Goal: Task Accomplishment & Management: Manage account settings

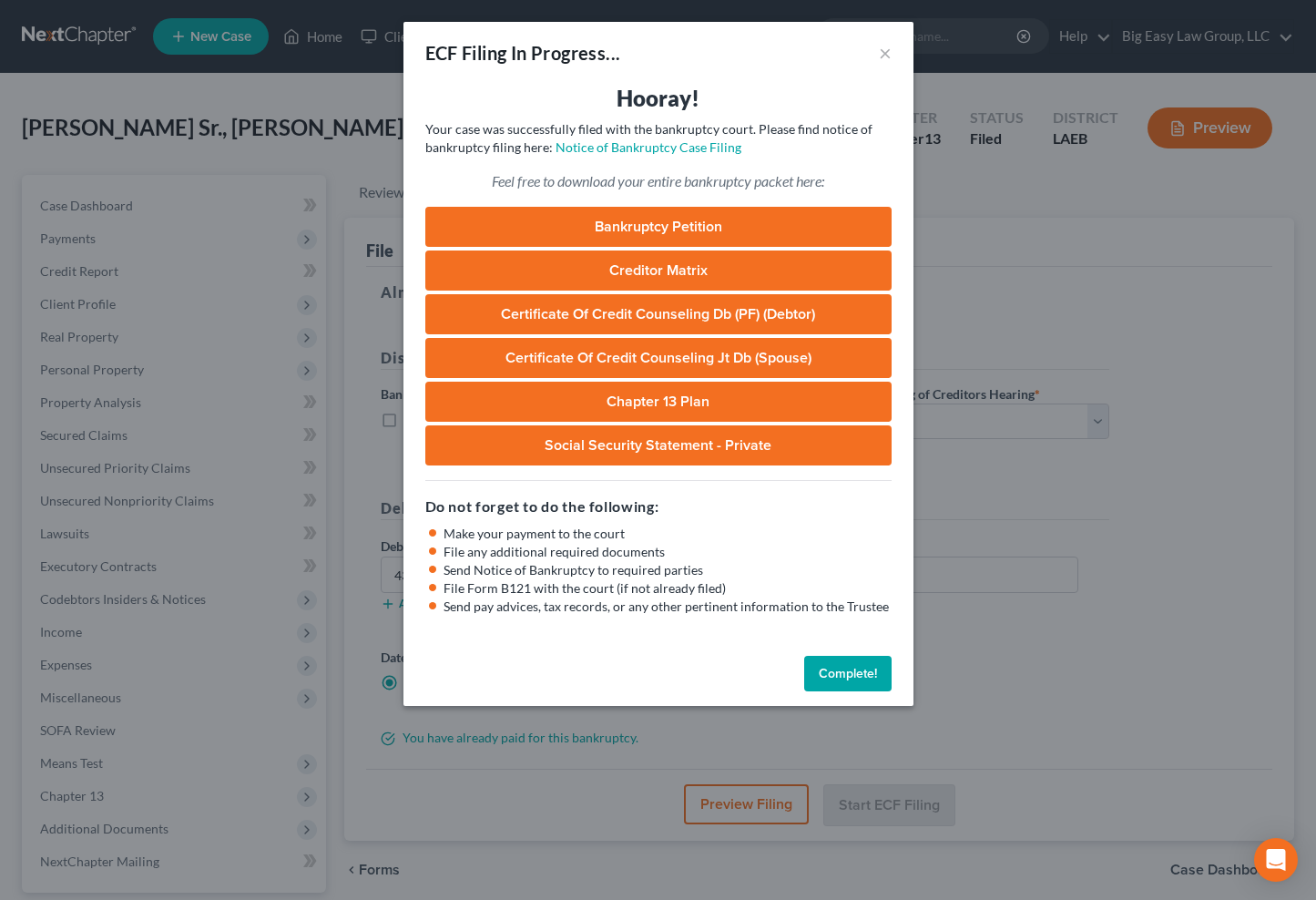
select select "0"
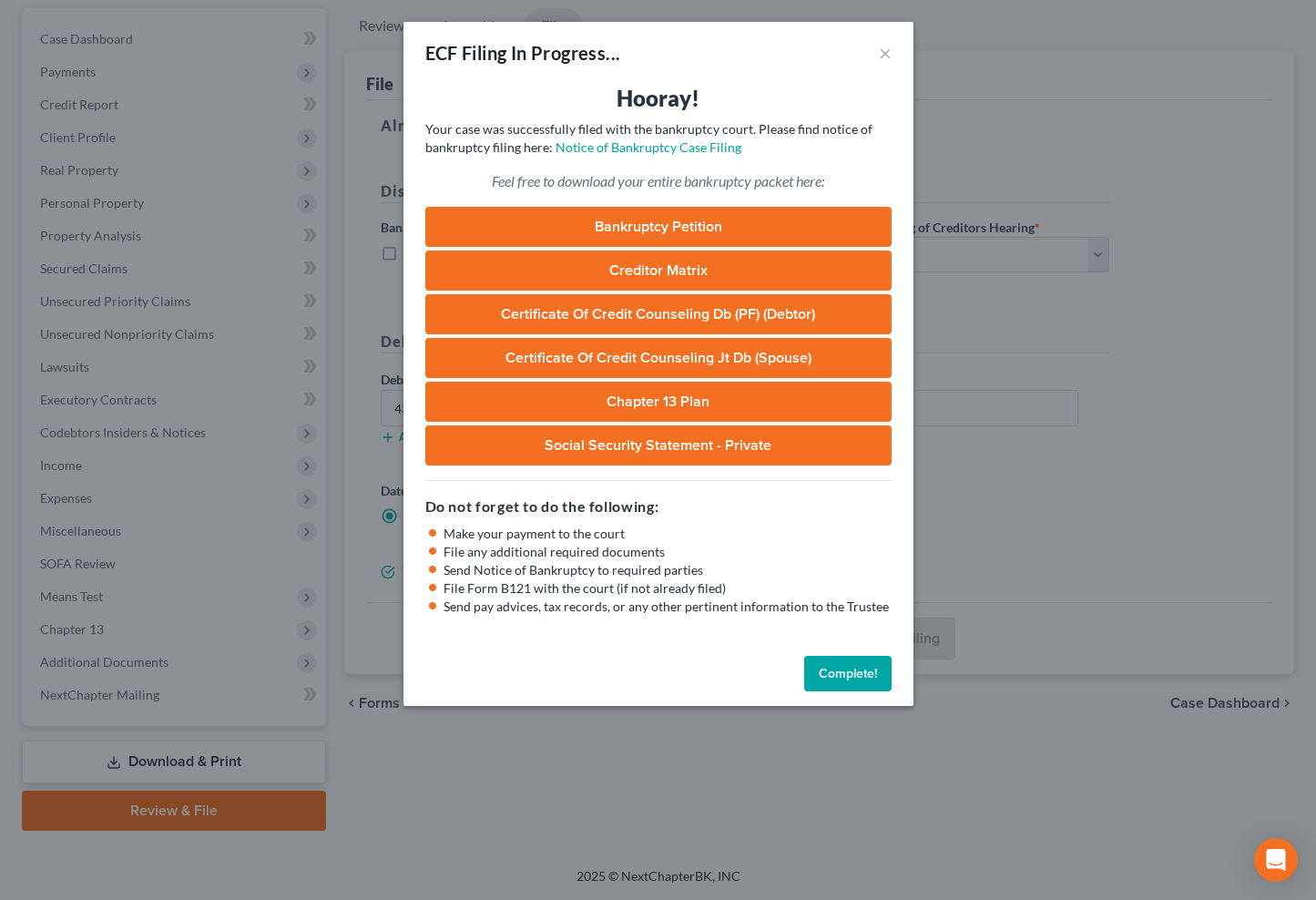
click at [868, 662] on button "Complete!" at bounding box center [848, 674] width 87 height 37
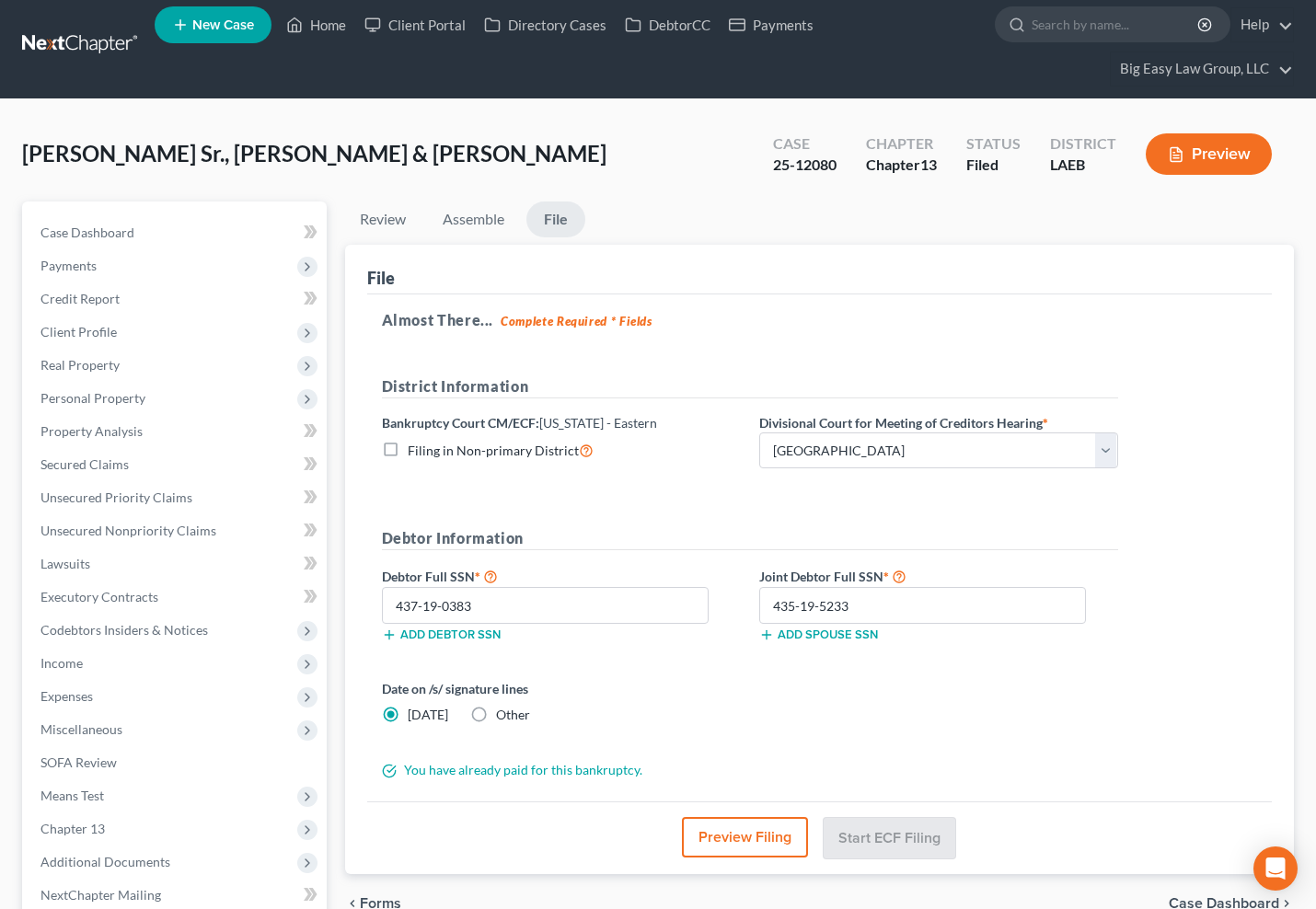
scroll to position [0, 0]
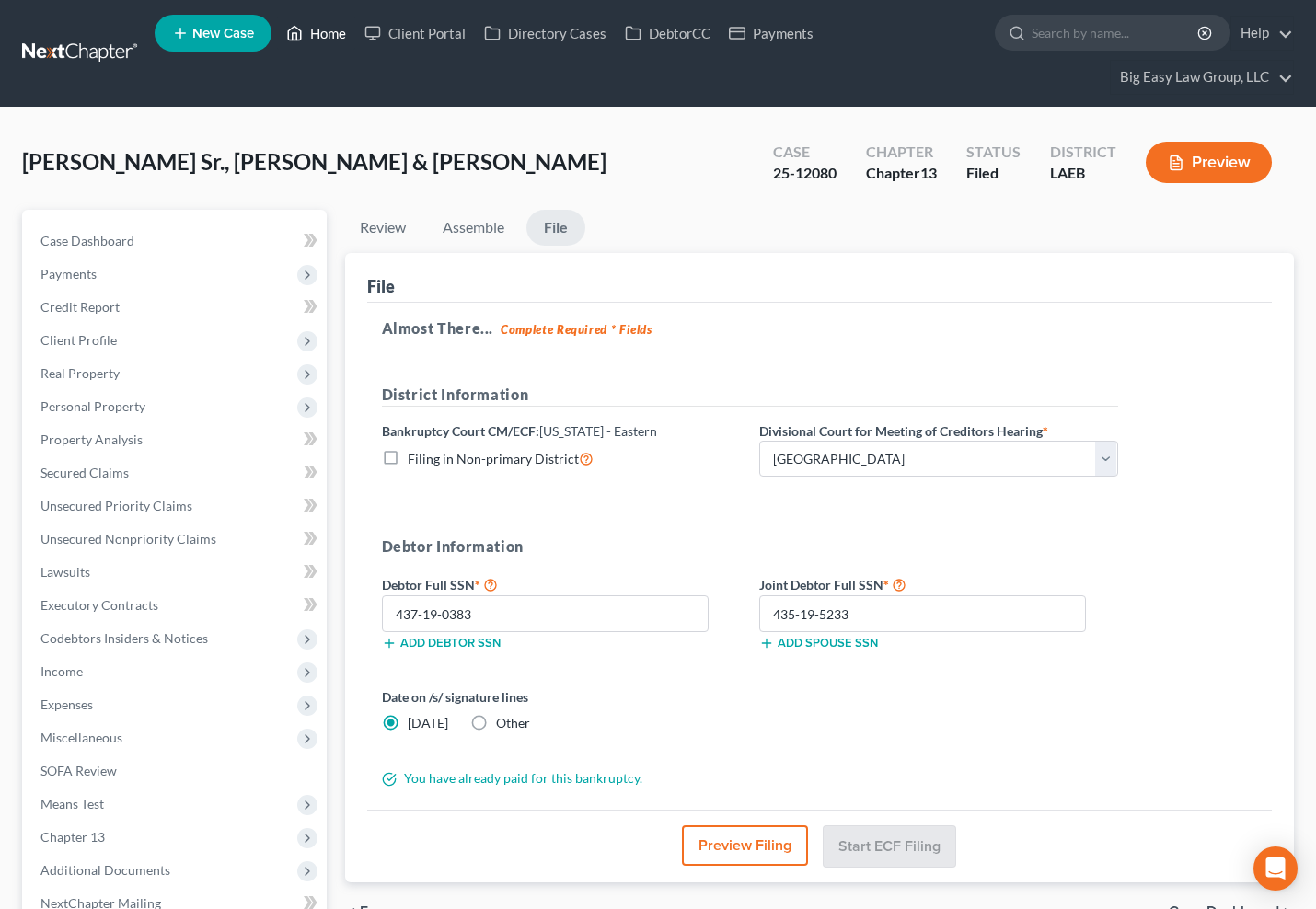
click at [314, 32] on link "Home" at bounding box center [316, 32] width 78 height 33
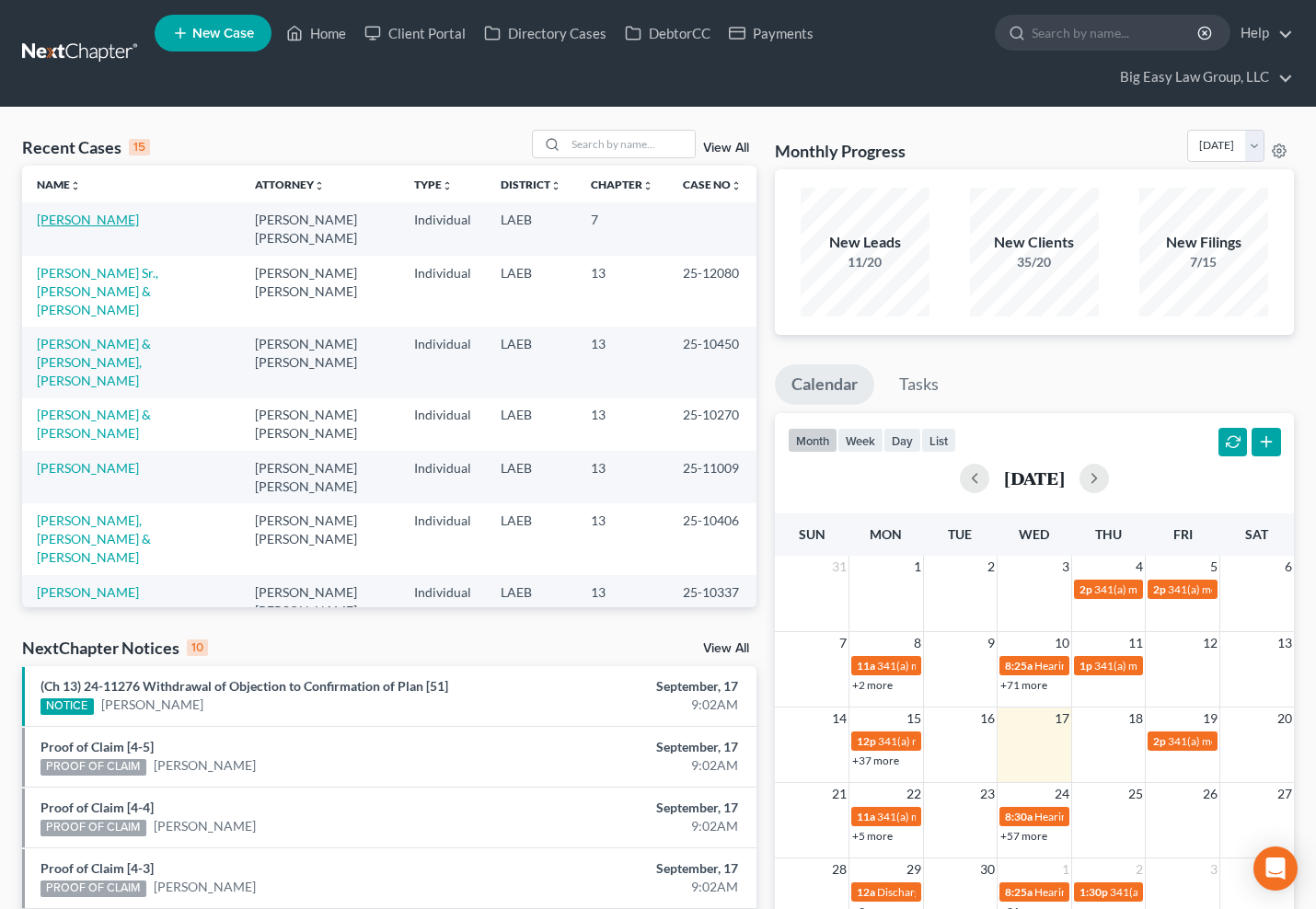
click at [61, 227] on link "[PERSON_NAME]" at bounding box center [88, 219] width 102 height 15
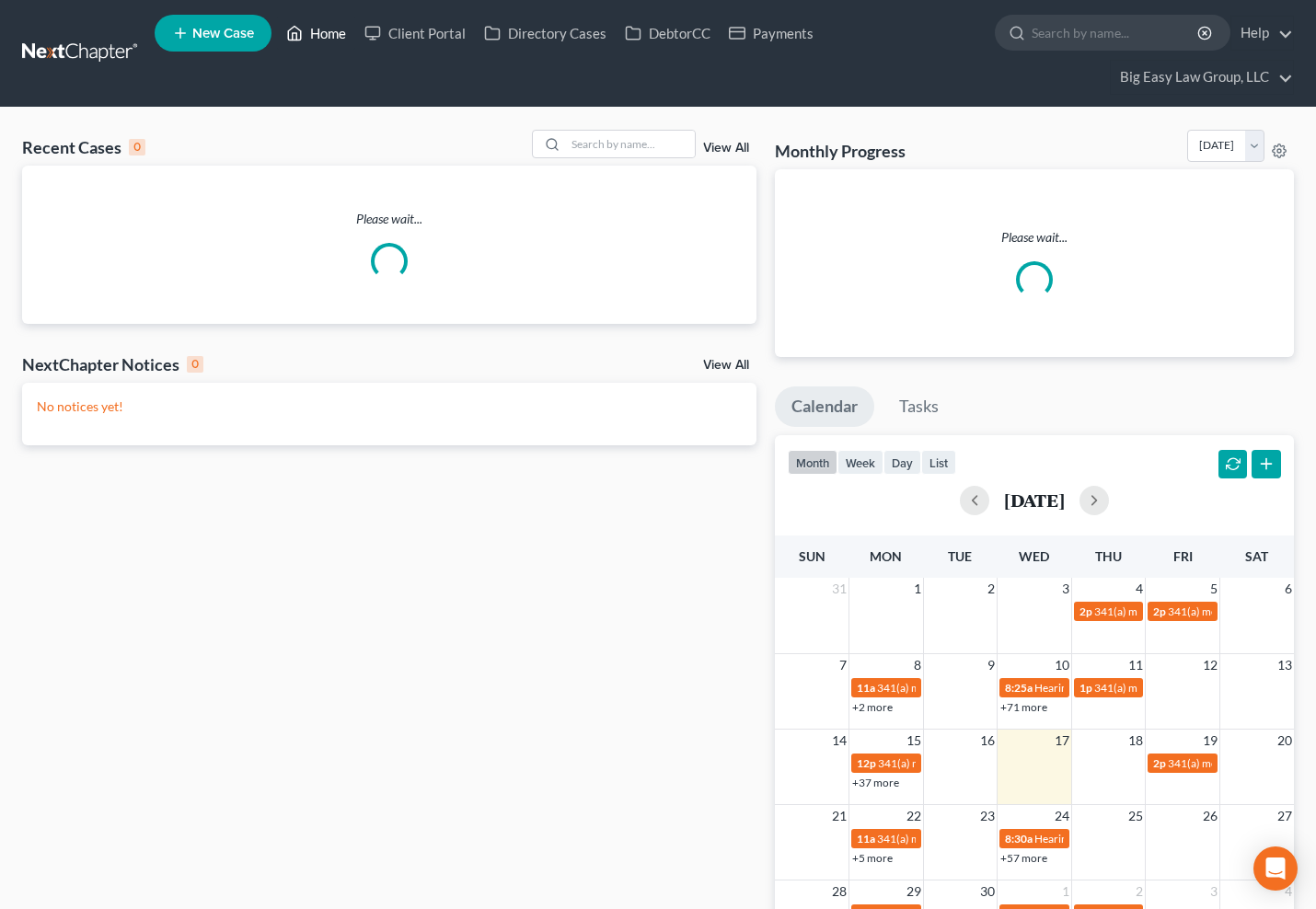
drag, startPoint x: 345, startPoint y: 32, endPoint x: 442, endPoint y: 74, distance: 105.7
click at [346, 32] on link "Home" at bounding box center [316, 32] width 78 height 33
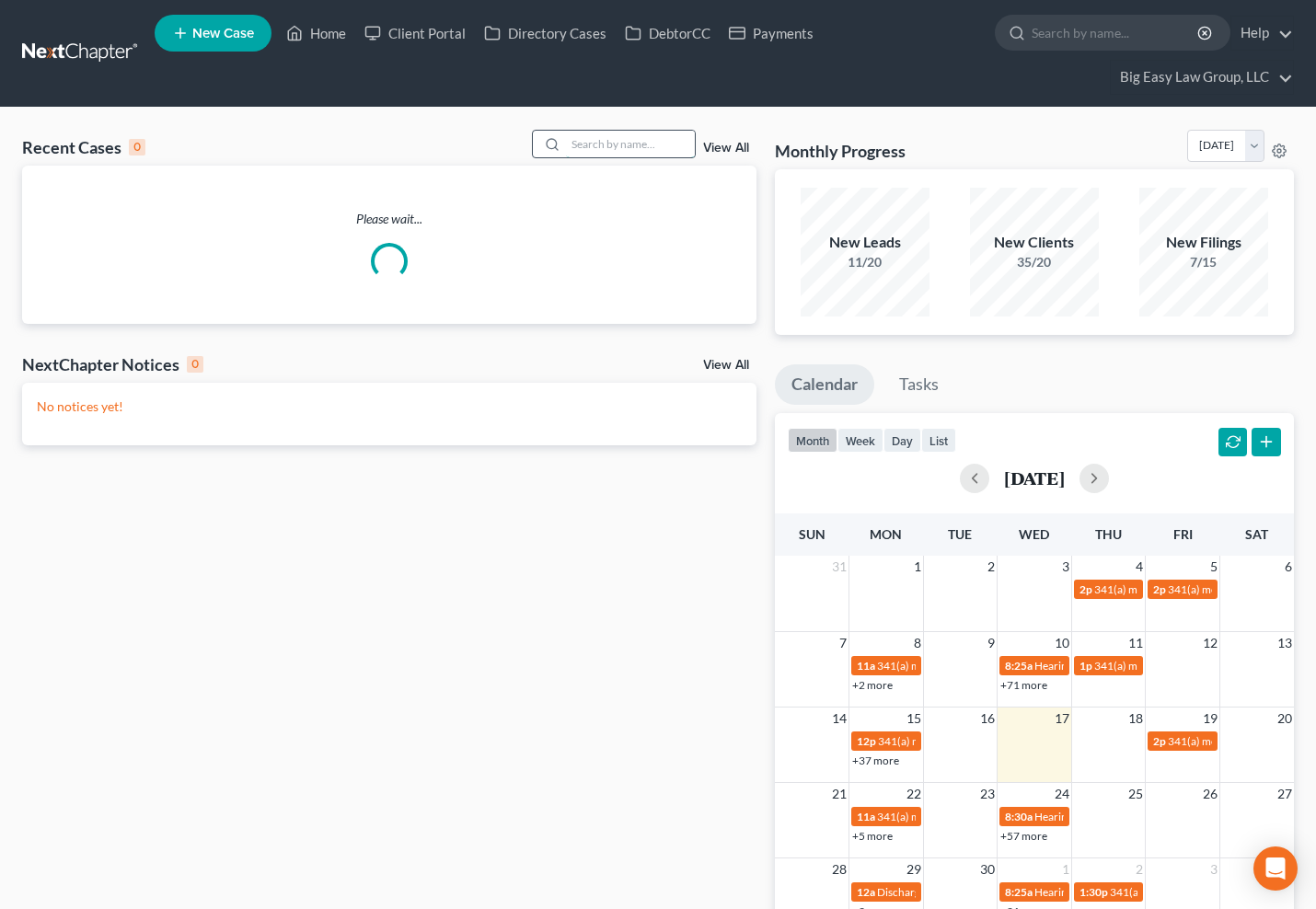
click at [586, 151] on input "search" at bounding box center [630, 144] width 129 height 27
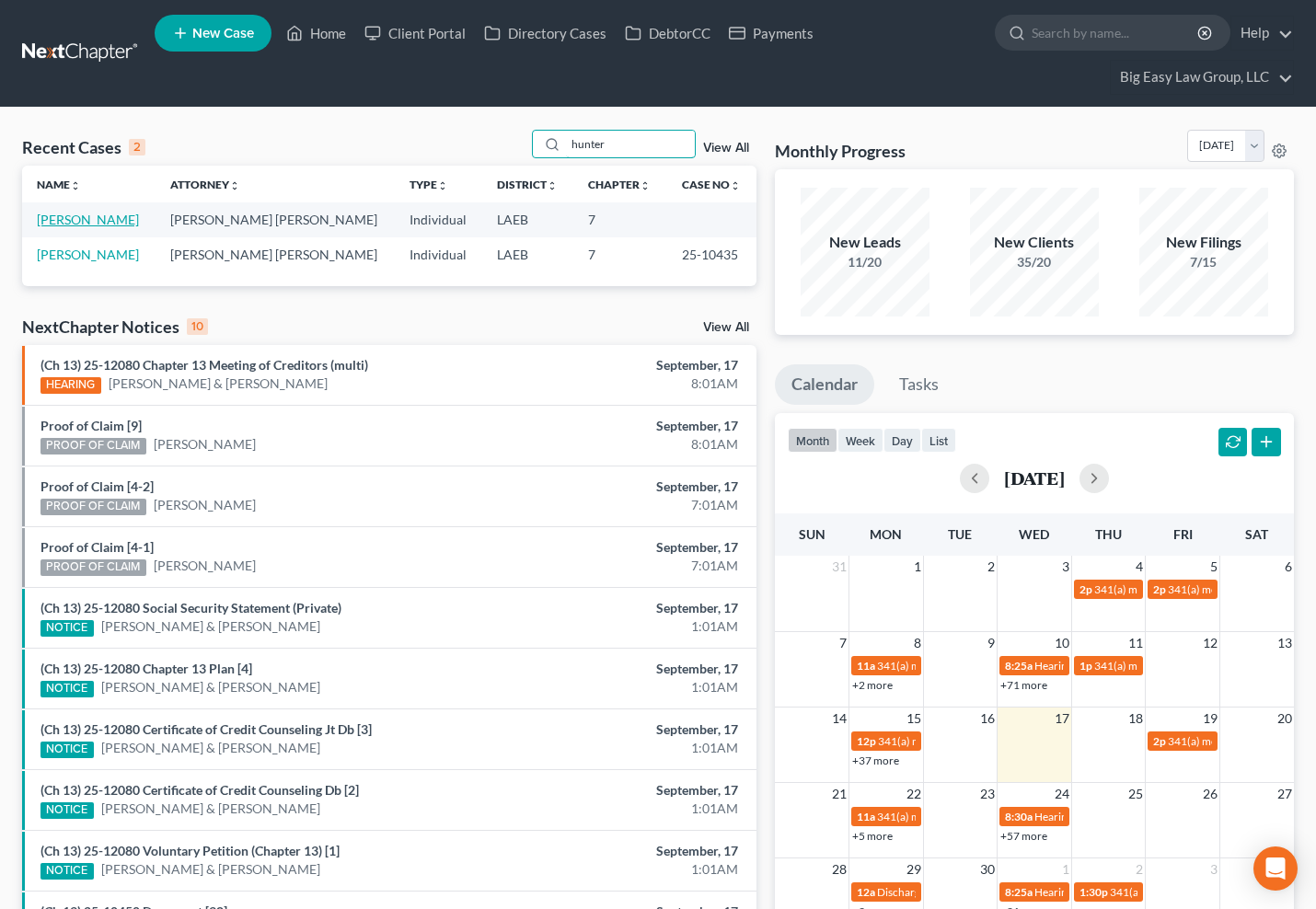
type input "hunter"
click at [90, 215] on link "[PERSON_NAME]" at bounding box center [88, 219] width 102 height 15
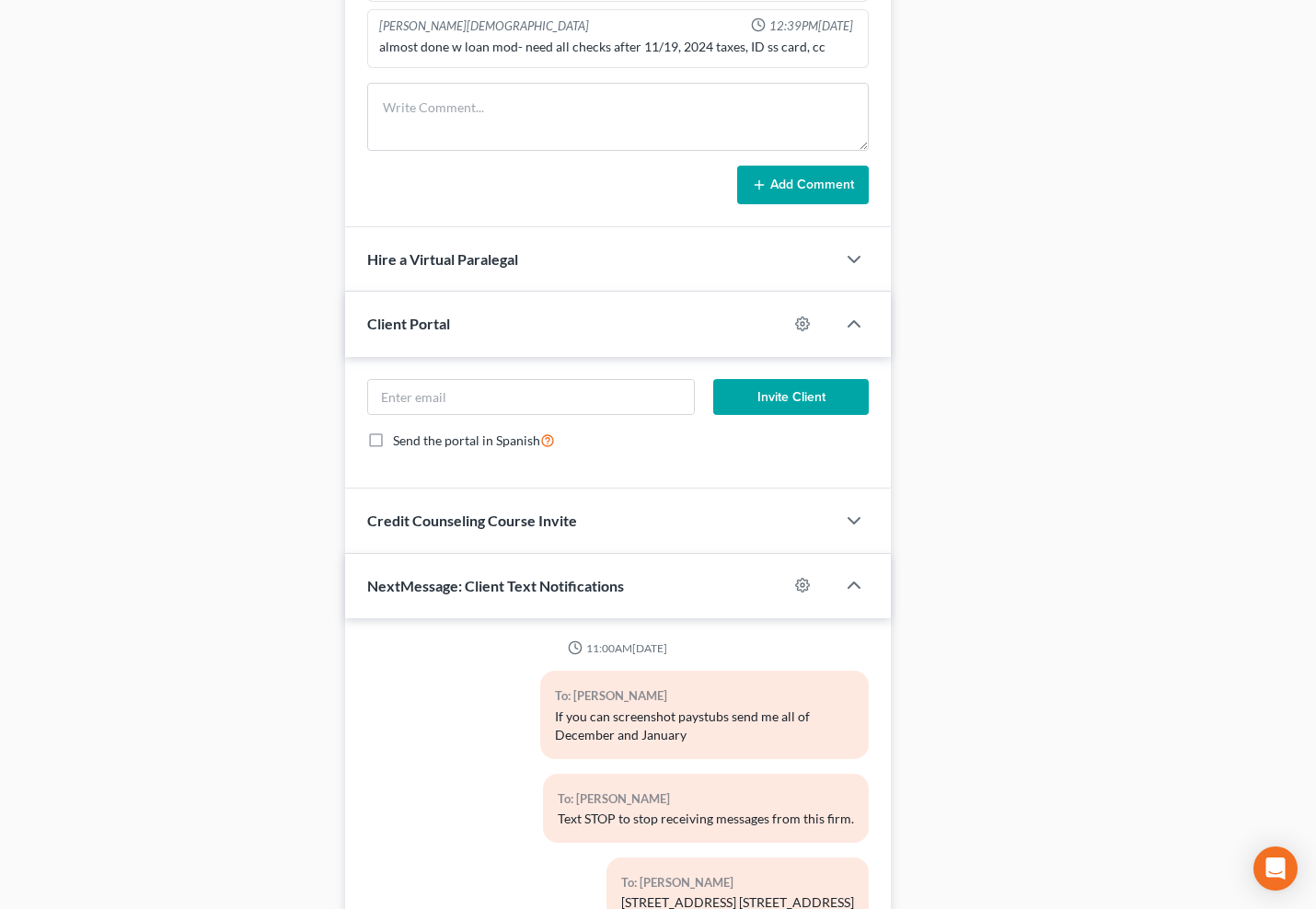
scroll to position [1240, 0]
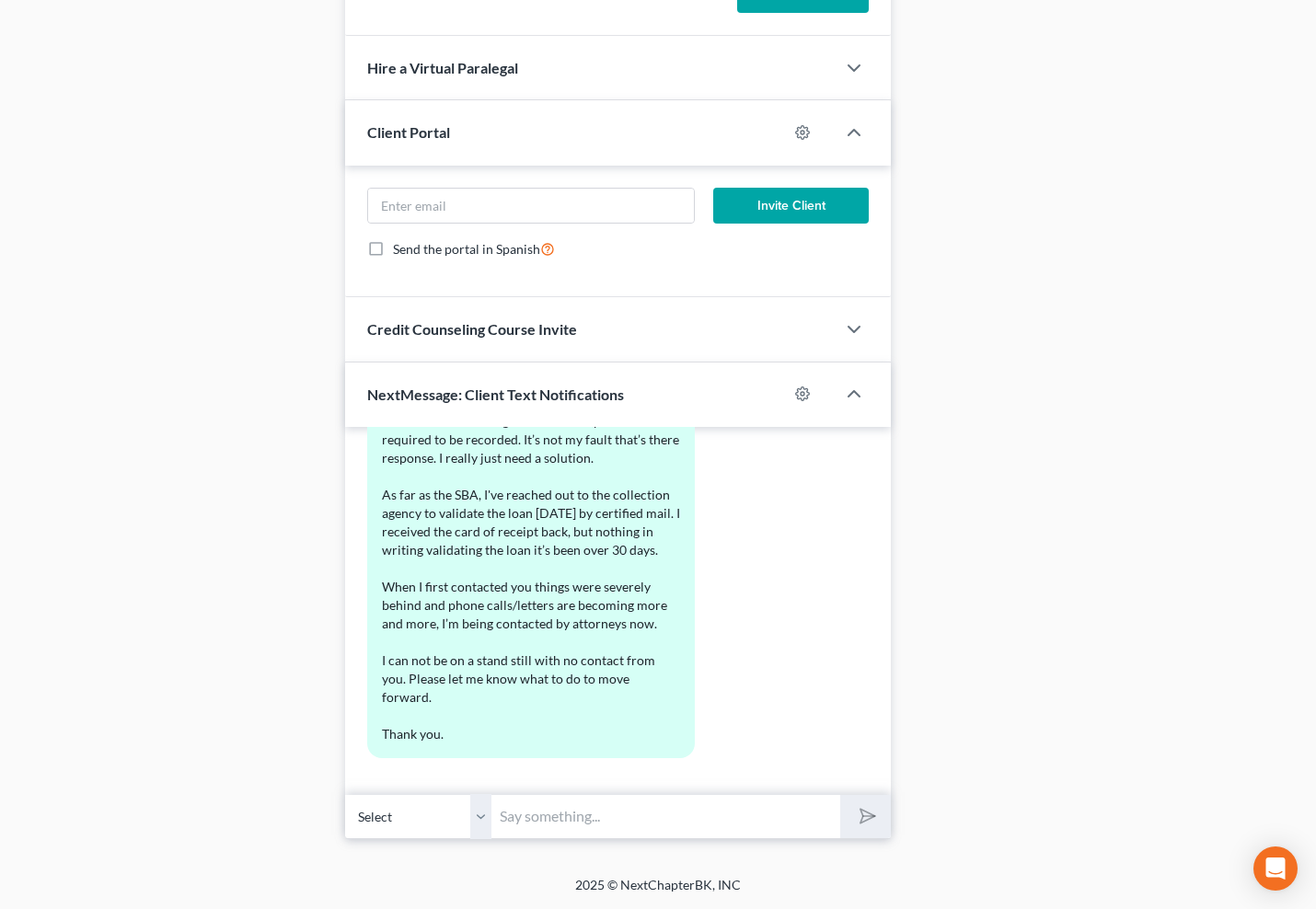
click at [636, 819] on input "text" at bounding box center [666, 816] width 348 height 45
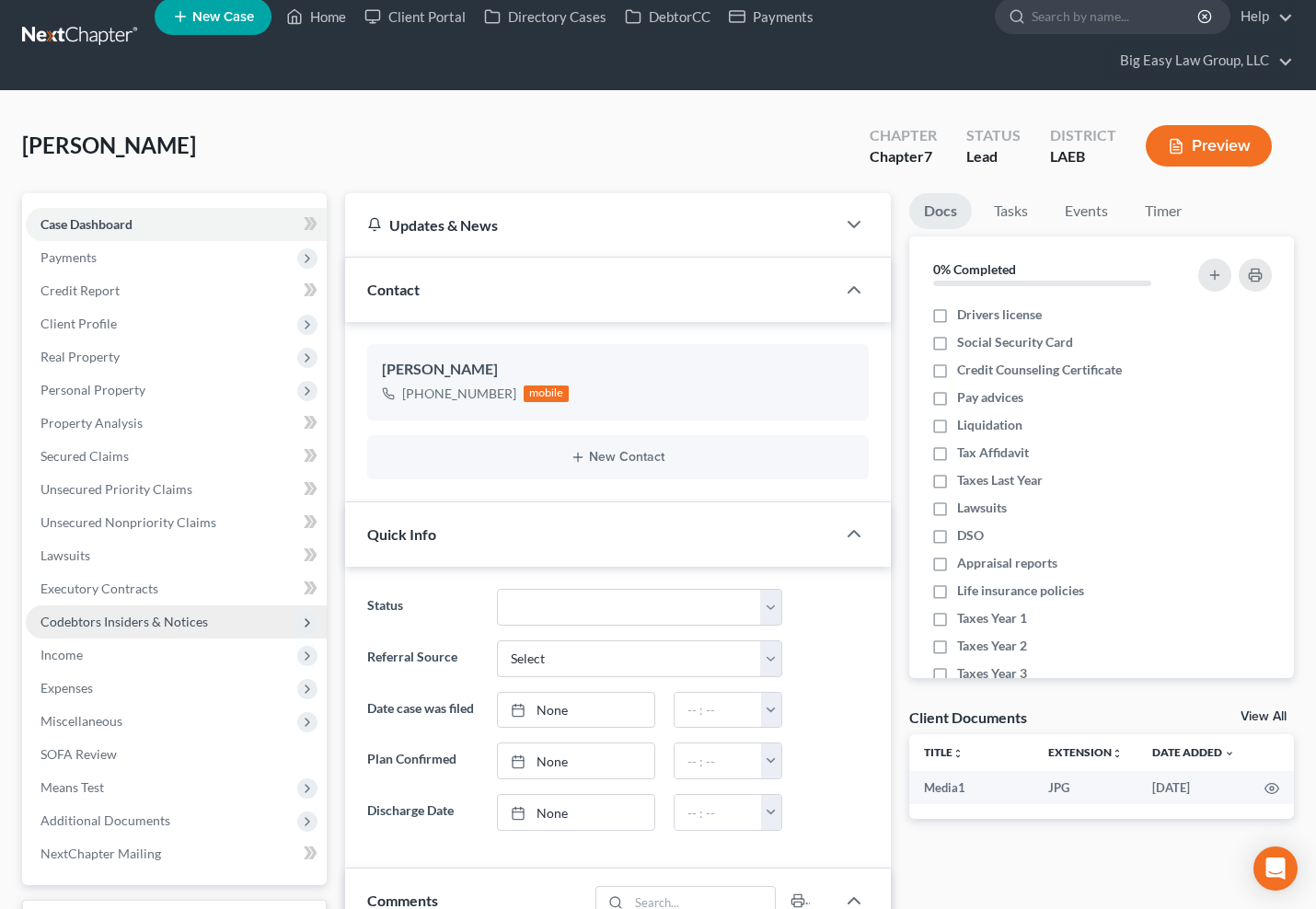
scroll to position [0, 0]
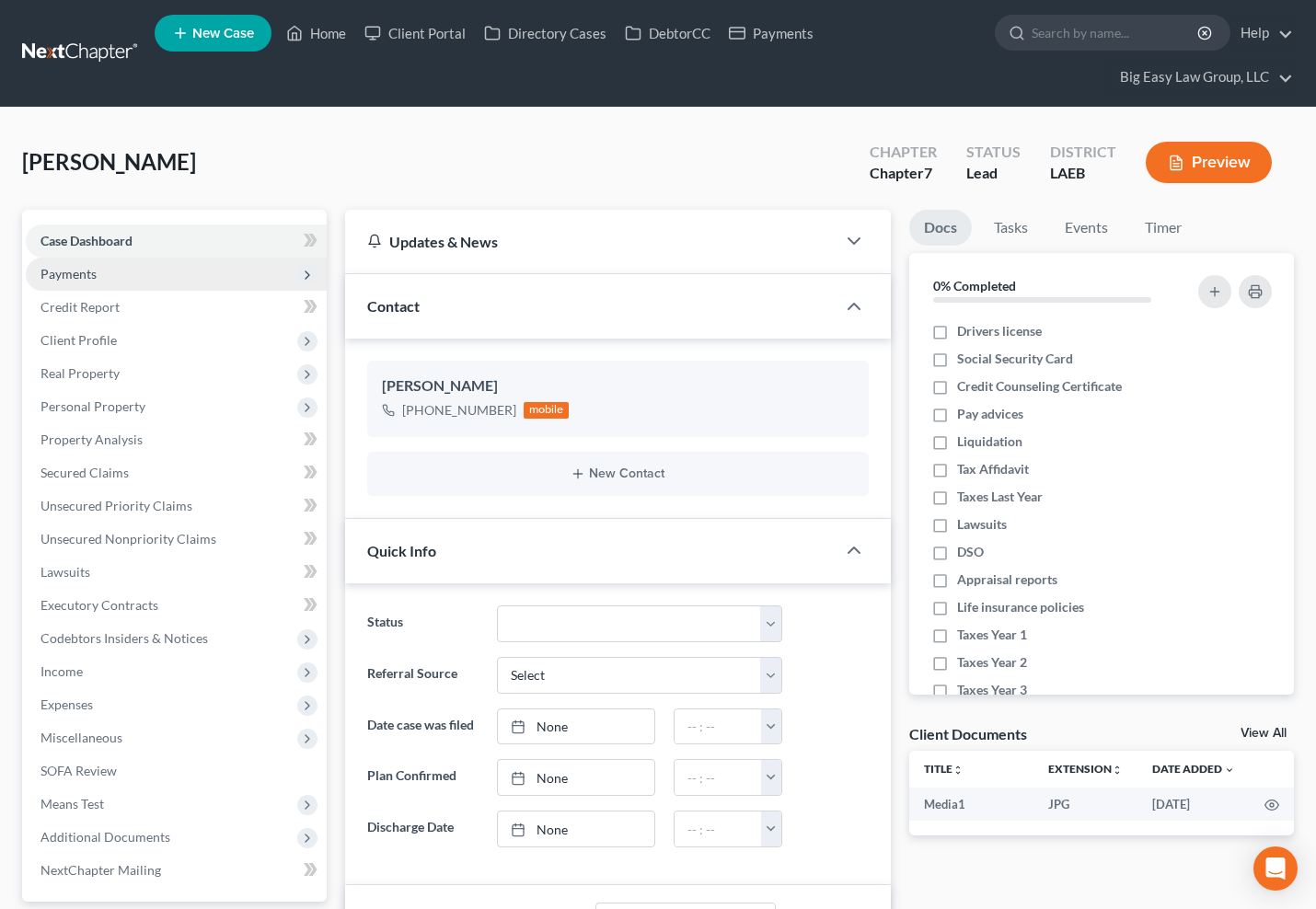
type input "The loan modification has still not been recorded. If you are ready to move for…"
click at [122, 275] on span "Payments" at bounding box center [176, 274] width 301 height 33
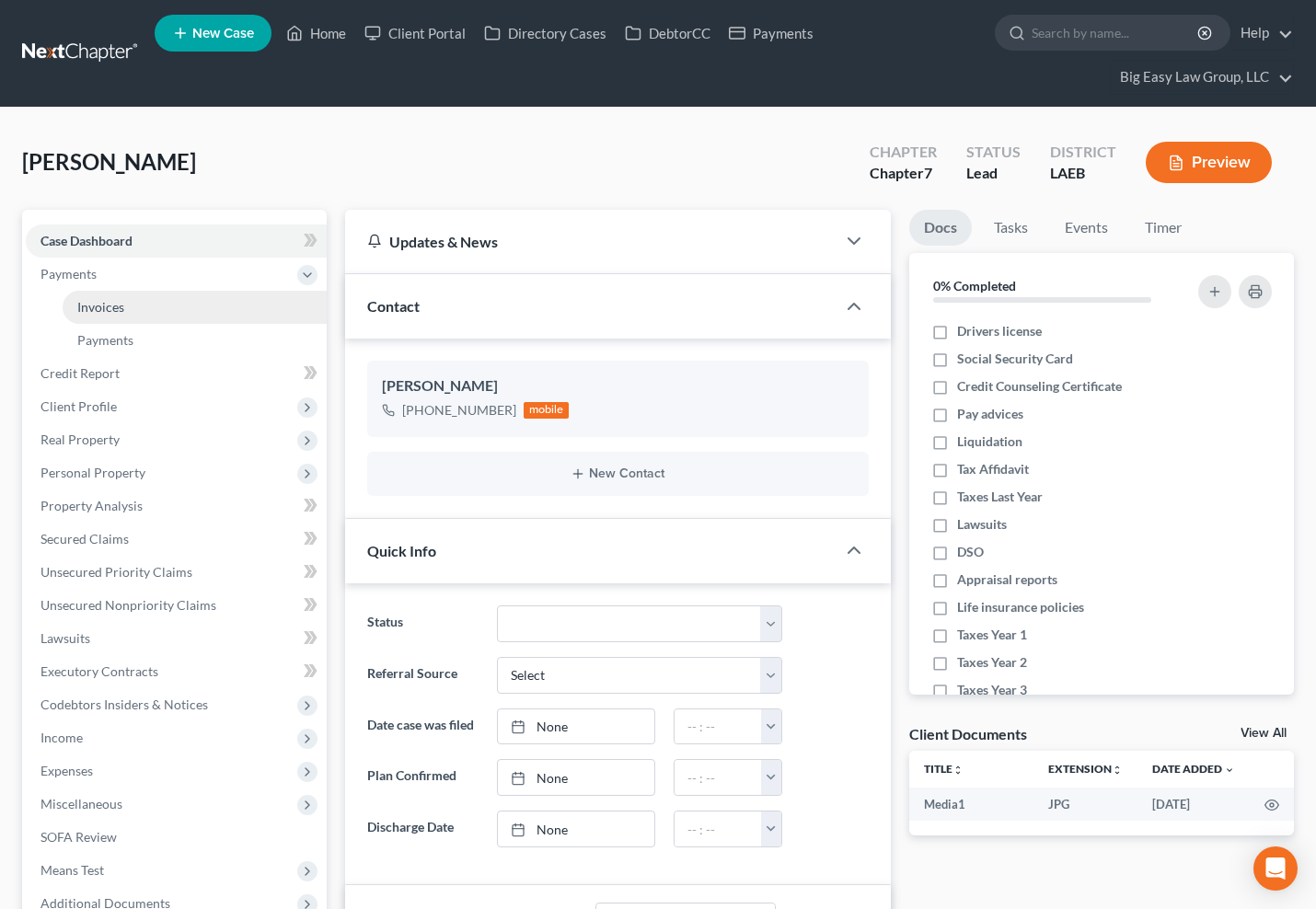
click at [135, 301] on link "Invoices" at bounding box center [194, 307] width 264 height 33
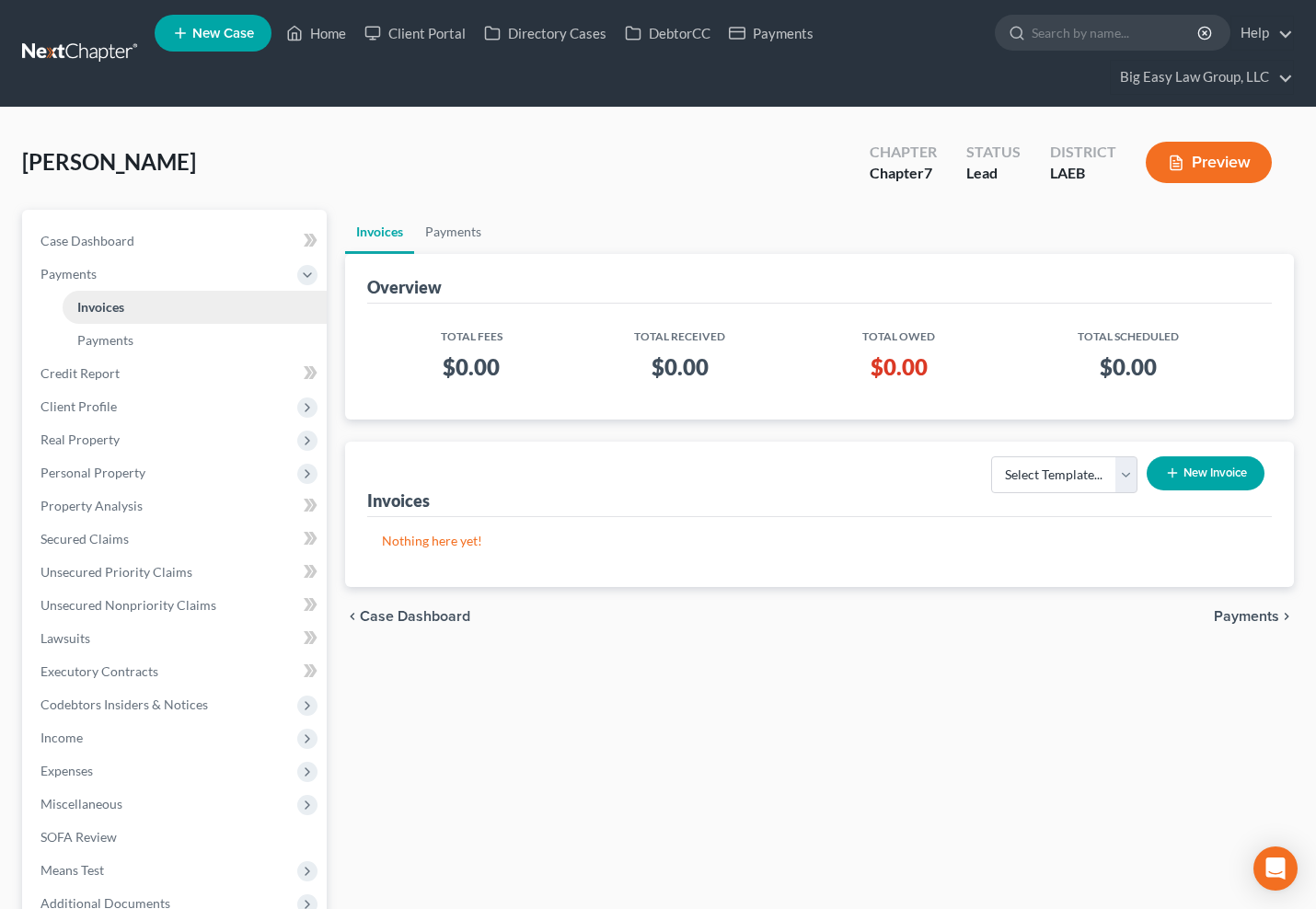
click at [140, 314] on link "Invoices" at bounding box center [194, 307] width 264 height 33
click at [107, 233] on span "Case Dashboard" at bounding box center [87, 241] width 94 height 15
select select "0"
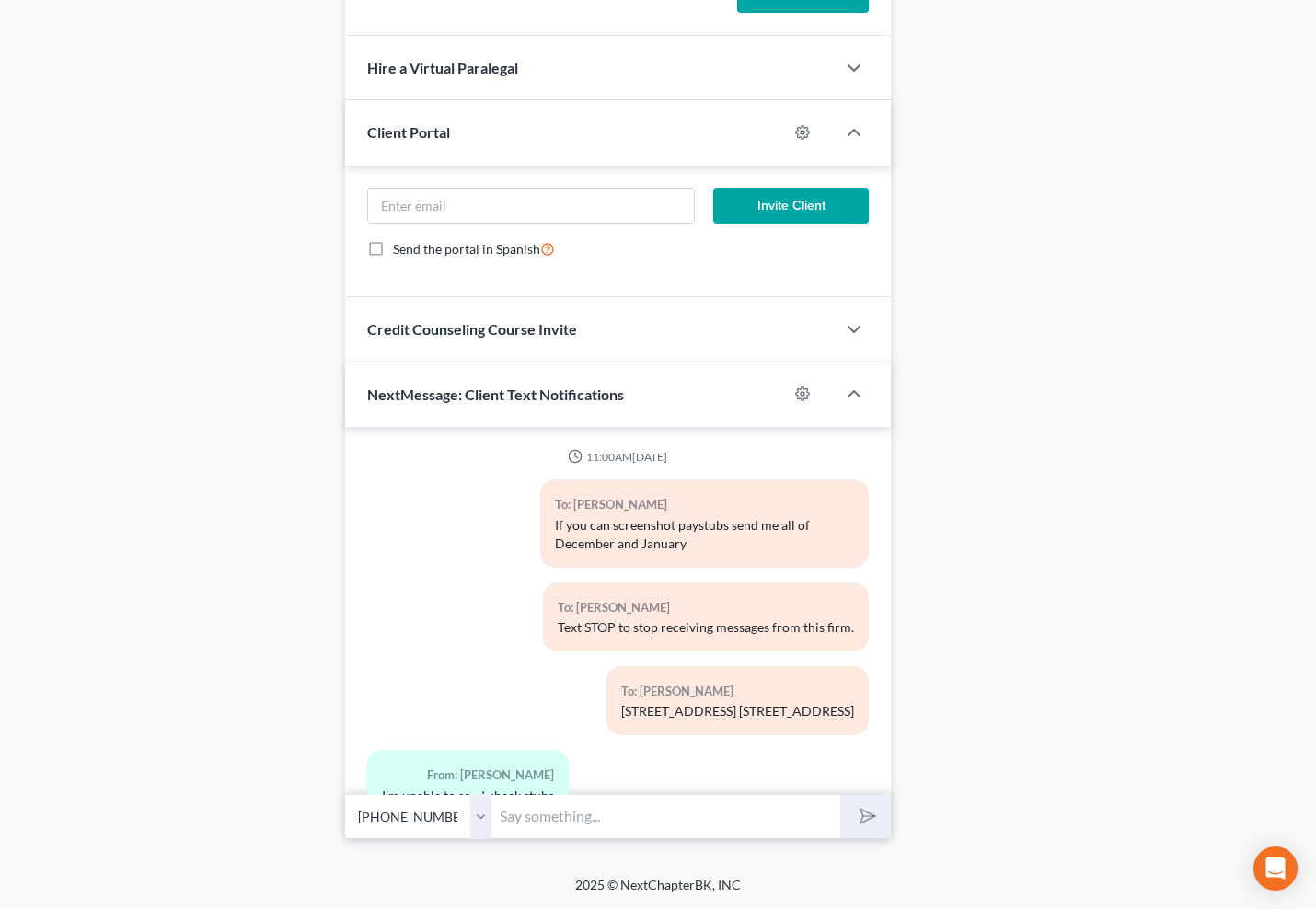
scroll to position [4518, 0]
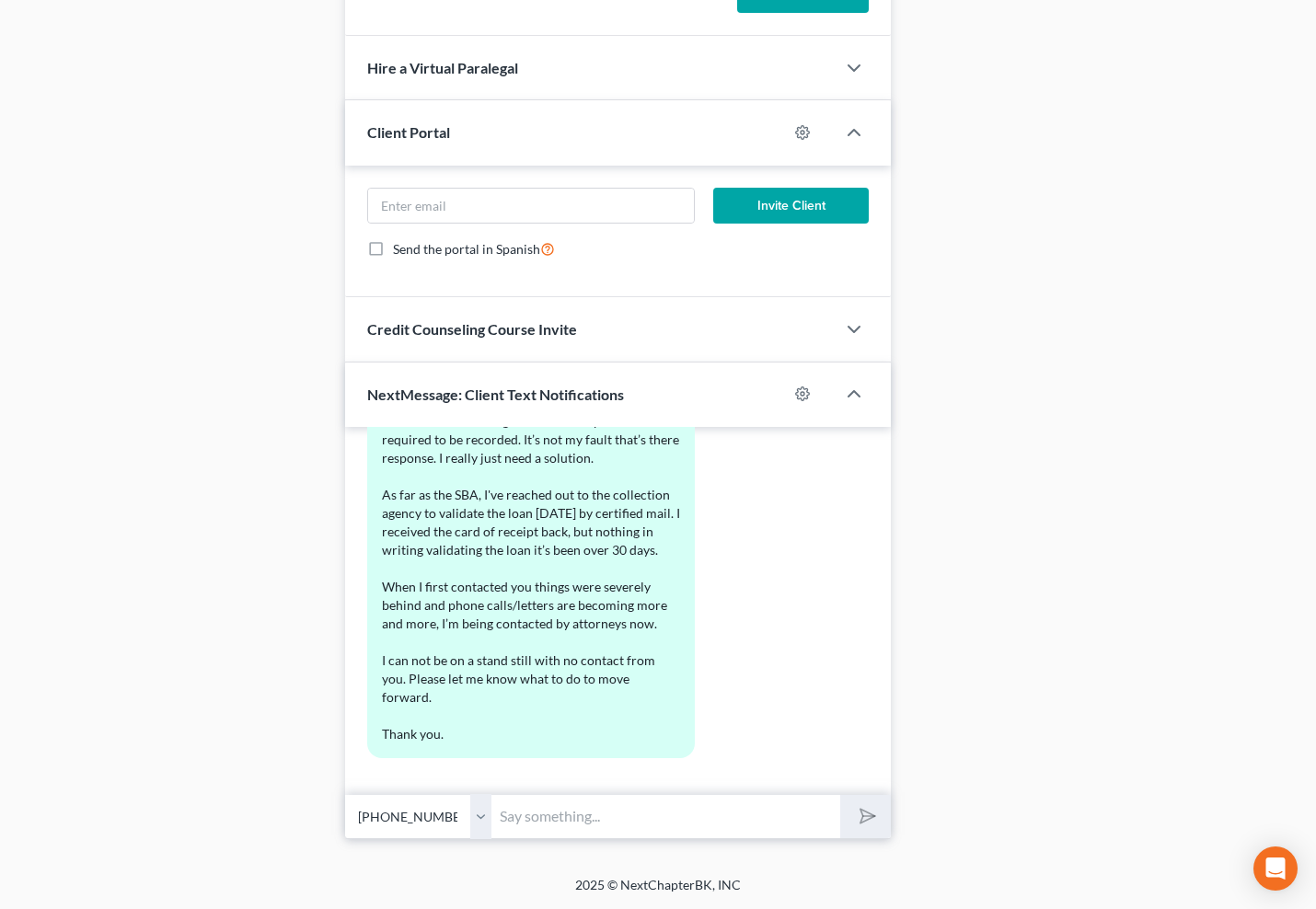
click at [632, 801] on input "text" at bounding box center [666, 816] width 348 height 45
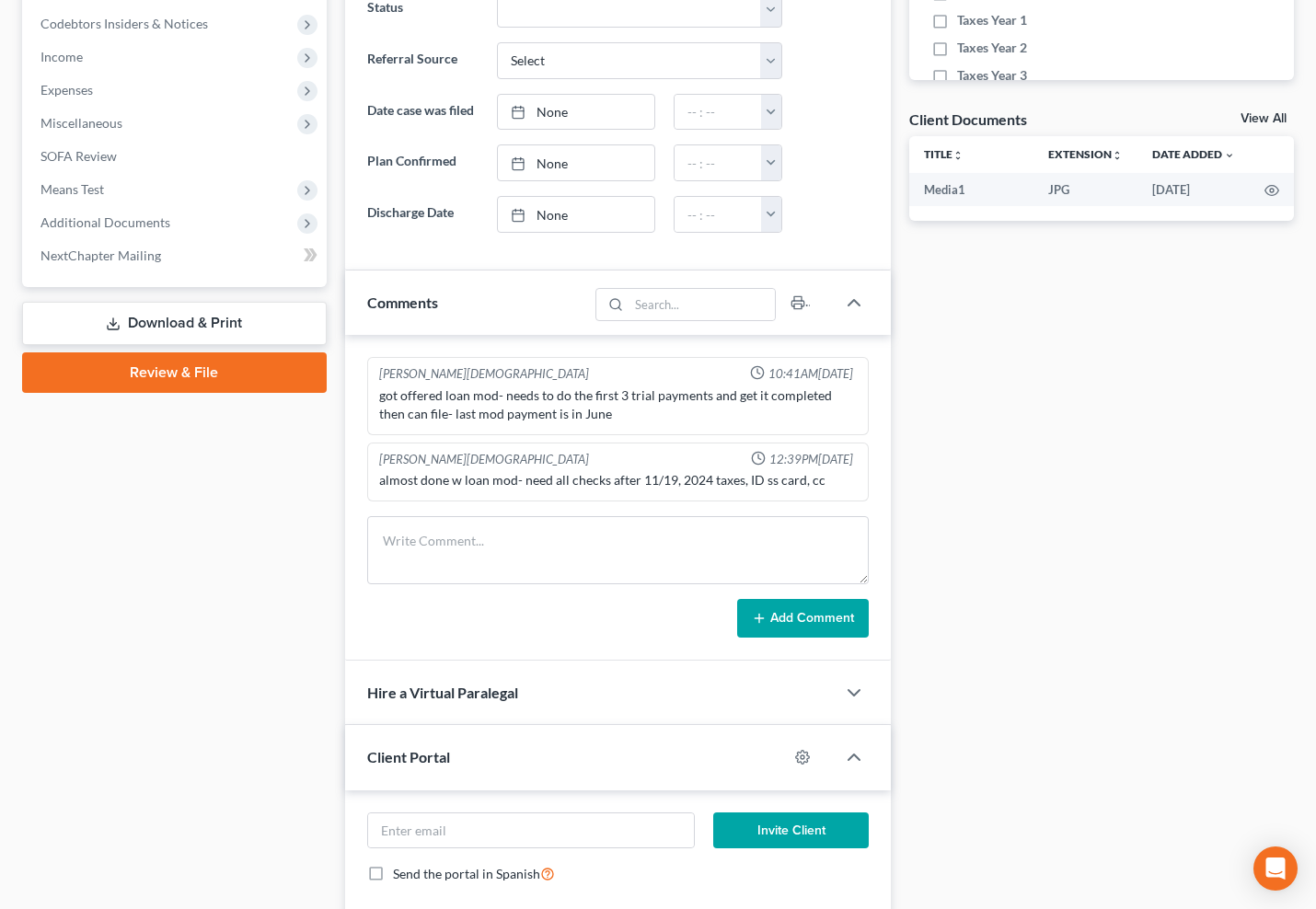
scroll to position [1240, 0]
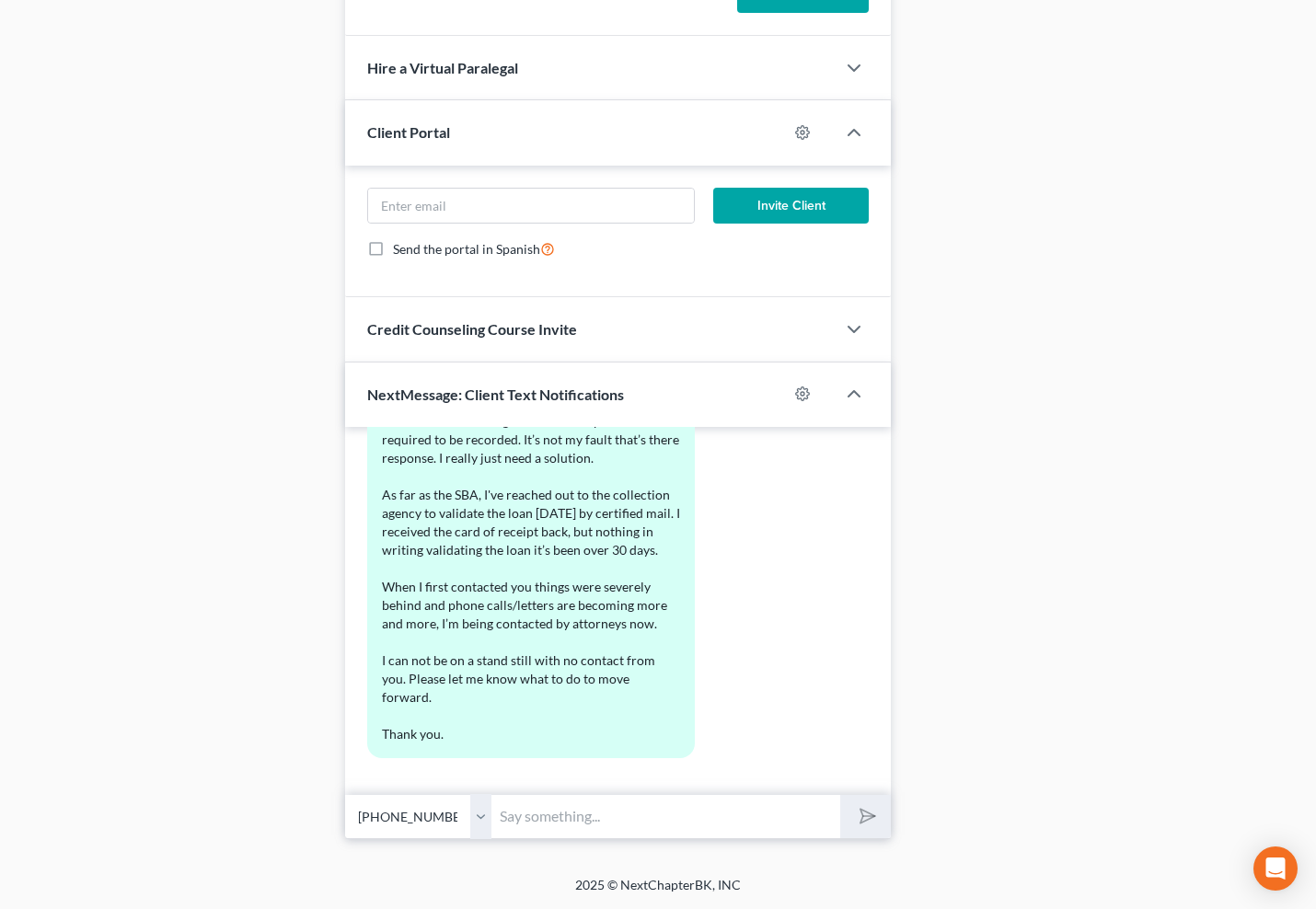
click at [554, 815] on input "text" at bounding box center [666, 816] width 348 height 45
type input "There has been no contact because the mortgage has not been recorded from what …"
click at [840, 795] on button "submit" at bounding box center [865, 816] width 51 height 43
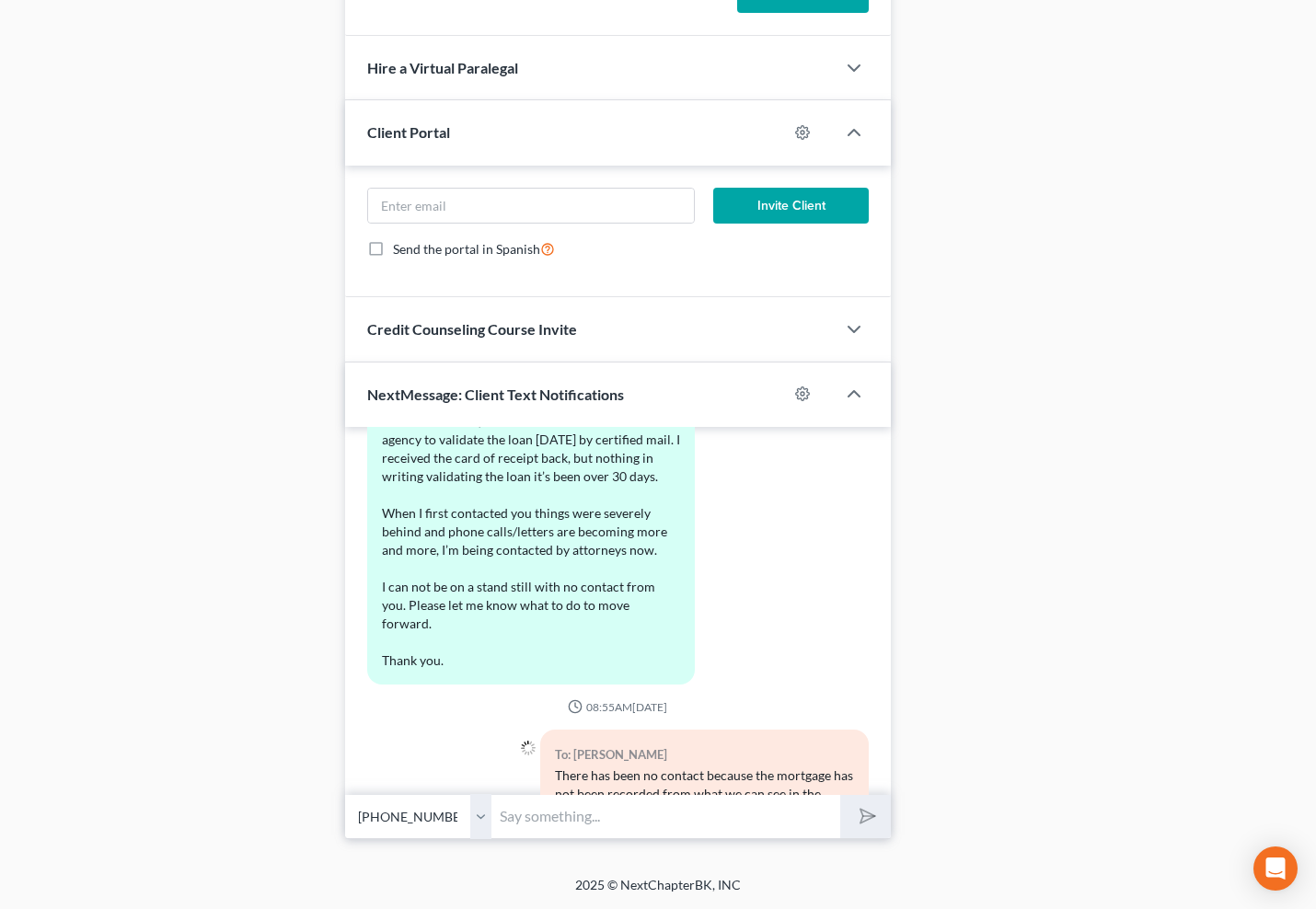
scroll to position [4670, 0]
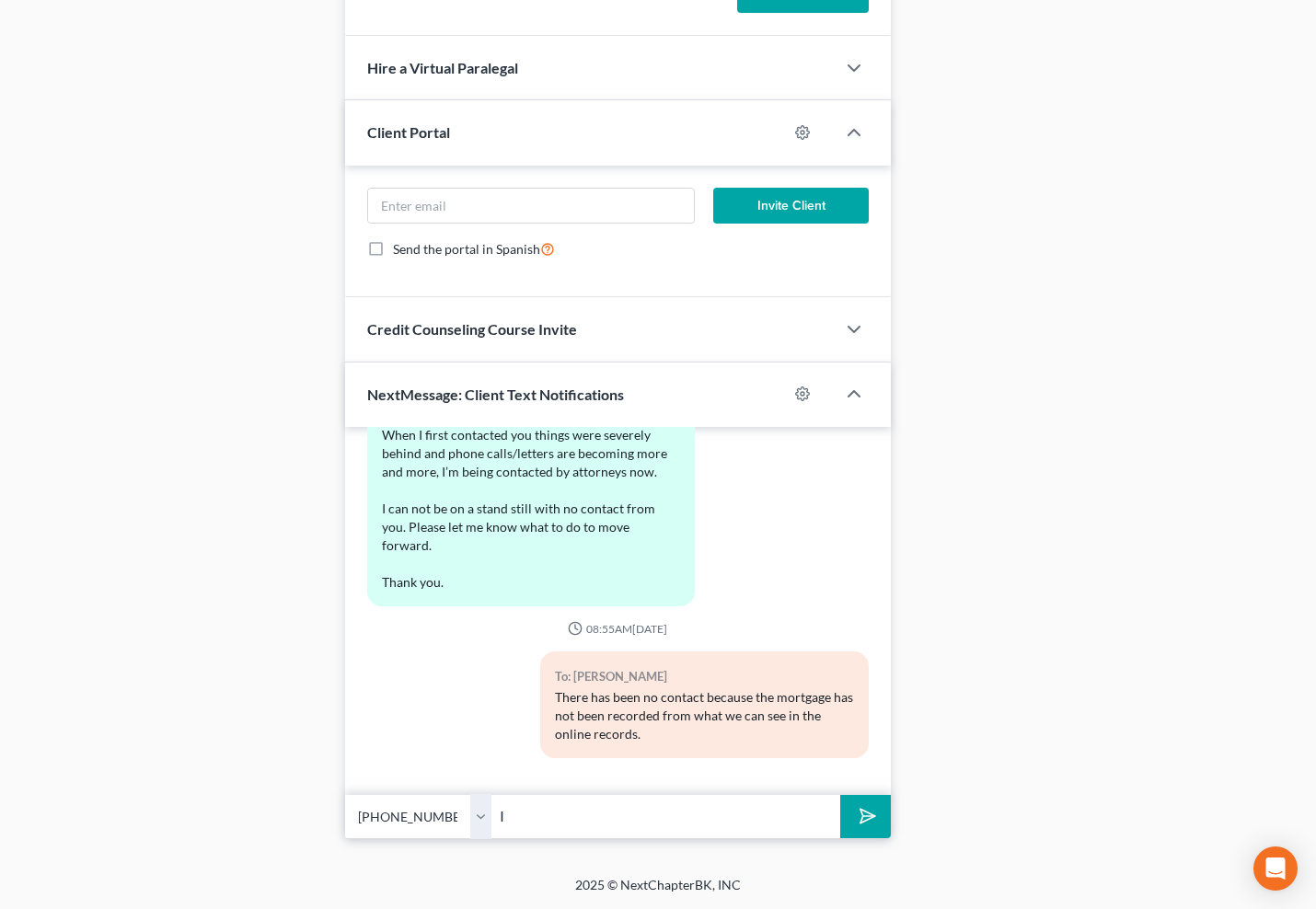
type input "I"
drag, startPoint x: 788, startPoint y: 819, endPoint x: 722, endPoint y: 821, distance: 66.0
click at [731, 824] on input "I can have Lauren email you copies of your documents and you are welcome to fin…" at bounding box center [666, 816] width 348 height 45
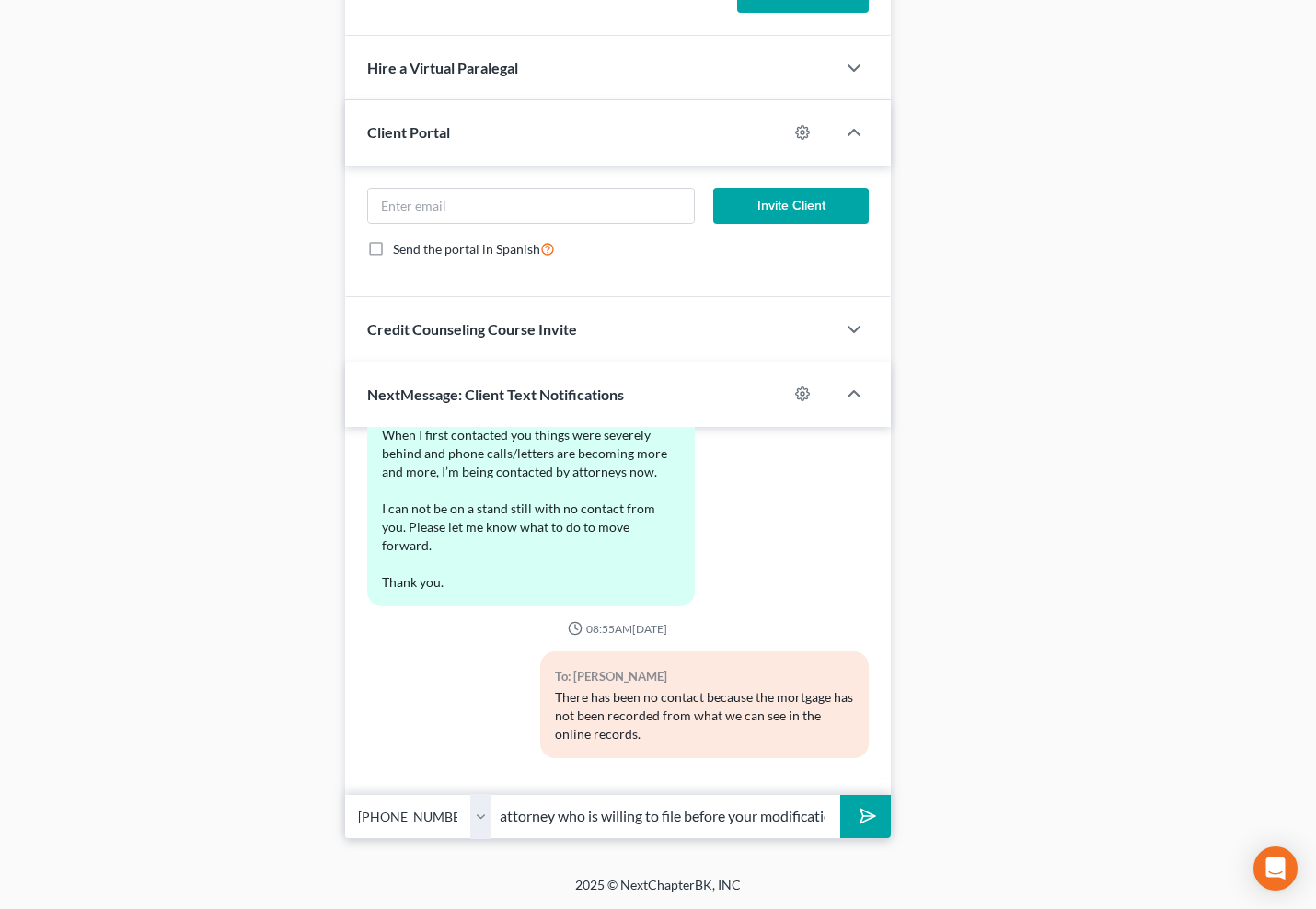
click at [823, 817] on input "I can have Lauren email you copies of your documents and you are welcome to fin…" at bounding box center [666, 816] width 348 height 45
type input "I can have [PERSON_NAME] email you copies of your documents and you are welcome…"
click at [840, 795] on button "submit" at bounding box center [865, 816] width 51 height 43
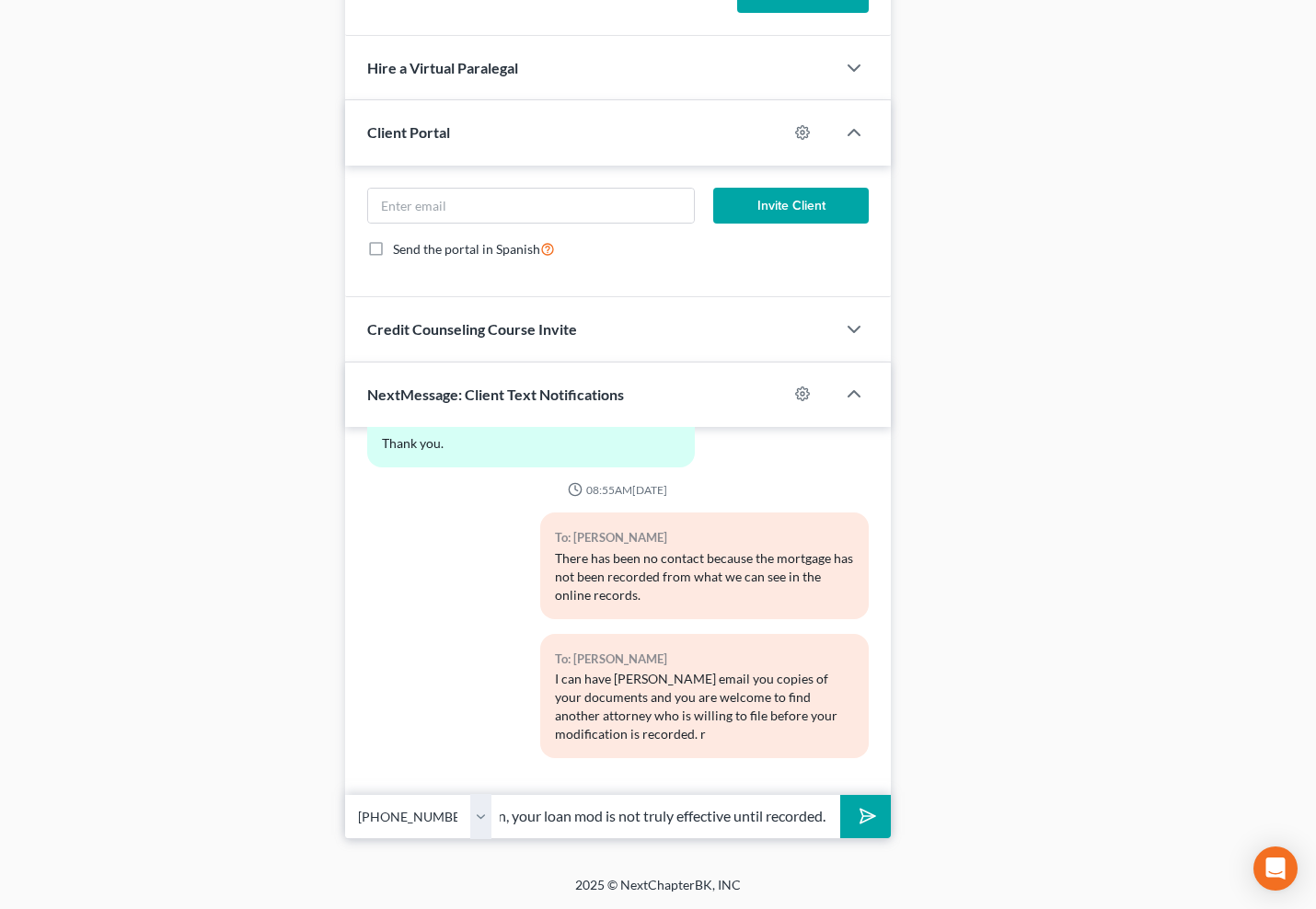
scroll to position [0, 507]
type input "I'm sorry that you feel that we have delayed you, but in my professional opinio…"
click at [840, 795] on button "submit" at bounding box center [865, 816] width 51 height 43
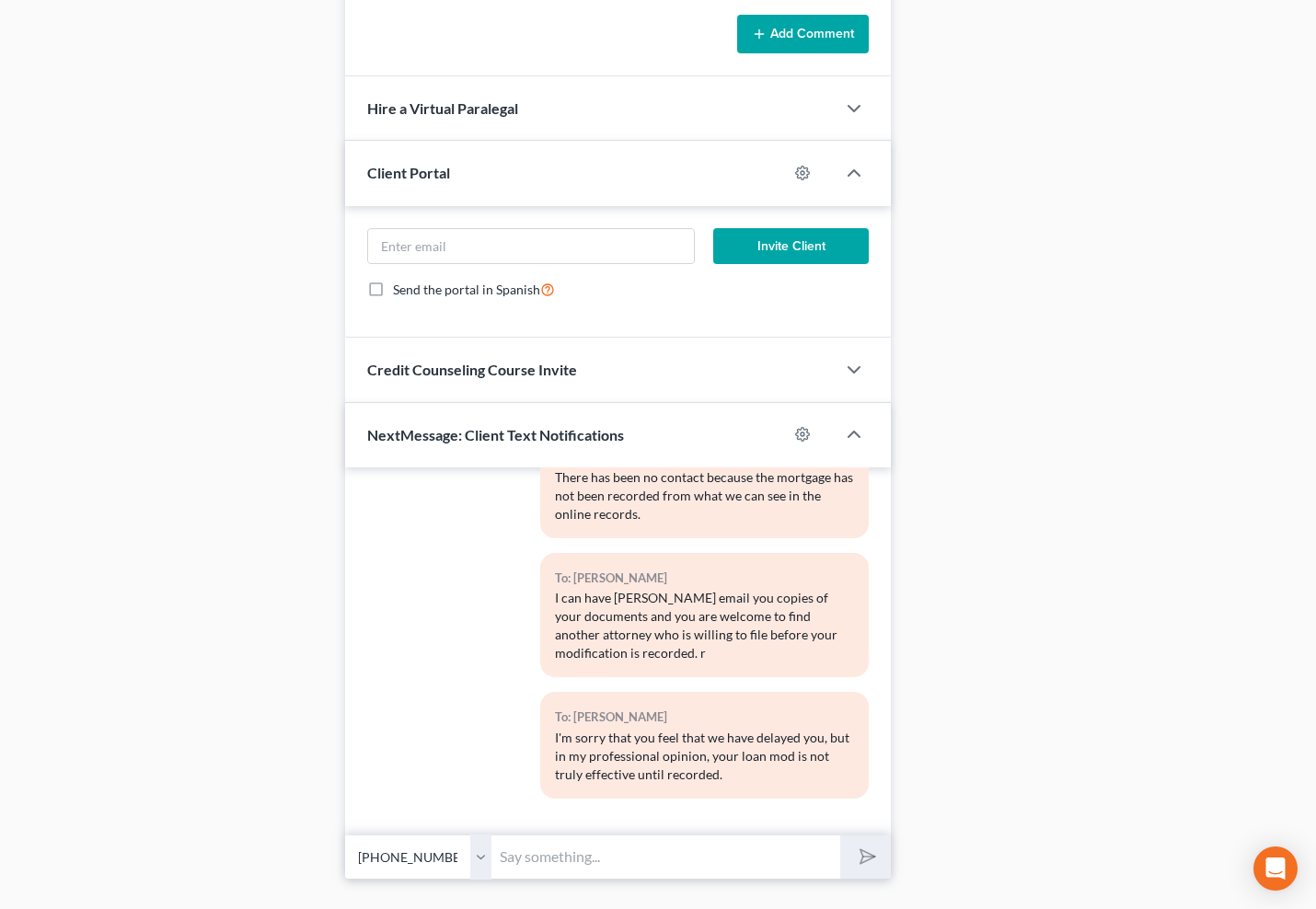
scroll to position [1201, 0]
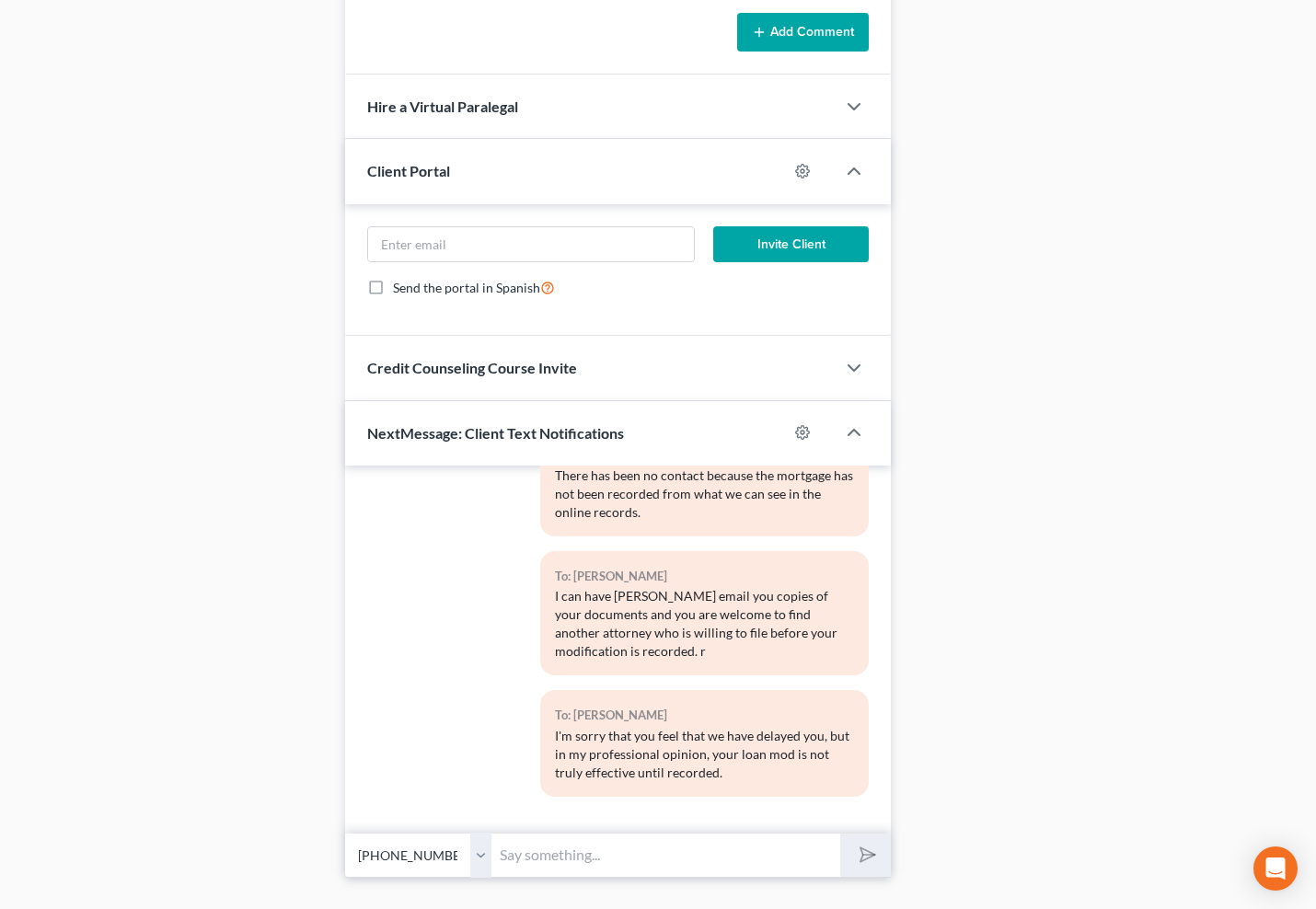
click at [778, 847] on input "text" at bounding box center [666, 855] width 348 height 45
click at [742, 841] on input "text" at bounding box center [666, 855] width 348 height 45
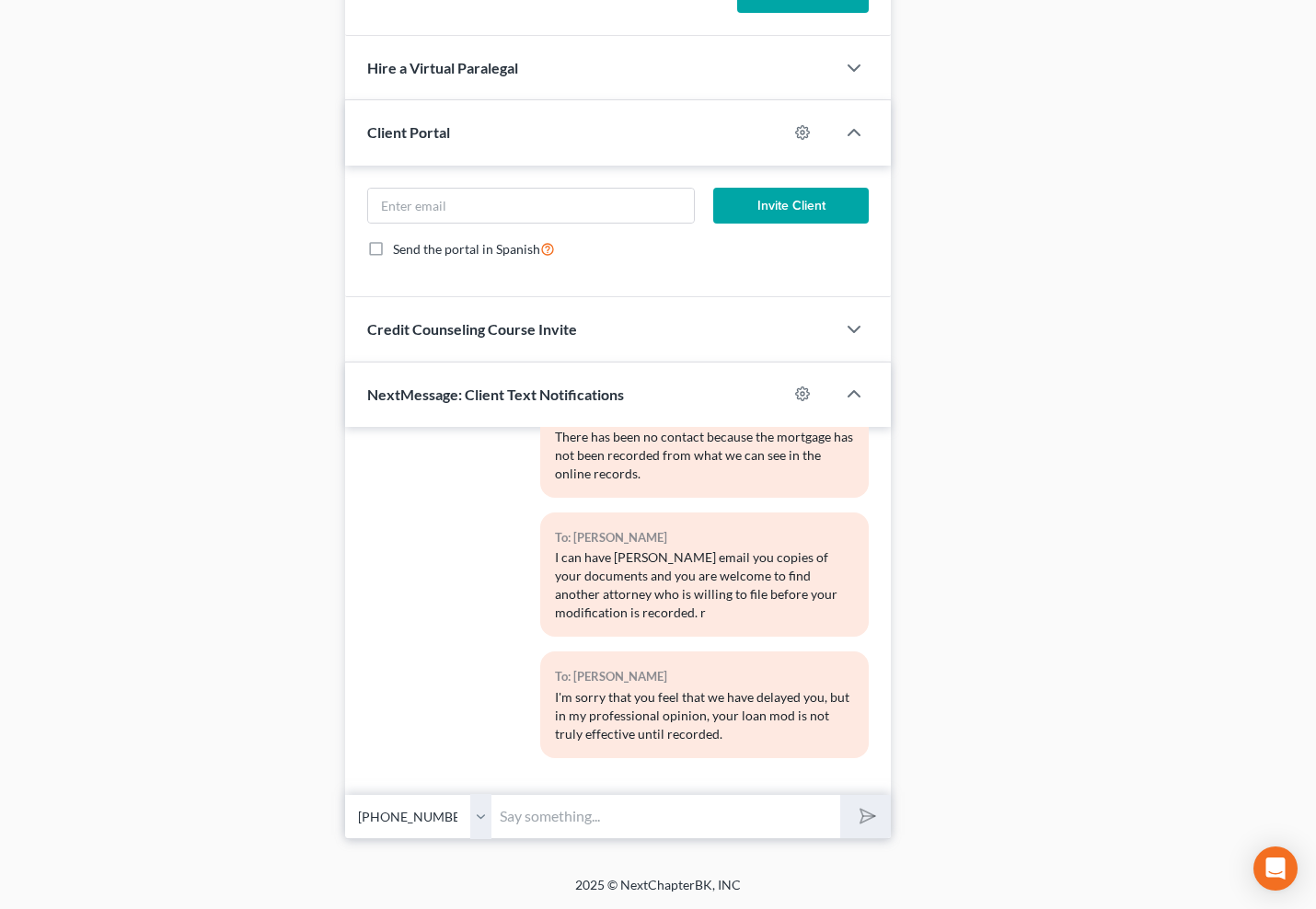
scroll to position [4930, 0]
click at [702, 810] on input "text" at bounding box center [666, 816] width 348 height 45
type input "E"
click at [514, 816] on input "ANd the SBA loan is still recorded" at bounding box center [666, 816] width 348 height 45
click at [780, 808] on input "And the SBA loan is still recorded" at bounding box center [666, 816] width 348 height 45
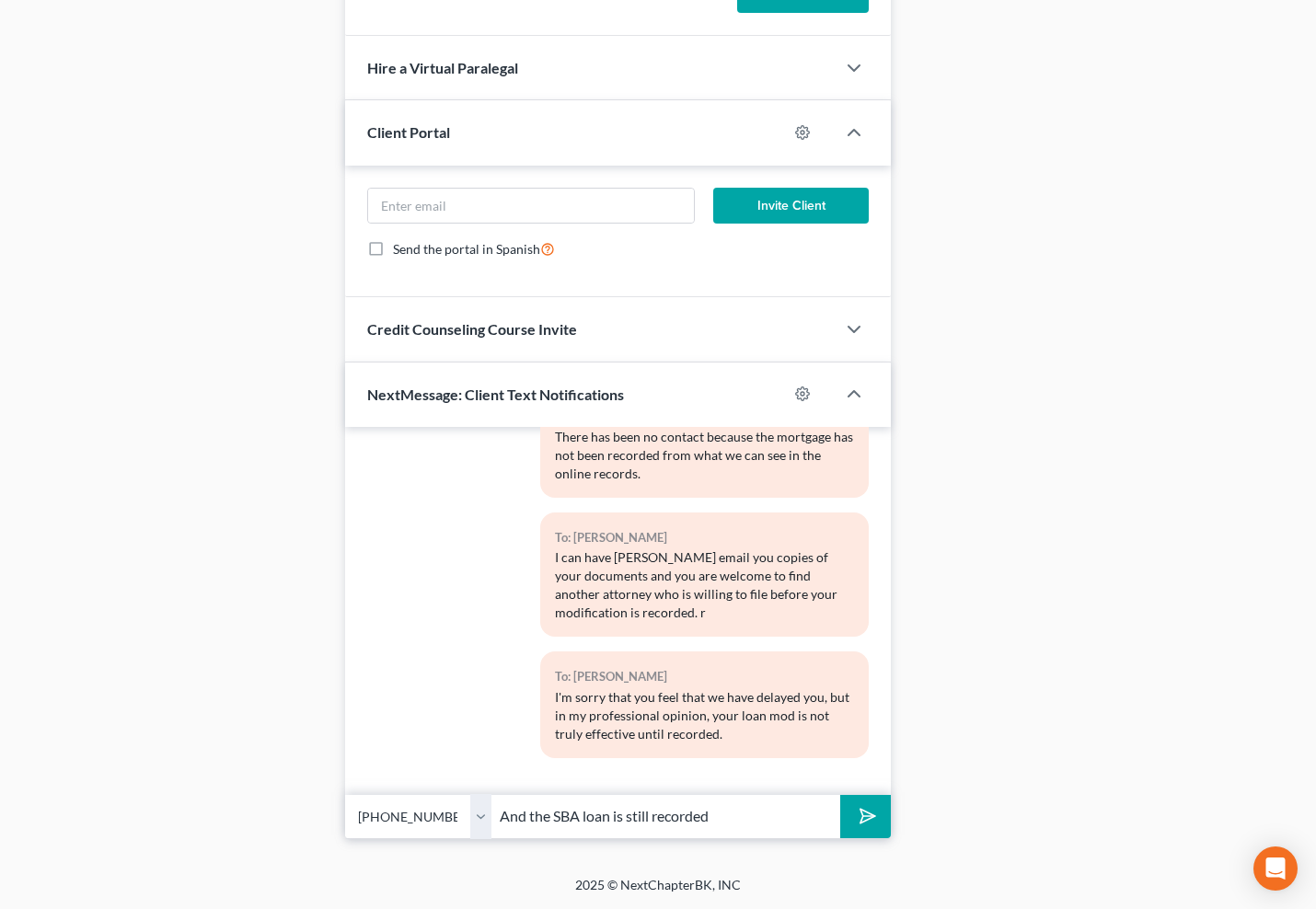
click at [752, 831] on input "And the SBA loan is still recorded" at bounding box center [666, 816] width 348 height 45
type input "And the SBA loan is still recorded - whether they responded to you or not, they…"
click at [840, 795] on button "submit" at bounding box center [865, 816] width 51 height 43
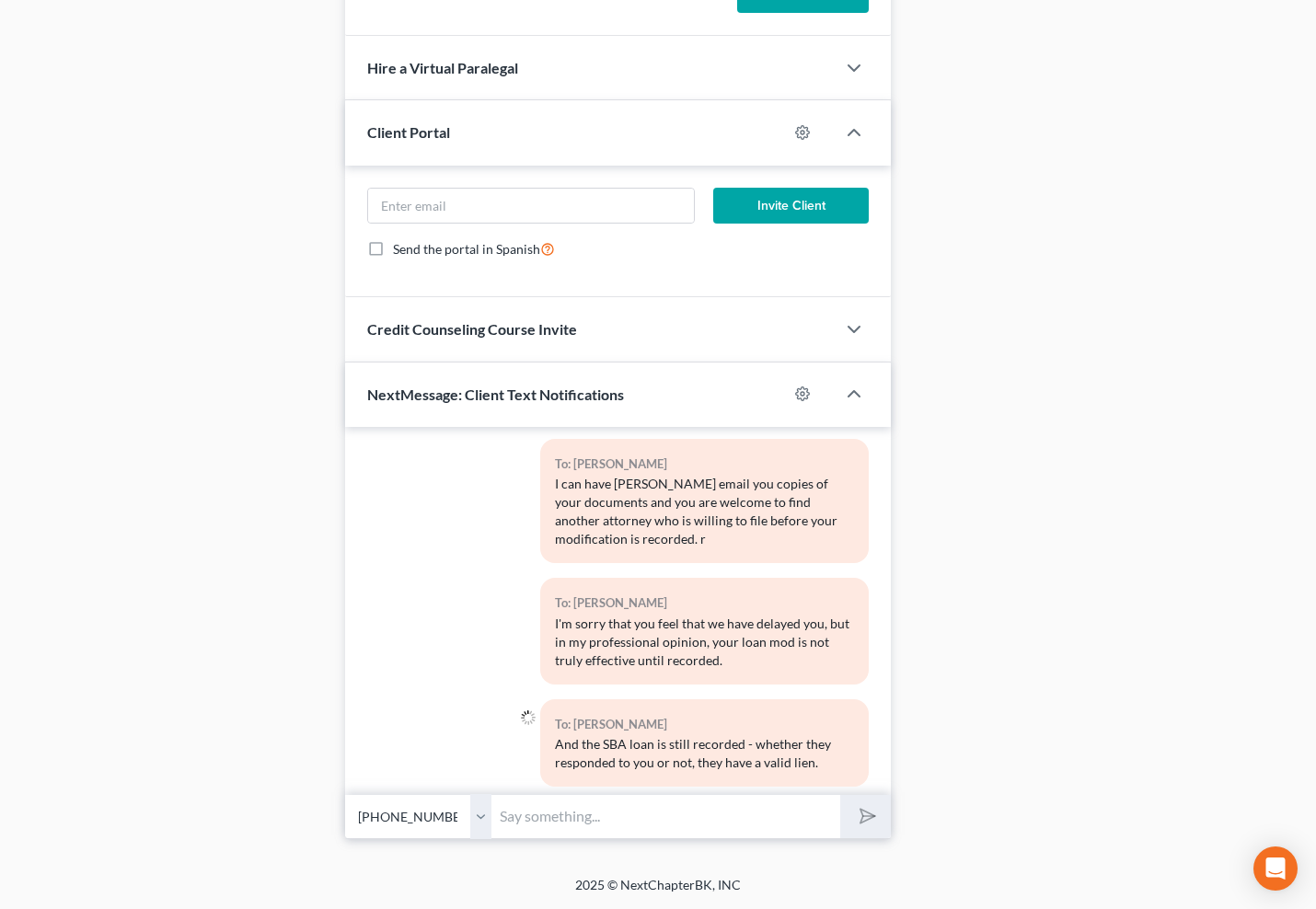
scroll to position [5032, 0]
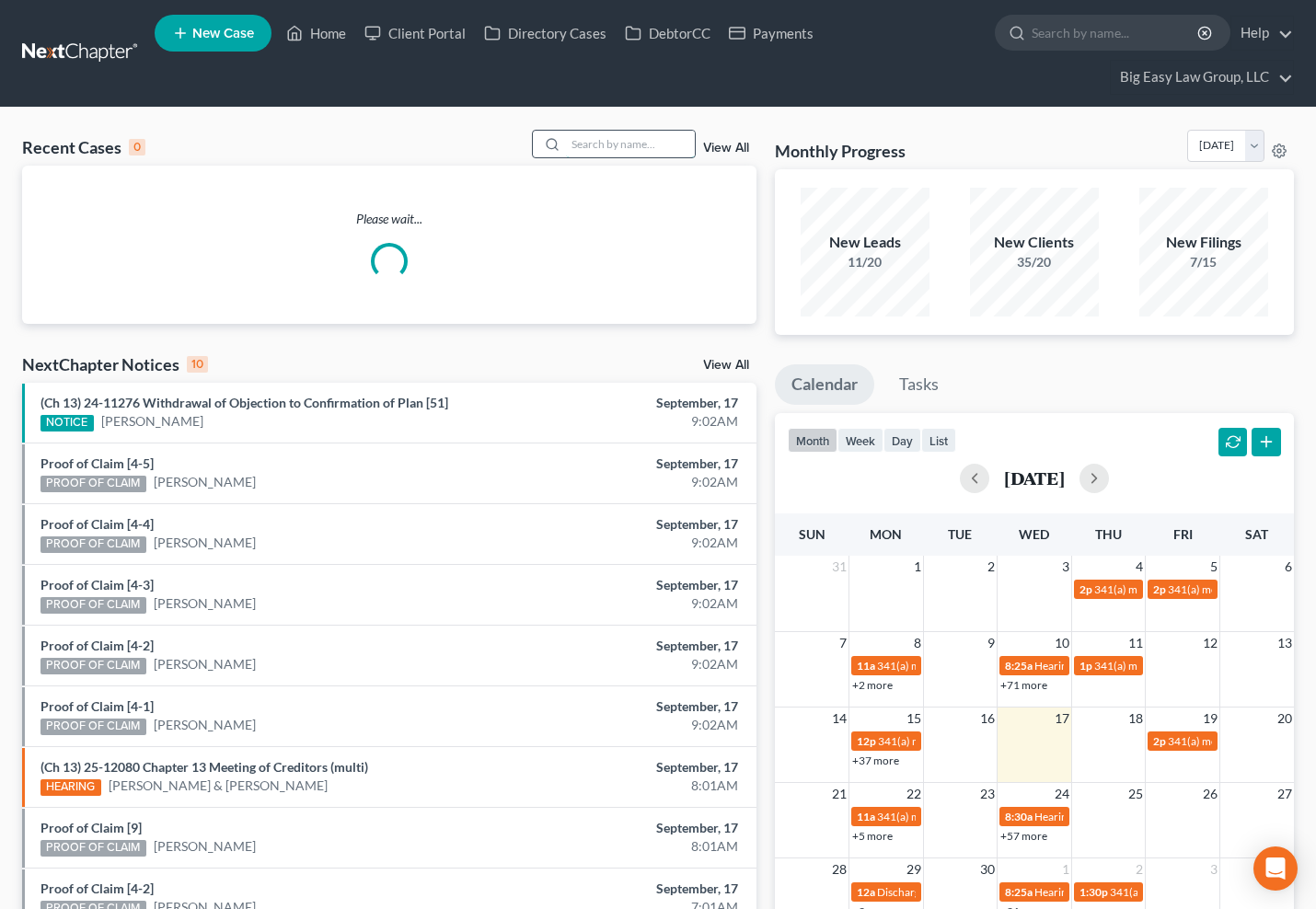
click at [632, 140] on input "search" at bounding box center [630, 144] width 129 height 27
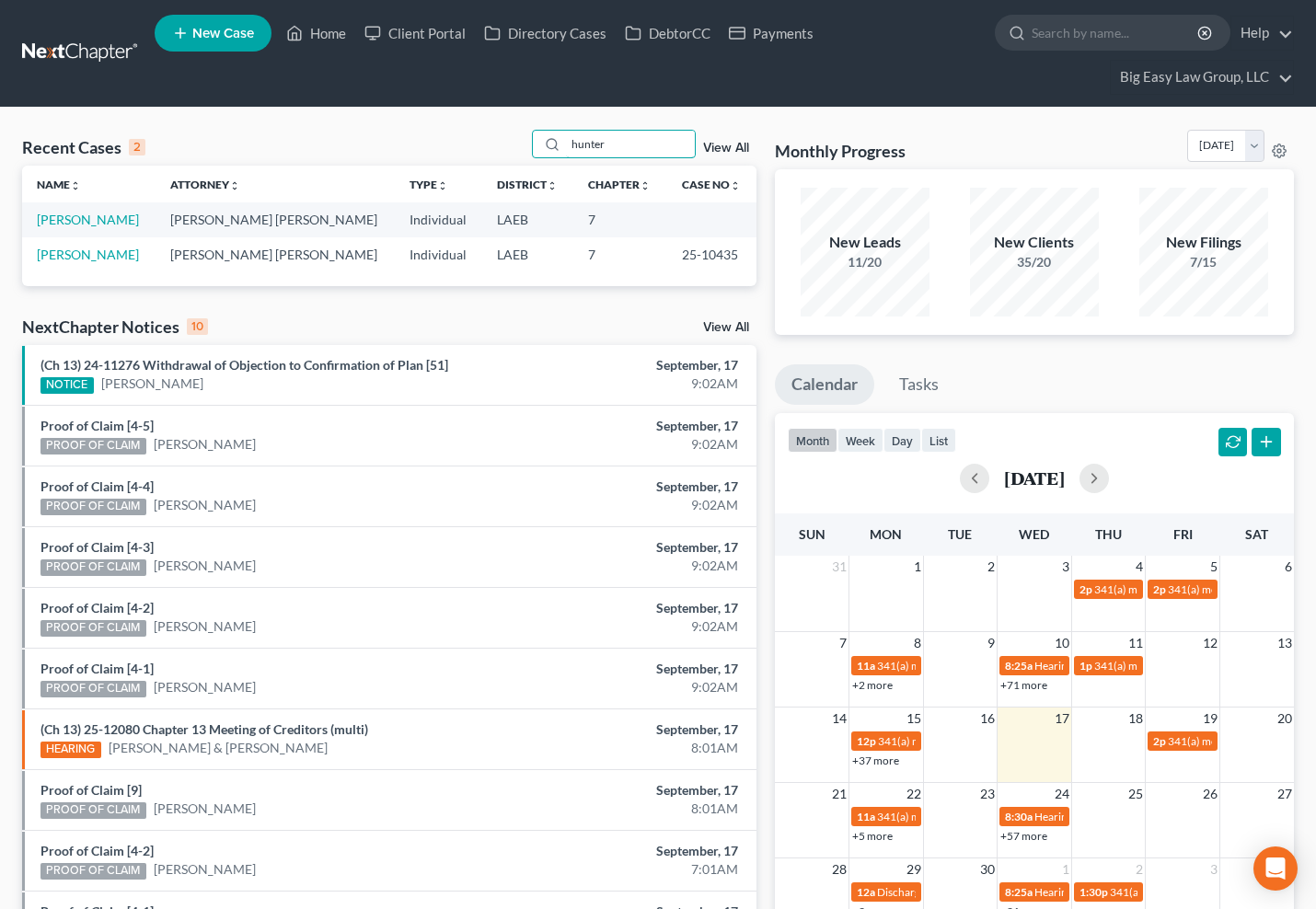
drag, startPoint x: 656, startPoint y: 141, endPoint x: 248, endPoint y: 32, distance: 422.3
click at [324, 60] on div "Home New Case Client Portal Directory Cases DebtorCC Payments Big Easy Law Grou…" at bounding box center [658, 548] width 1316 height 1096
type input "hunt"
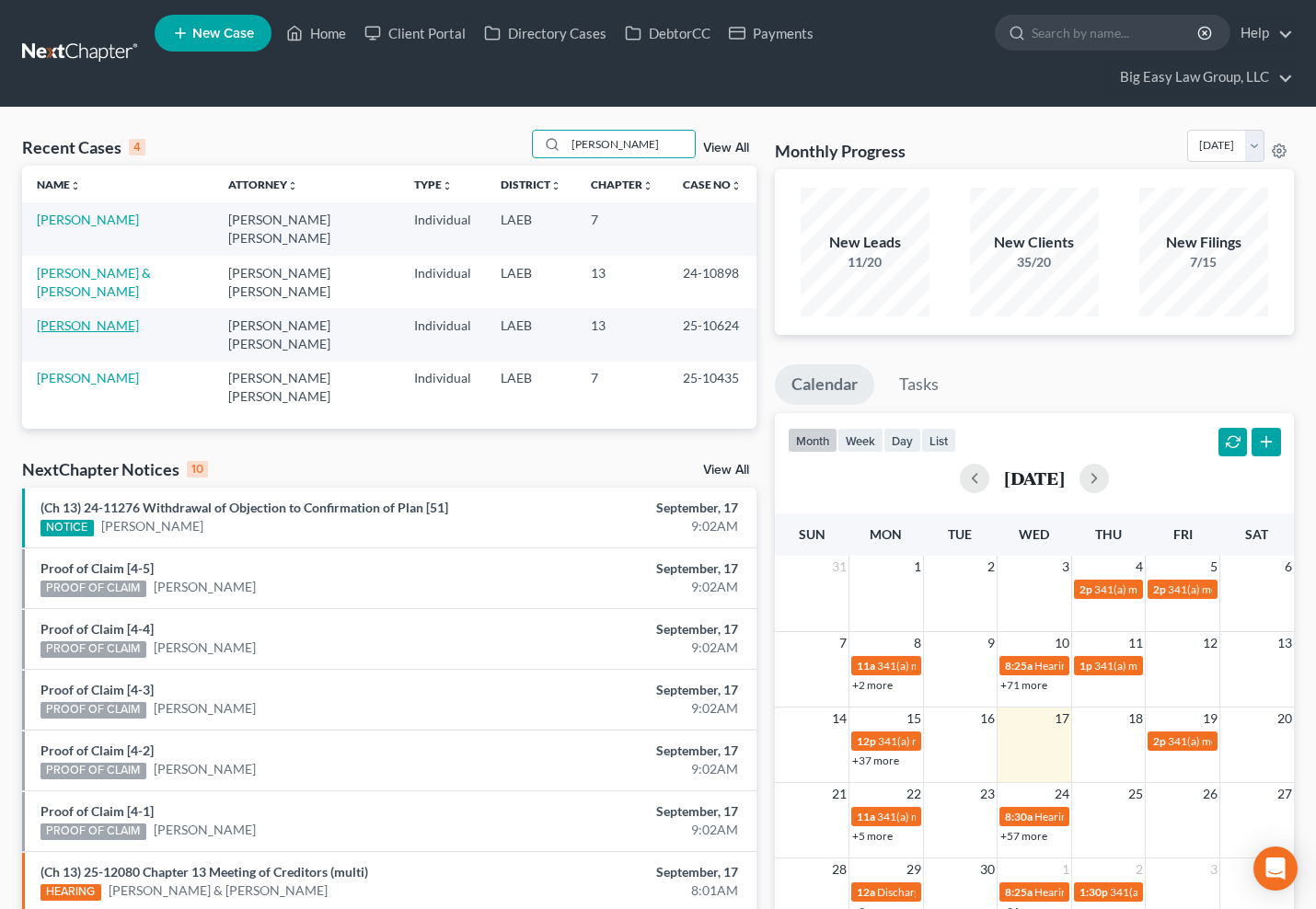
click at [66, 321] on link "[PERSON_NAME]" at bounding box center [88, 325] width 102 height 15
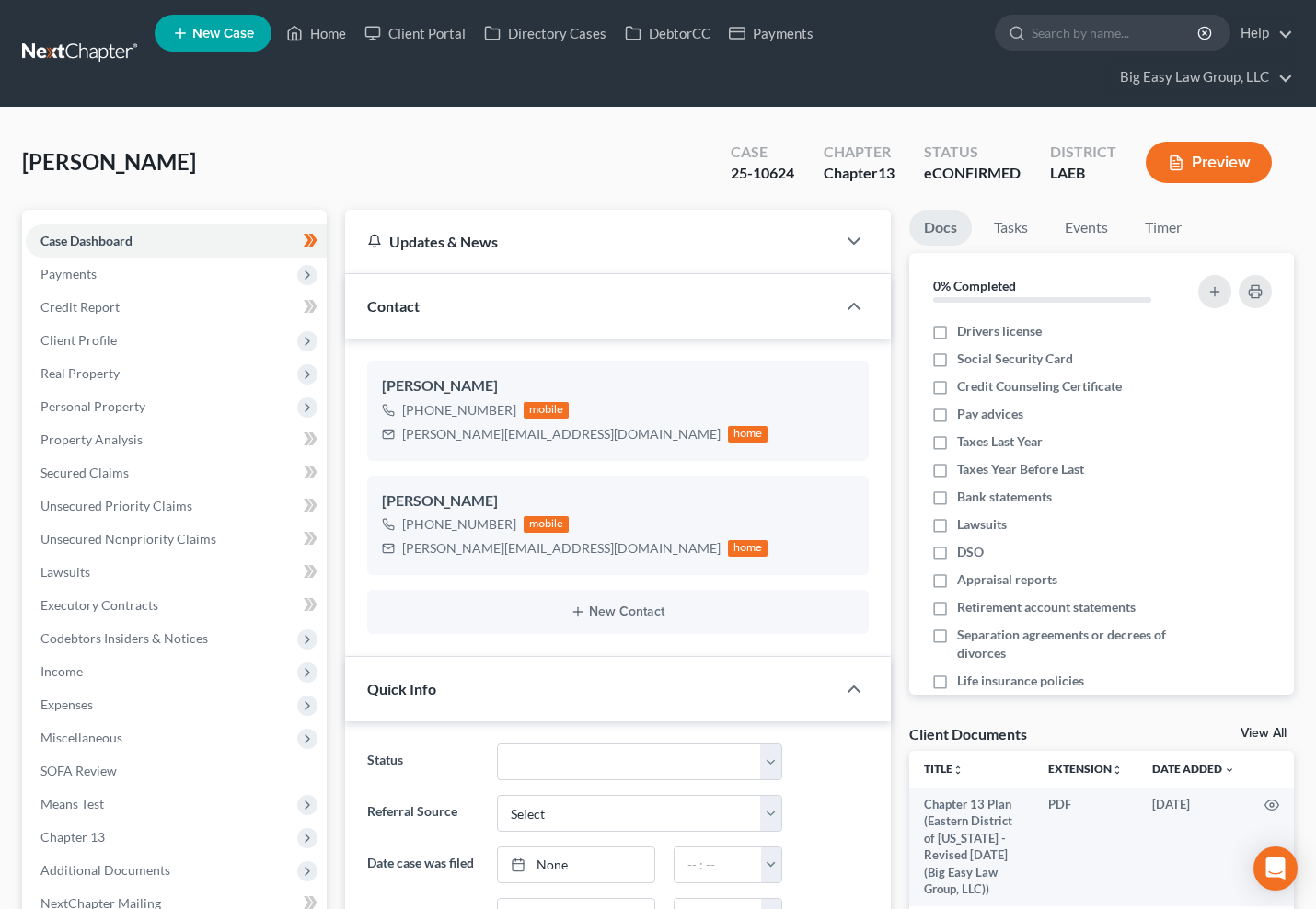
scroll to position [4217, 0]
drag, startPoint x: 299, startPoint y: 31, endPoint x: 410, endPoint y: 57, distance: 114.0
click at [299, 31] on icon at bounding box center [293, 32] width 16 height 22
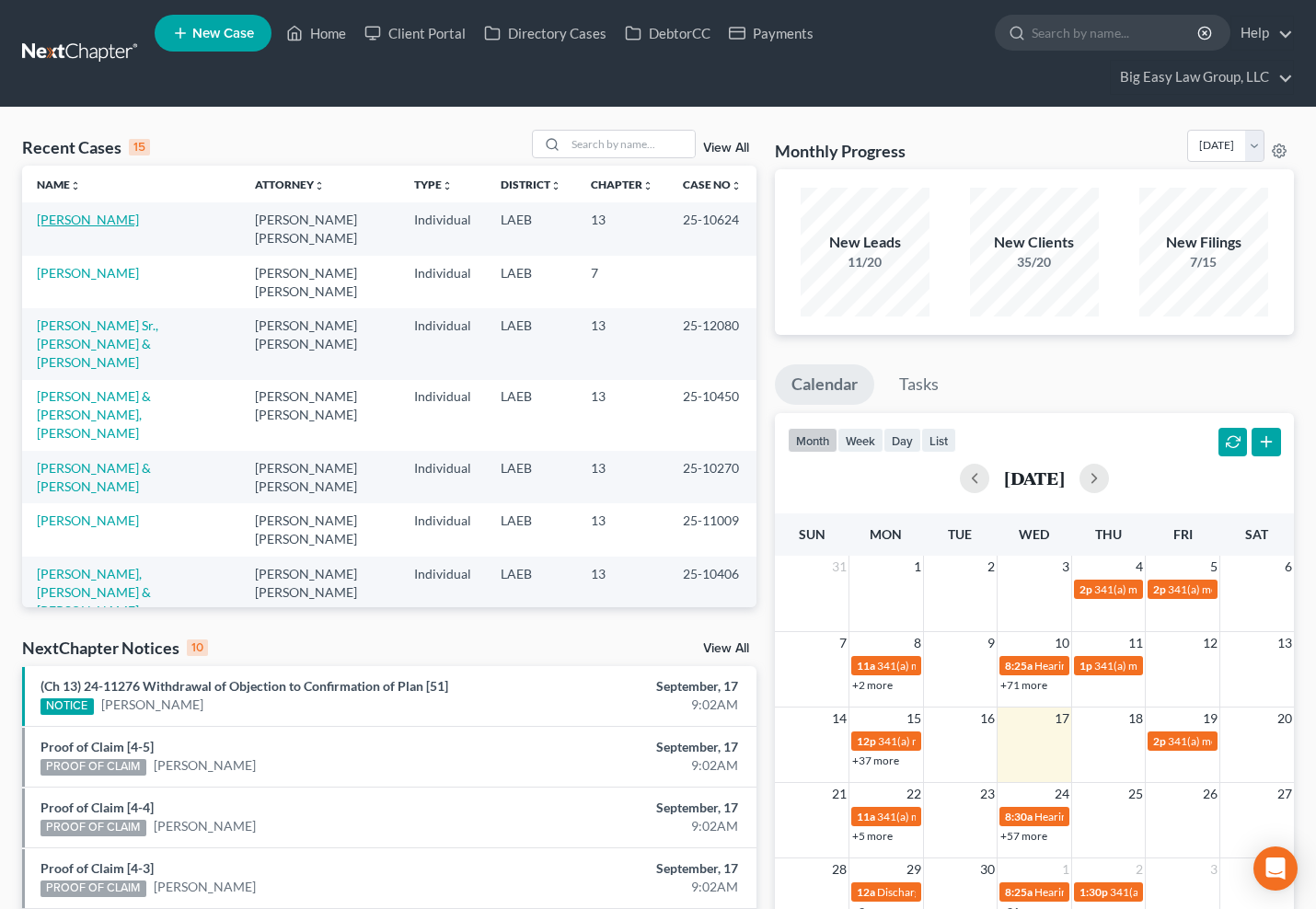
click at [54, 222] on link "[PERSON_NAME]" at bounding box center [88, 219] width 102 height 15
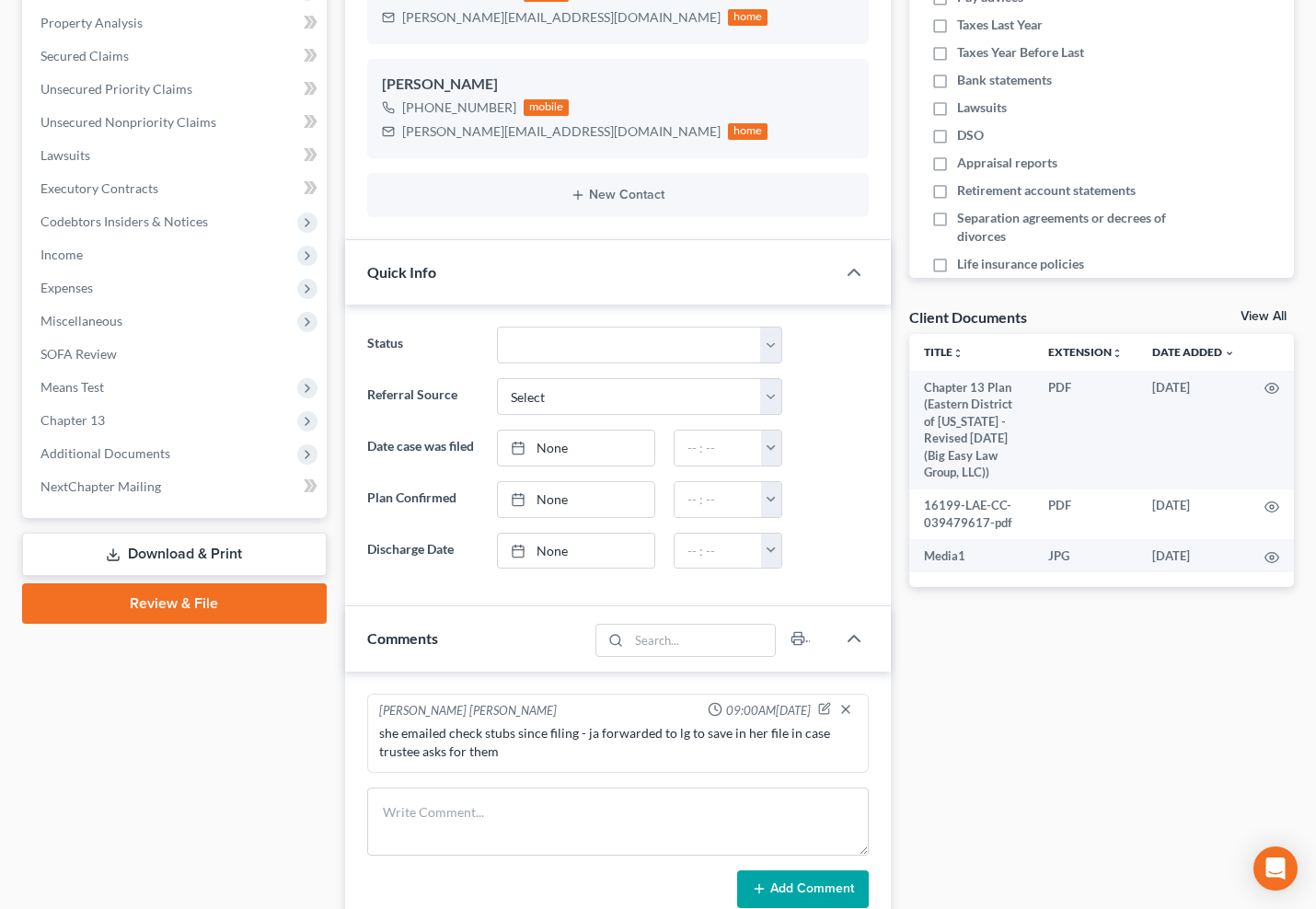
scroll to position [534, 0]
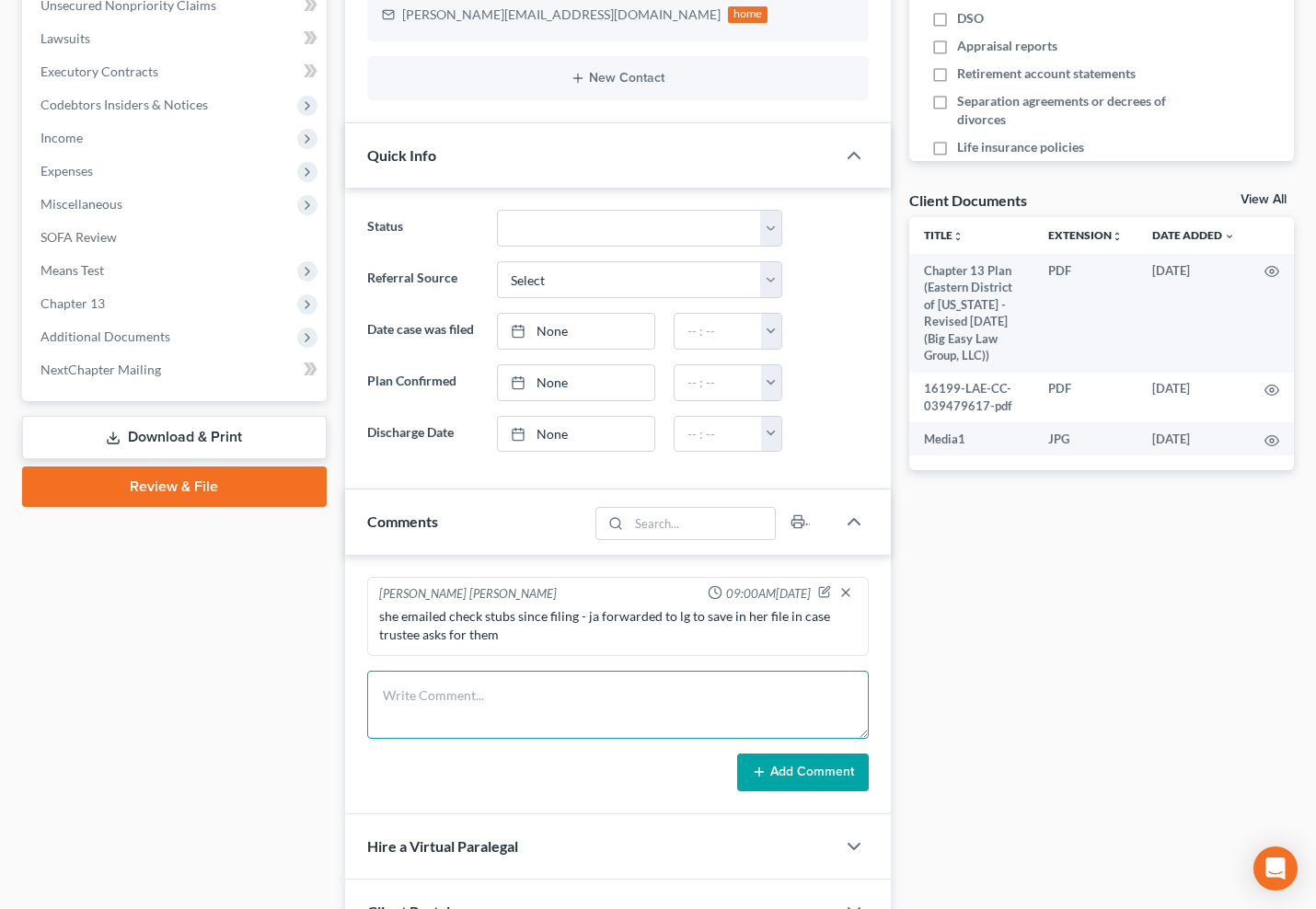
click at [479, 708] on textarea at bounding box center [617, 704] width 502 height 68
type textarea "ja called - we are waiting on docs from PI attorney"
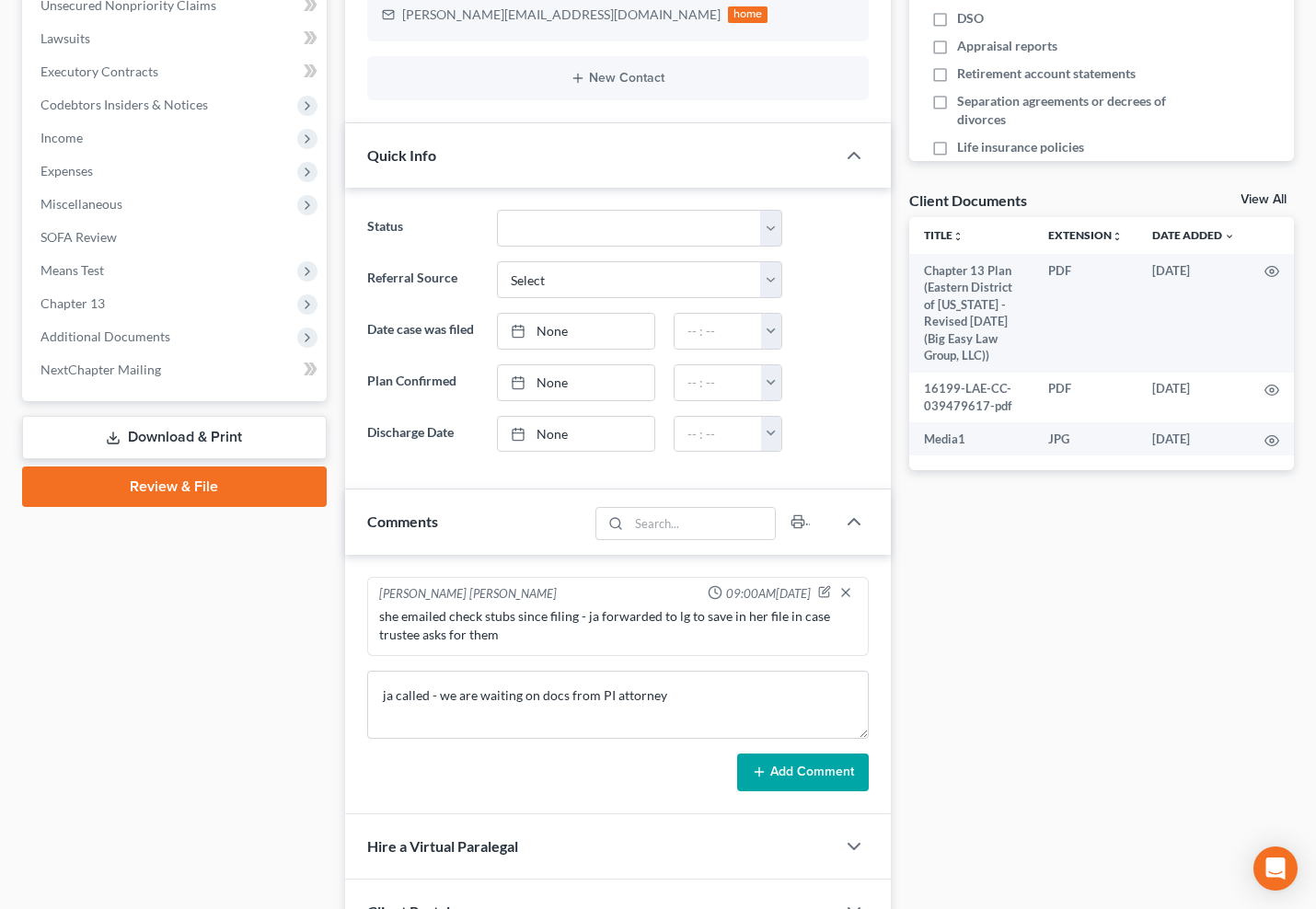
click at [806, 775] on button "Add Comment" at bounding box center [803, 773] width 132 height 38
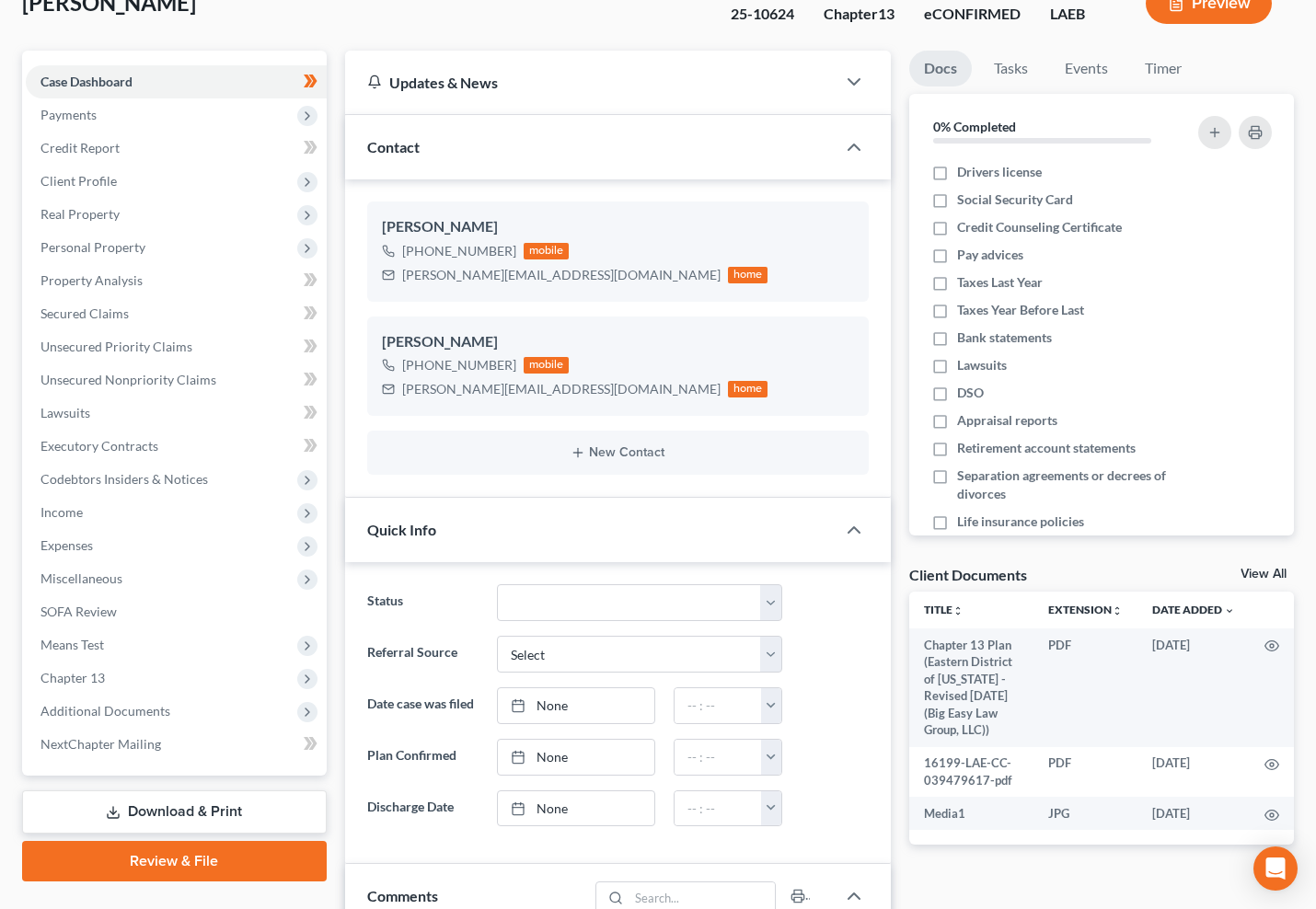
scroll to position [0, 0]
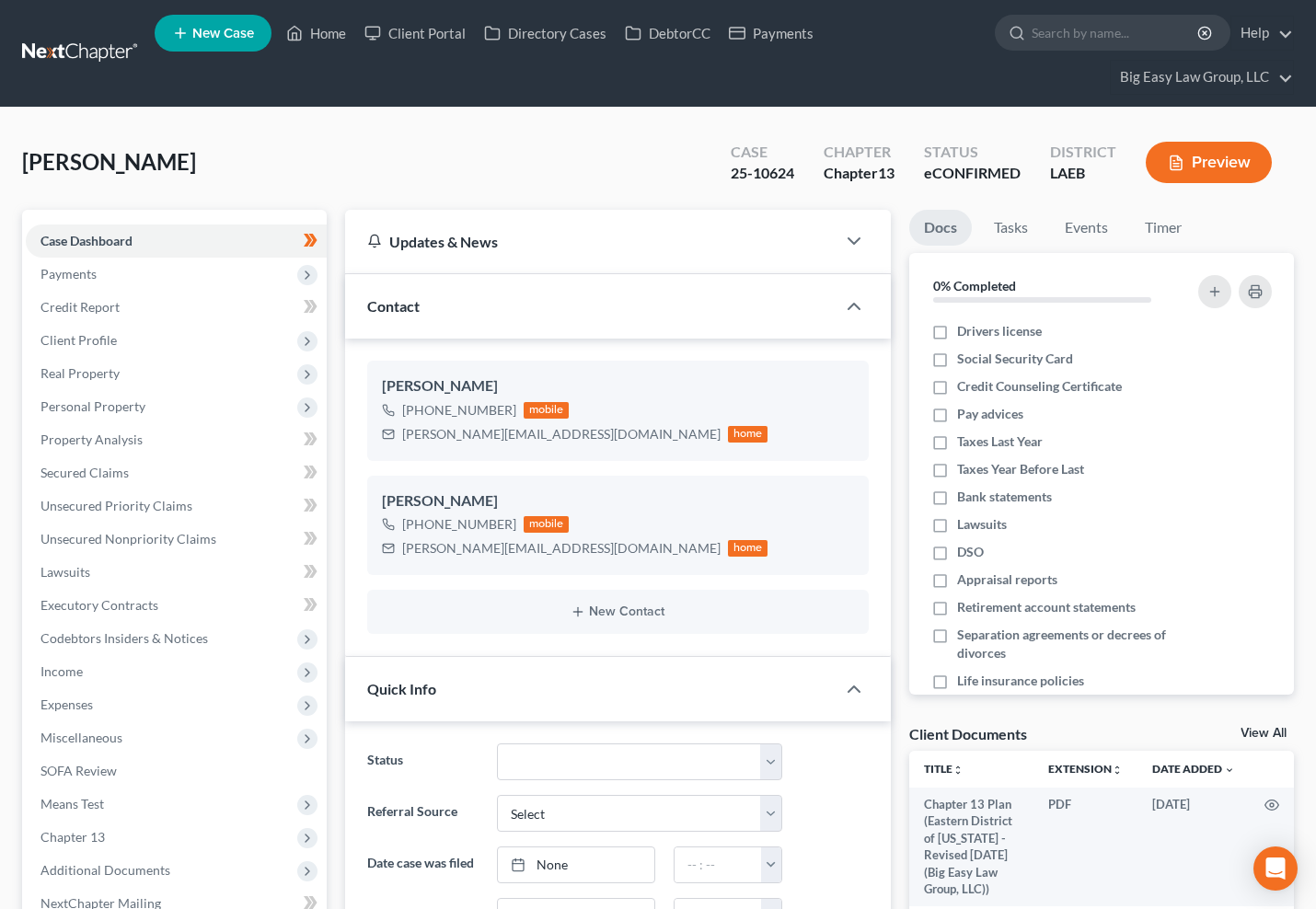
click at [355, 12] on ul "New Case Home Client Portal Directory Cases DebtorCC Payments - No Result - See…" at bounding box center [724, 54] width 1139 height 88
click at [338, 25] on link "Home" at bounding box center [316, 32] width 78 height 33
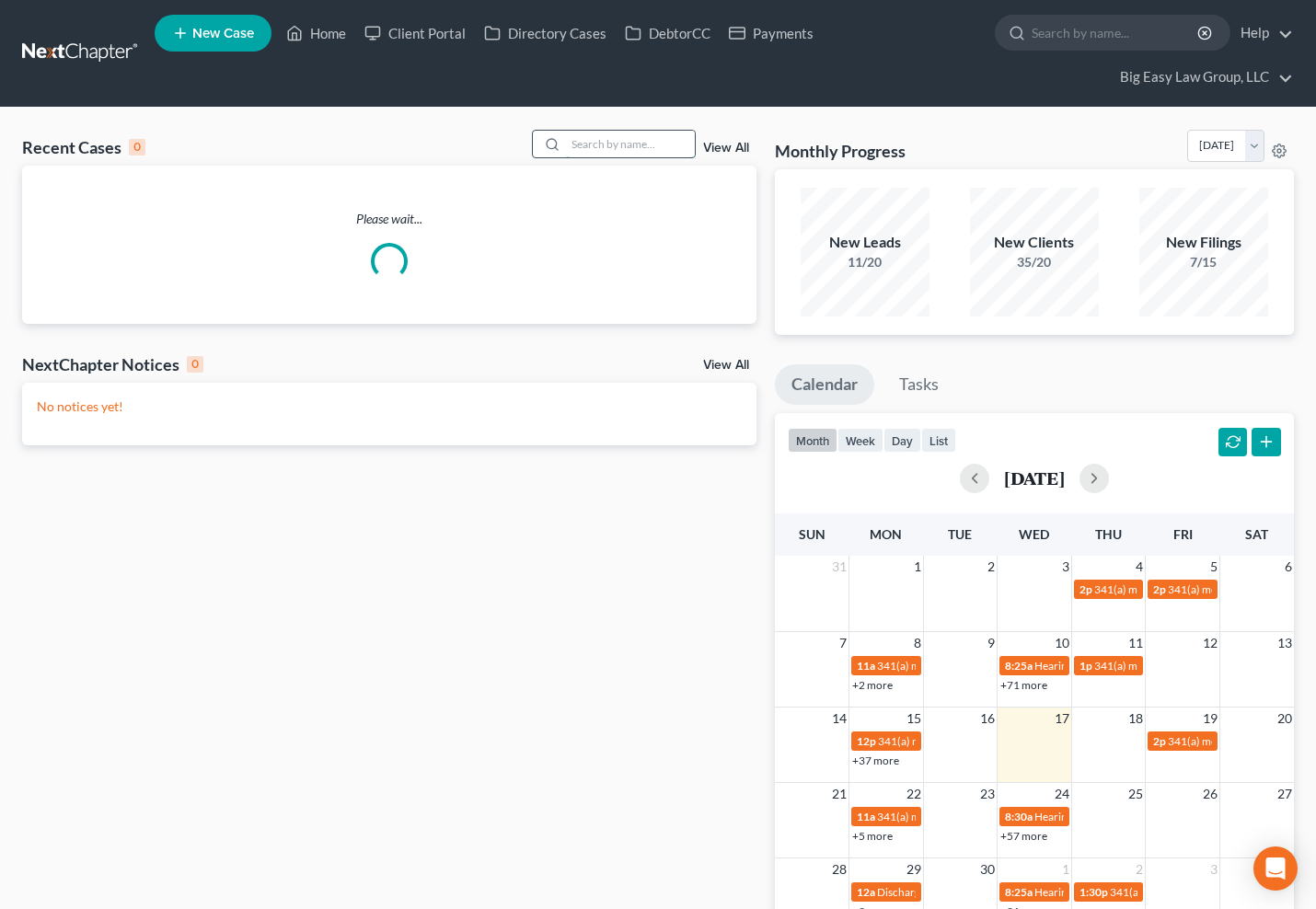
drag, startPoint x: 575, startPoint y: 147, endPoint x: 581, endPoint y: 137, distance: 11.7
click at [575, 147] on input "search" at bounding box center [630, 144] width 129 height 27
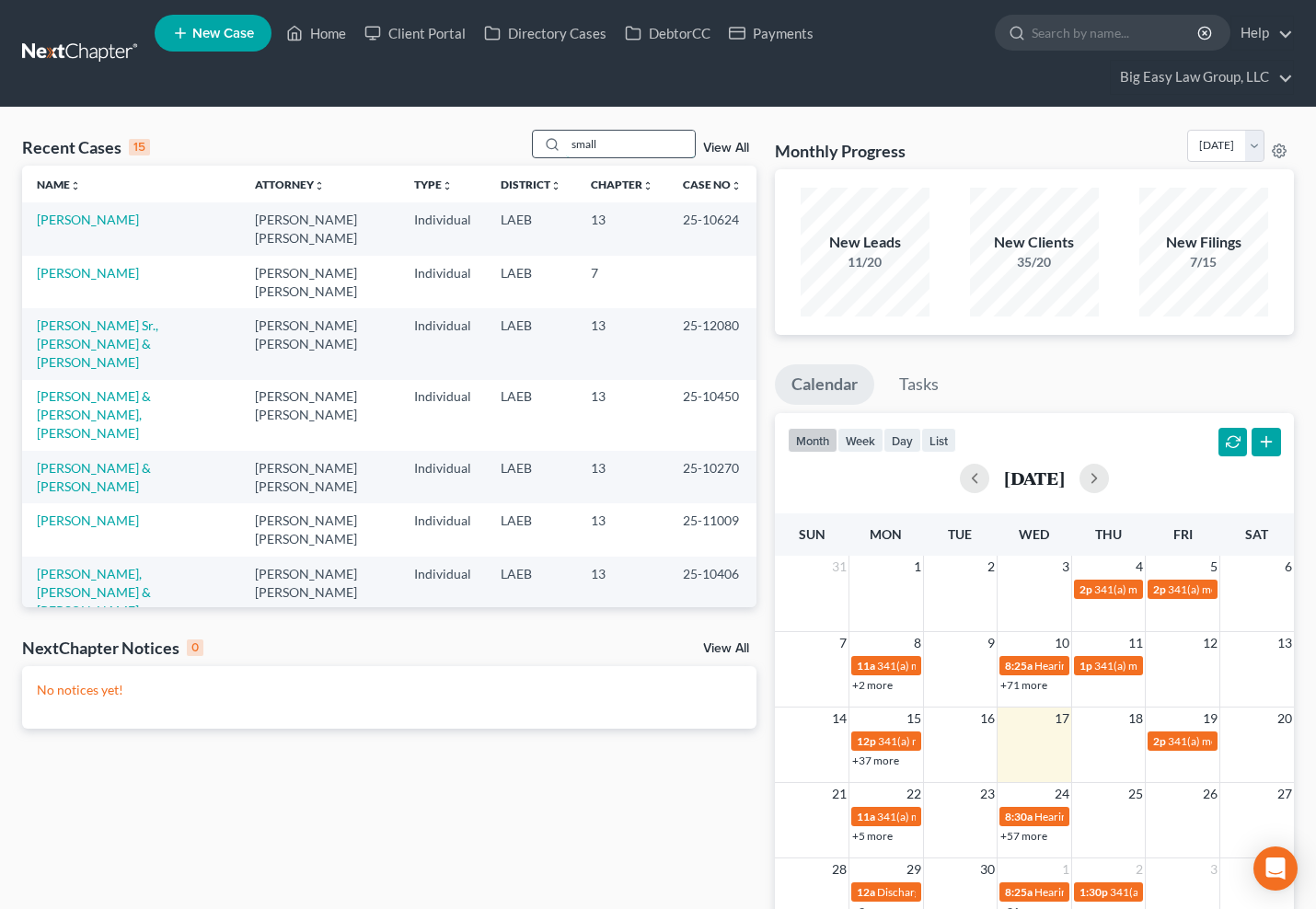
type input "small"
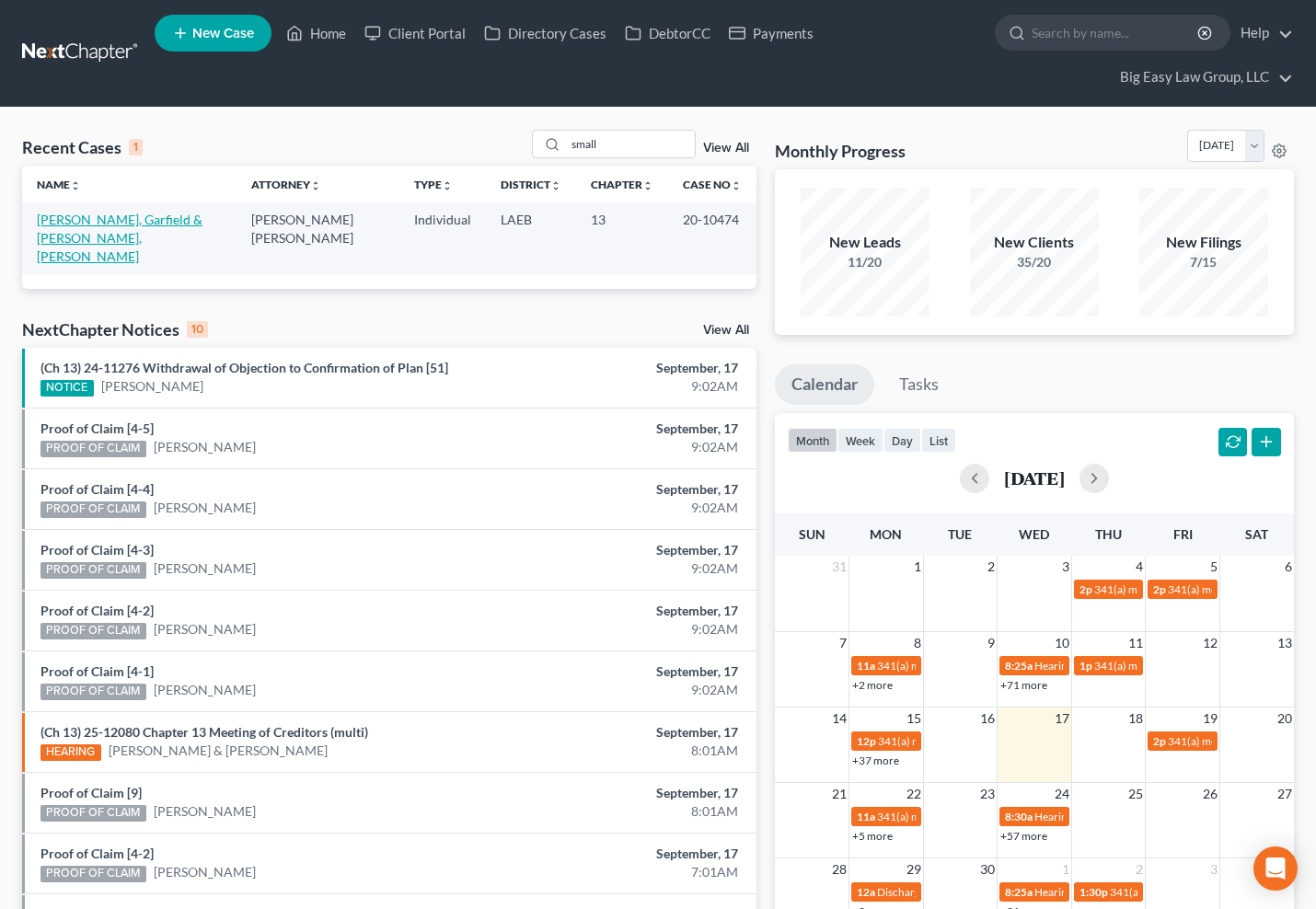
click at [99, 213] on link "Small, Sr., Garfield & Small, Gladys" at bounding box center [119, 237] width 165 height 53
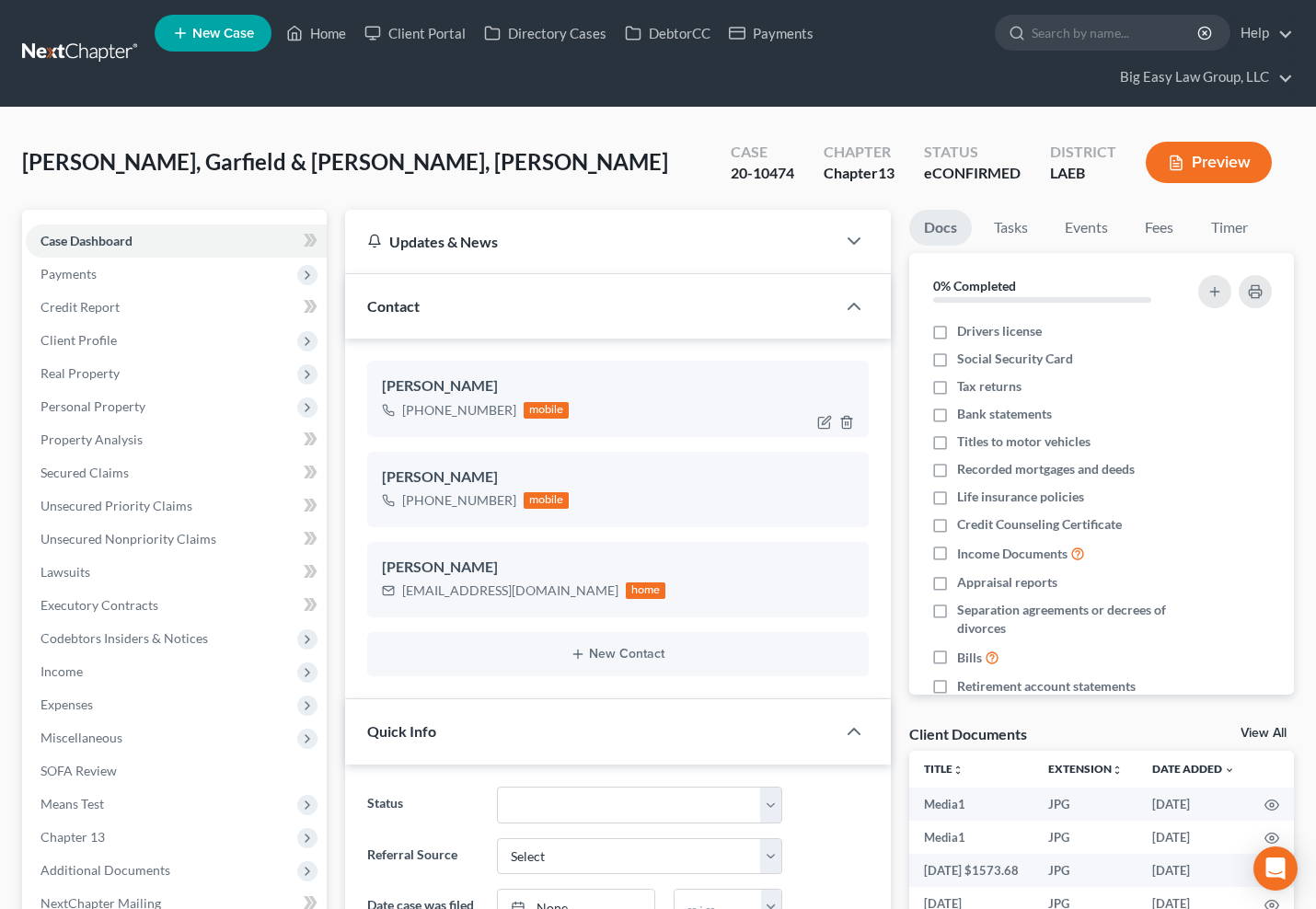
scroll to position [9088, 0]
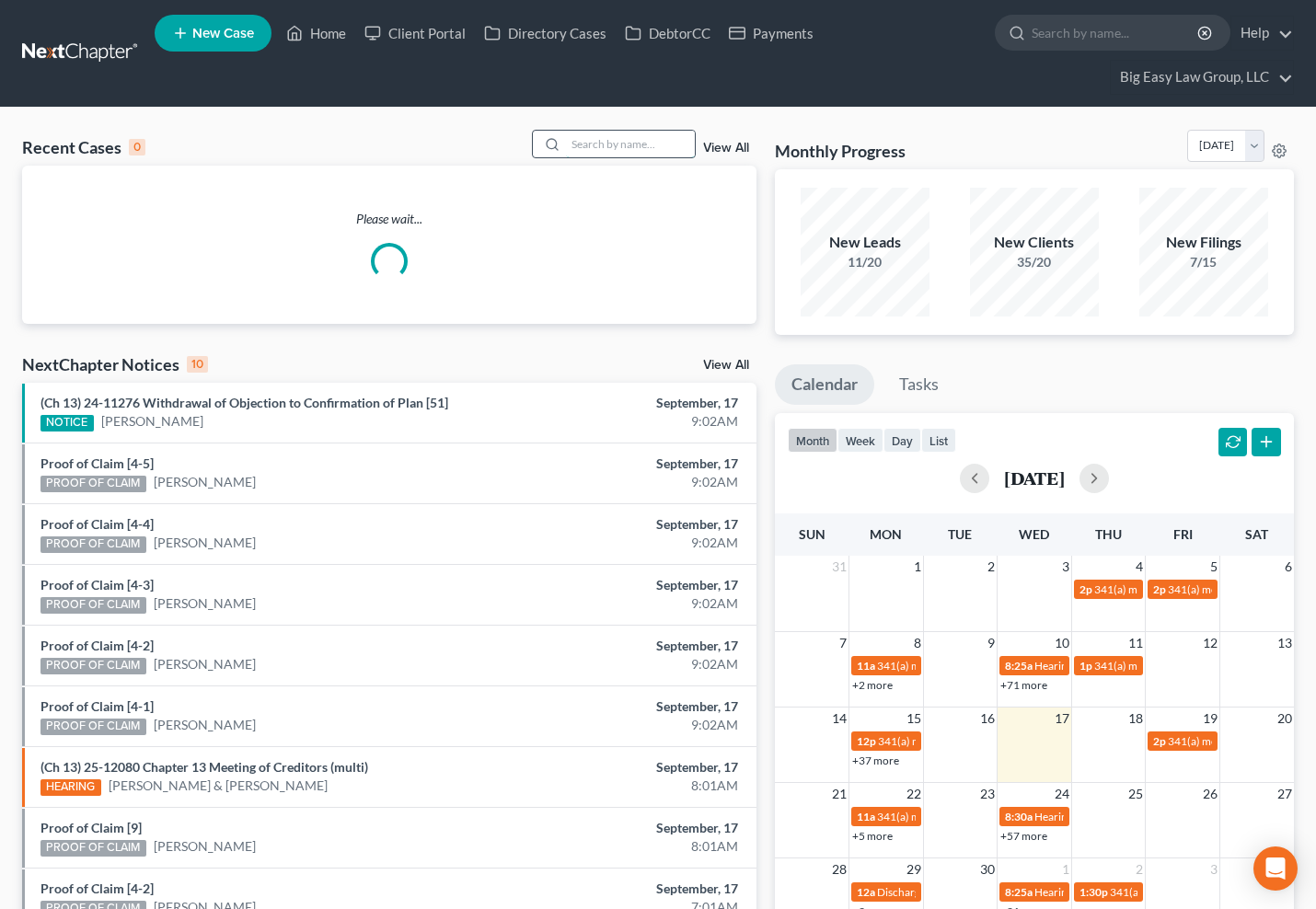
click at [632, 145] on input "search" at bounding box center [630, 144] width 129 height 27
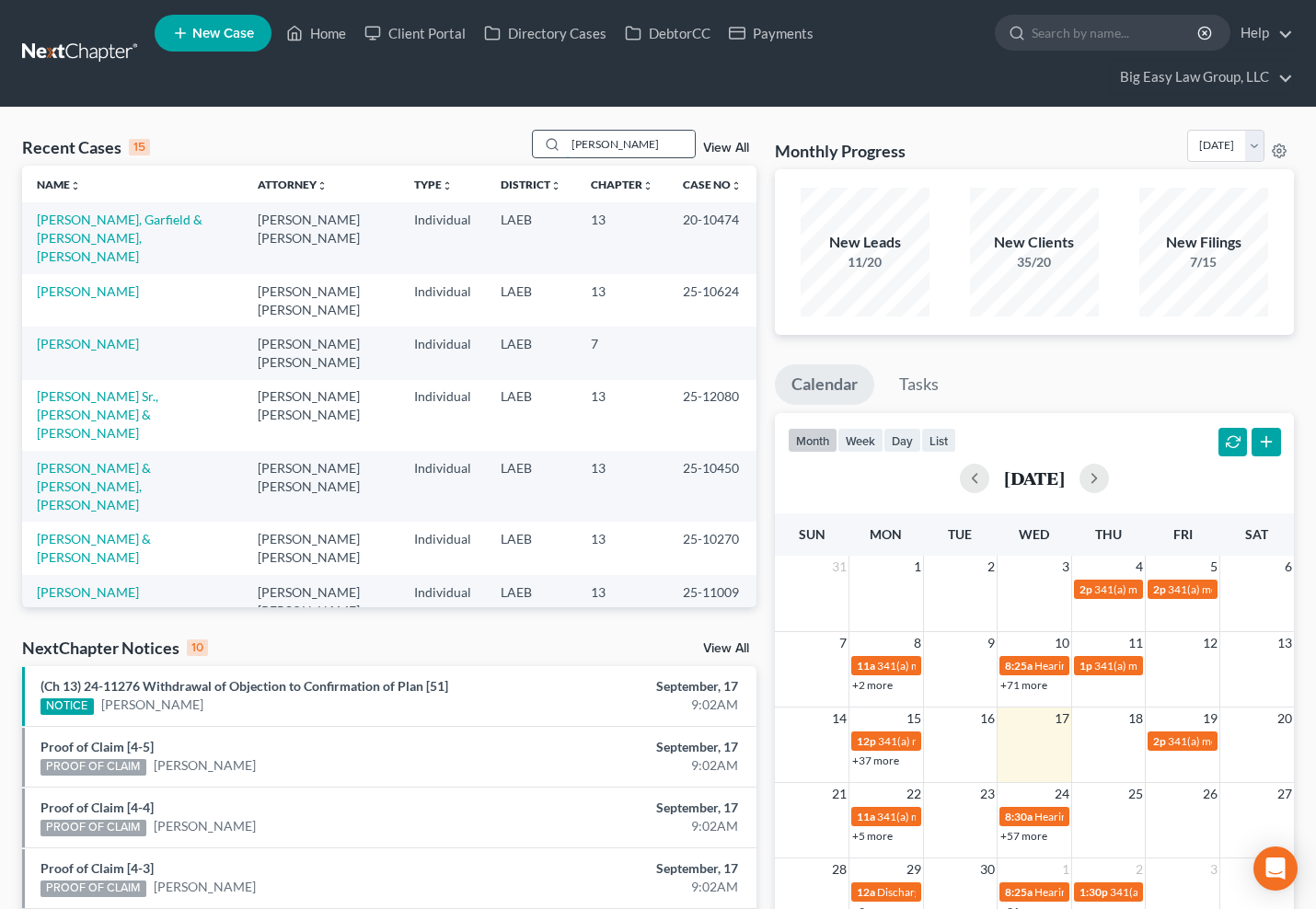
type input "[PERSON_NAME]"
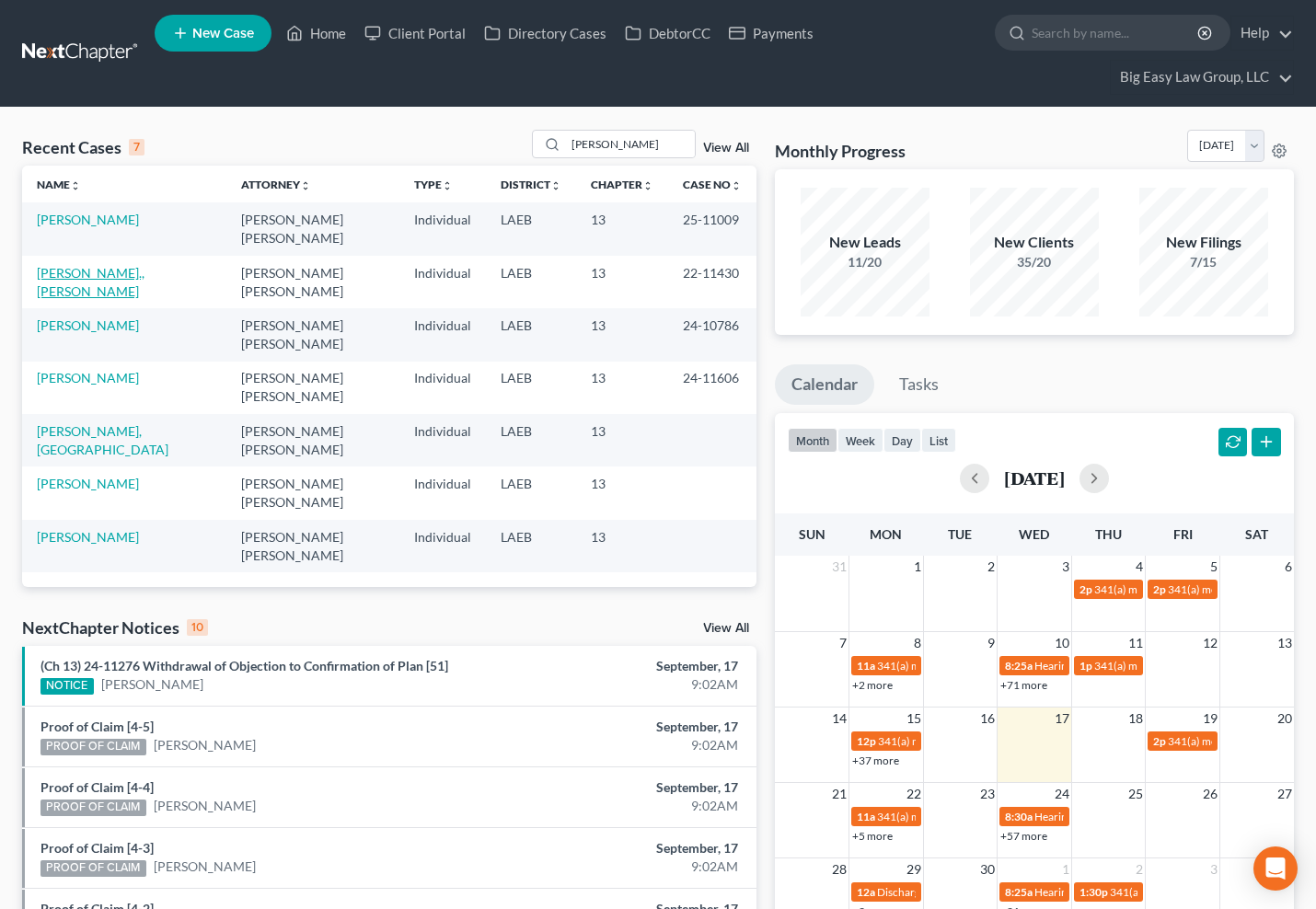
click at [112, 265] on link "[PERSON_NAME]., [PERSON_NAME]" at bounding box center [91, 282] width 108 height 34
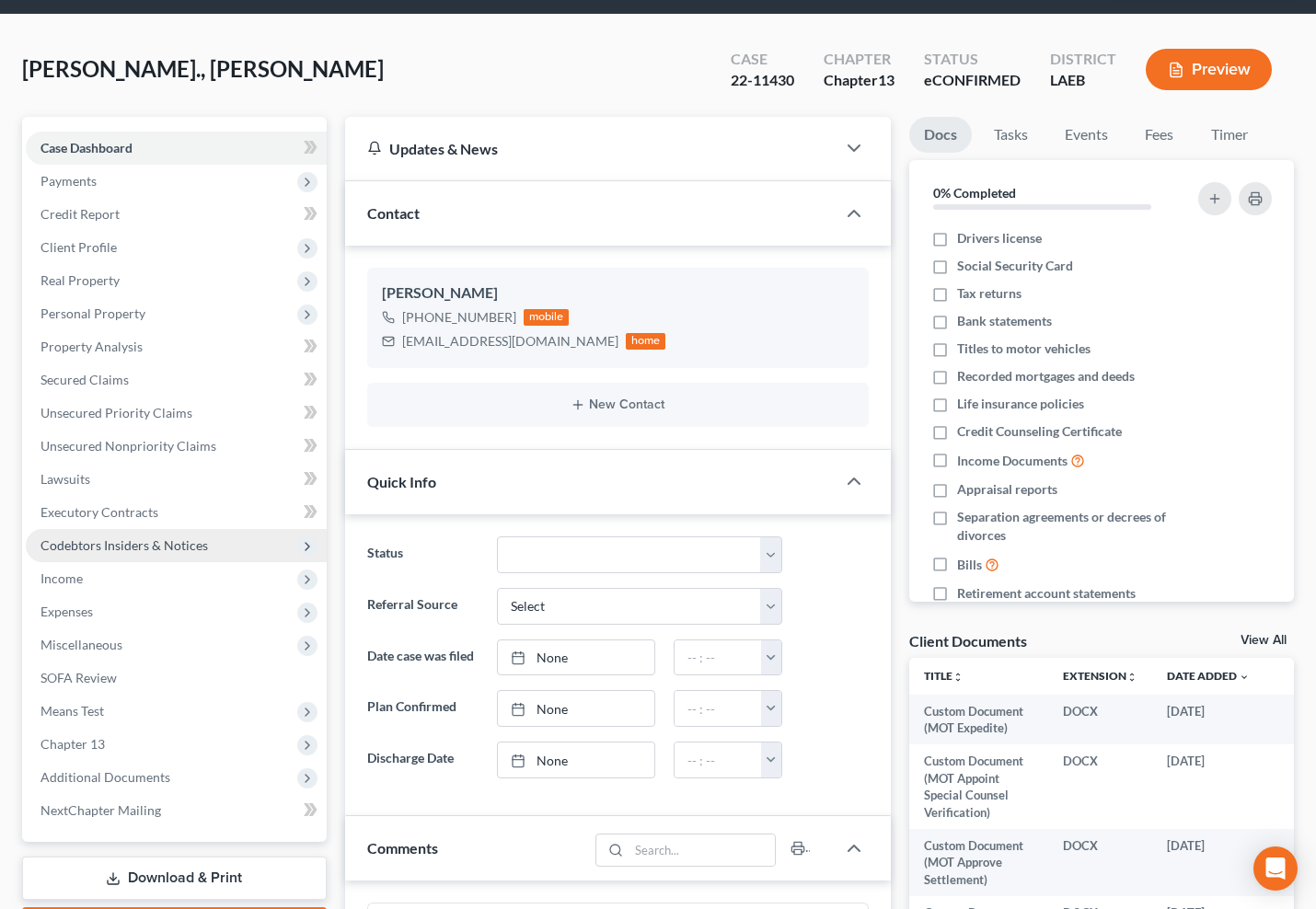
scroll to position [350, 0]
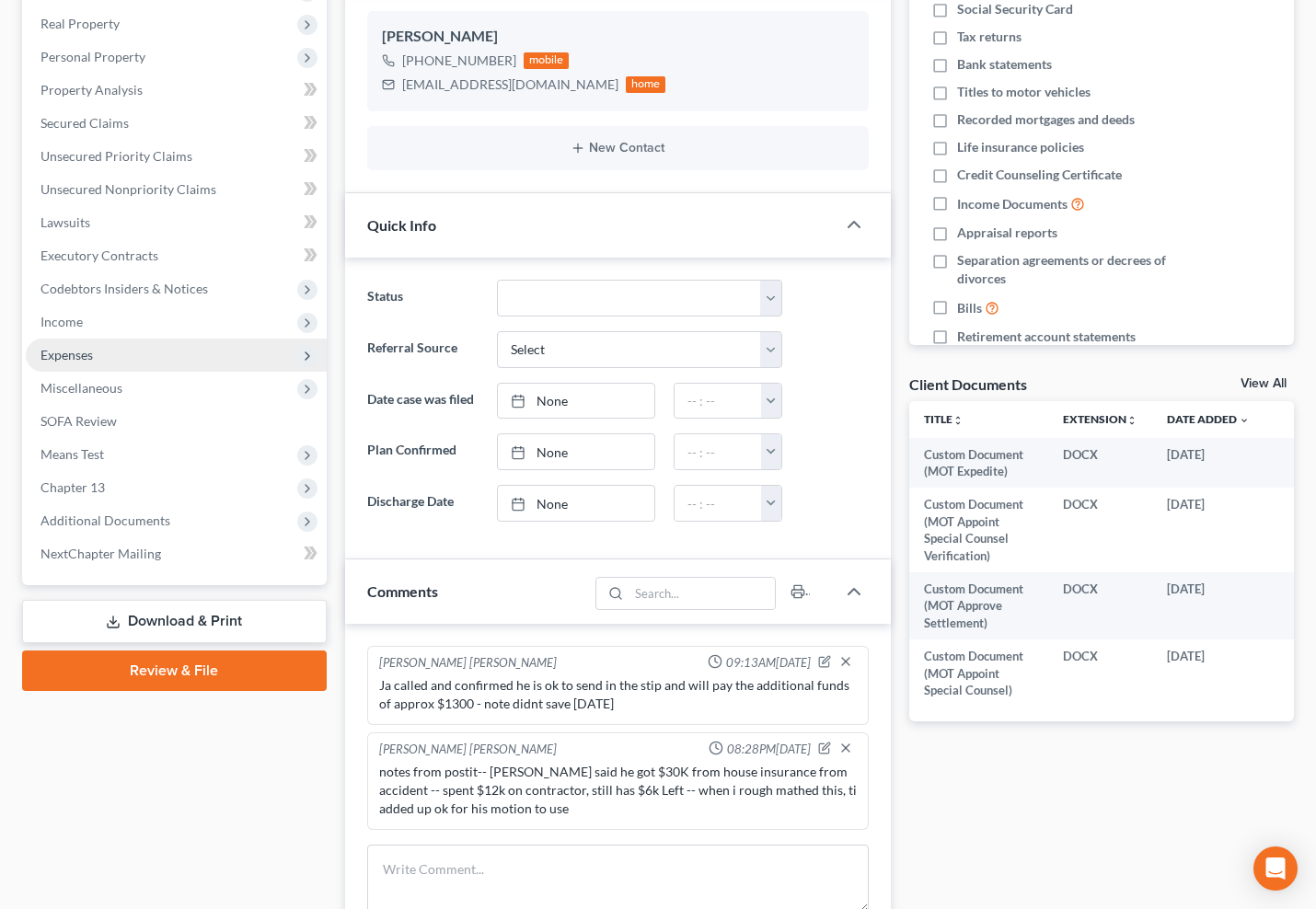
click at [173, 352] on span "Expenses" at bounding box center [176, 355] width 301 height 33
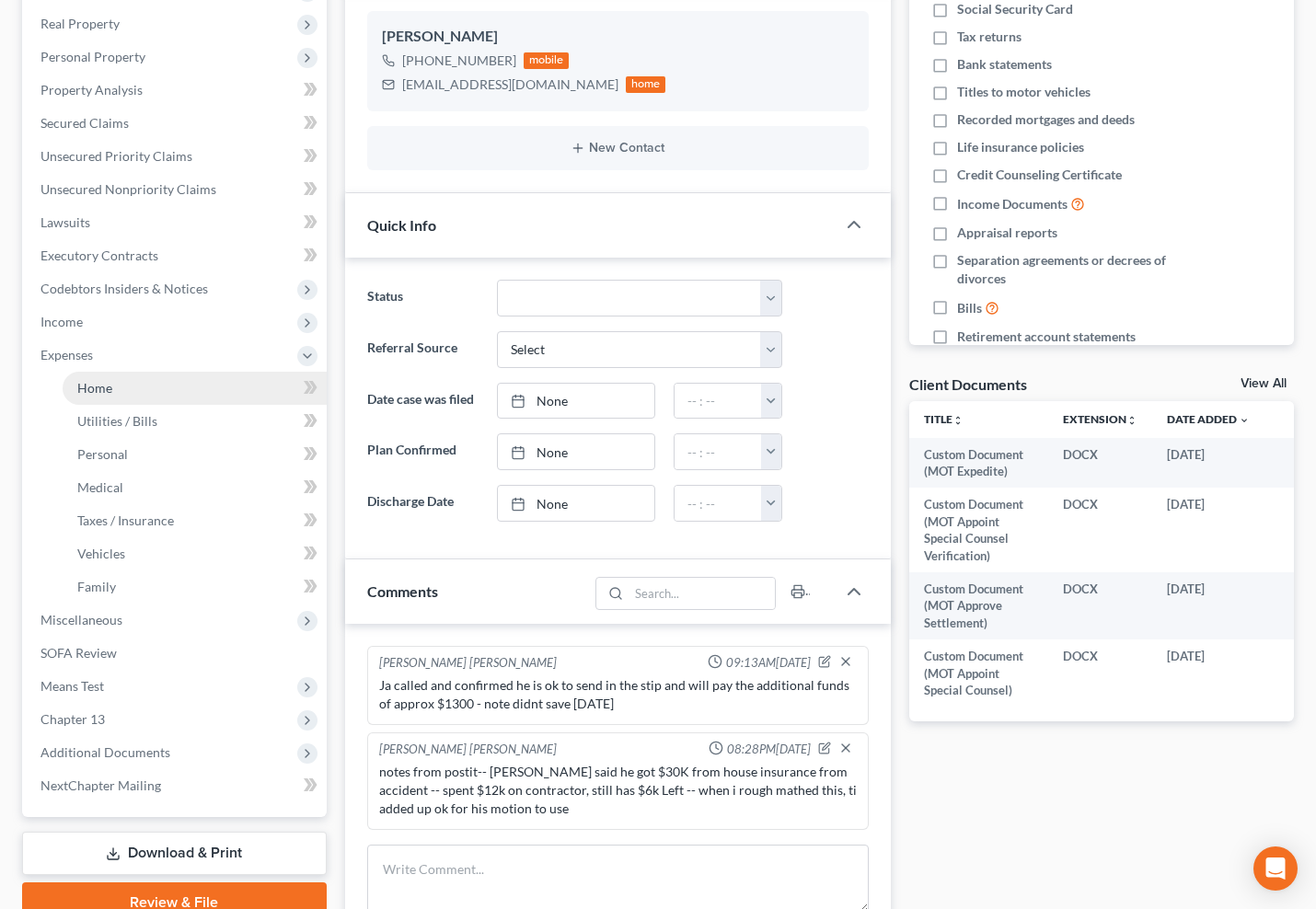
drag, startPoint x: 186, startPoint y: 365, endPoint x: 196, endPoint y: 376, distance: 14.9
click at [196, 374] on li "Expenses Home Utilities / Bills Personal Medical" at bounding box center [176, 470] width 301 height 265
click at [194, 382] on link "Home" at bounding box center [194, 388] width 264 height 33
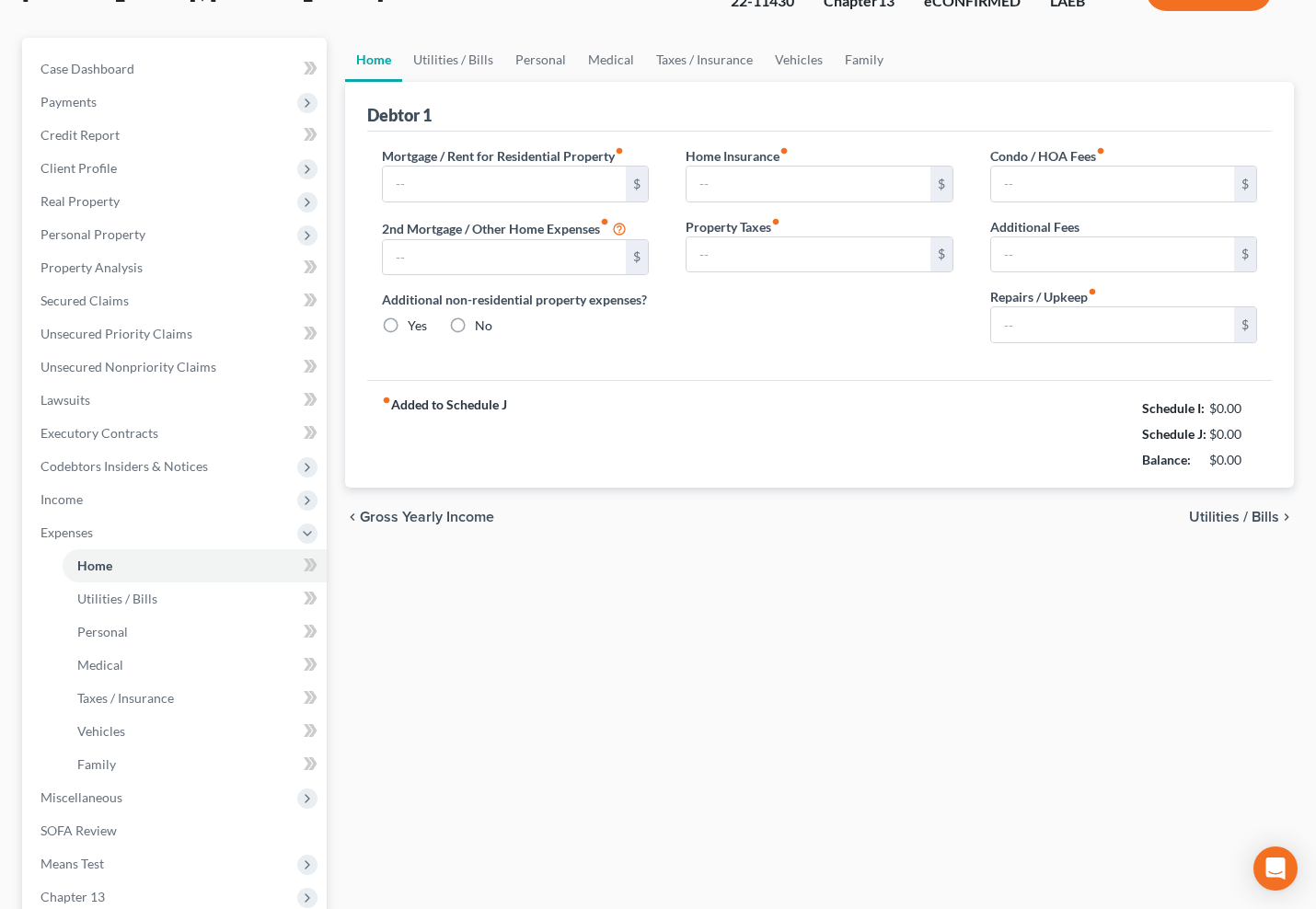
type input "1,019.66"
type input "0.00"
radio input "true"
type input "0.00"
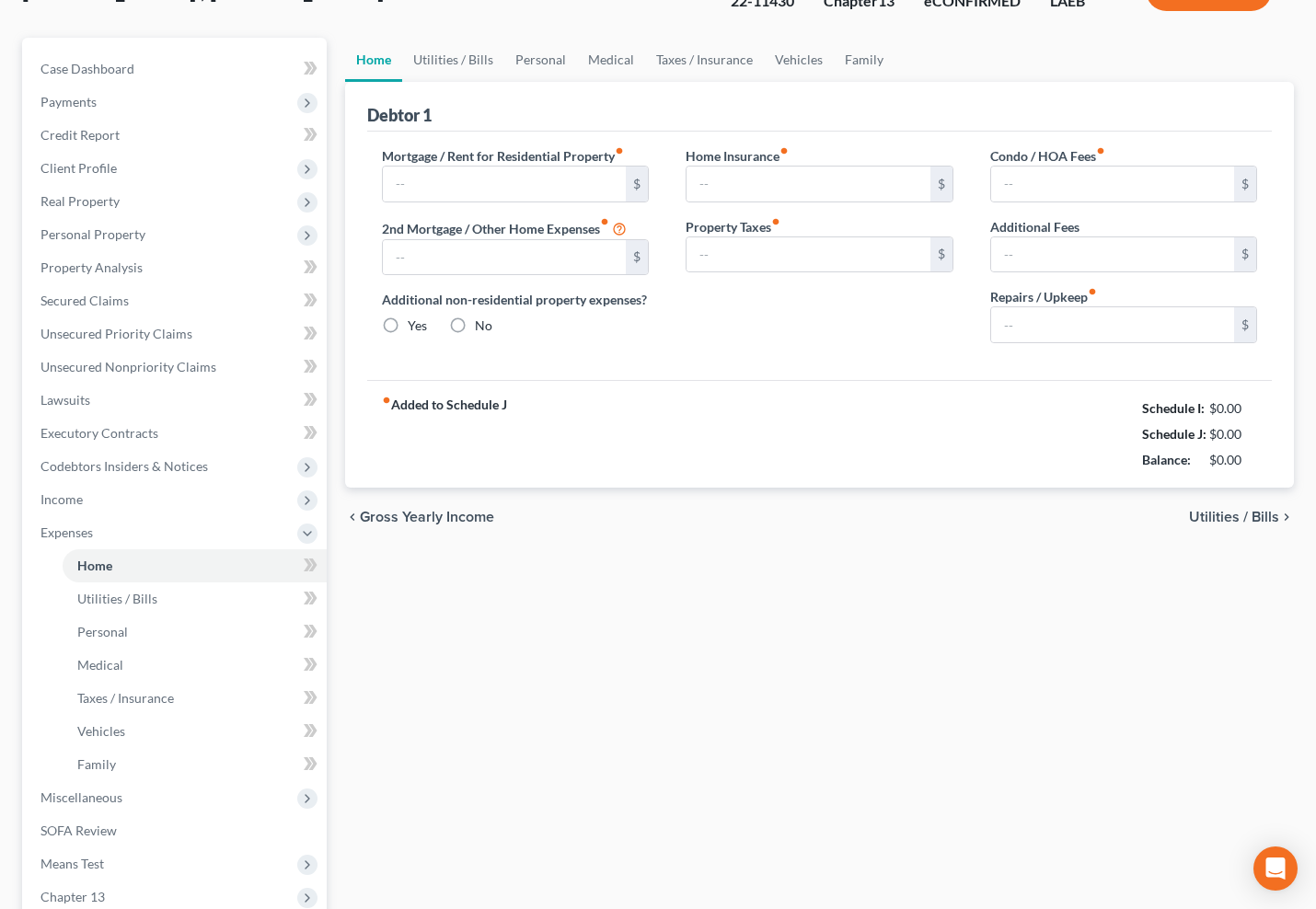
type input "0.00"
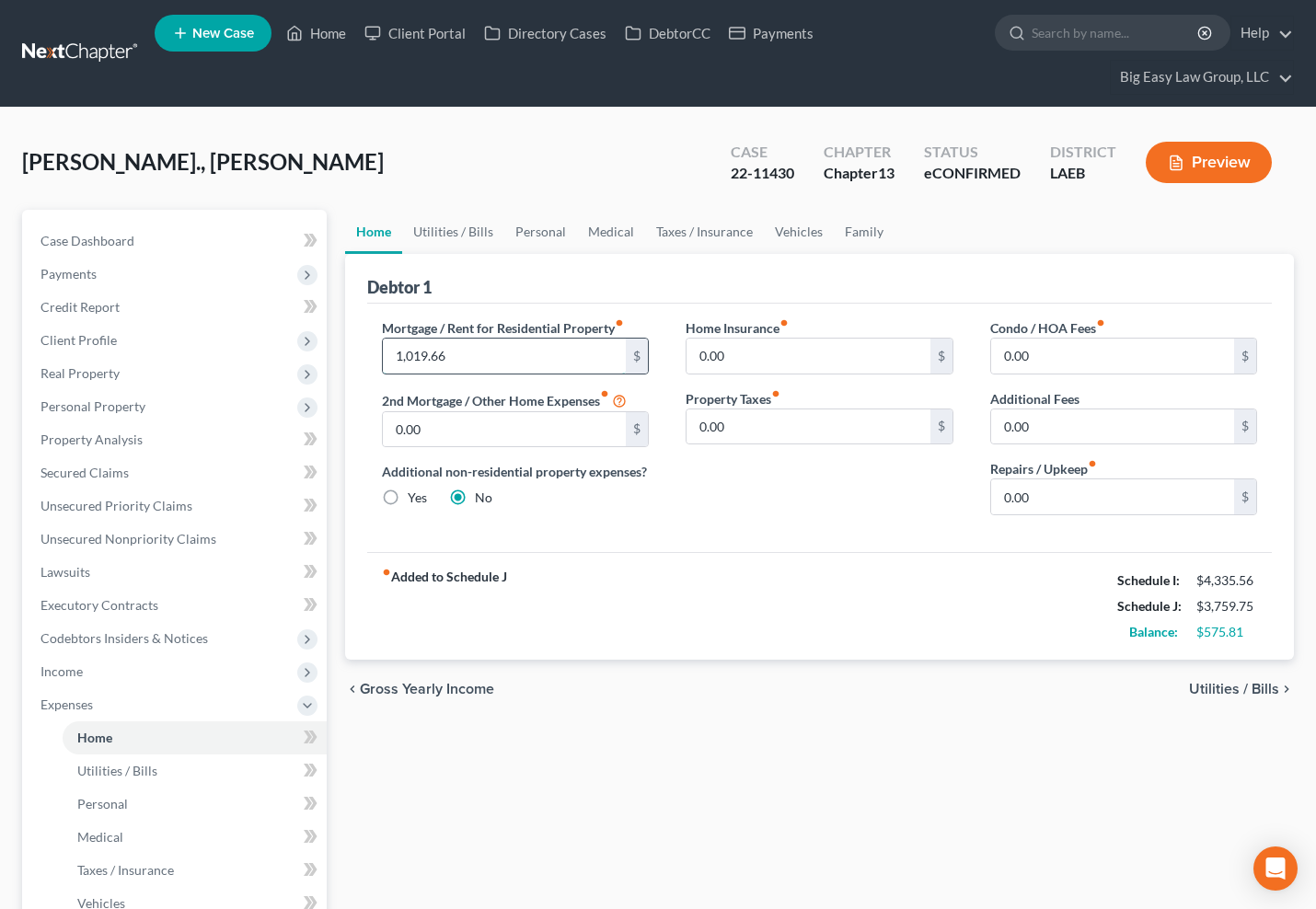
click at [550, 357] on input "1,019.66" at bounding box center [505, 356] width 244 height 35
type input "849"
click at [862, 364] on input "0.00" at bounding box center [808, 356] width 244 height 35
click at [475, 246] on link "Utilities / Bills" at bounding box center [453, 232] width 102 height 44
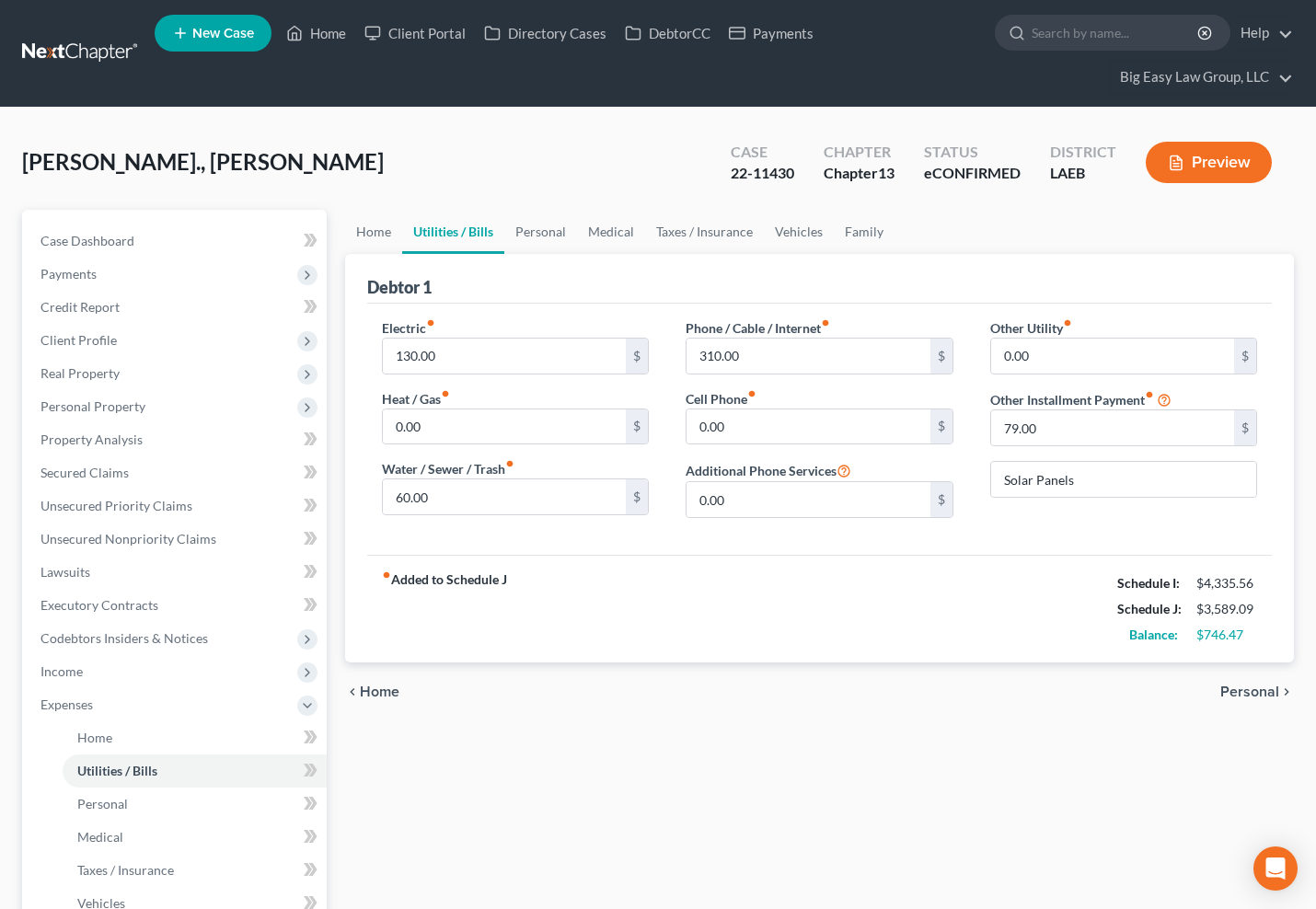
click at [463, 227] on link "Utilities / Bills" at bounding box center [453, 232] width 102 height 44
click at [577, 223] on link "Medical" at bounding box center [611, 232] width 68 height 44
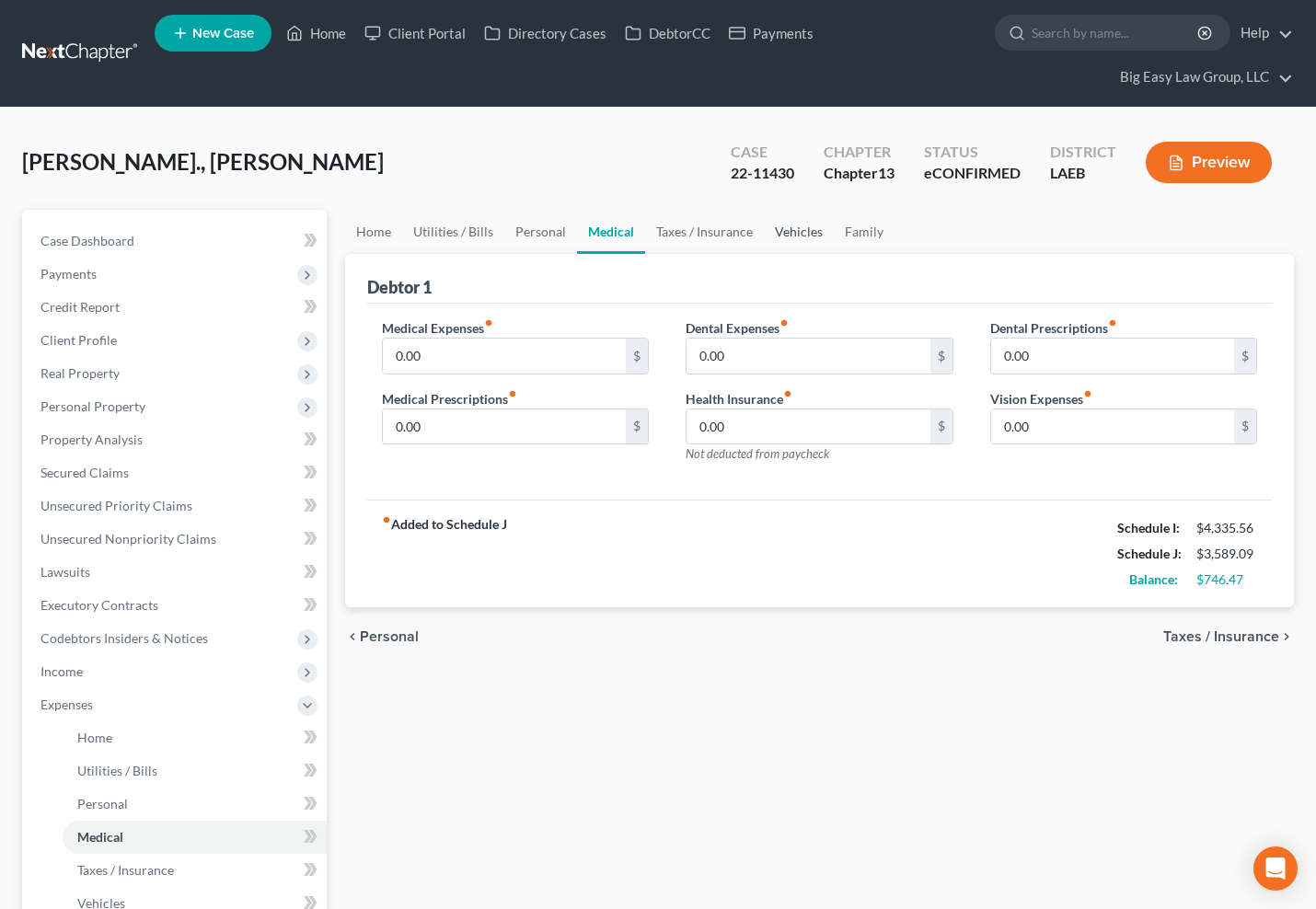
click at [802, 232] on link "Vehicles" at bounding box center [798, 232] width 70 height 44
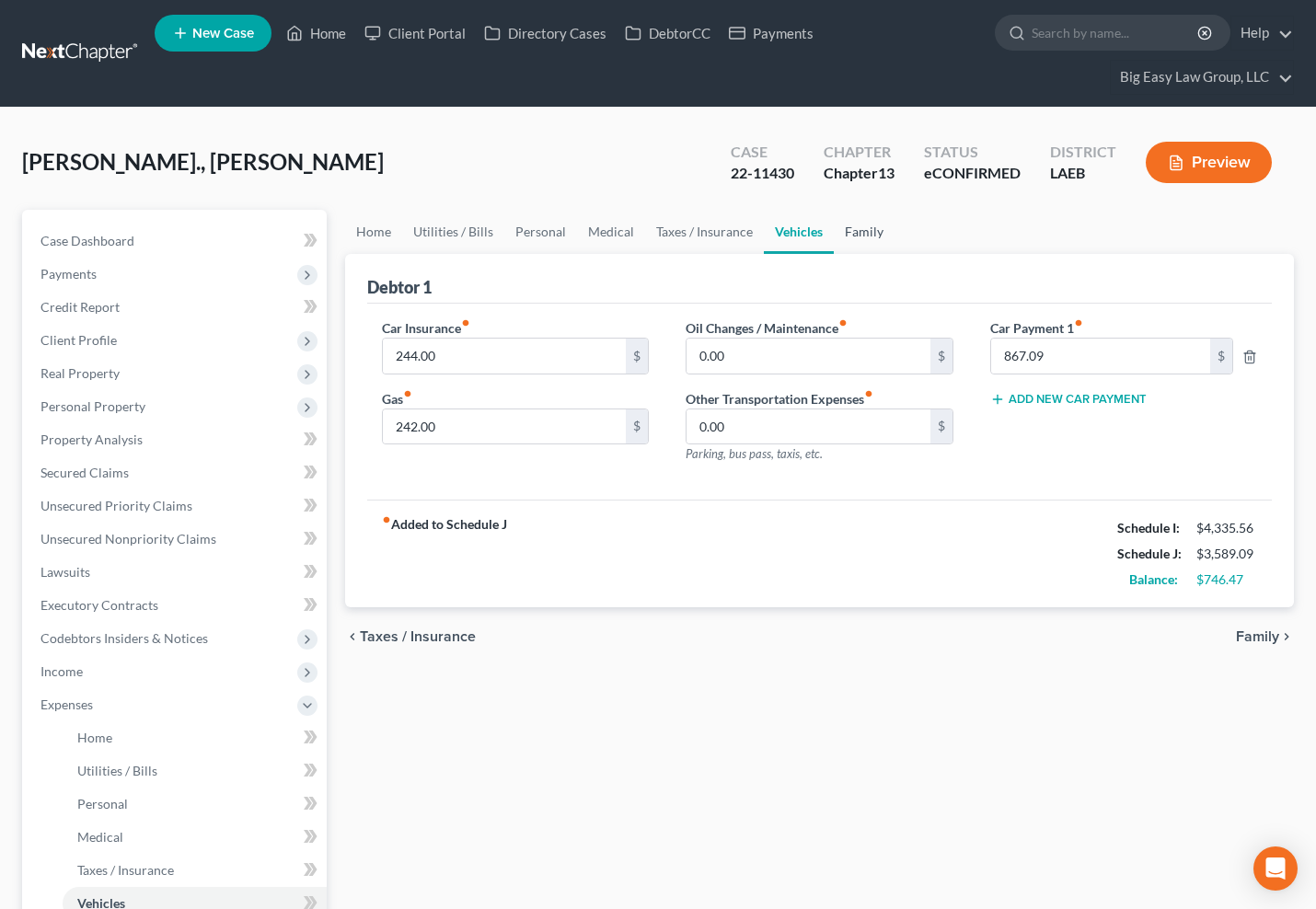
click at [855, 237] on link "Family" at bounding box center [864, 232] width 61 height 44
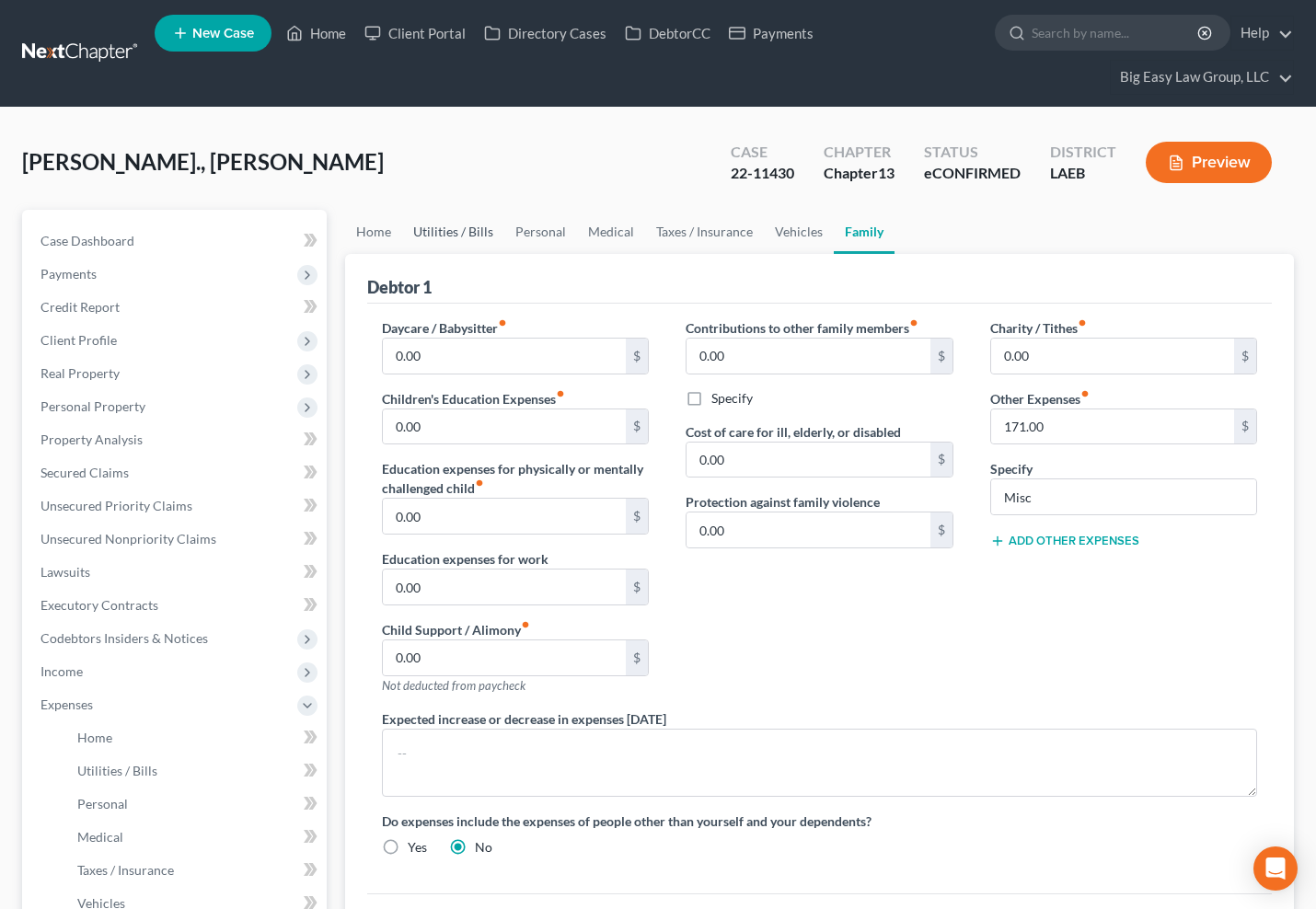
click at [456, 233] on link "Utilities / Bills" at bounding box center [453, 232] width 102 height 44
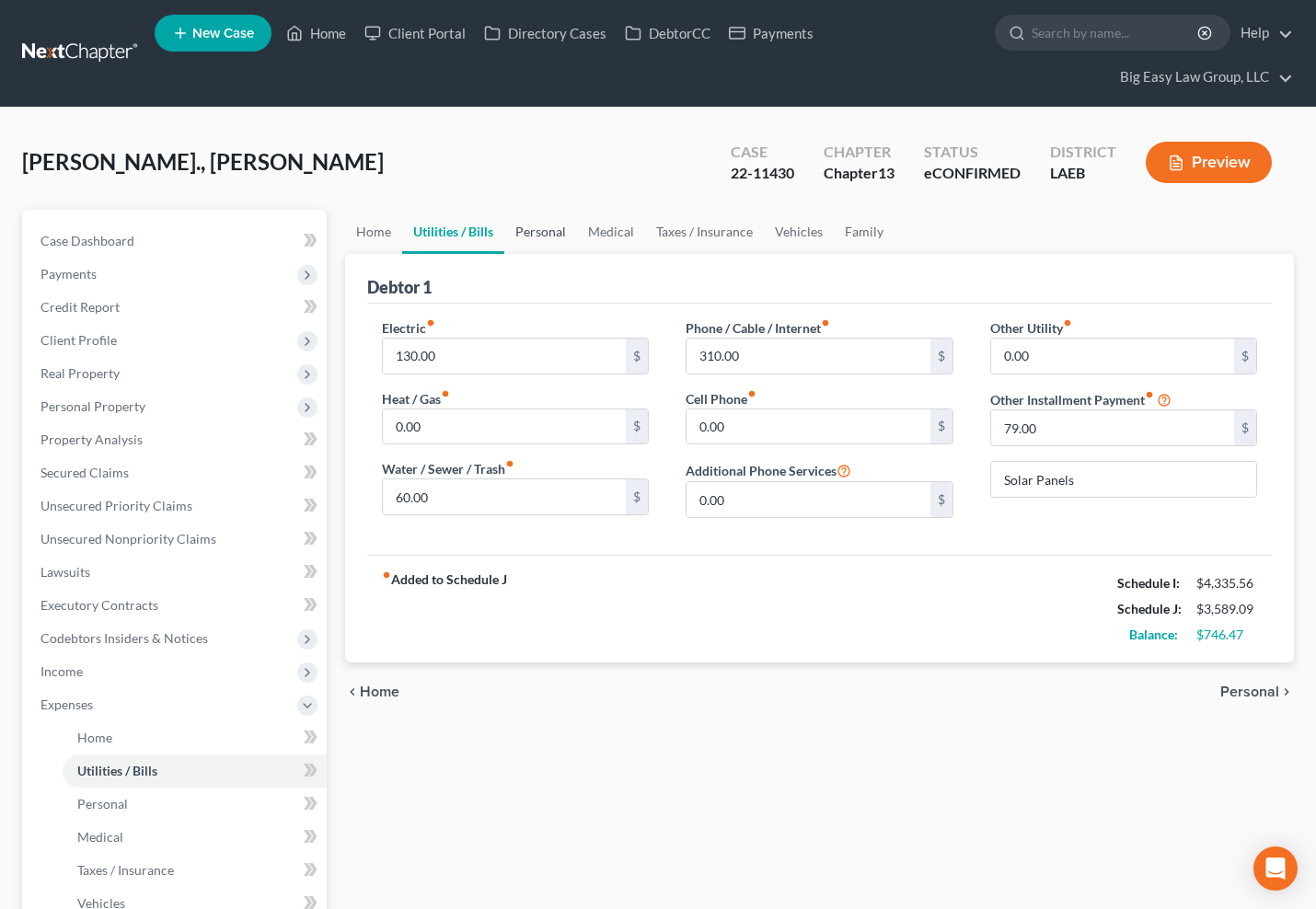
click at [551, 224] on link "Personal" at bounding box center [541, 232] width 73 height 44
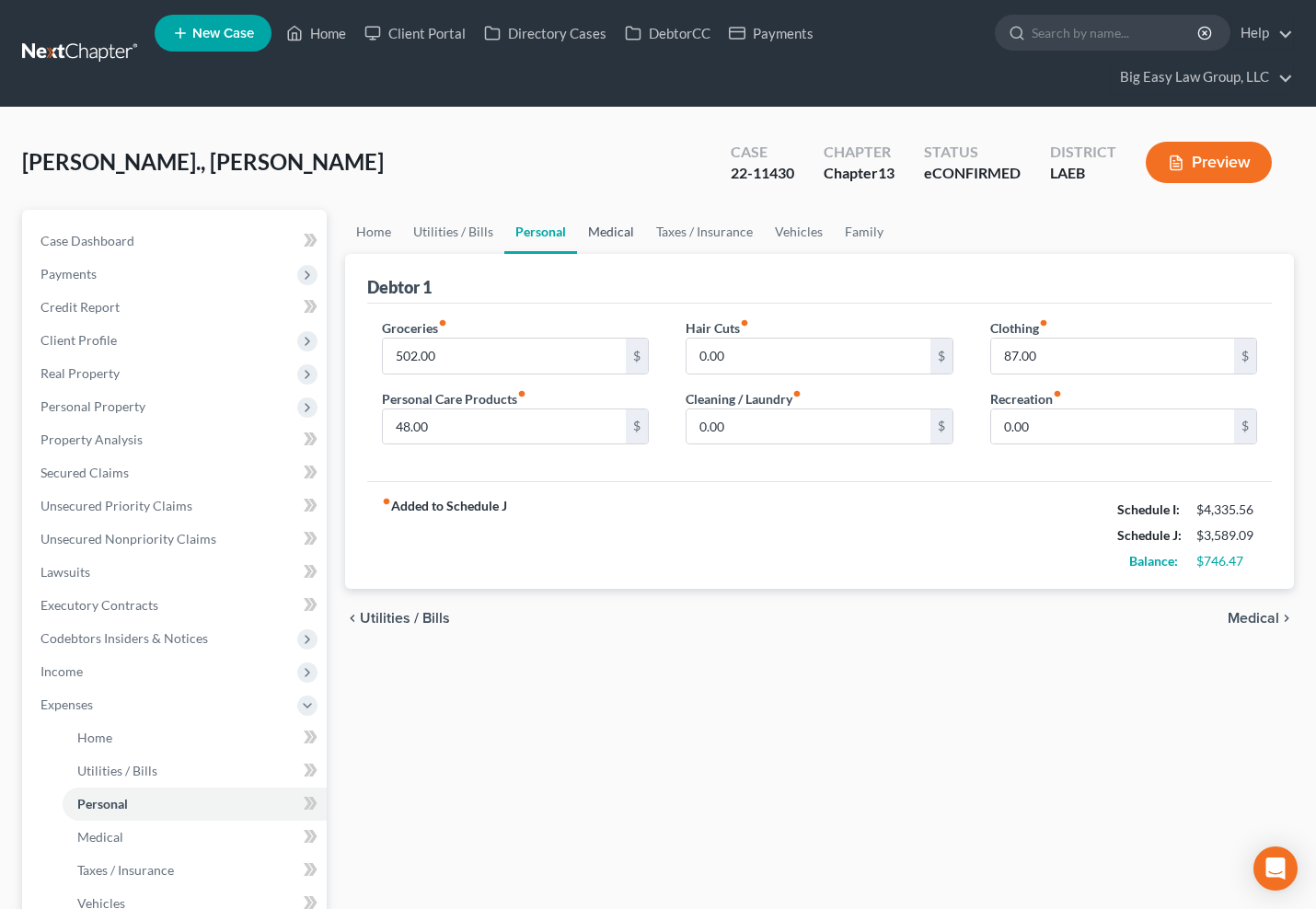
click at [589, 229] on link "Medical" at bounding box center [611, 232] width 68 height 44
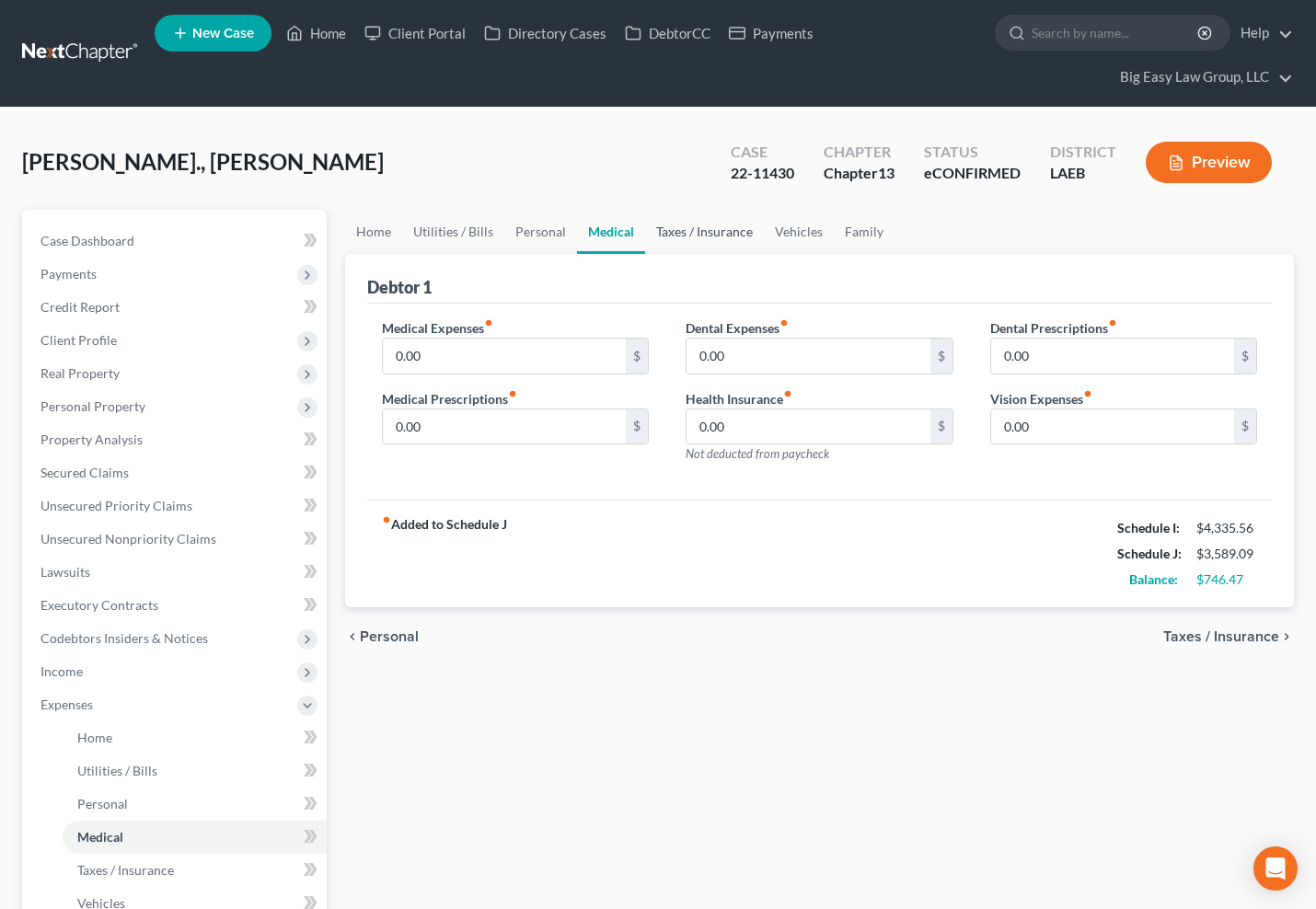
click at [653, 230] on link "Taxes / Insurance" at bounding box center [704, 232] width 119 height 44
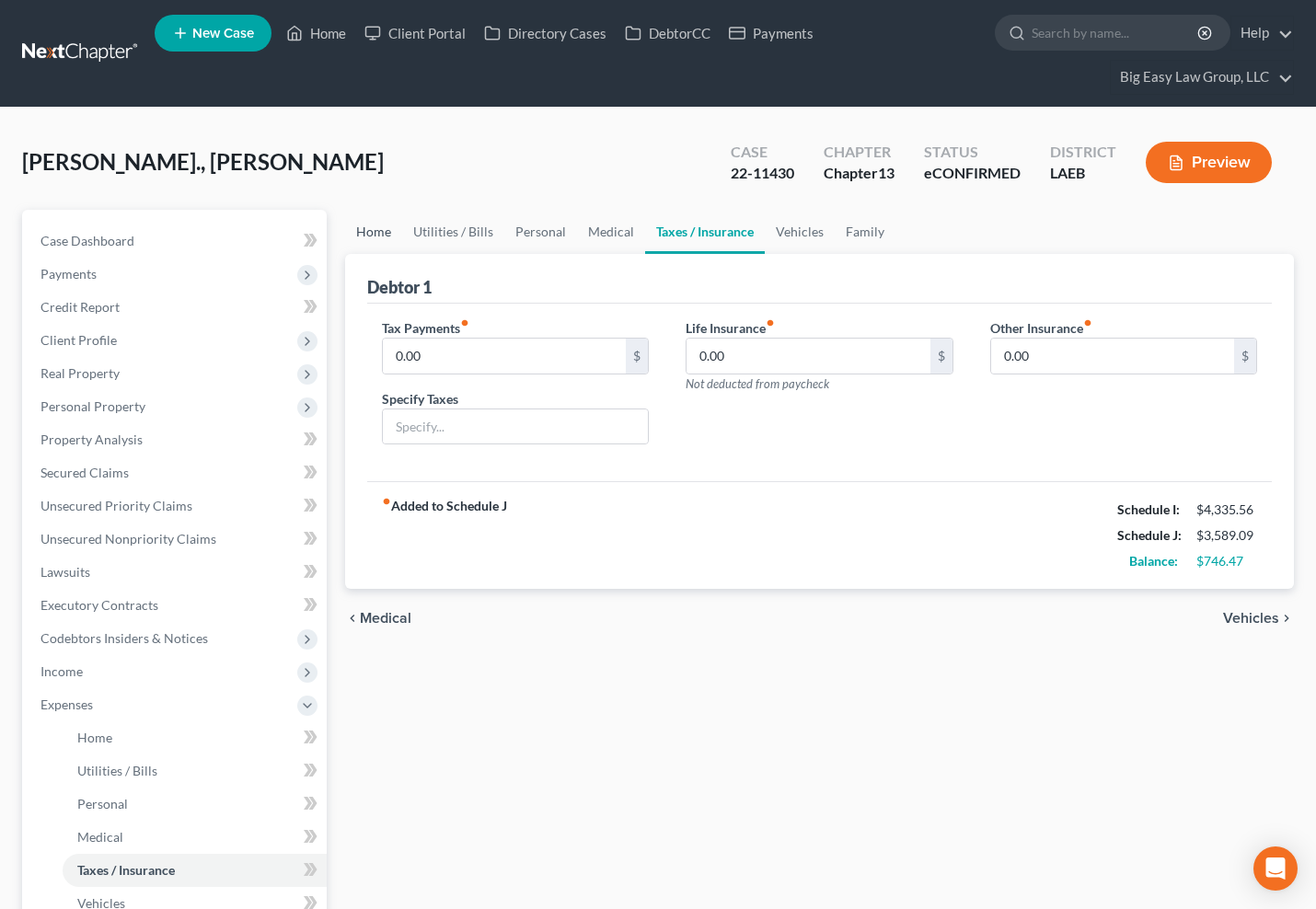
click at [390, 233] on link "Home" at bounding box center [374, 232] width 57 height 44
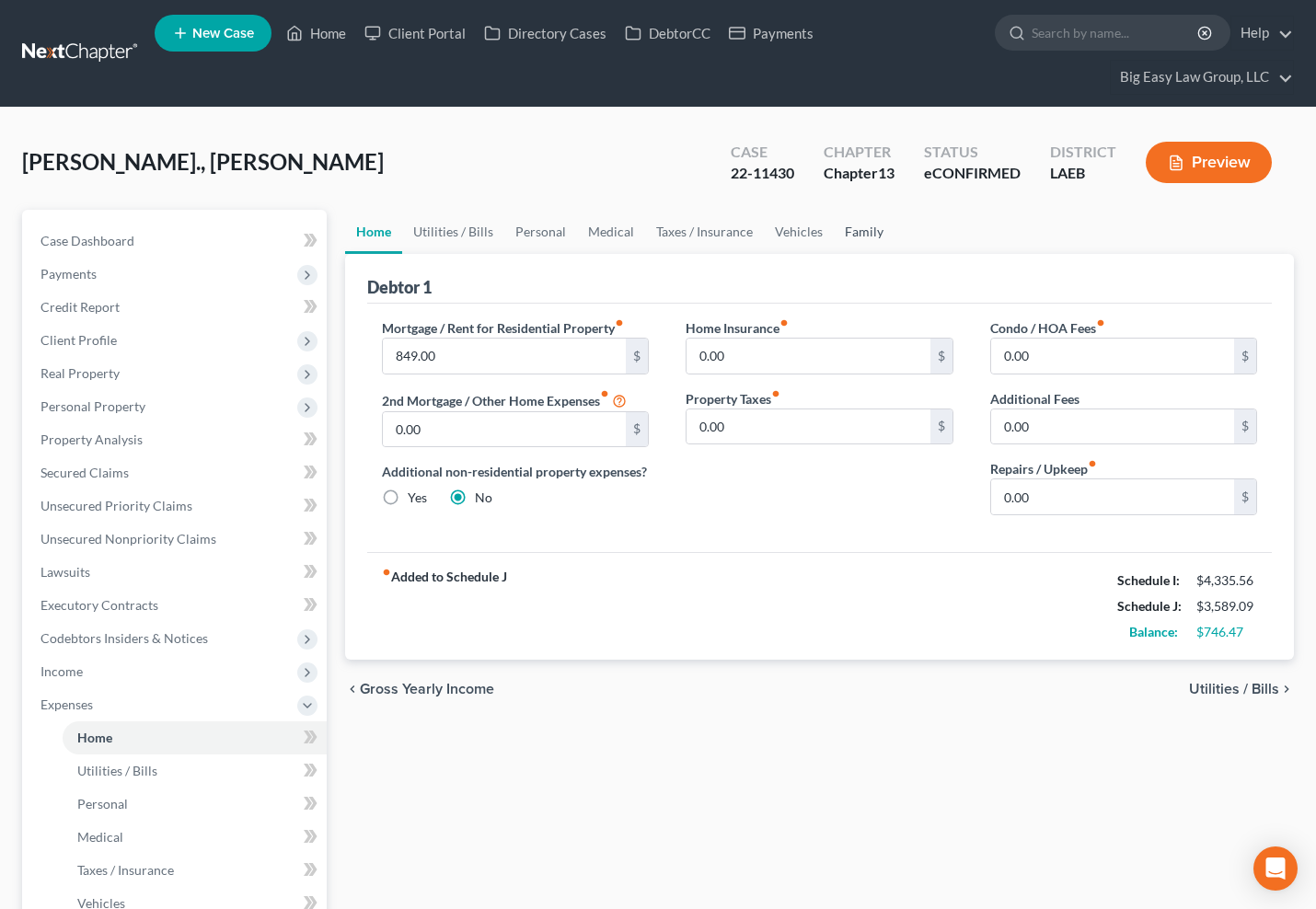
click at [856, 237] on link "Family" at bounding box center [864, 232] width 61 height 44
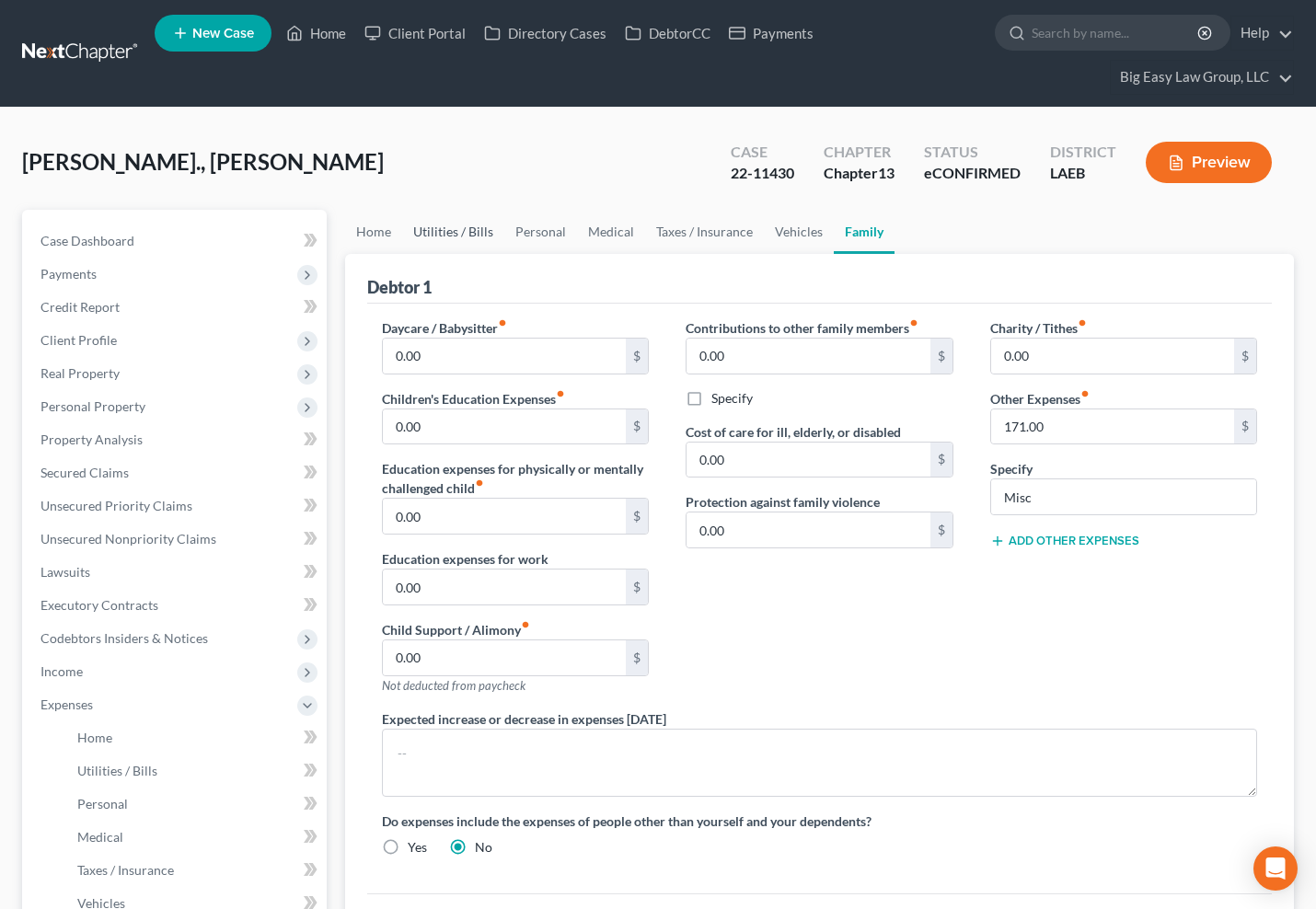
click at [469, 236] on link "Utilities / Bills" at bounding box center [453, 232] width 102 height 44
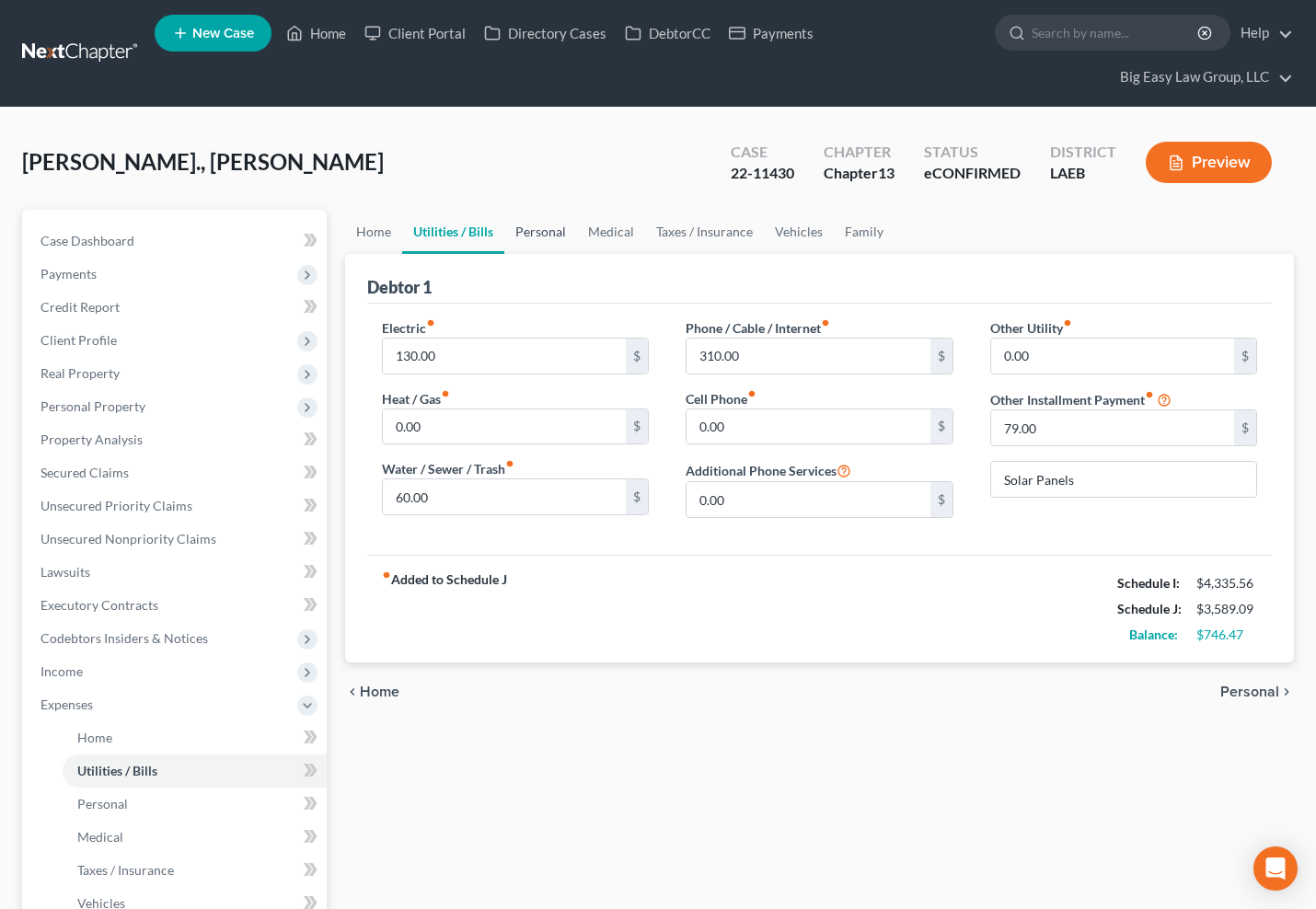
click at [530, 232] on link "Personal" at bounding box center [541, 232] width 73 height 44
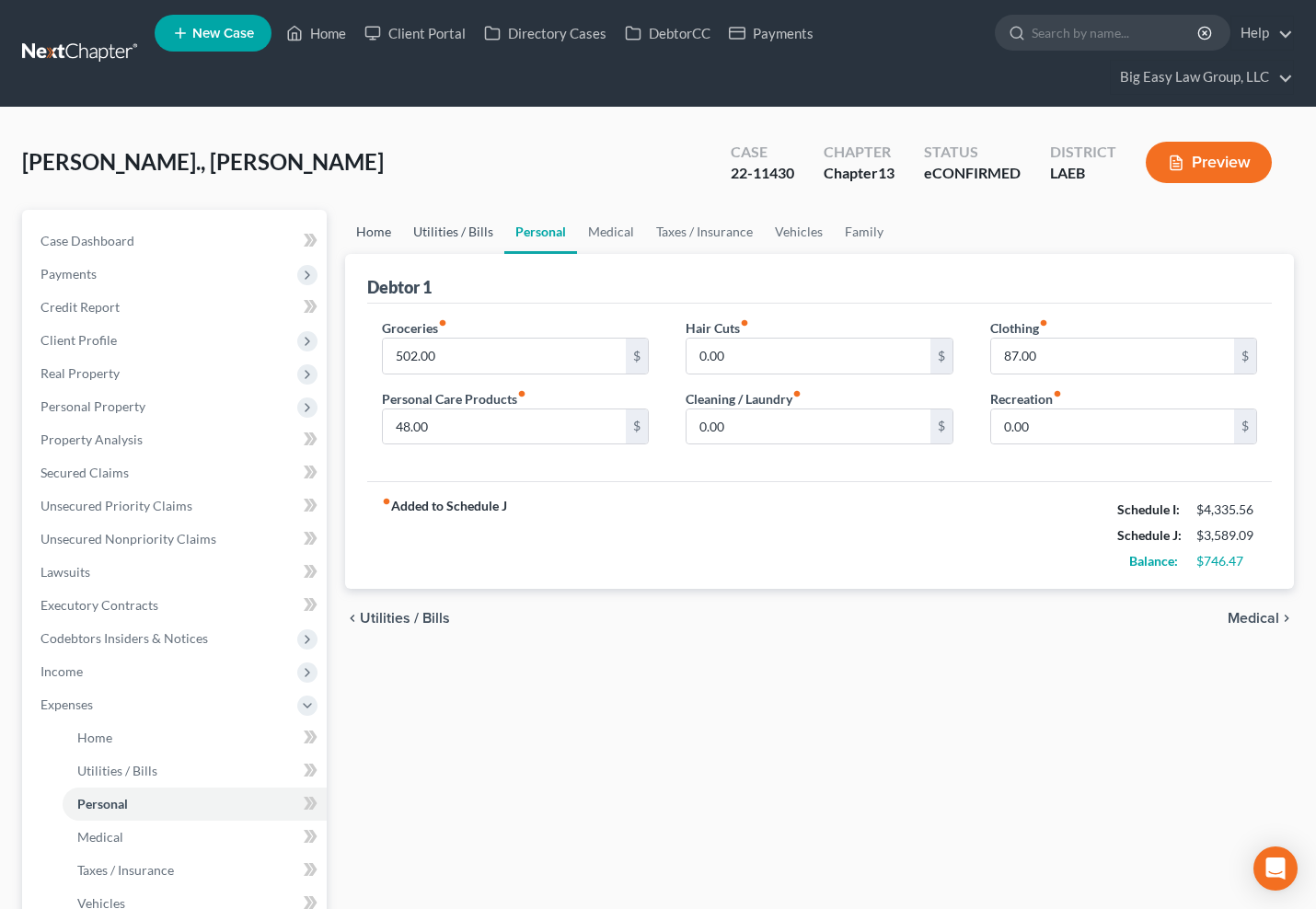
drag, startPoint x: 381, startPoint y: 236, endPoint x: 412, endPoint y: 228, distance: 32.0
click at [381, 236] on link "Home" at bounding box center [374, 232] width 57 height 44
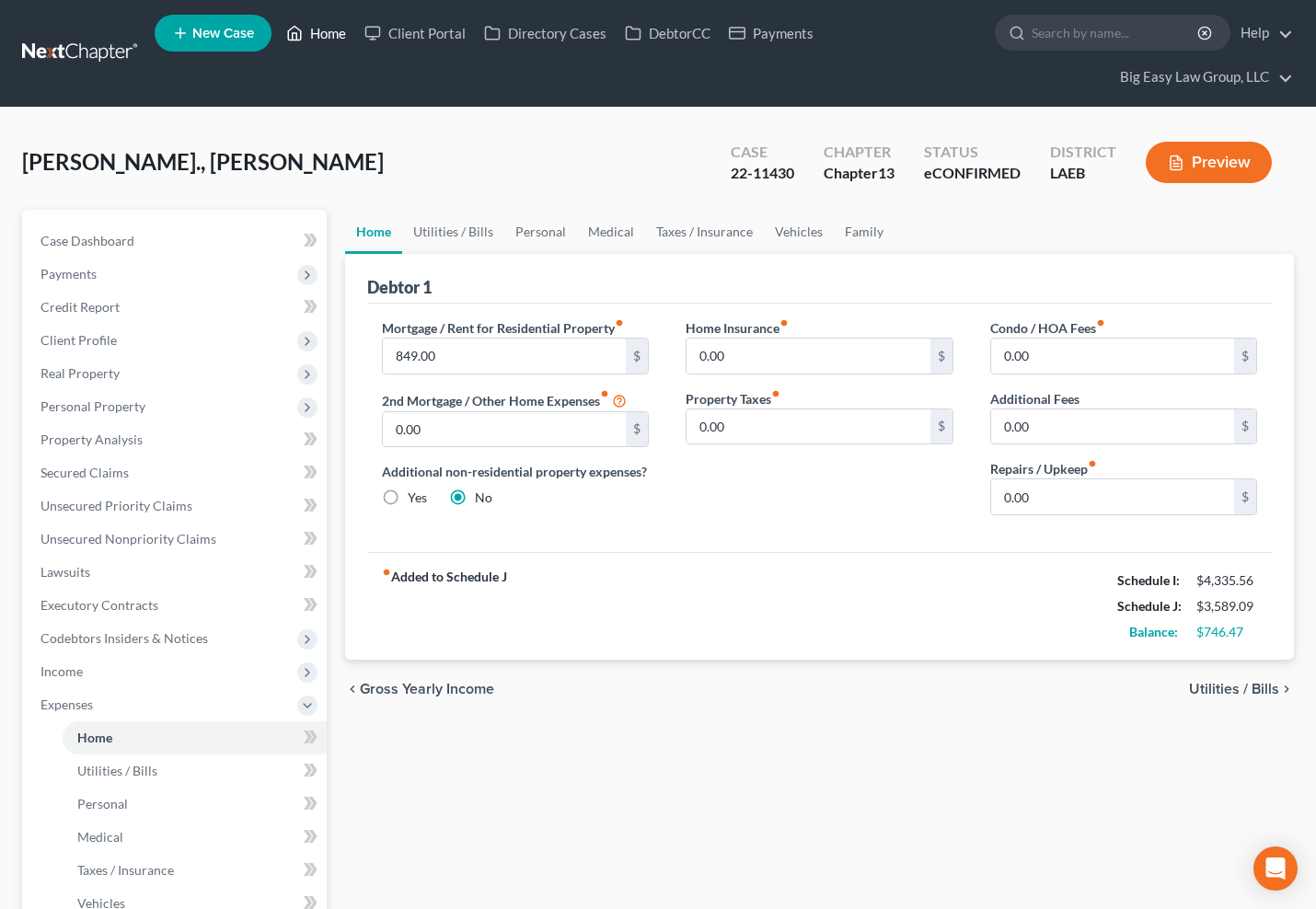
click at [328, 23] on link "Home" at bounding box center [316, 32] width 78 height 33
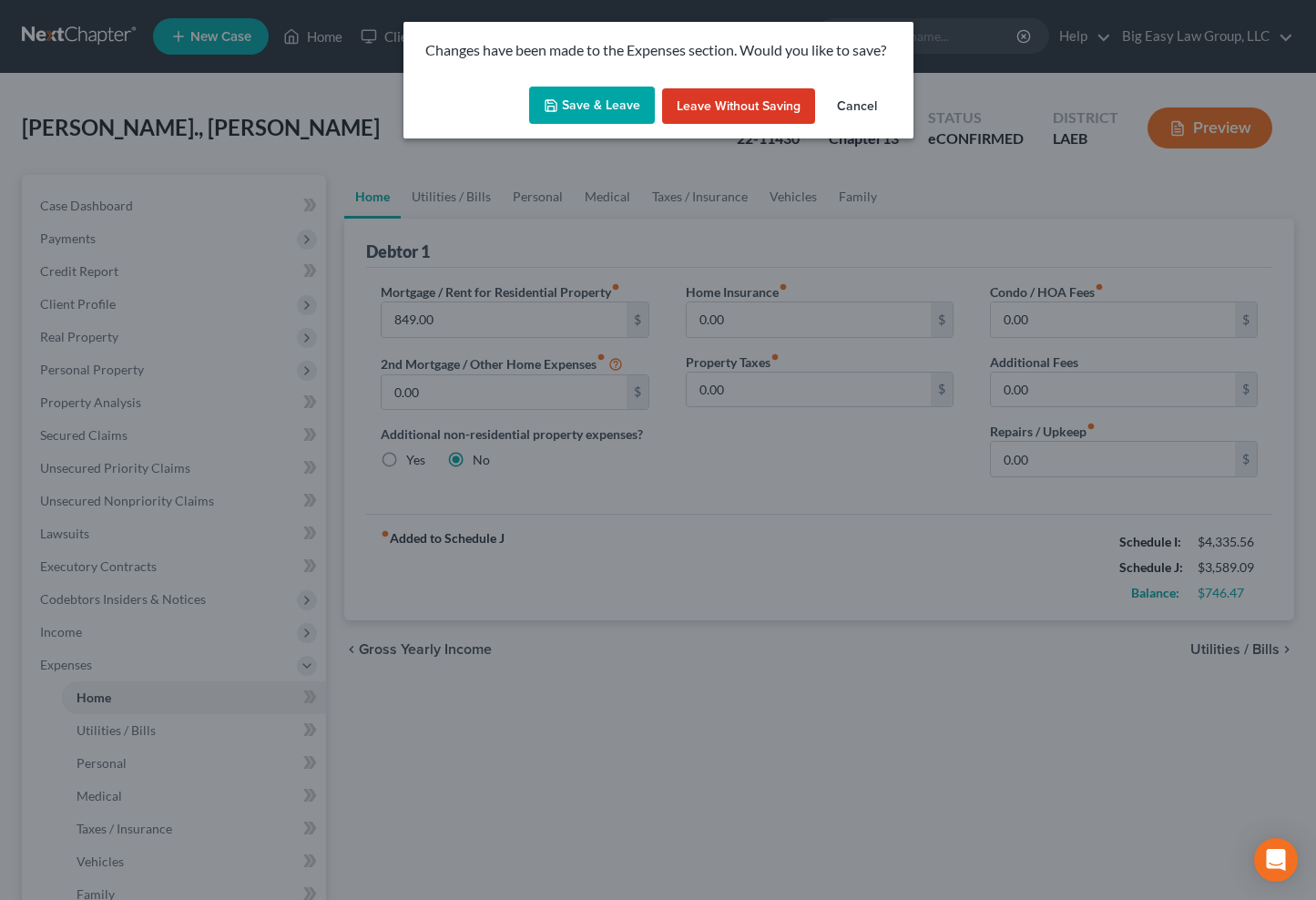
click at [569, 118] on button "Save & Leave" at bounding box center [591, 105] width 126 height 38
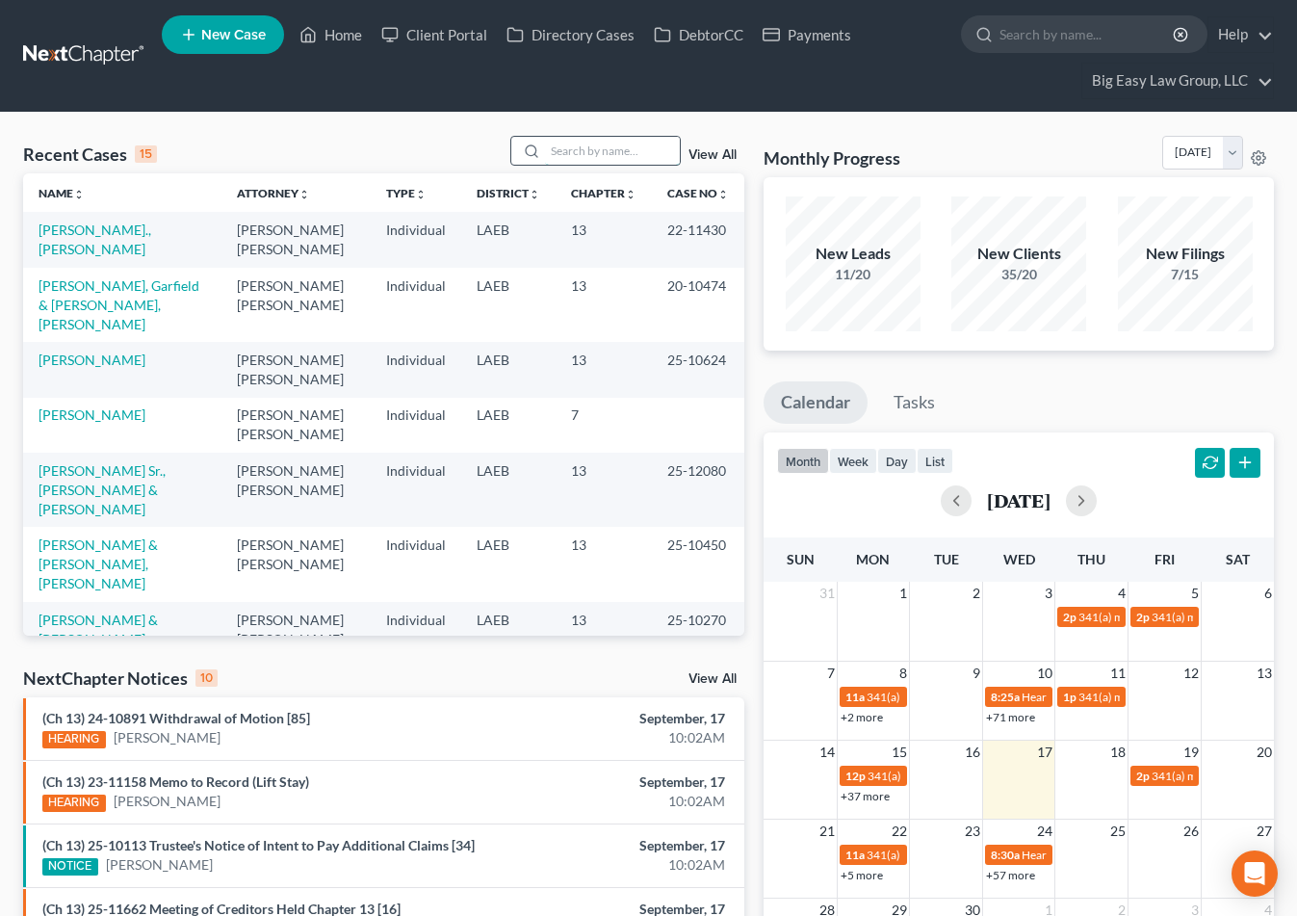
click at [624, 139] on input "search" at bounding box center [612, 151] width 135 height 28
type input "tyson"
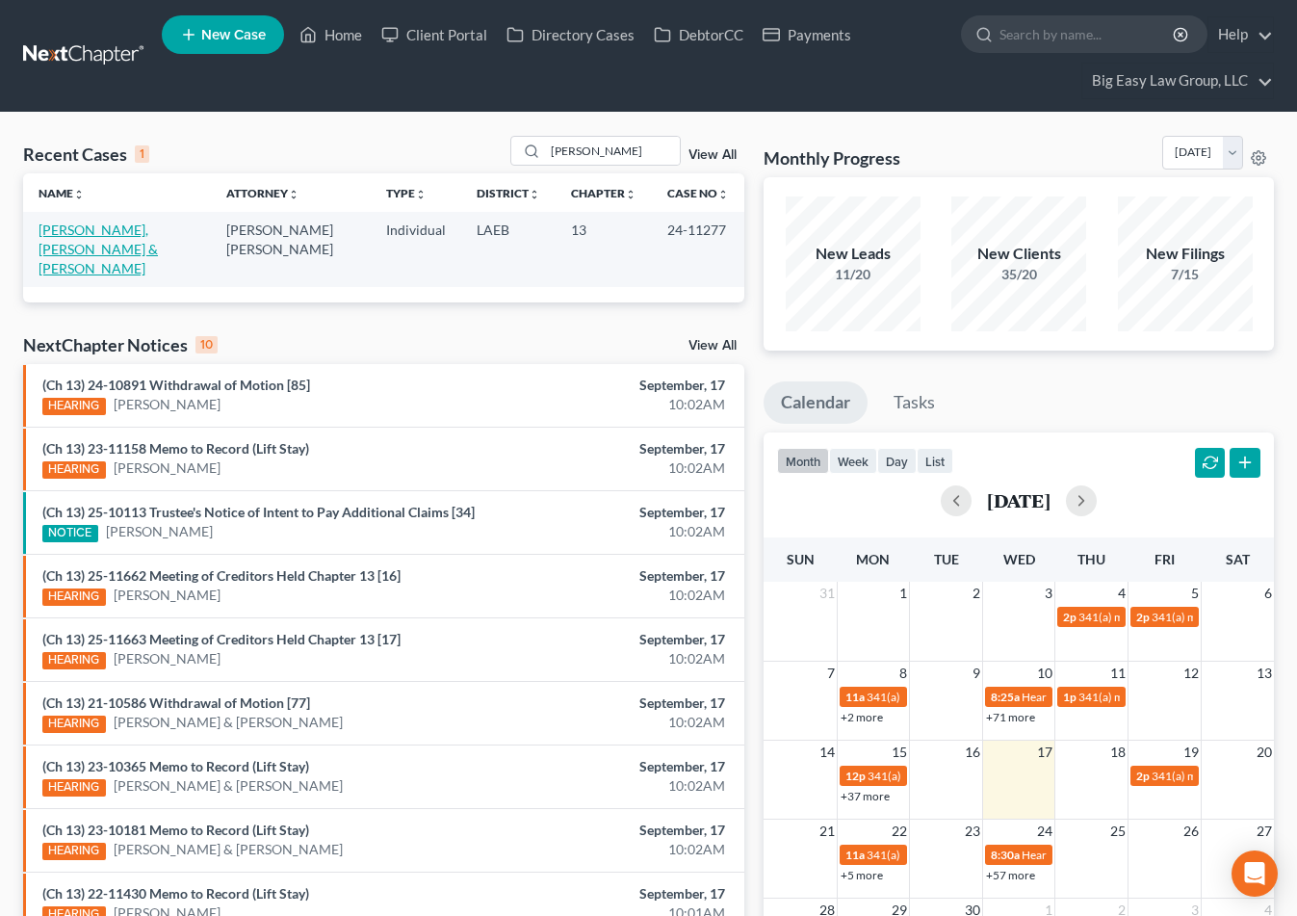
click at [149, 222] on link "[PERSON_NAME], [PERSON_NAME] & [PERSON_NAME]" at bounding box center [98, 248] width 119 height 55
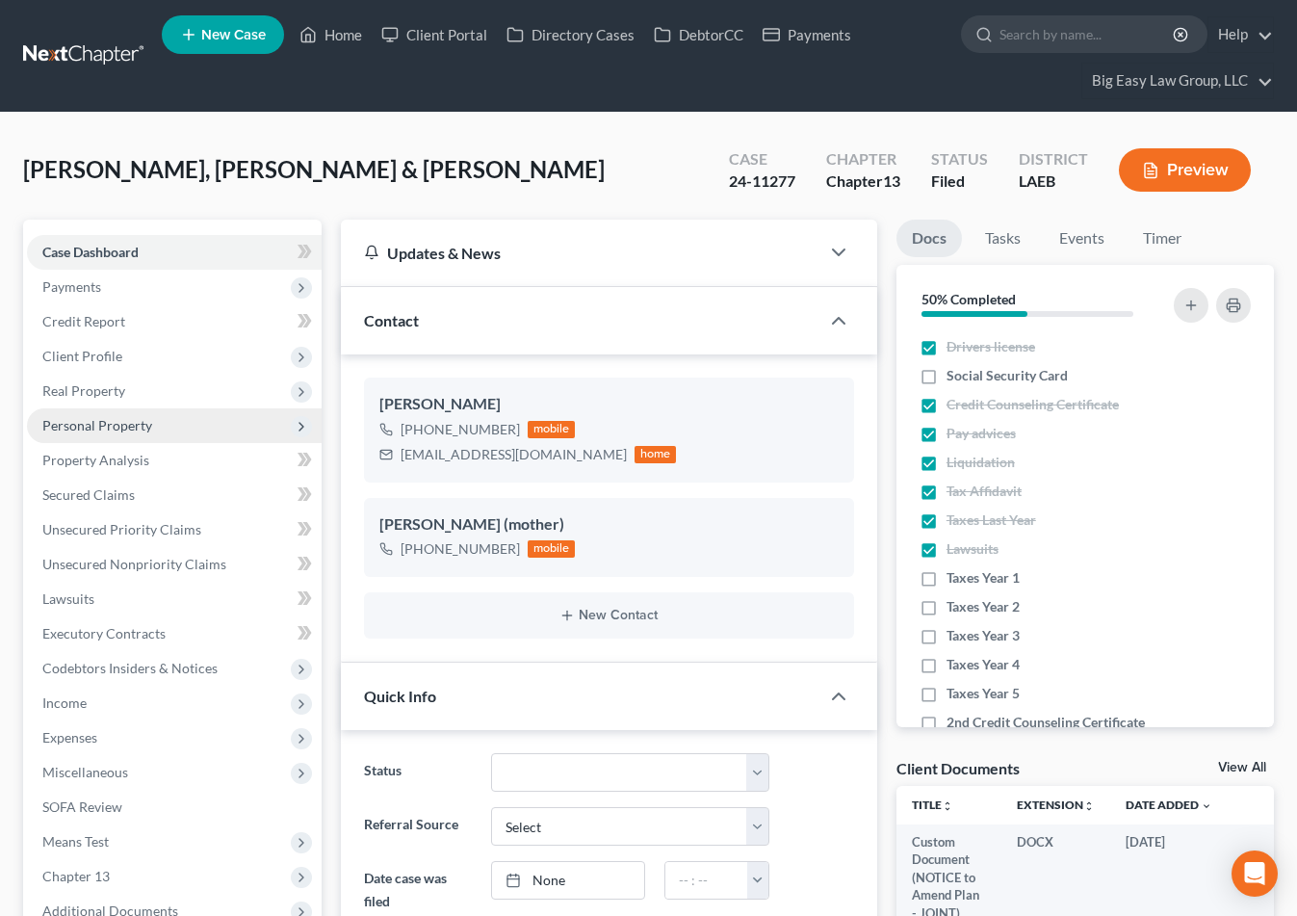
scroll to position [381, 0]
click at [125, 427] on span "Personal Property" at bounding box center [97, 425] width 110 height 16
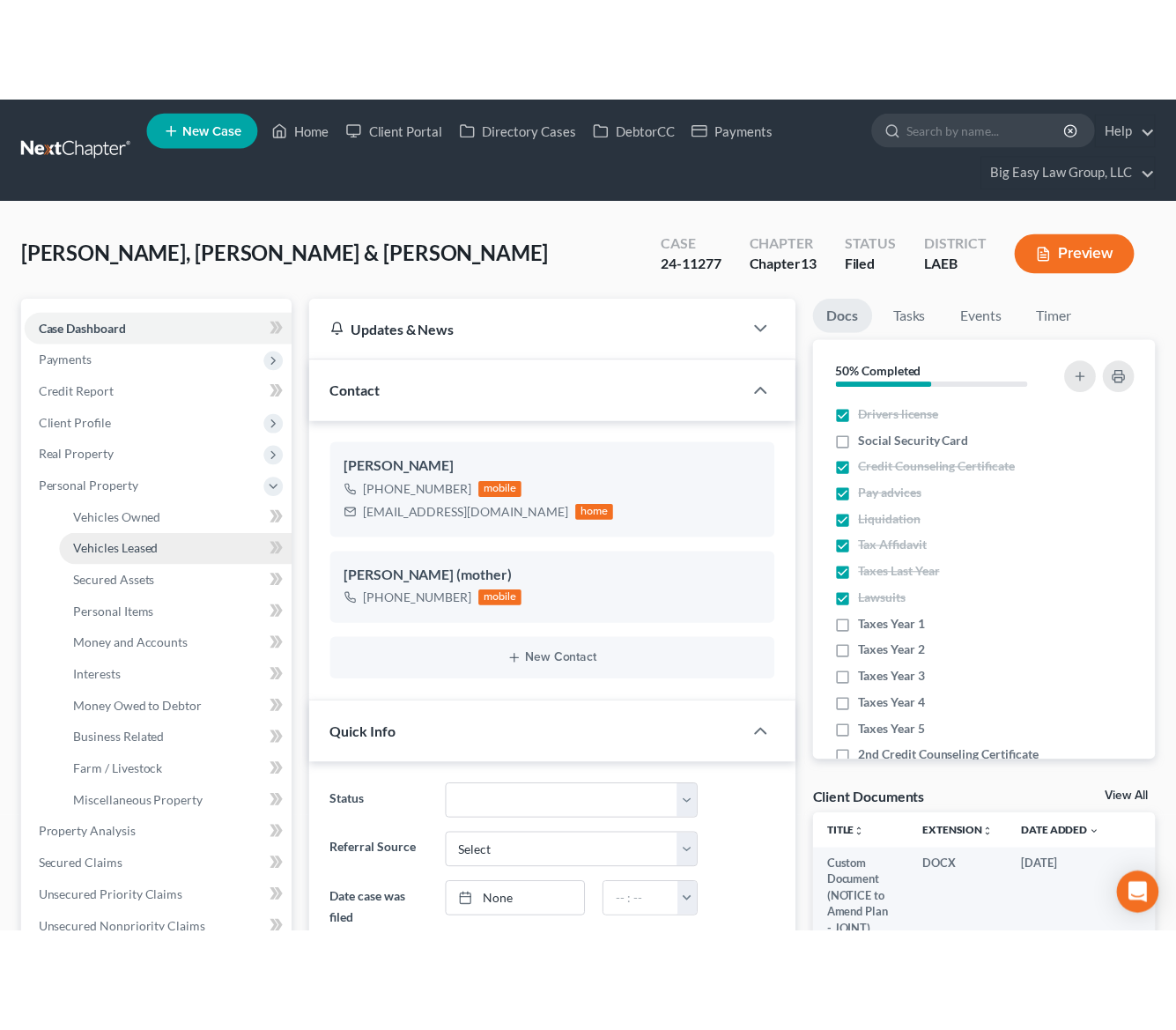
scroll to position [20340, 0]
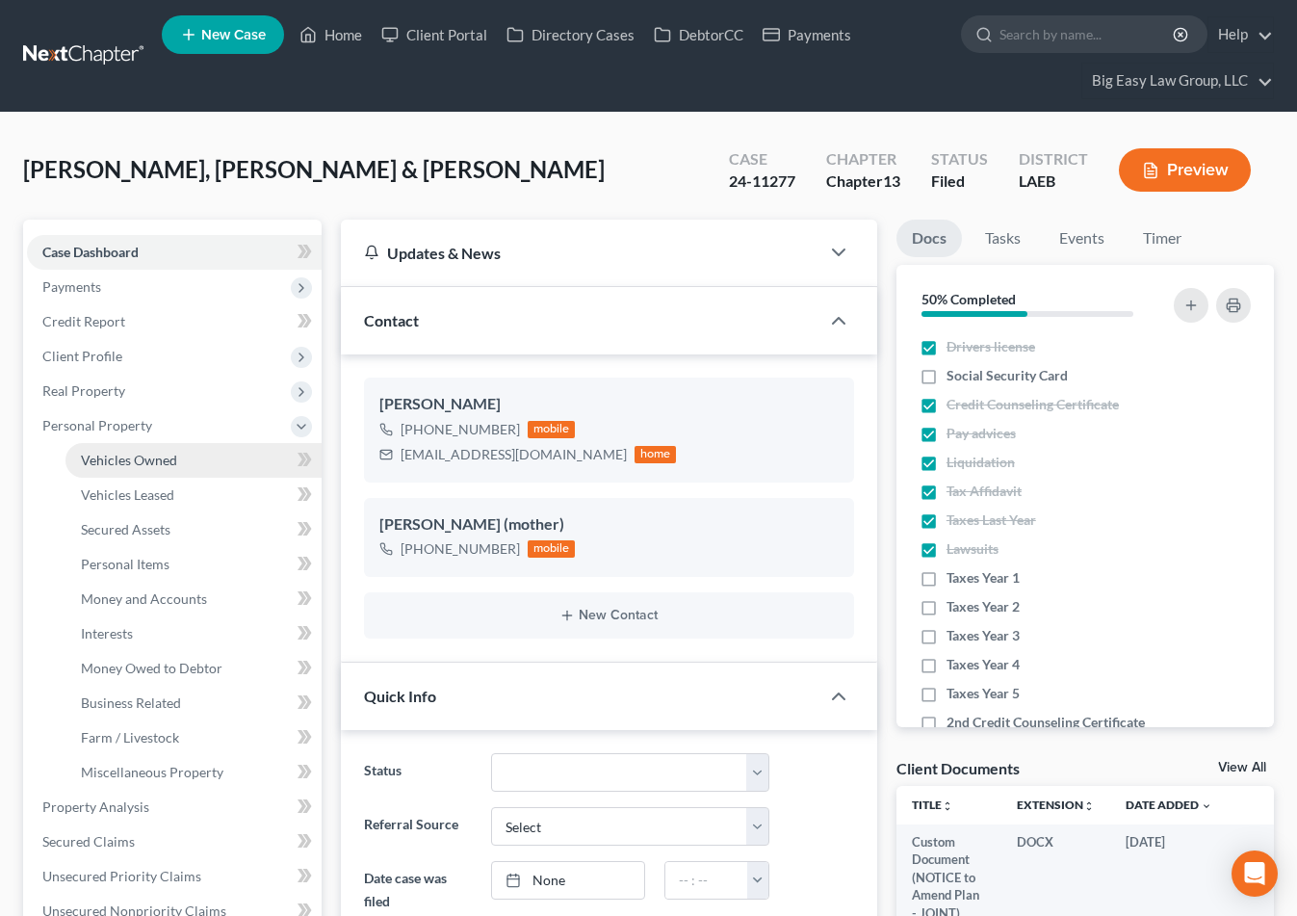
click at [202, 457] on link "Vehicles Owned" at bounding box center [193, 460] width 256 height 35
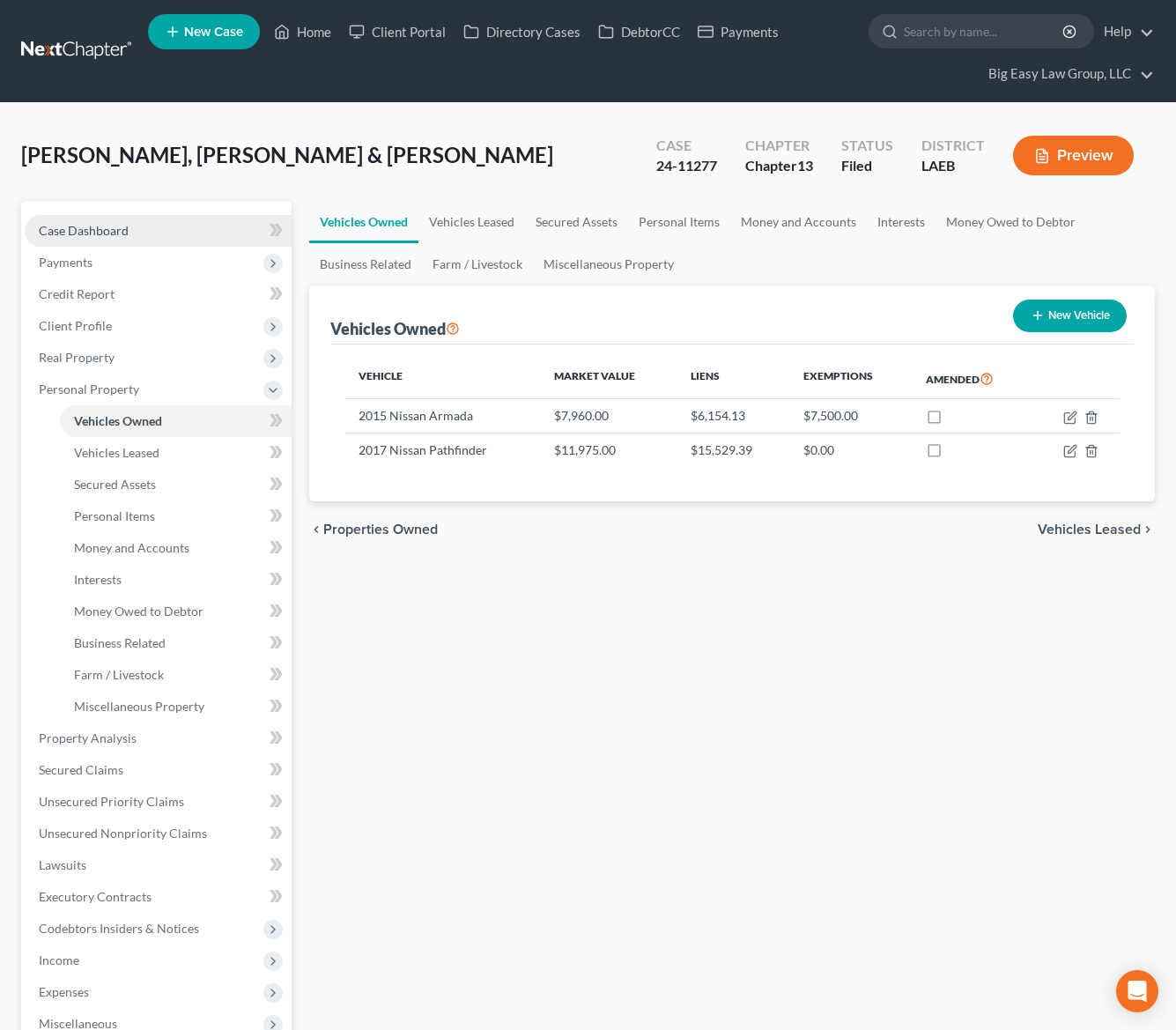
click at [177, 231] on link "Case Dashboard" at bounding box center [158, 231] width 267 height 32
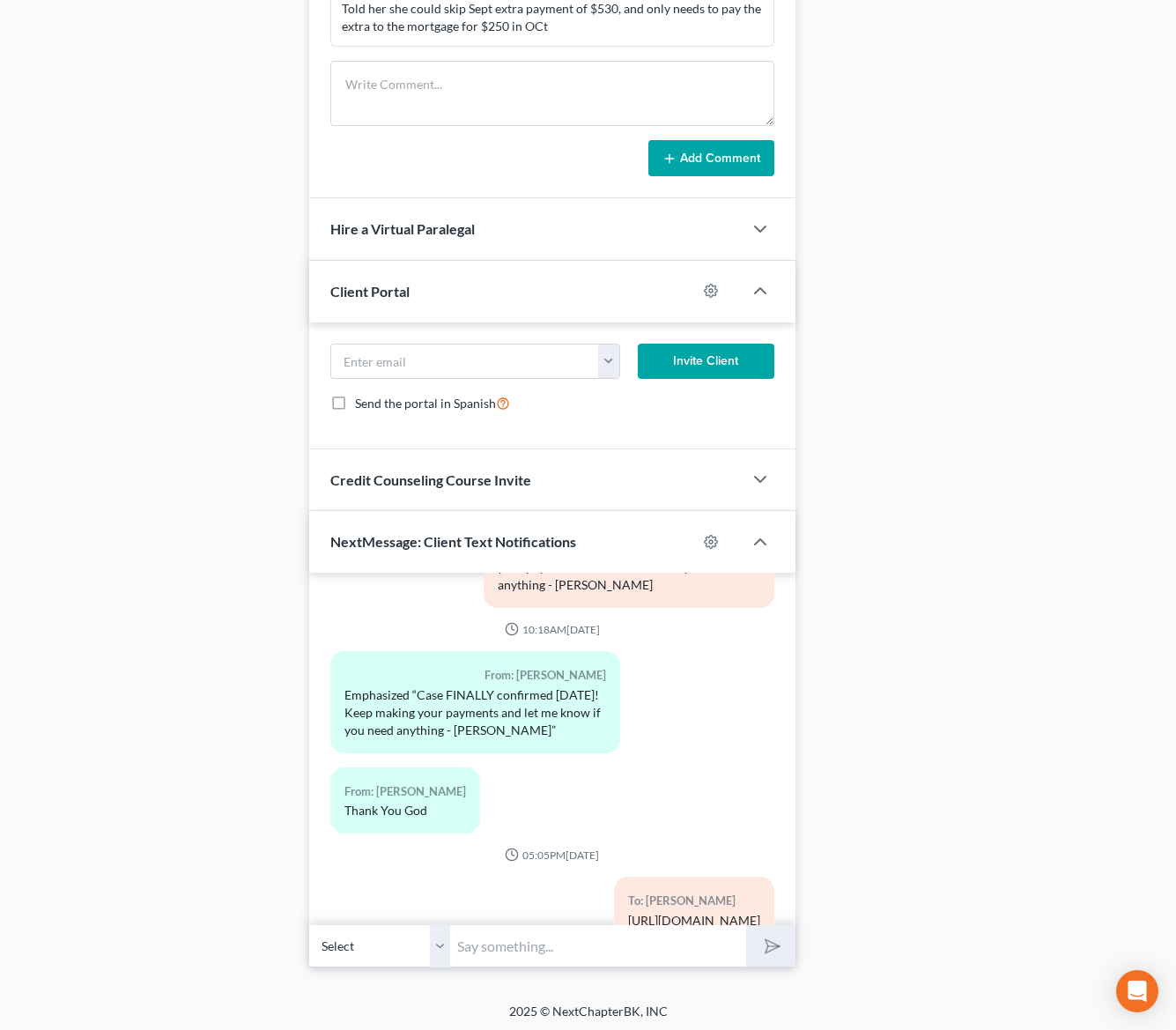
scroll to position [1297, 0]
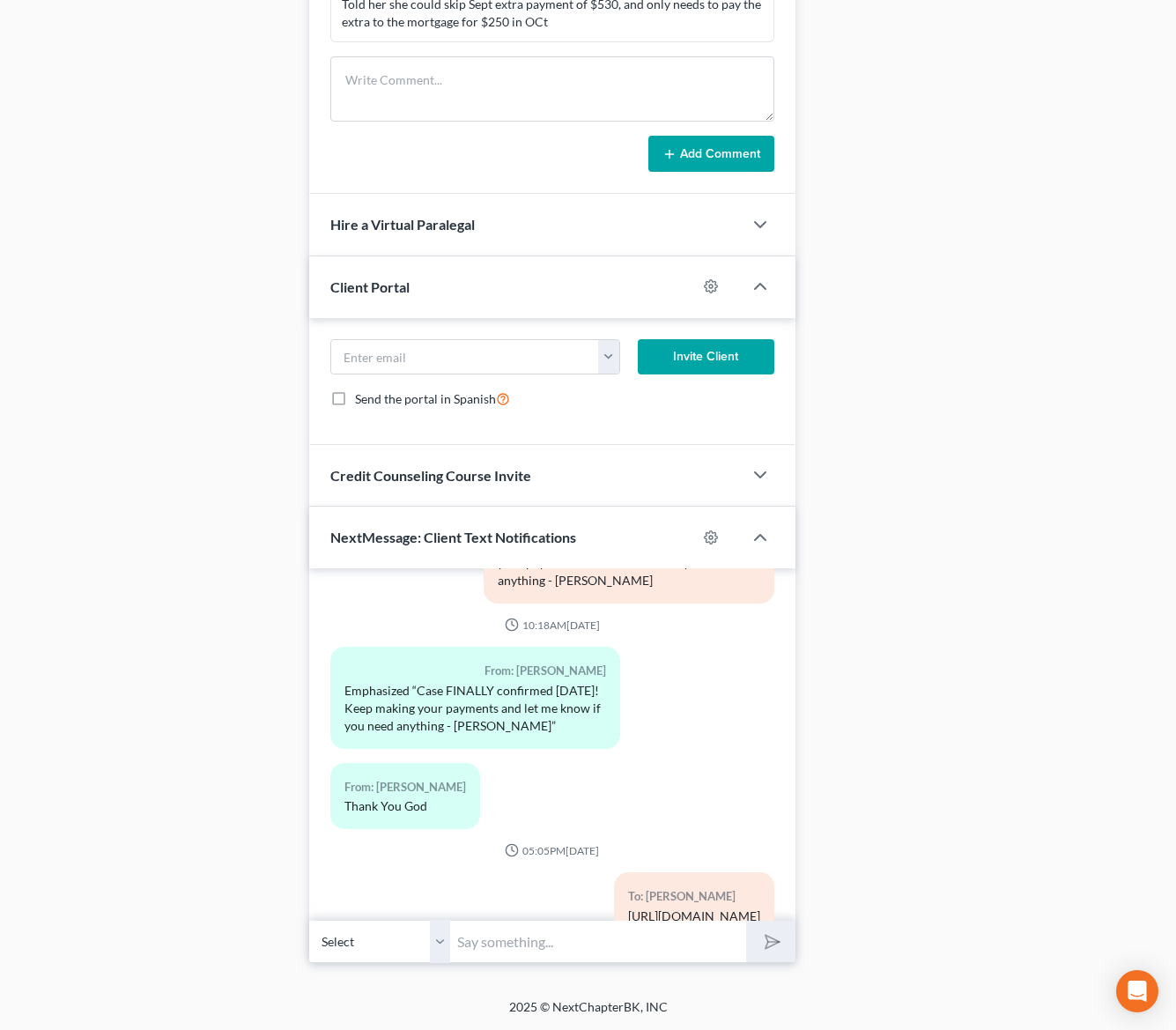
click at [549, 869] on input "text" at bounding box center [598, 940] width 297 height 43
type input "ASH Auto Group [DOMAIN_NAME] [PHONE_NUMBER]"
click at [764, 869] on icon "submit" at bounding box center [768, 941] width 25 height 25
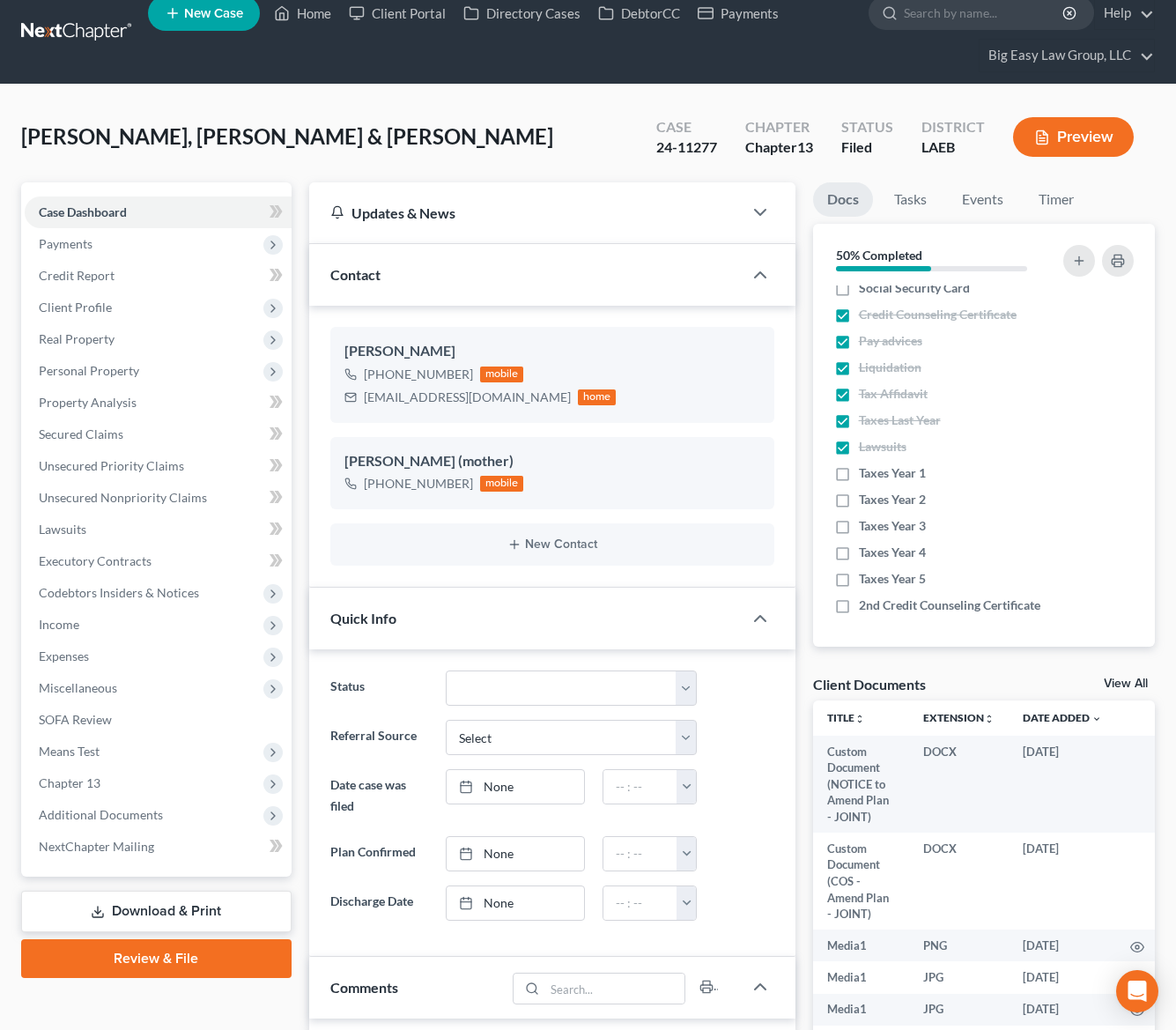
scroll to position [0, 0]
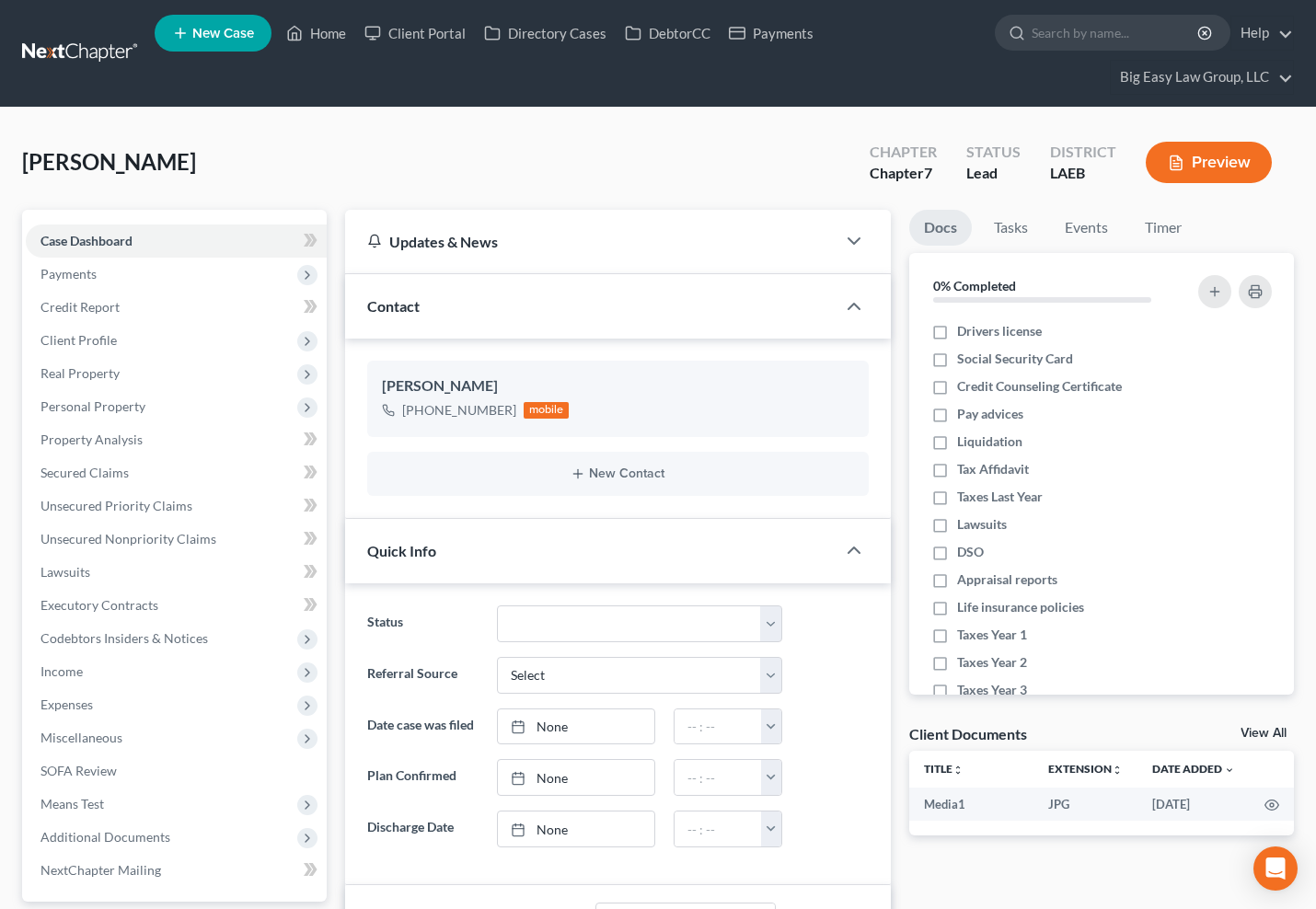
select select "0"
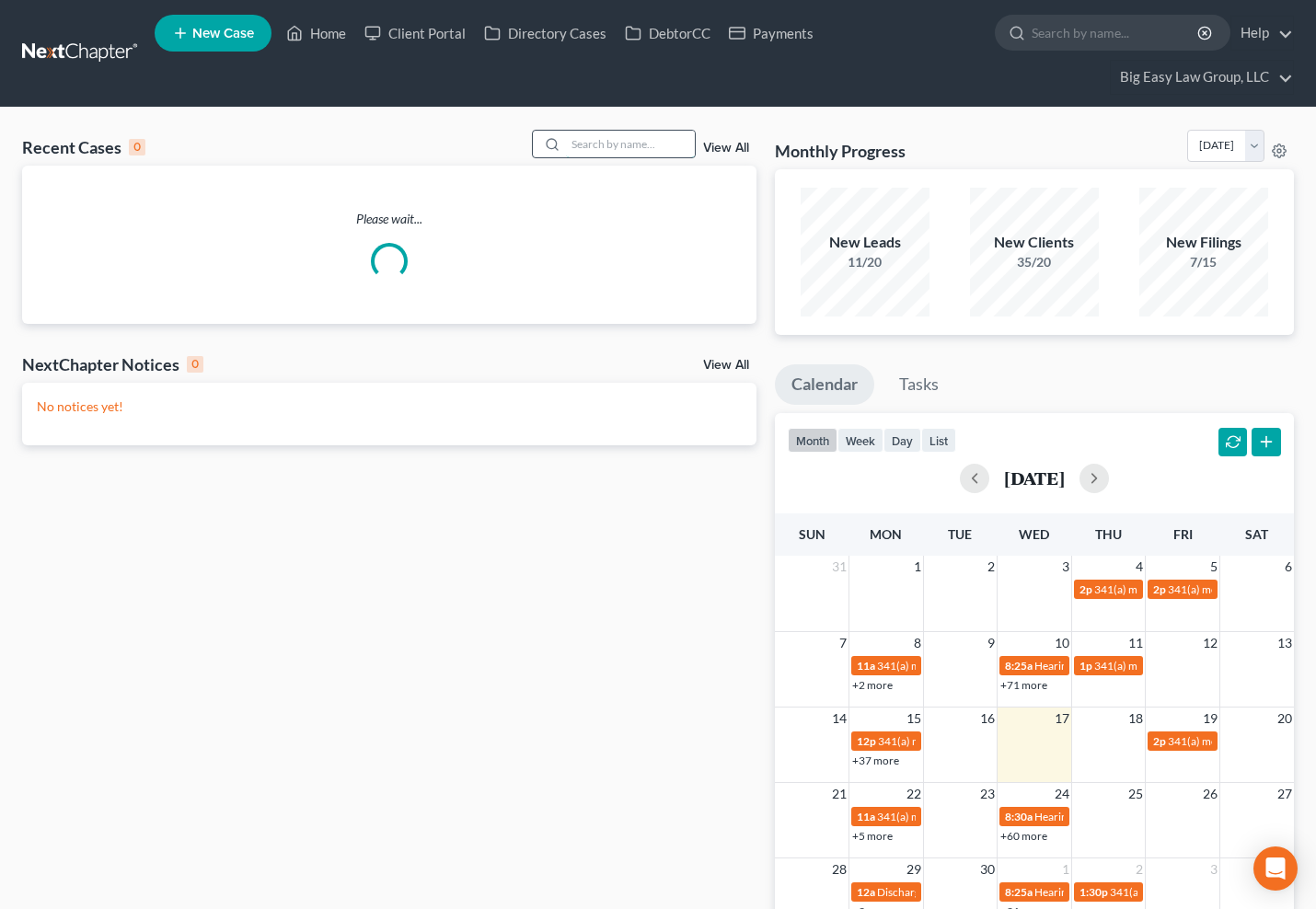
click at [595, 154] on input "search" at bounding box center [630, 144] width 129 height 27
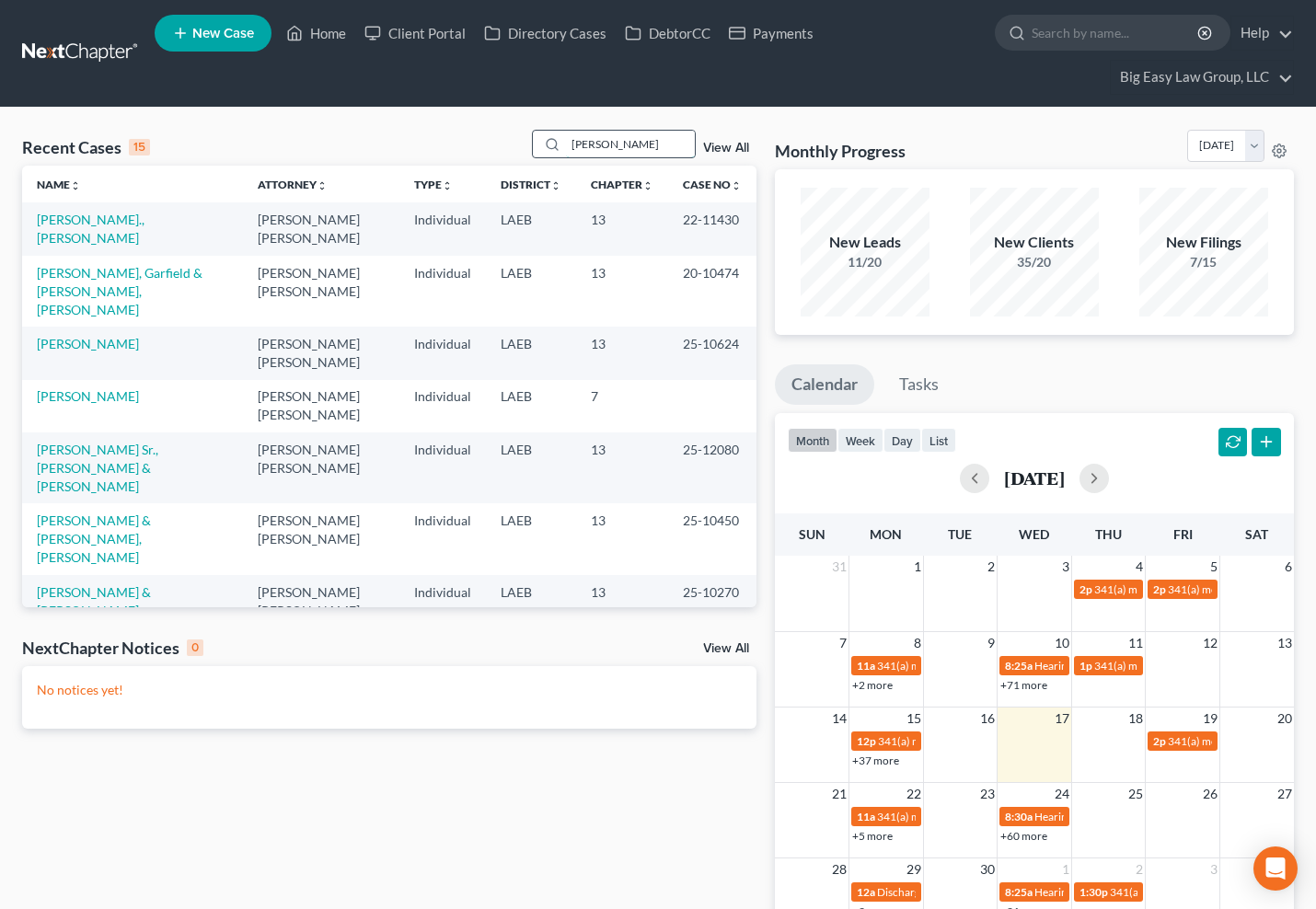
type input "goodman"
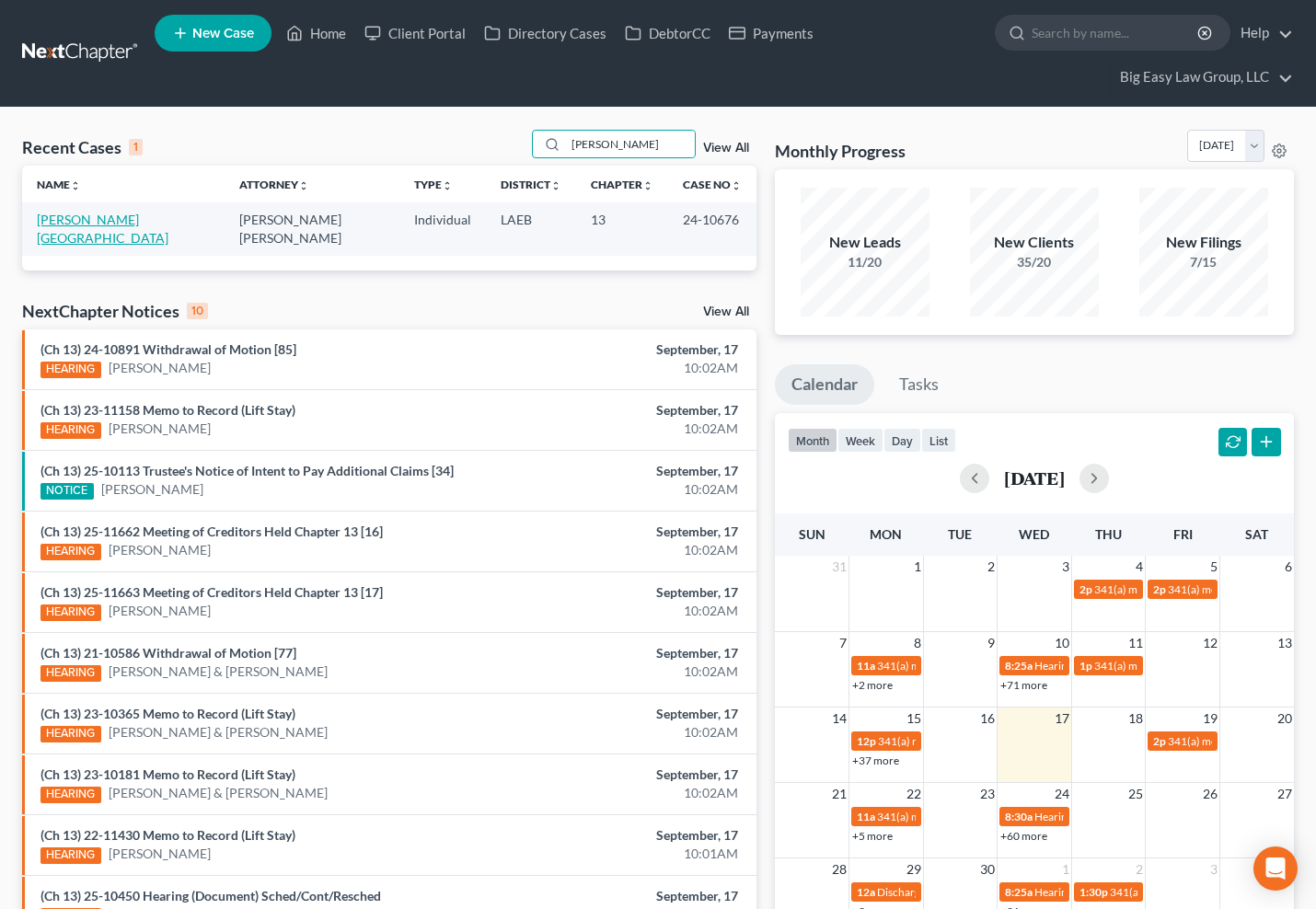
click at [97, 216] on link "Goodman, Alberta" at bounding box center [103, 228] width 132 height 34
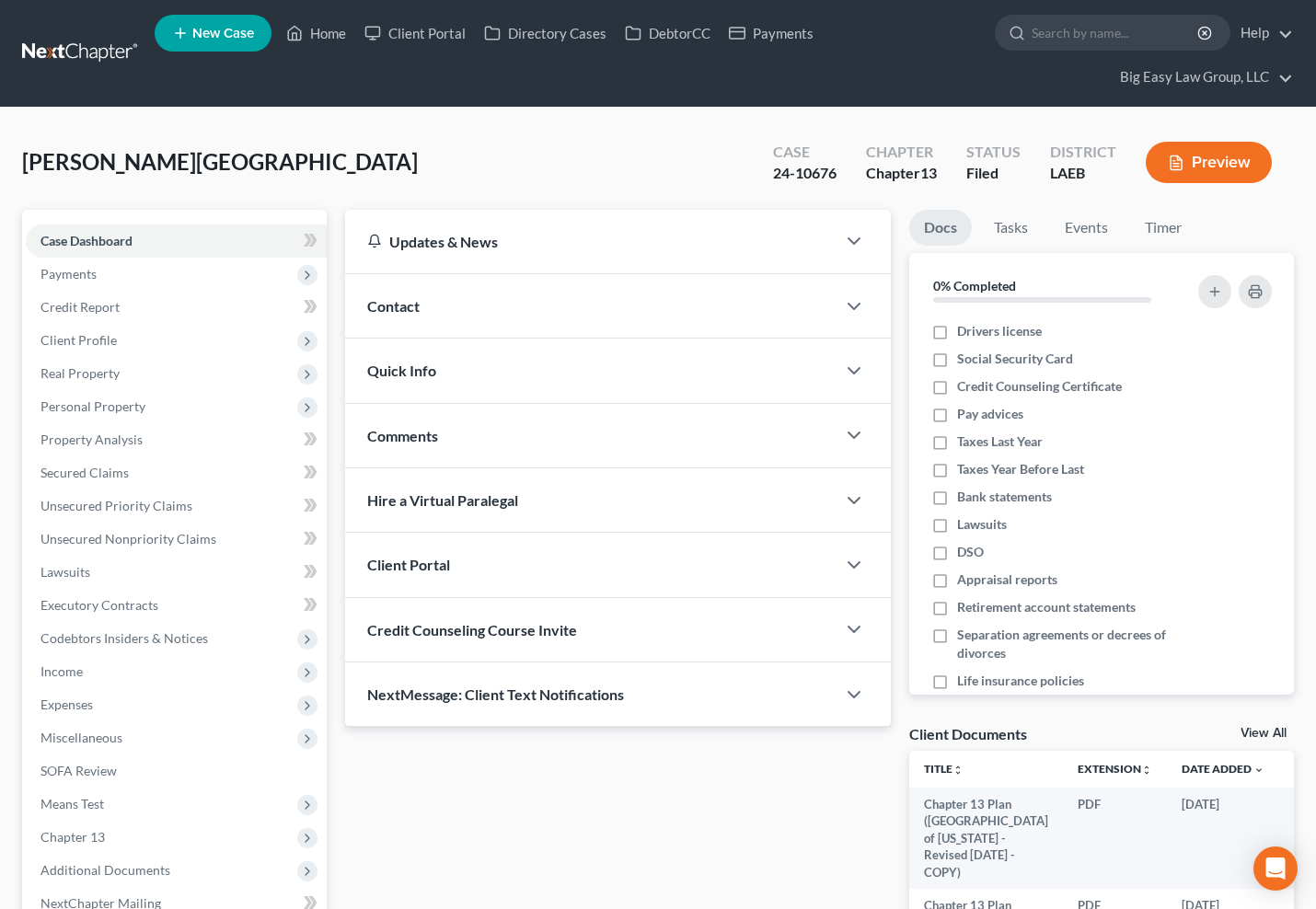
click at [395, 309] on span "Contact" at bounding box center [393, 306] width 53 height 17
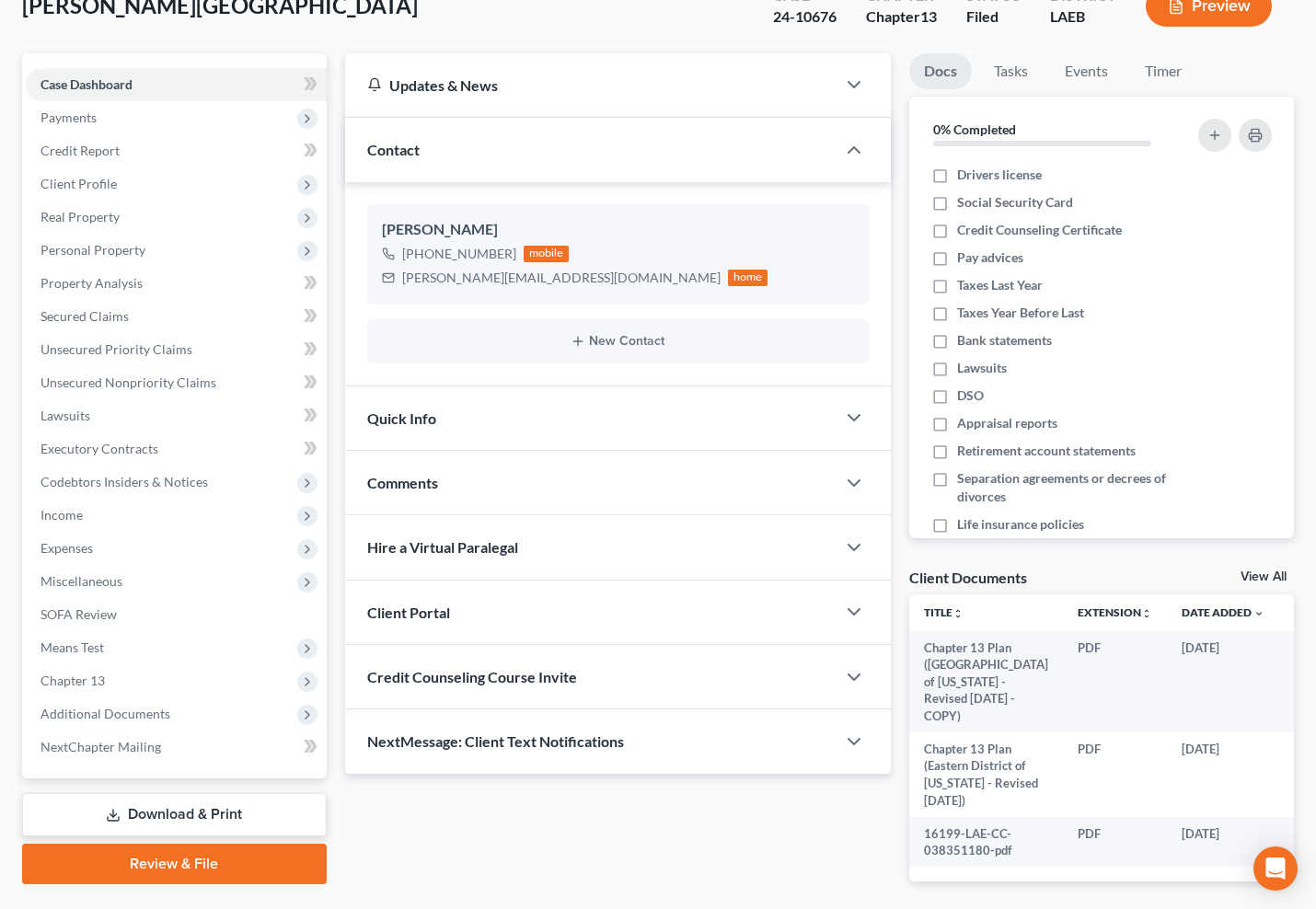
scroll to position [165, 0]
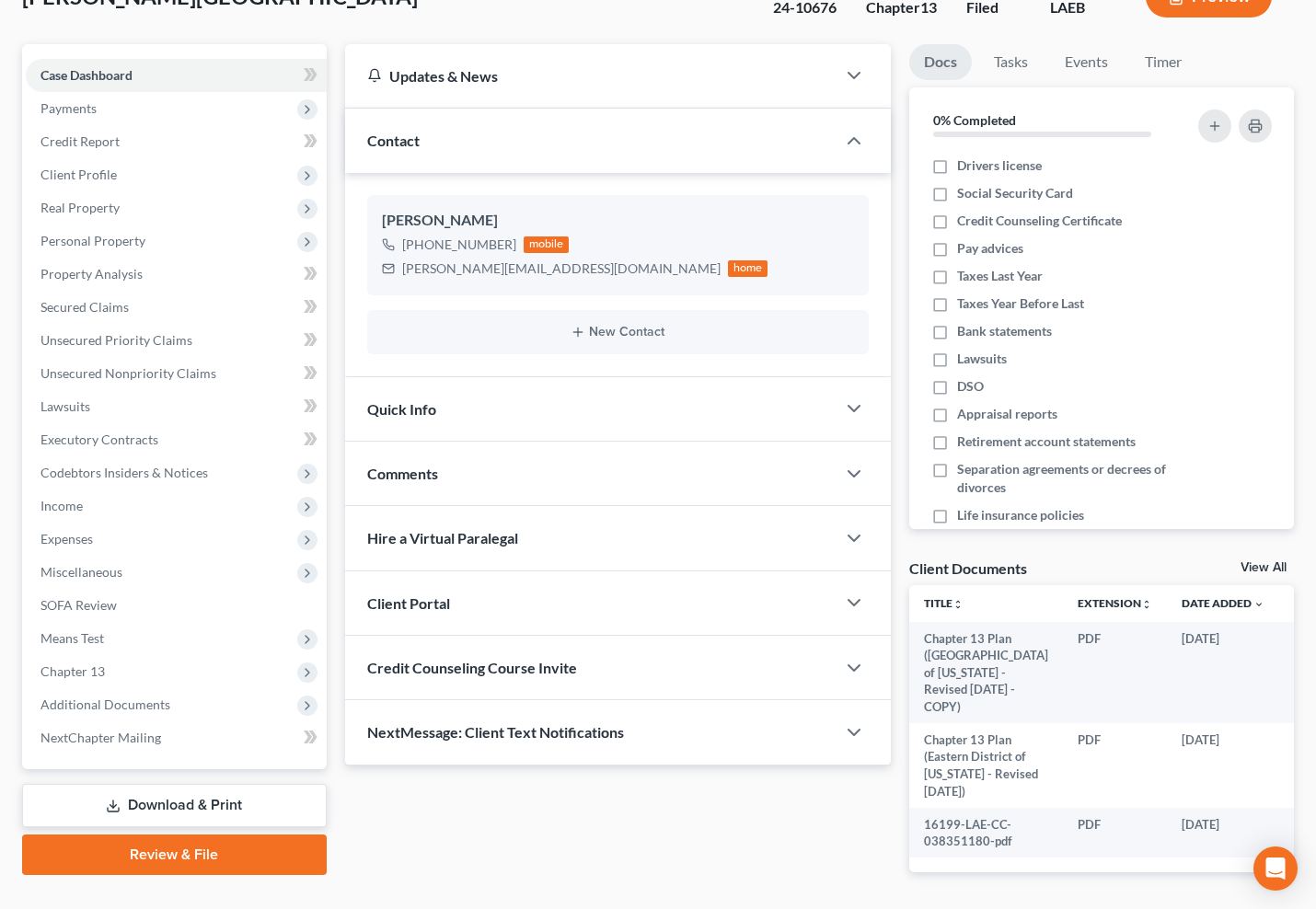
click at [537, 465] on div "Comments" at bounding box center [590, 473] width 490 height 63
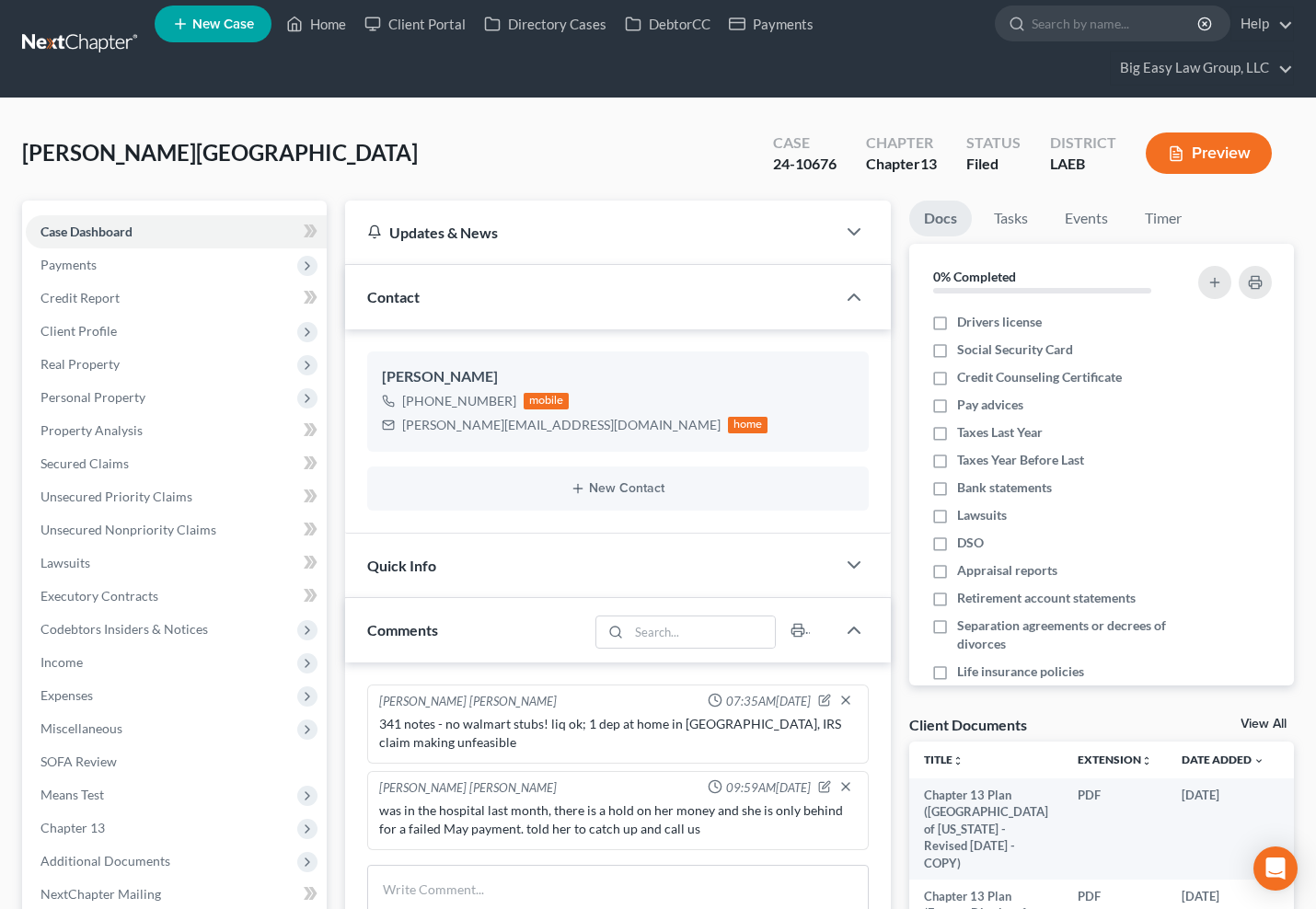
scroll to position [0, 0]
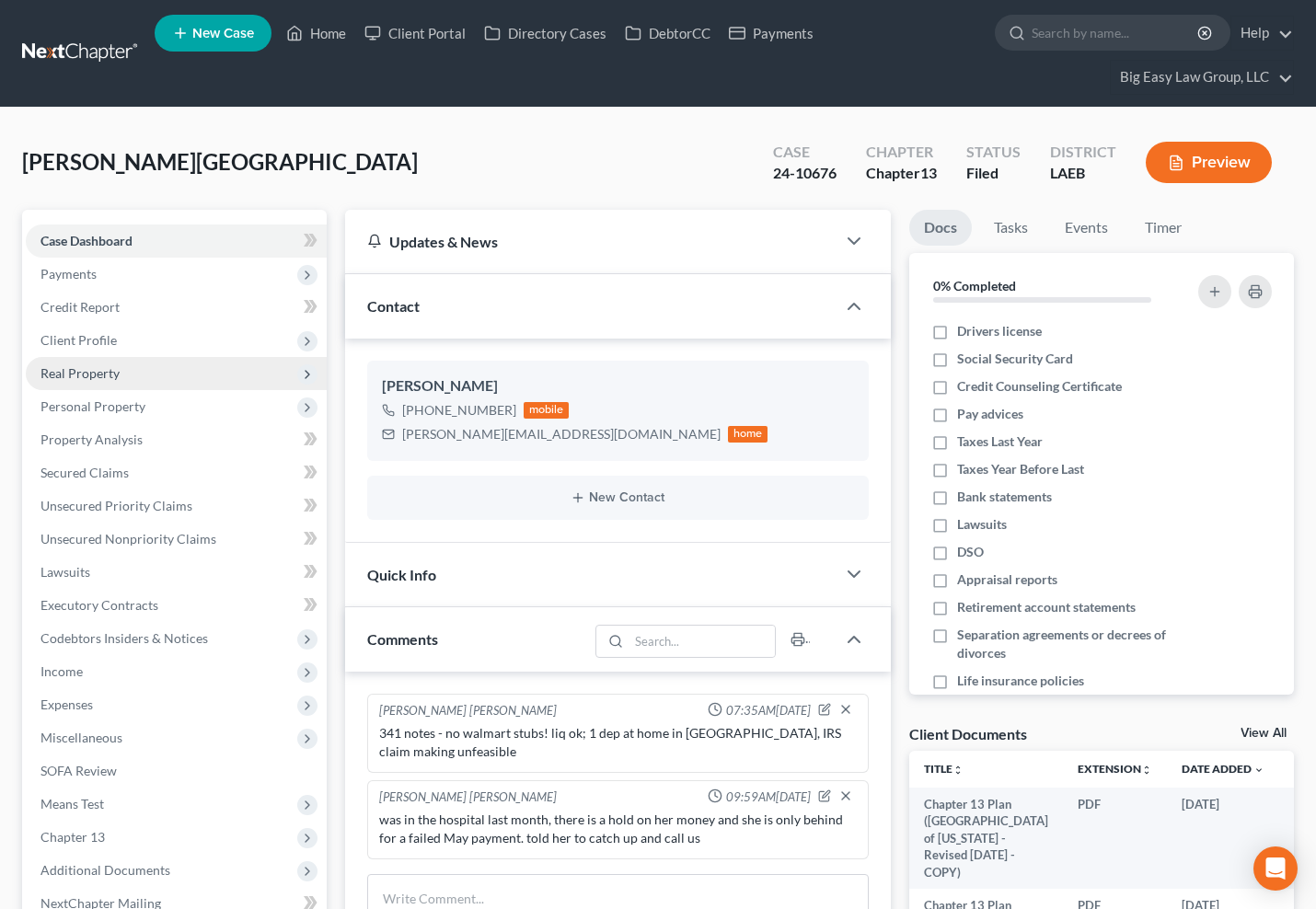
click at [196, 380] on span "Real Property" at bounding box center [176, 374] width 301 height 33
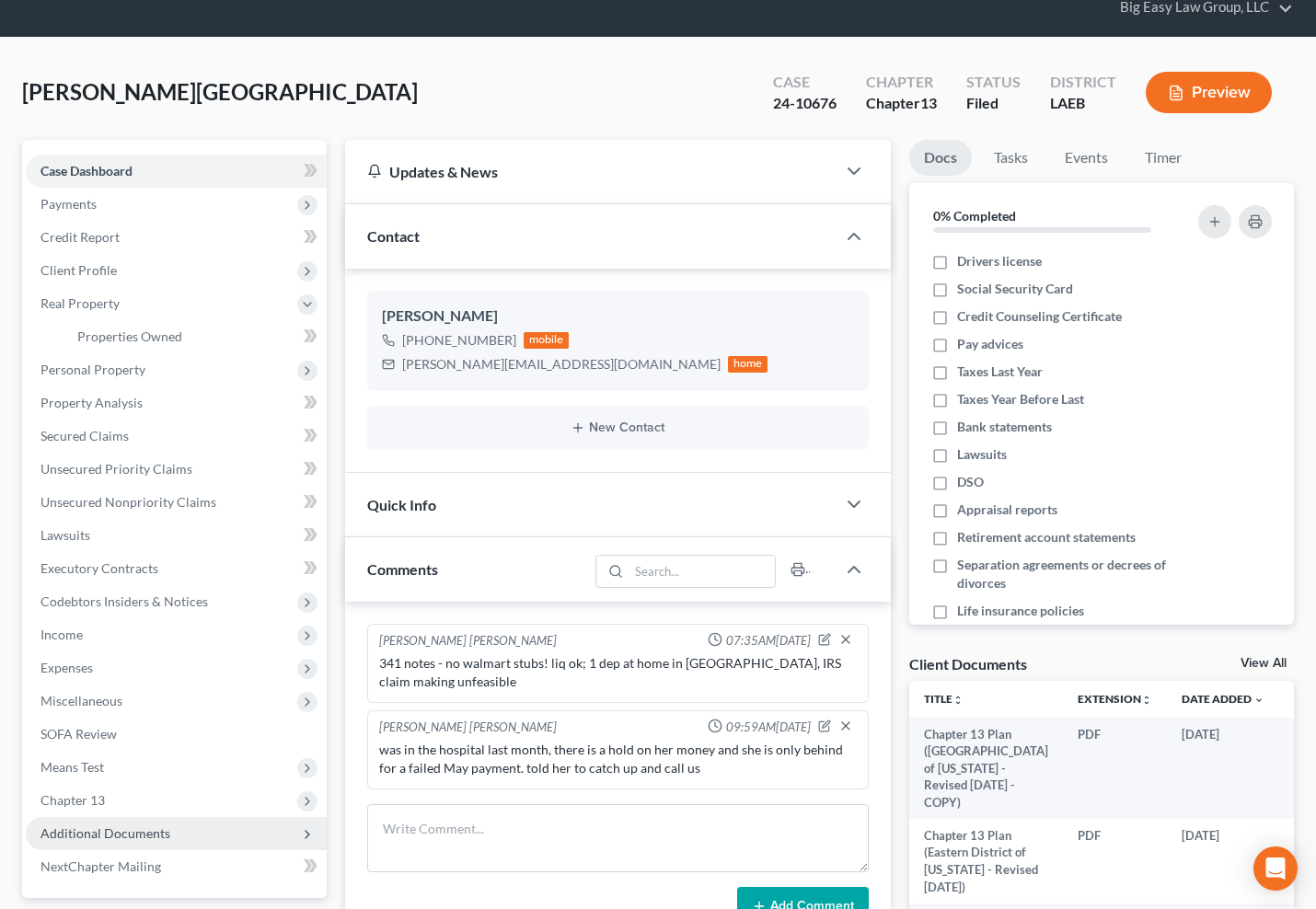
scroll to position [350, 0]
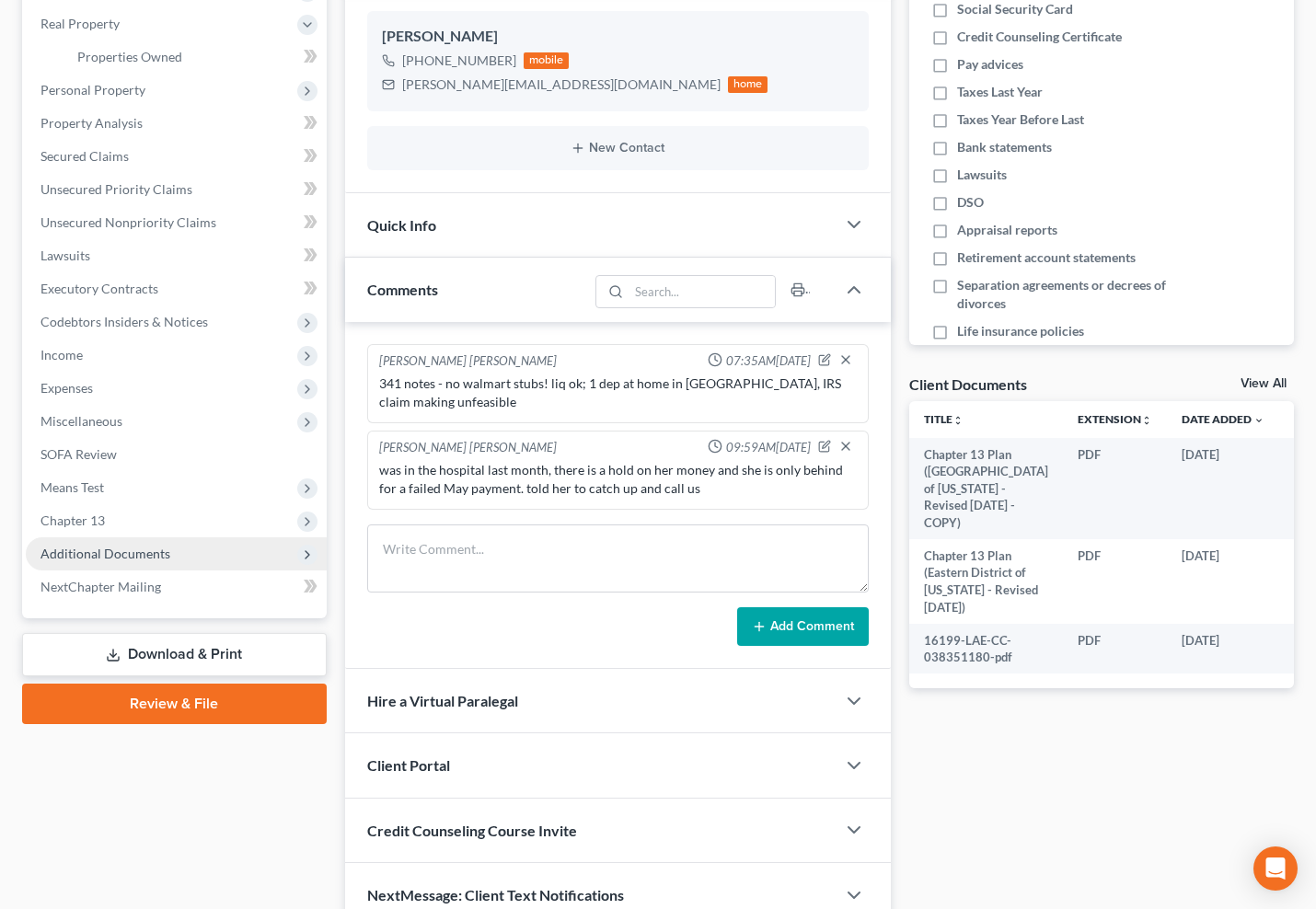
click at [203, 564] on span "Additional Documents" at bounding box center [176, 553] width 301 height 33
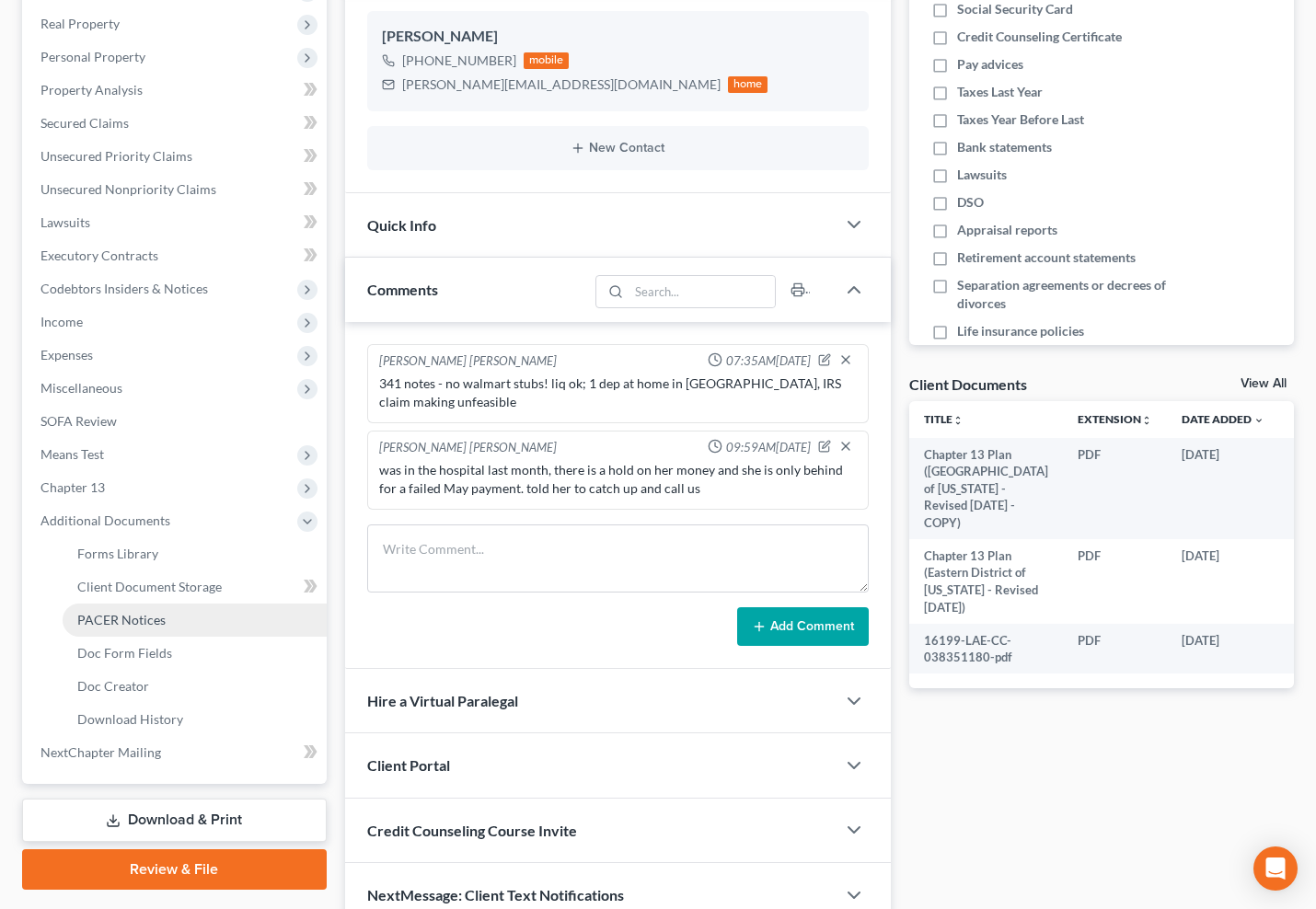
click at [186, 630] on link "PACER Notices" at bounding box center [194, 620] width 264 height 33
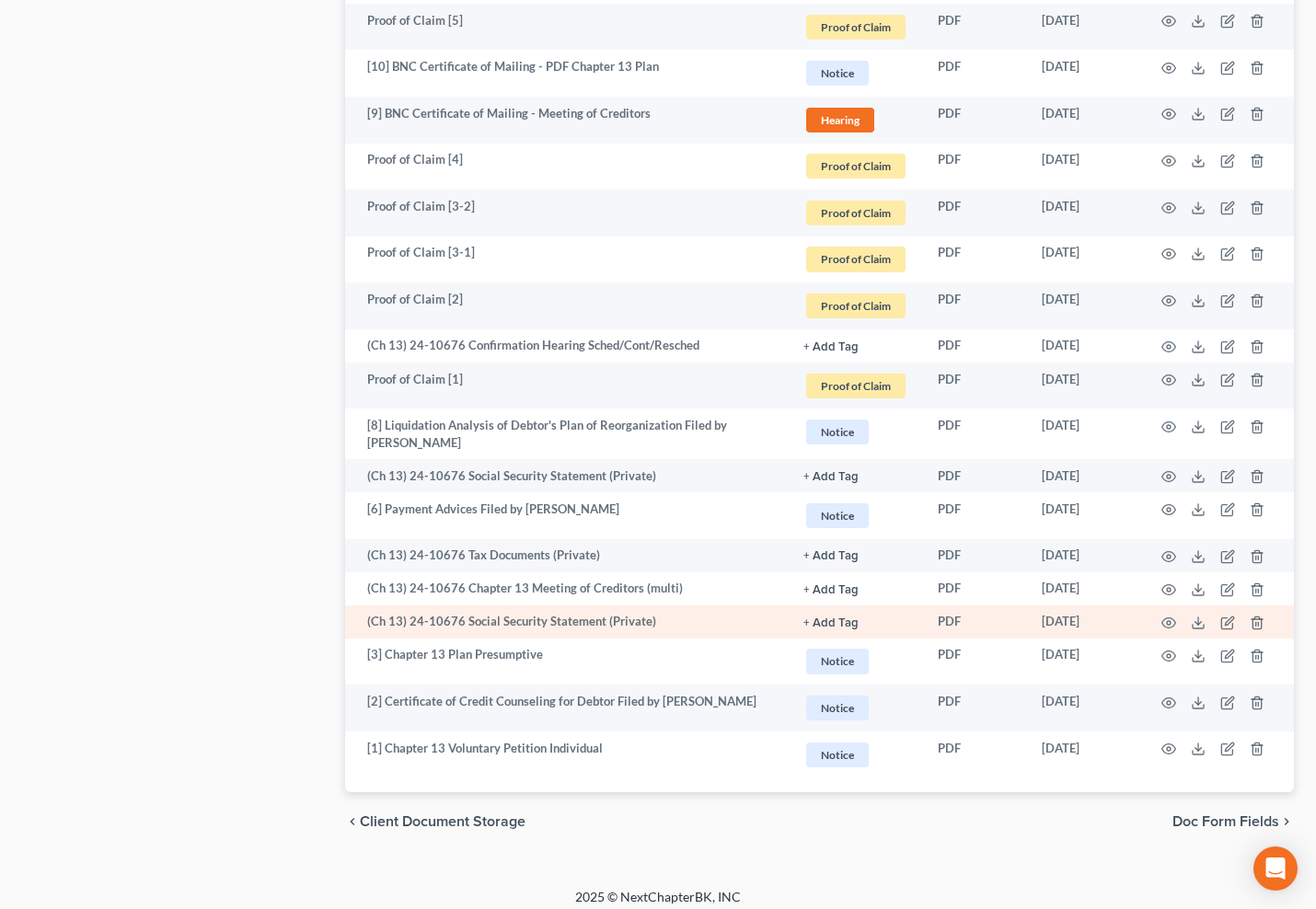
scroll to position [2307, 0]
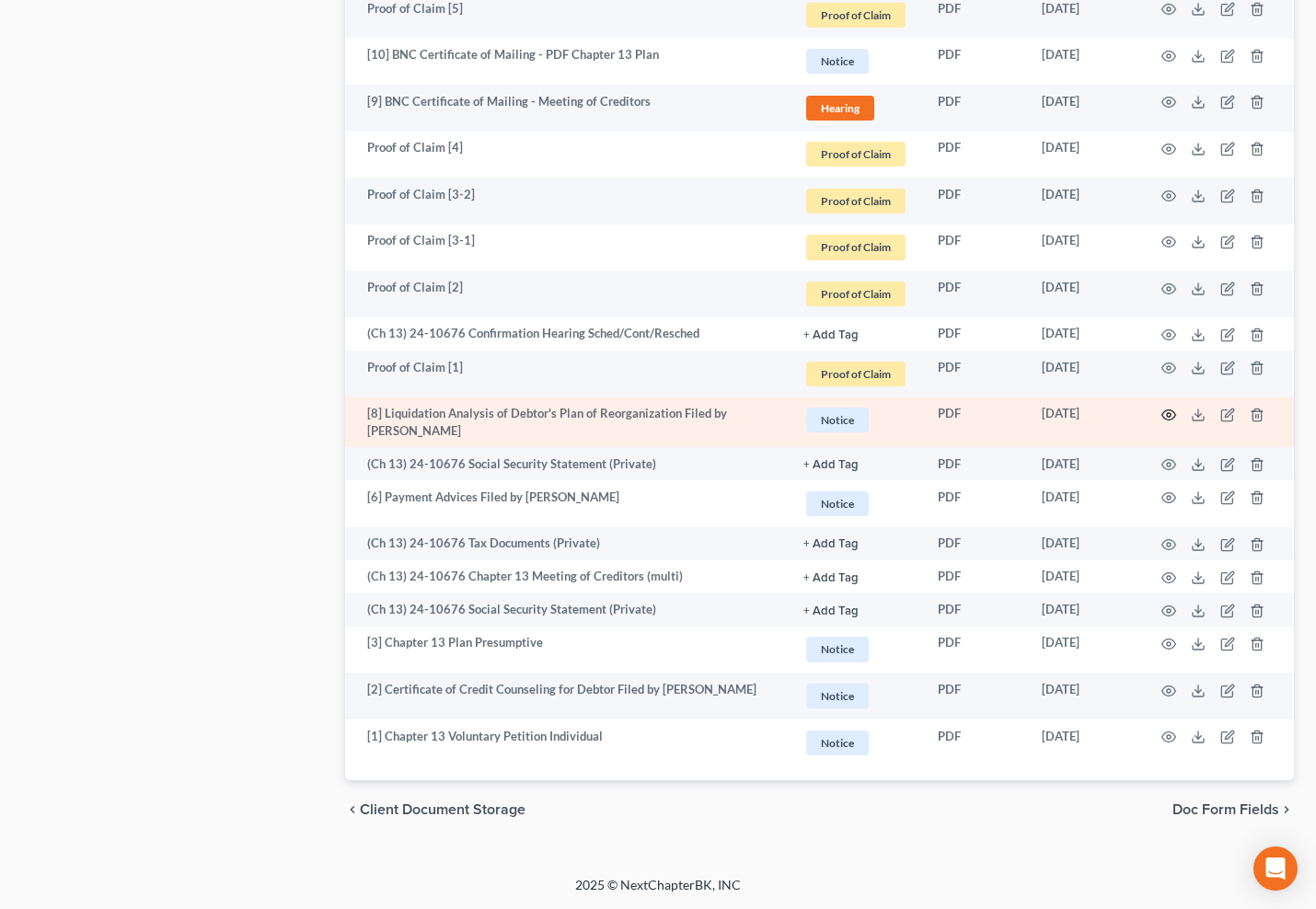
click at [1162, 419] on icon "button" at bounding box center [1168, 415] width 14 height 14
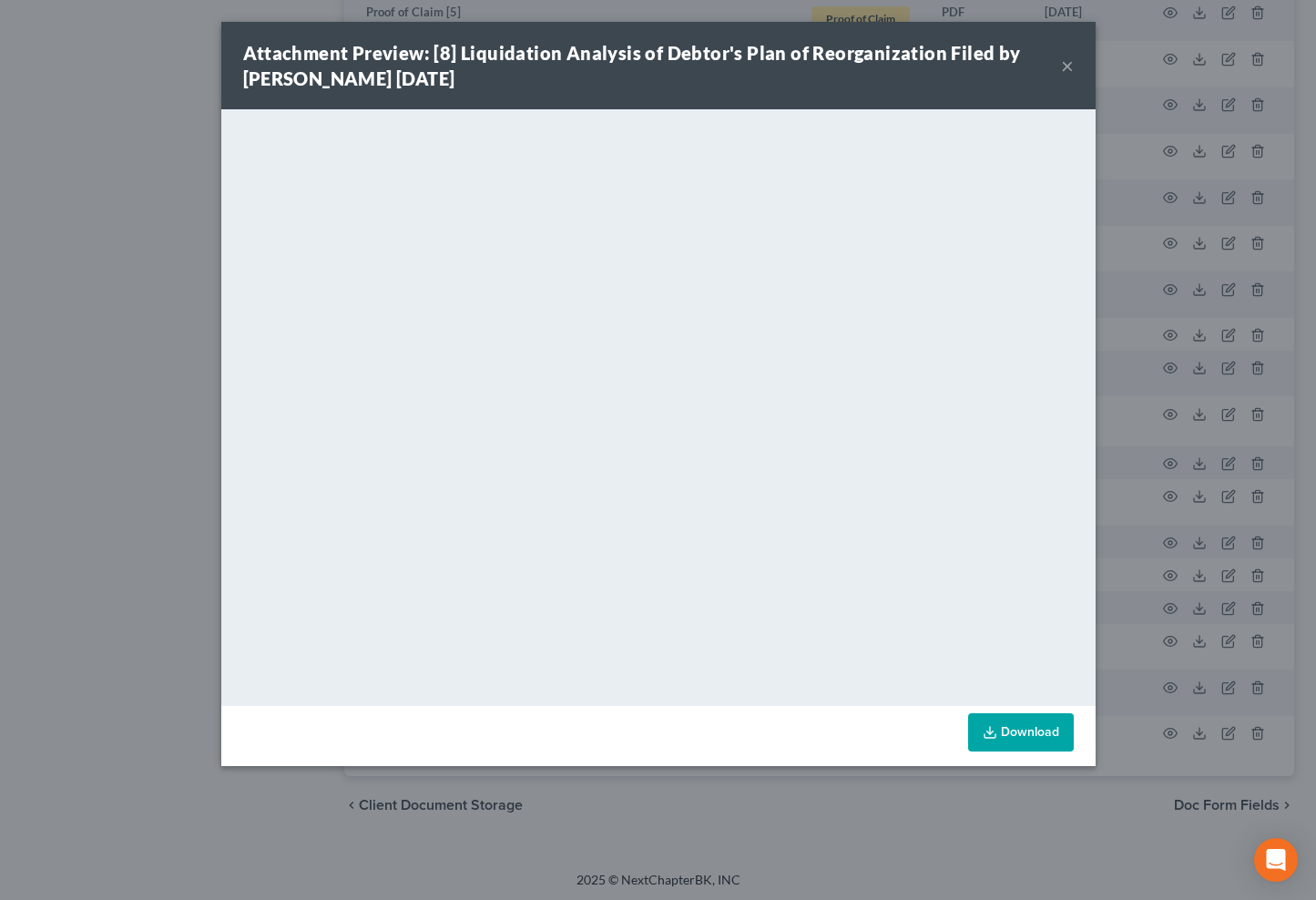
click at [1067, 65] on button "×" at bounding box center [1067, 65] width 12 height 22
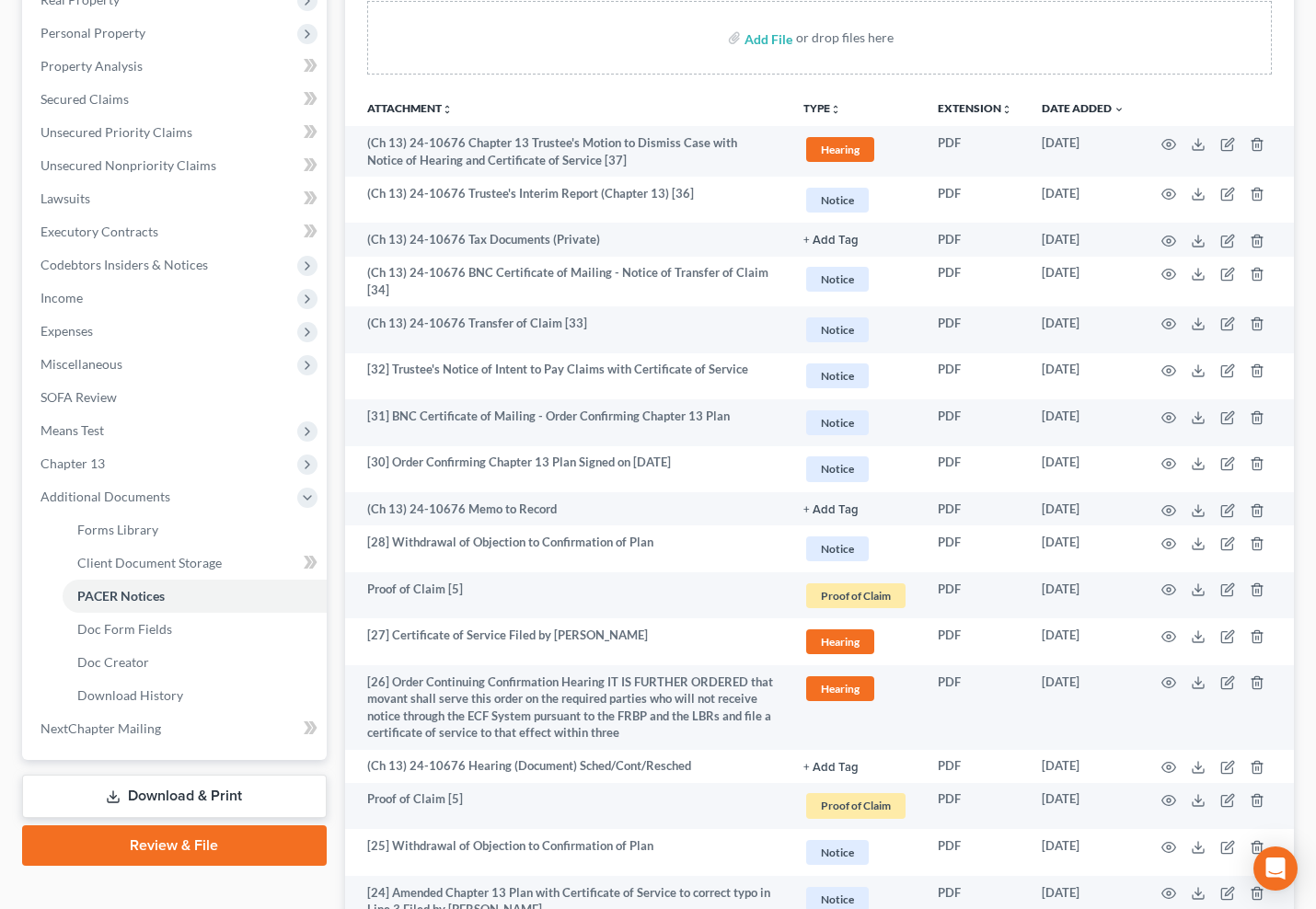
scroll to position [0, 0]
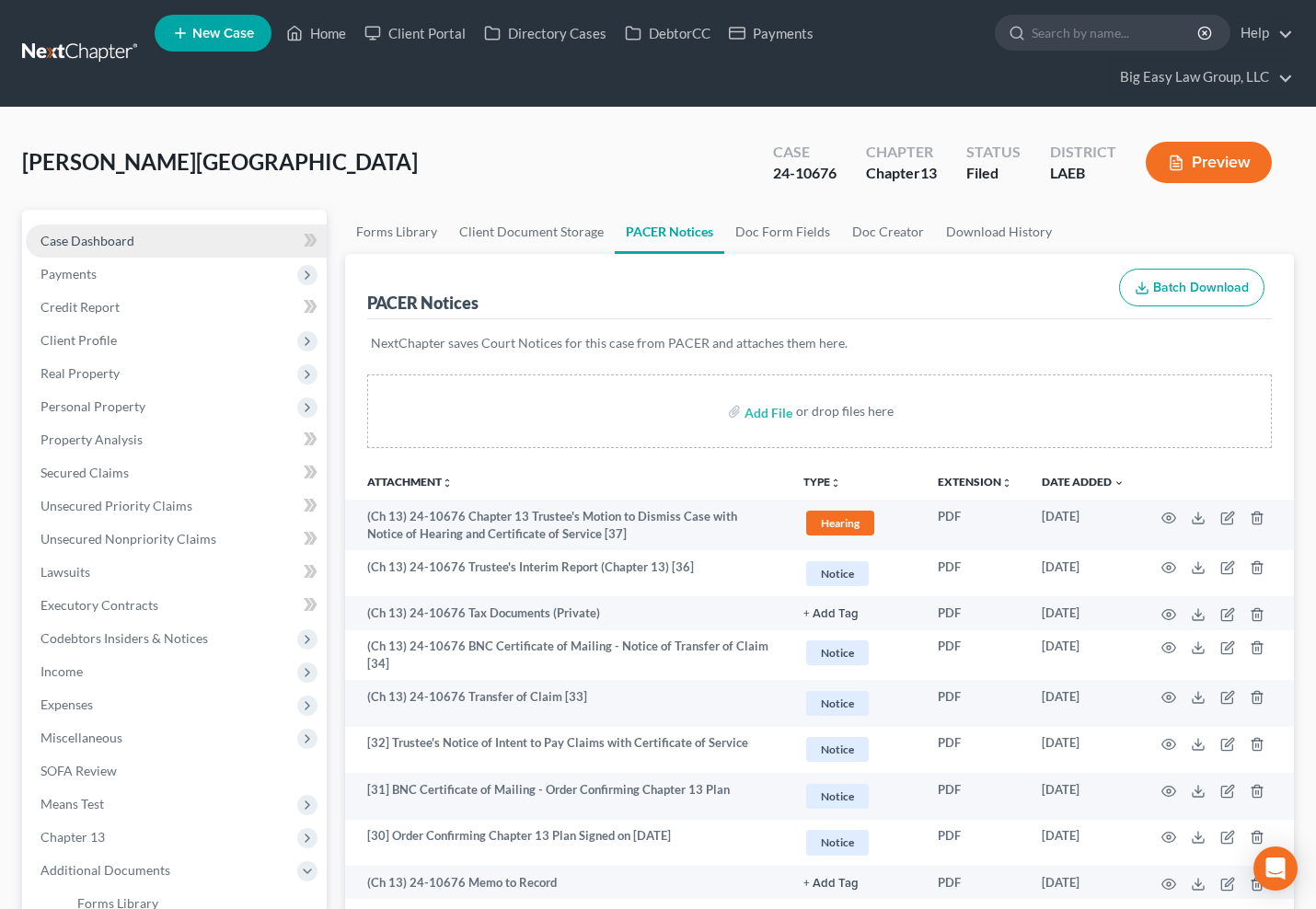
click at [161, 255] on link "Case Dashboard" at bounding box center [176, 241] width 301 height 33
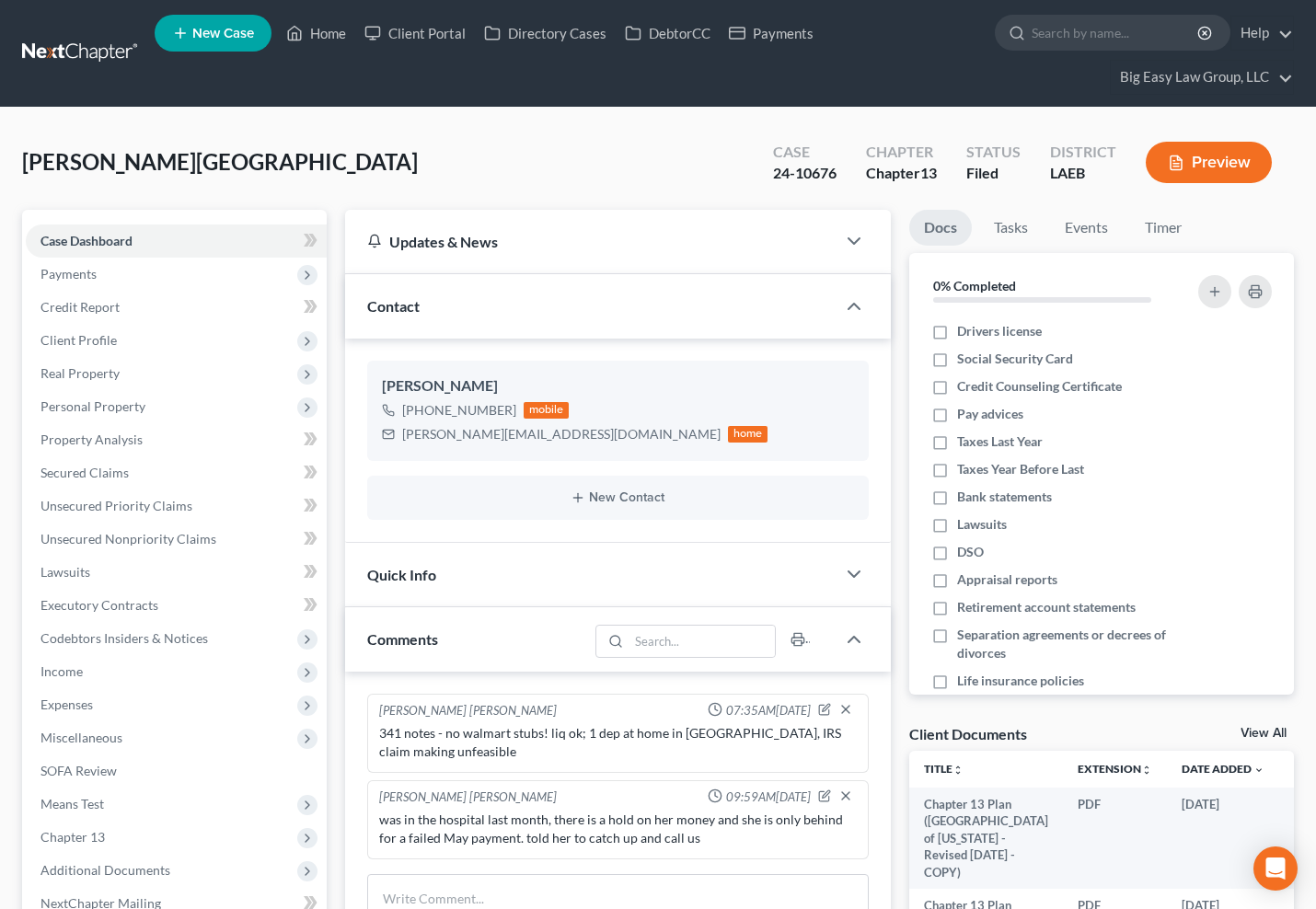
scroll to position [438, 0]
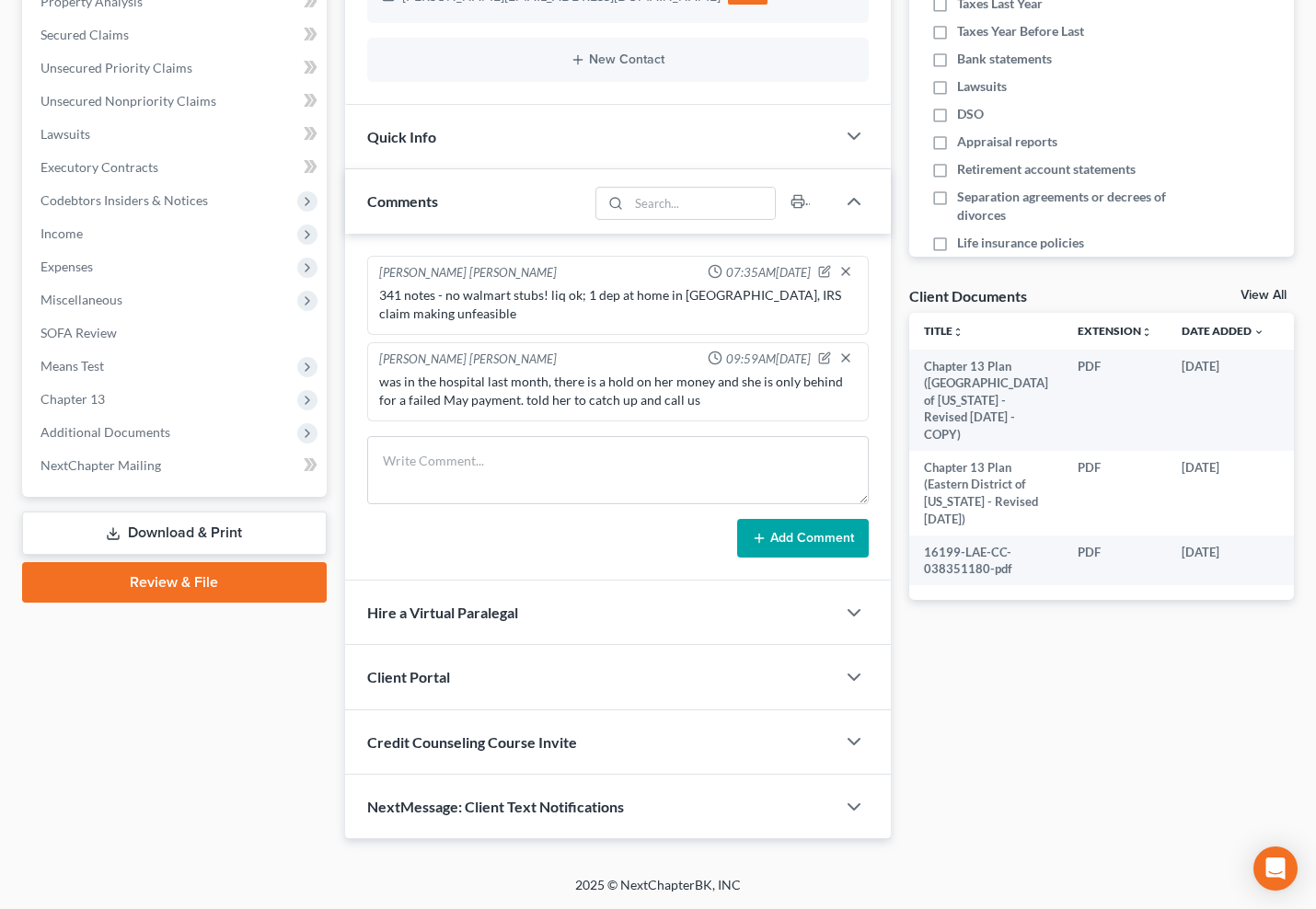
click at [644, 759] on div "Credit Counseling Course Invite" at bounding box center [590, 742] width 490 height 63
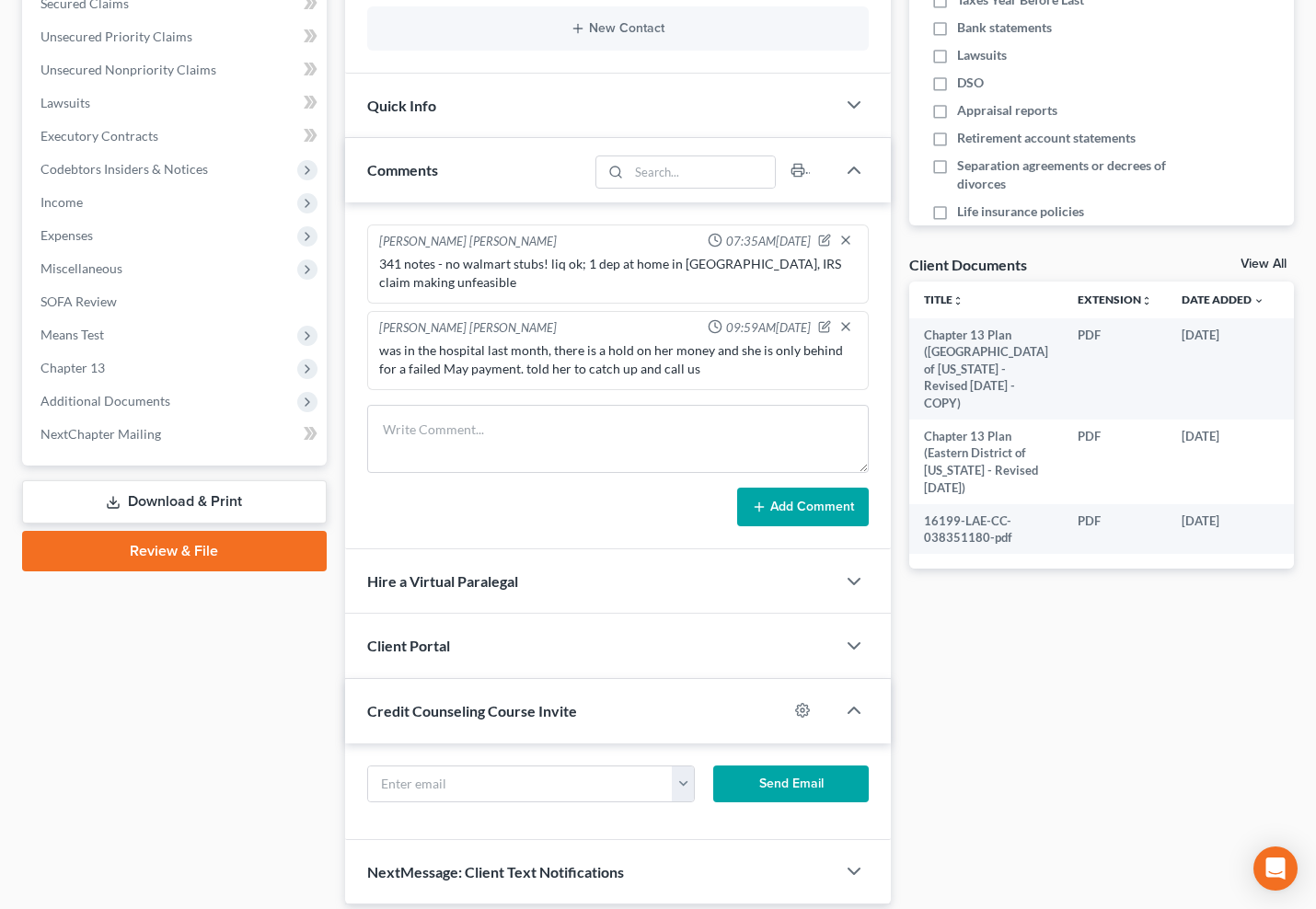
scroll to position [534, 0]
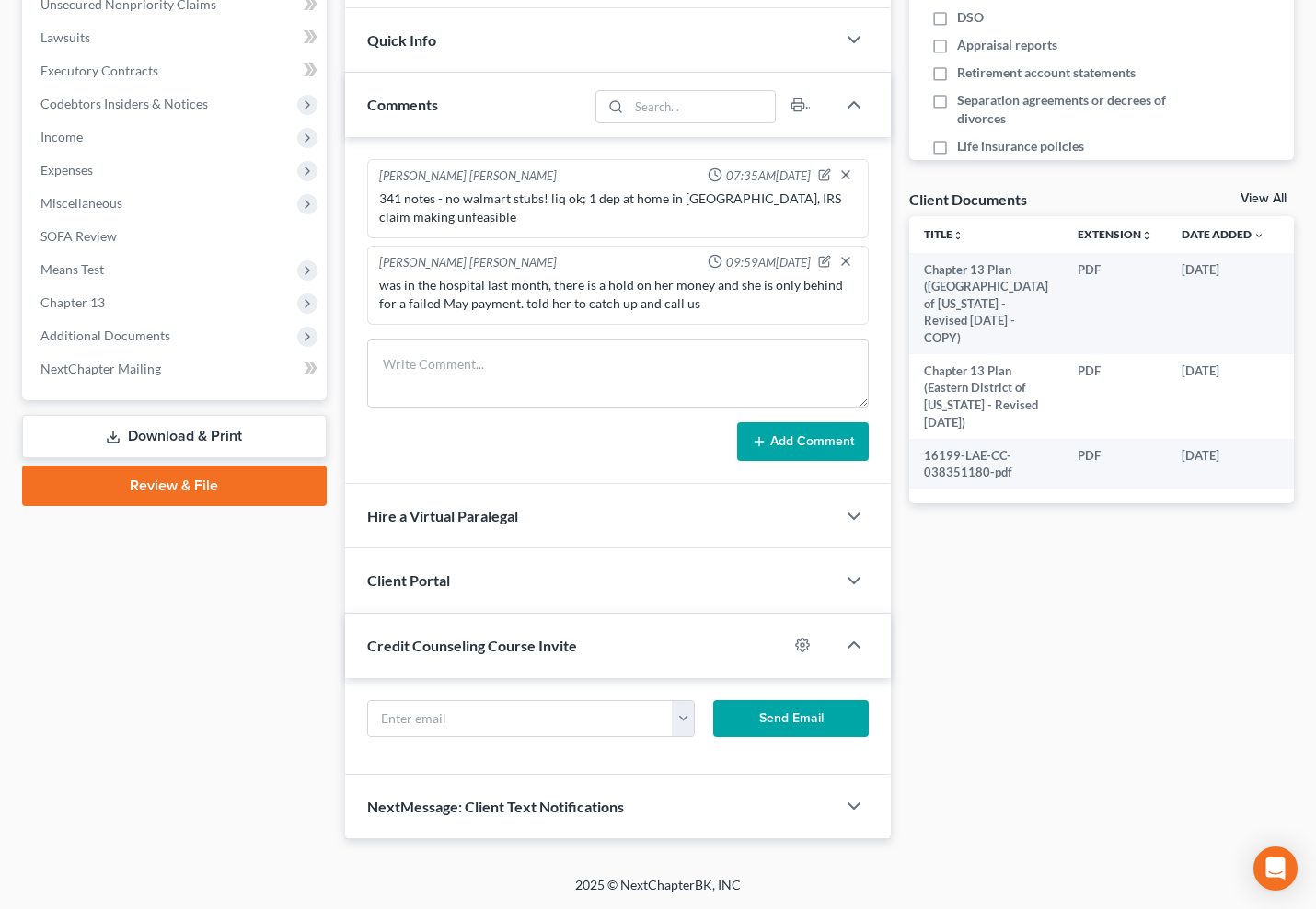
click at [649, 833] on div "NextMessage: Client Text Notifications" at bounding box center [590, 807] width 490 height 63
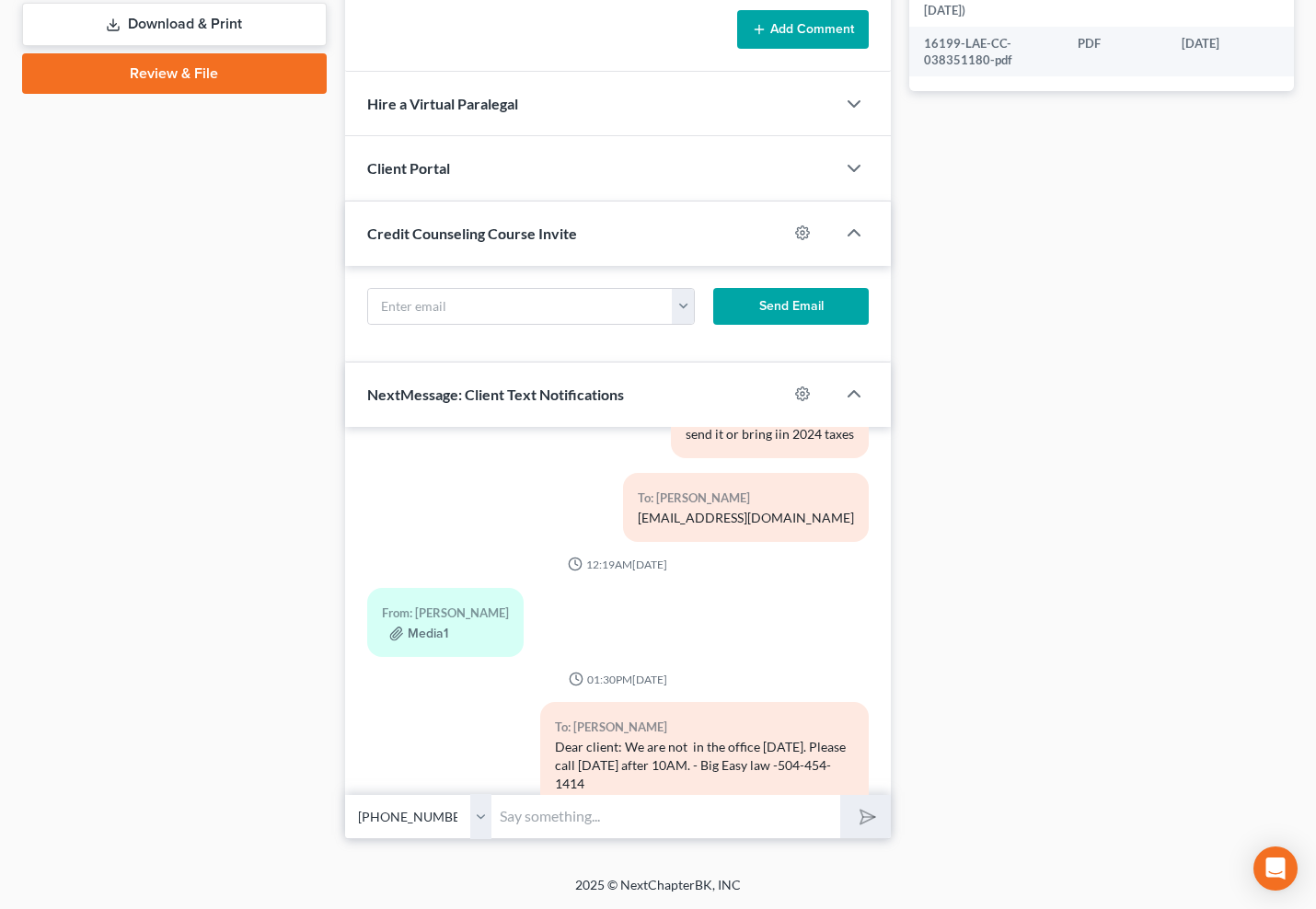
scroll to position [8864, 0]
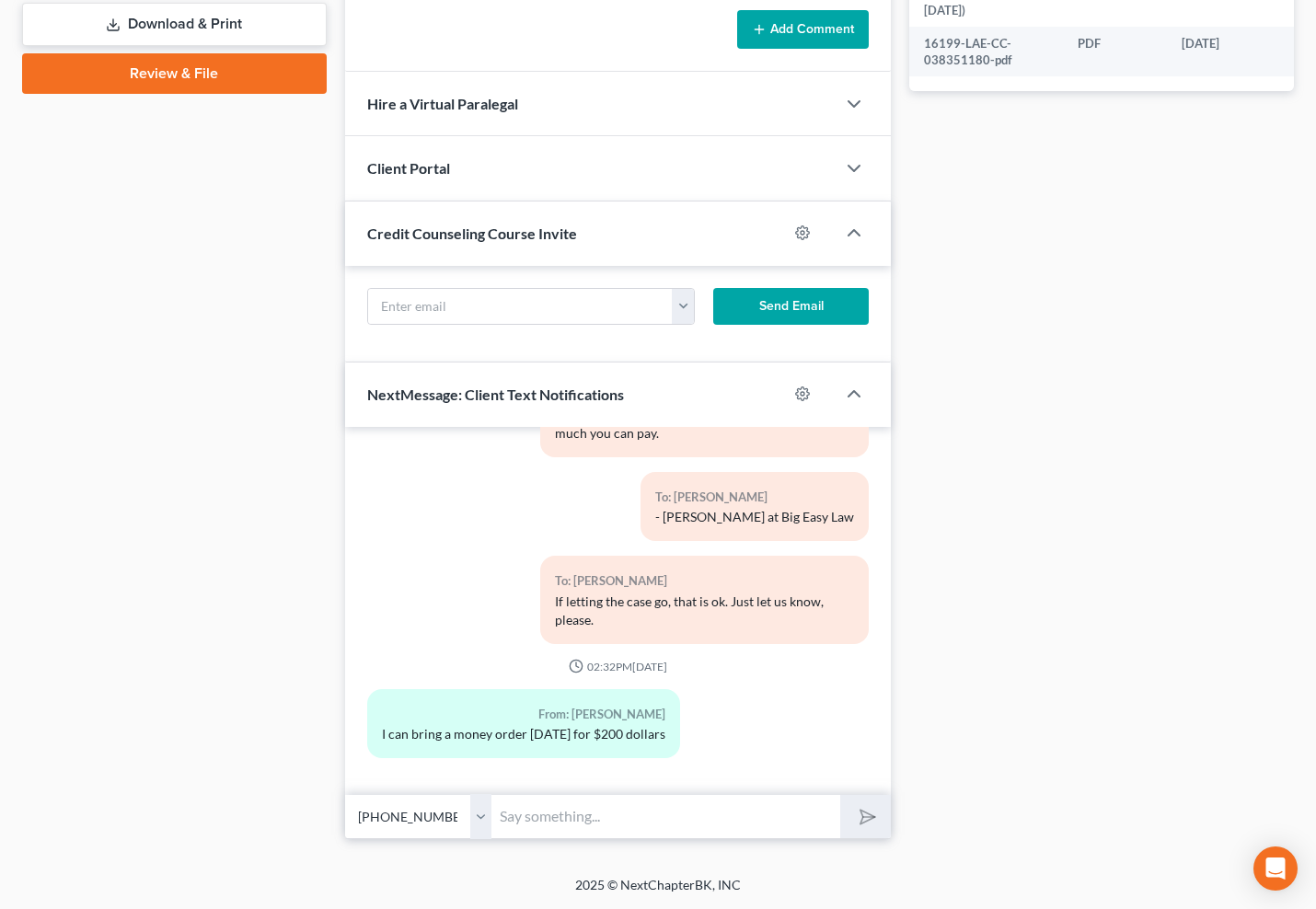
click at [613, 820] on input "text" at bounding box center [666, 816] width 348 height 45
type input "This is Jenny - yes, please bring the money order to the office when you can. T…"
drag, startPoint x: 878, startPoint y: 842, endPoint x: 873, endPoint y: 824, distance: 18.7
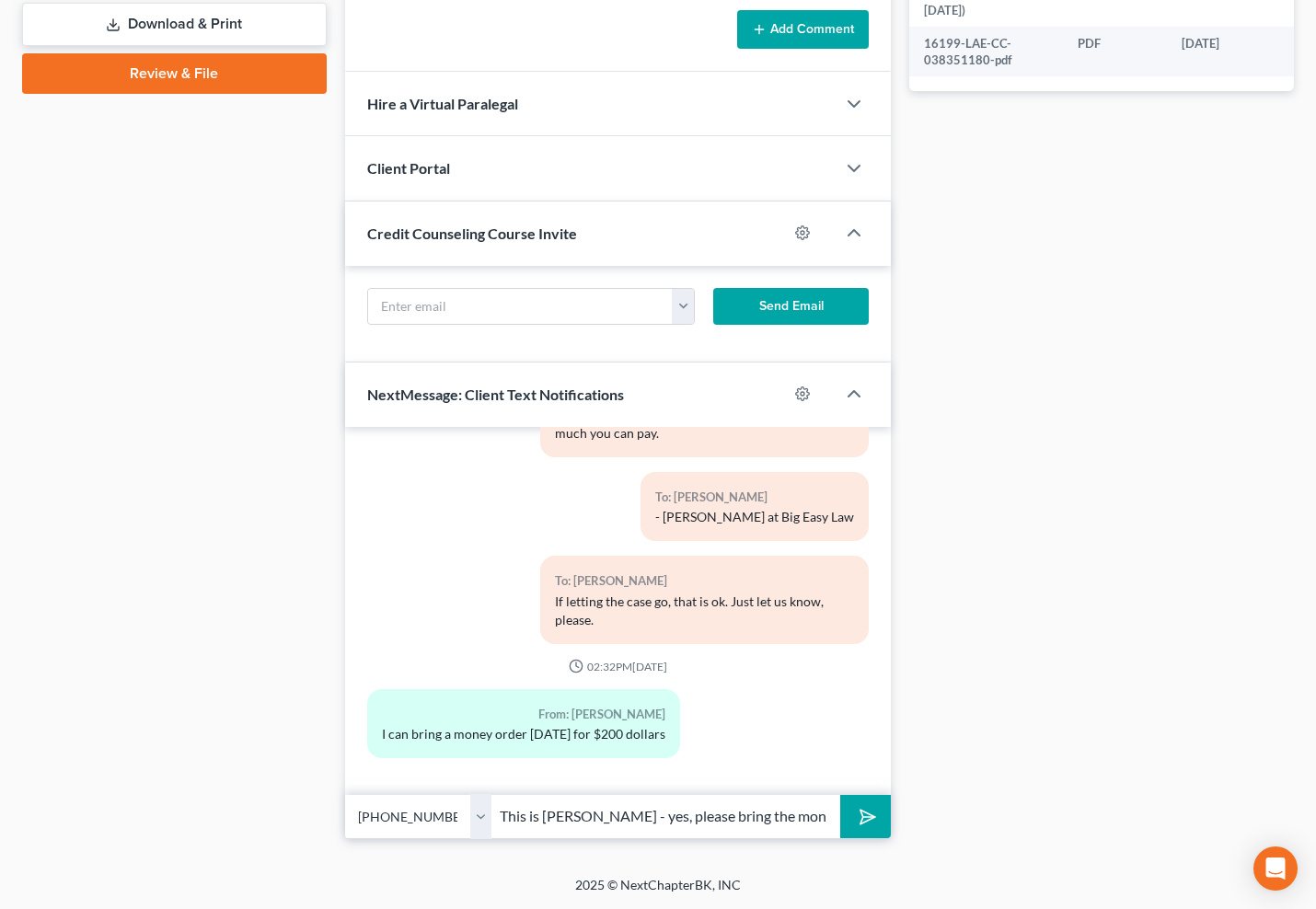
click at [877, 841] on div "Petition Navigation Case Dashboard Payments Invoices Payments Payments Credit R…" at bounding box center [658, 58] width 1272 height 1591
click at [872, 820] on icon "submit" at bounding box center [864, 816] width 26 height 26
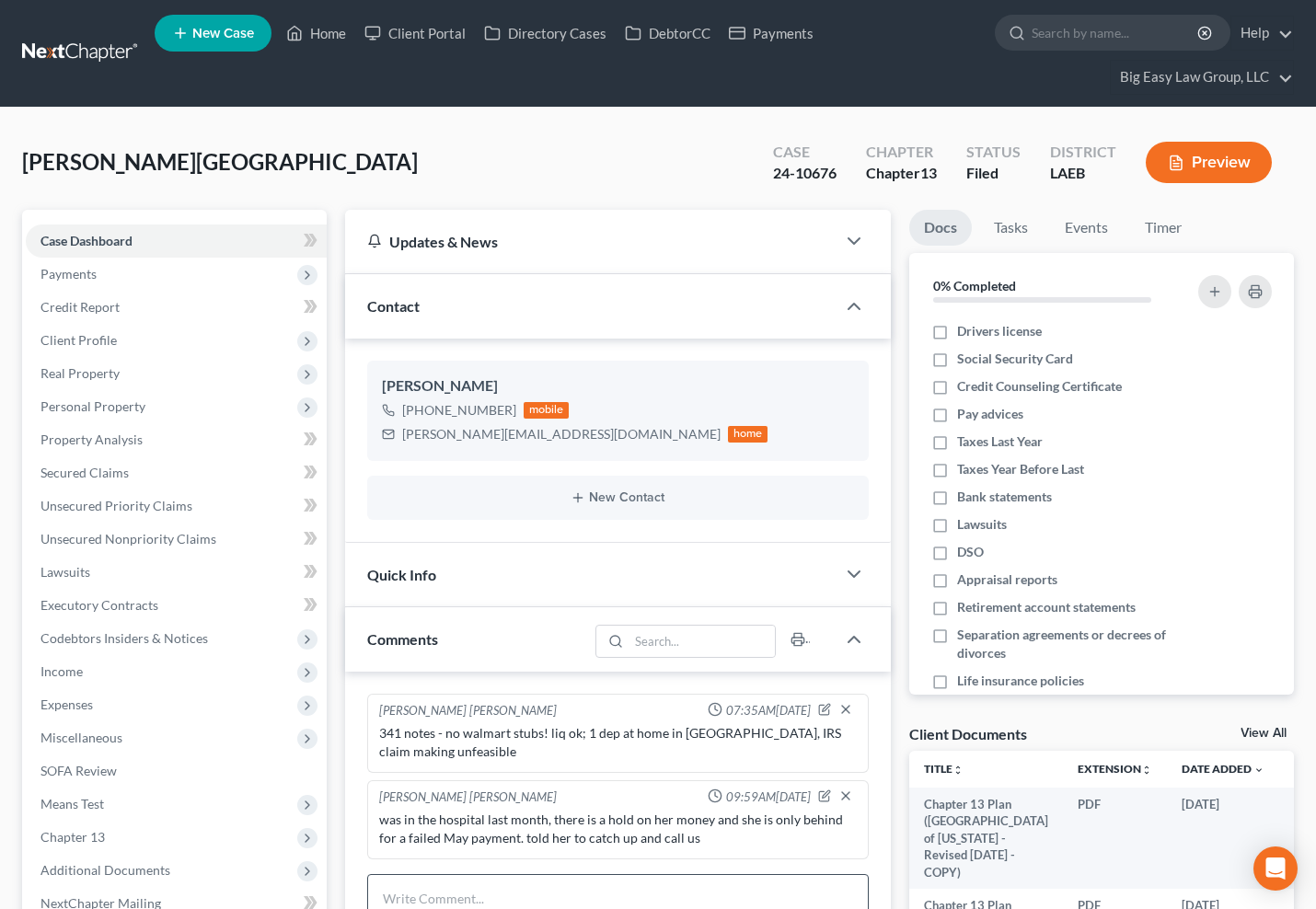
scroll to position [400, 0]
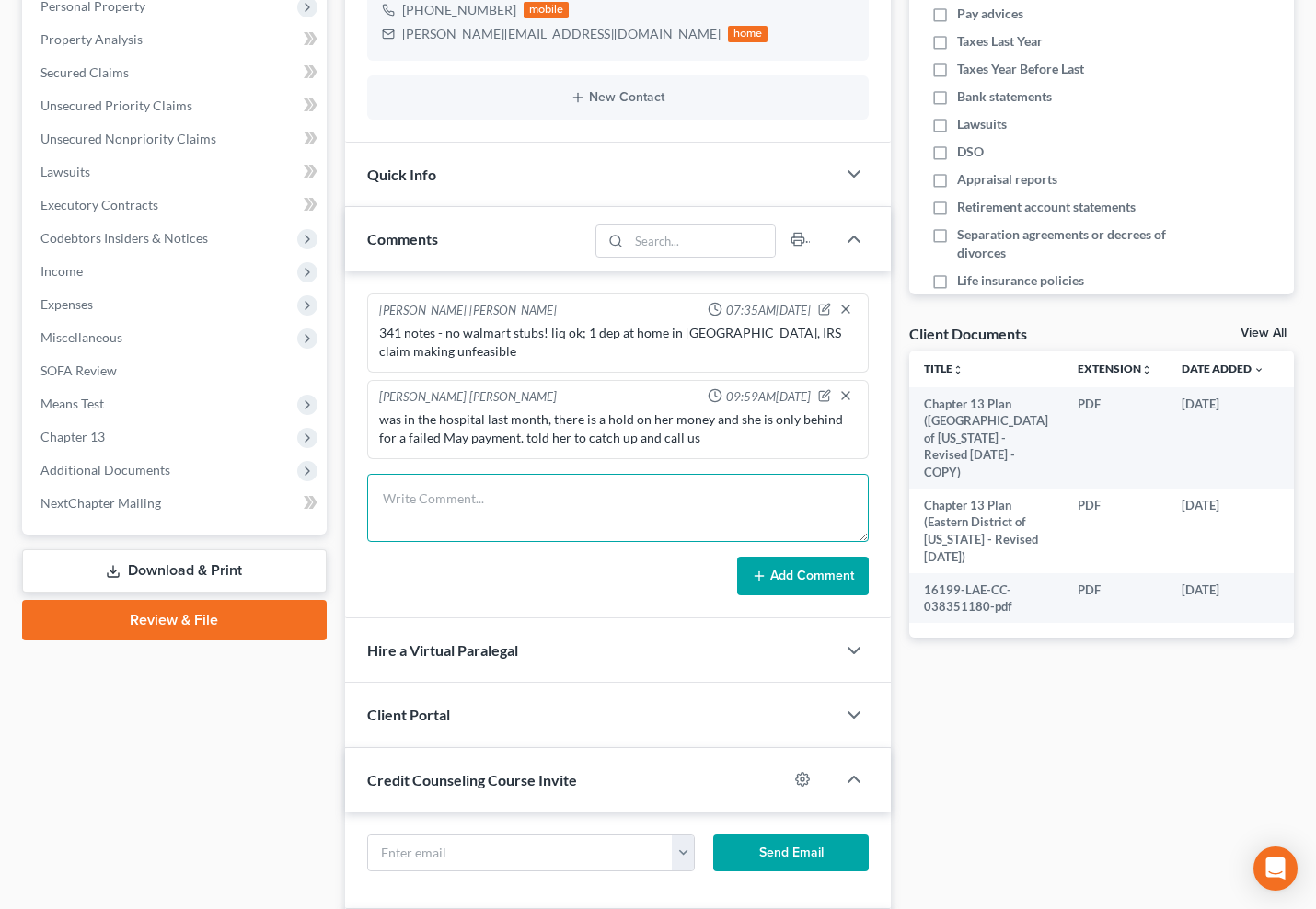
click at [488, 518] on textarea at bounding box center [617, 508] width 502 height 68
paste textarea "JA called and talked ot her -- she will bringa money order tomorrow and may hav…"
type textarea "JA called and talked ot her -- she will bringa money order tomorrow and may hav…"
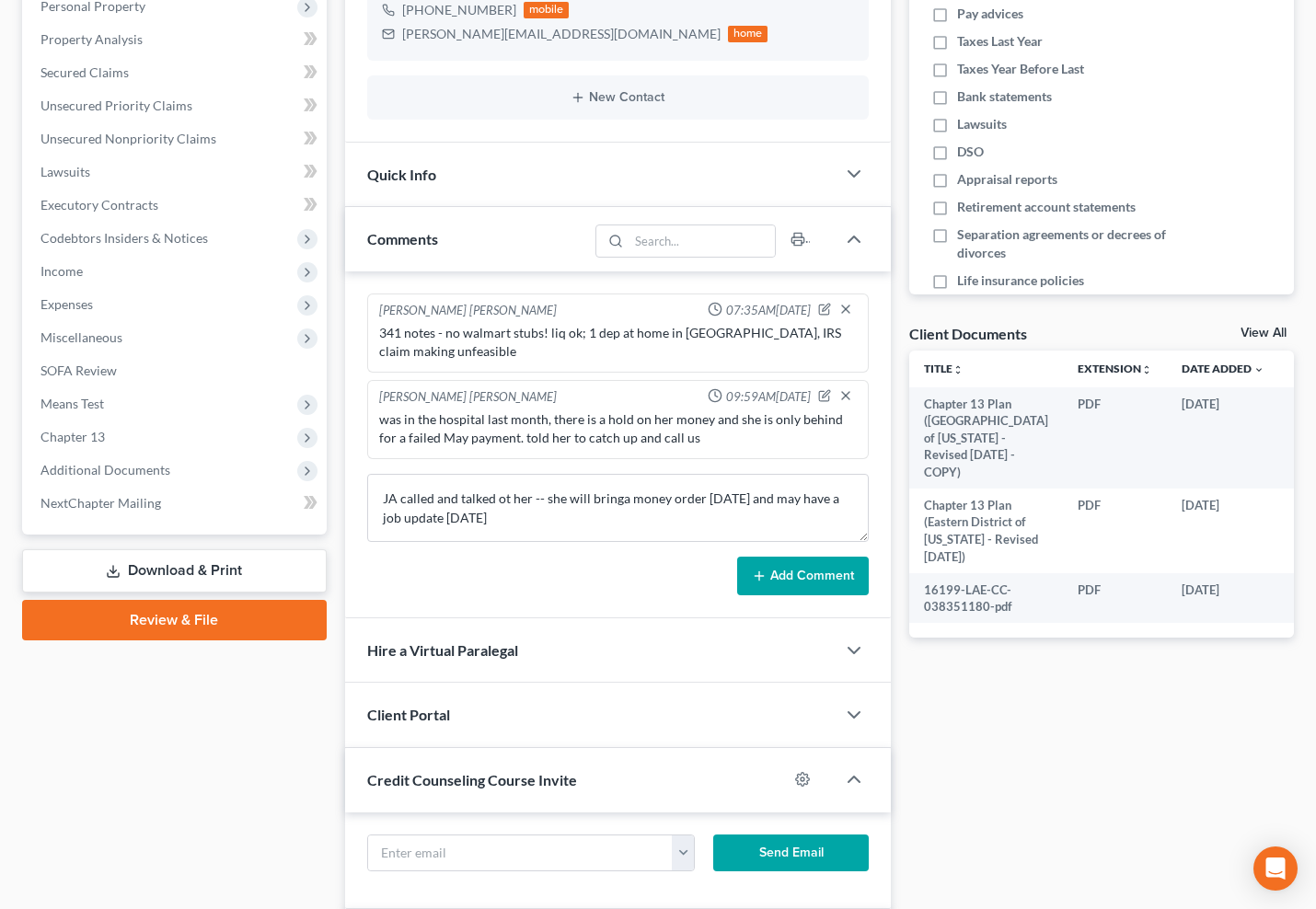
click at [813, 568] on button "Add Comment" at bounding box center [803, 576] width 132 height 38
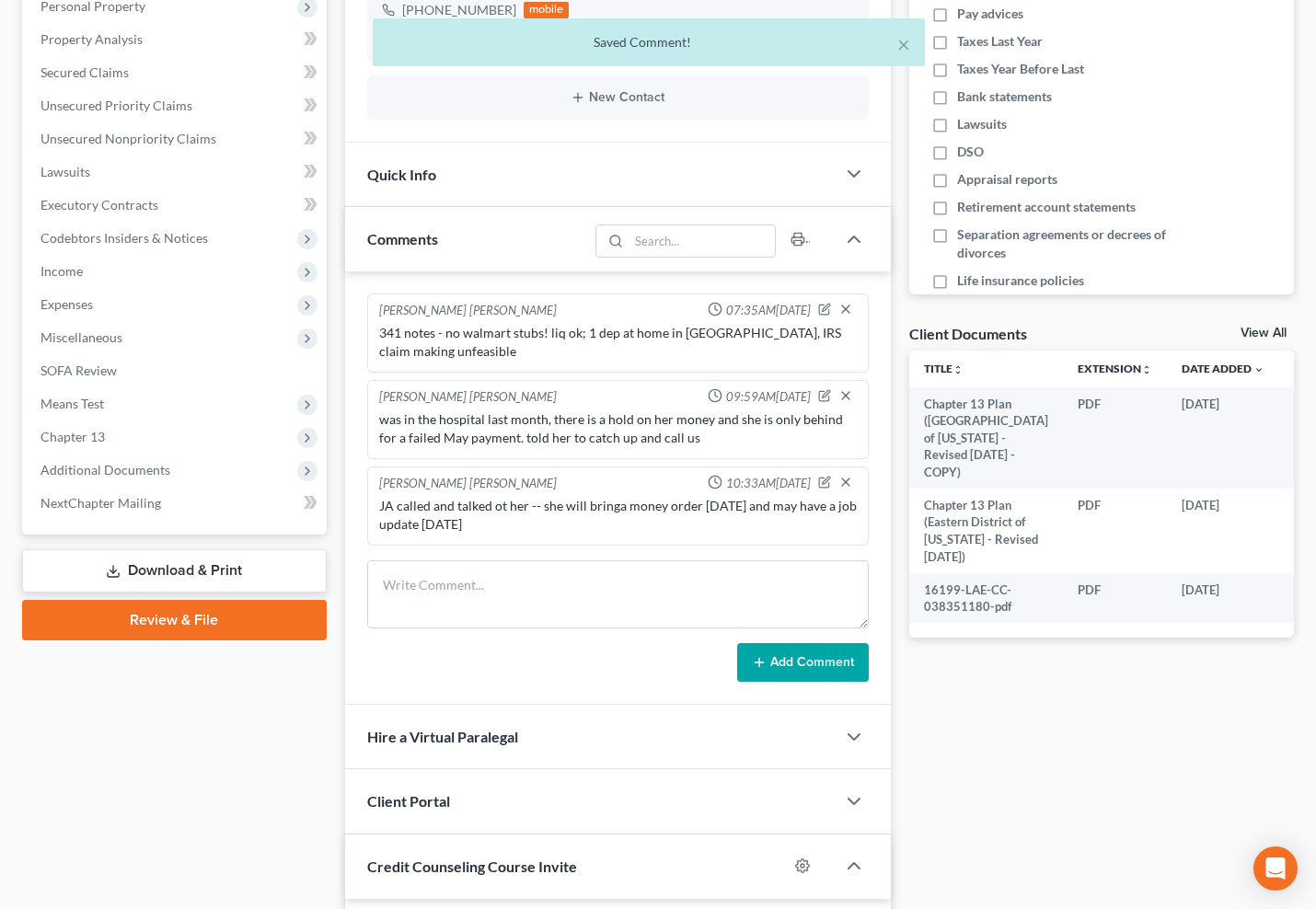
click at [906, 46] on div "Docs Tasks Events Timer 0% Completed Nothing here yet! Drivers license Social S…" at bounding box center [1102, 641] width 403 height 1663
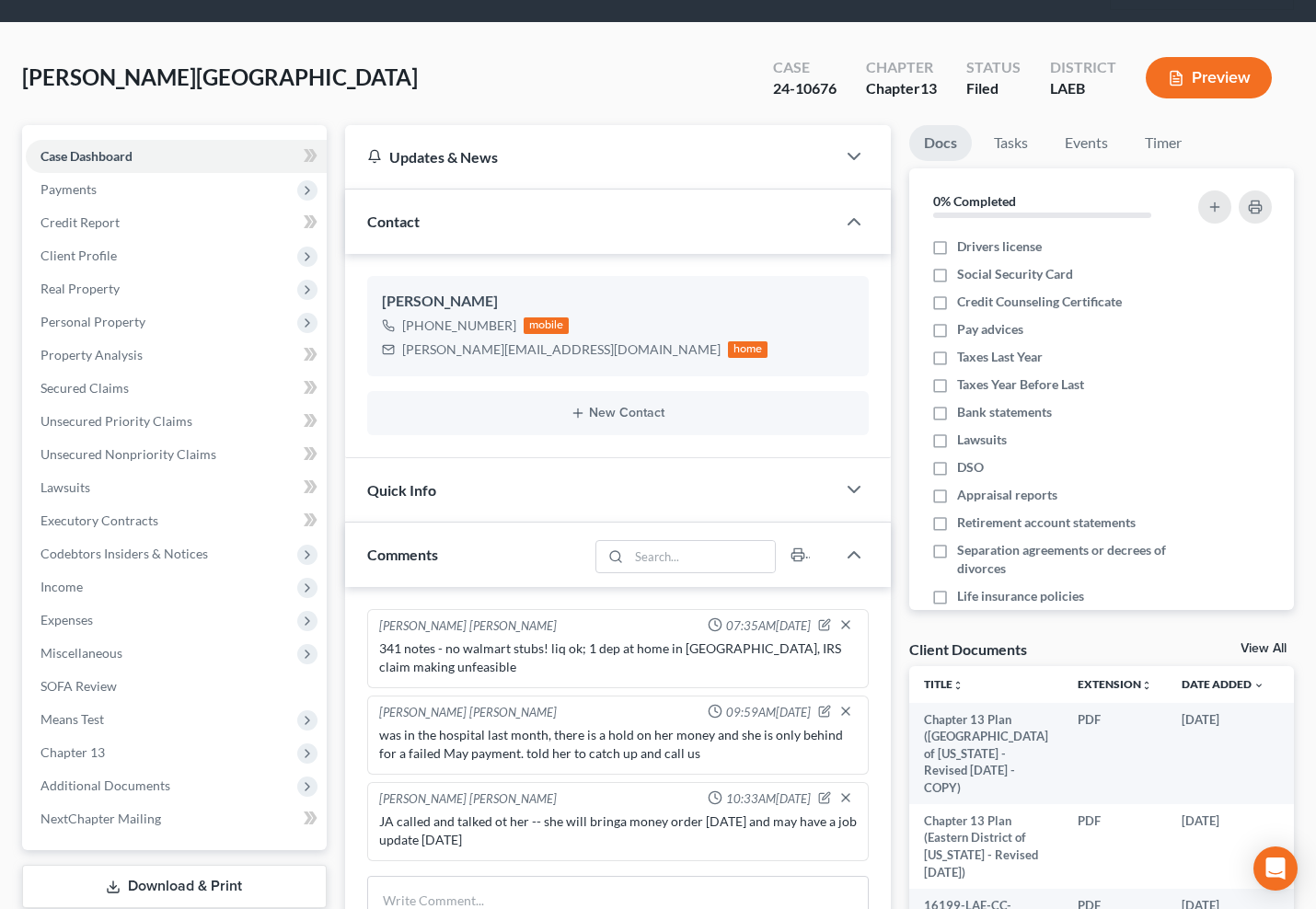
scroll to position [0, 0]
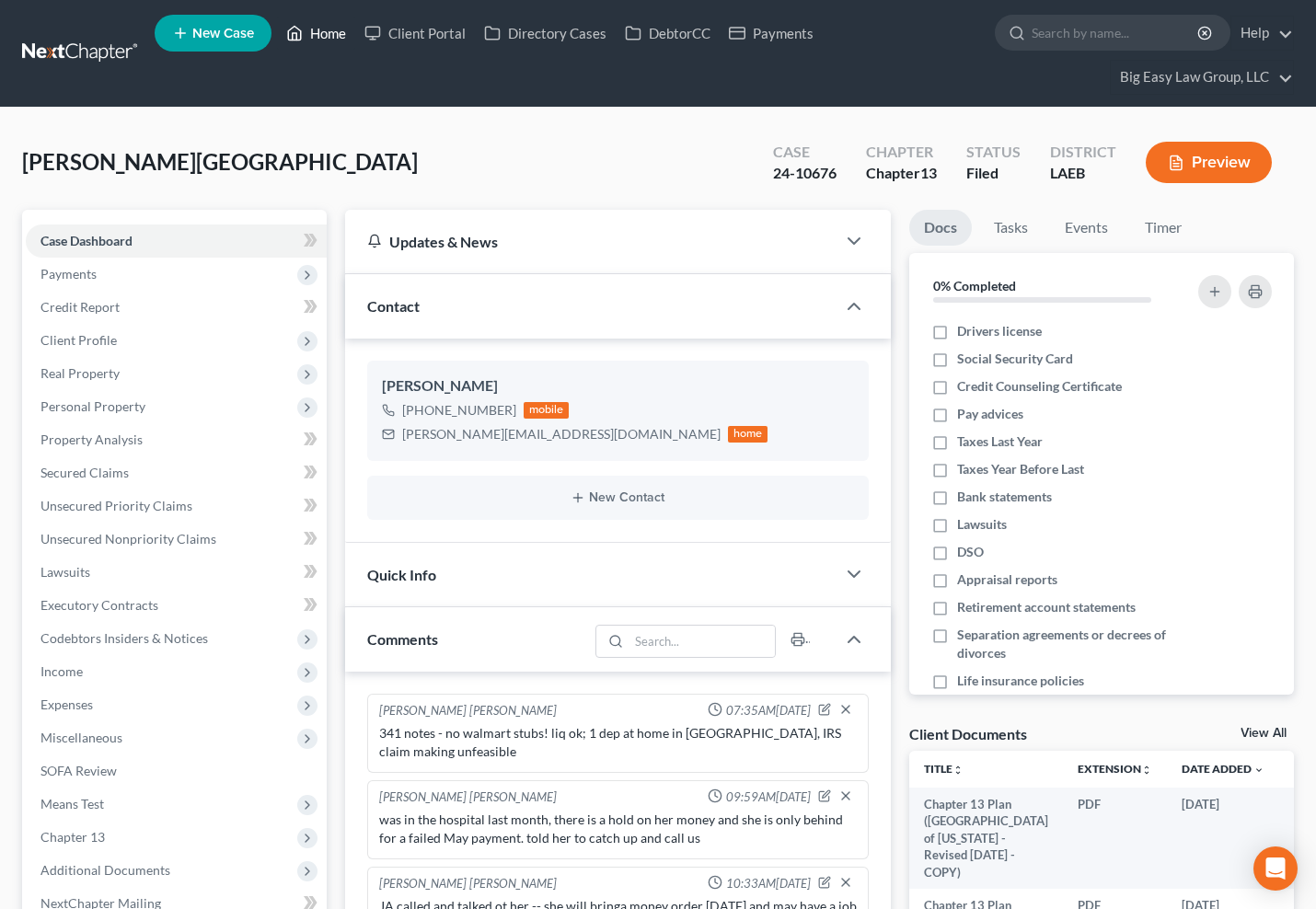
click at [329, 42] on link "Home" at bounding box center [316, 32] width 78 height 33
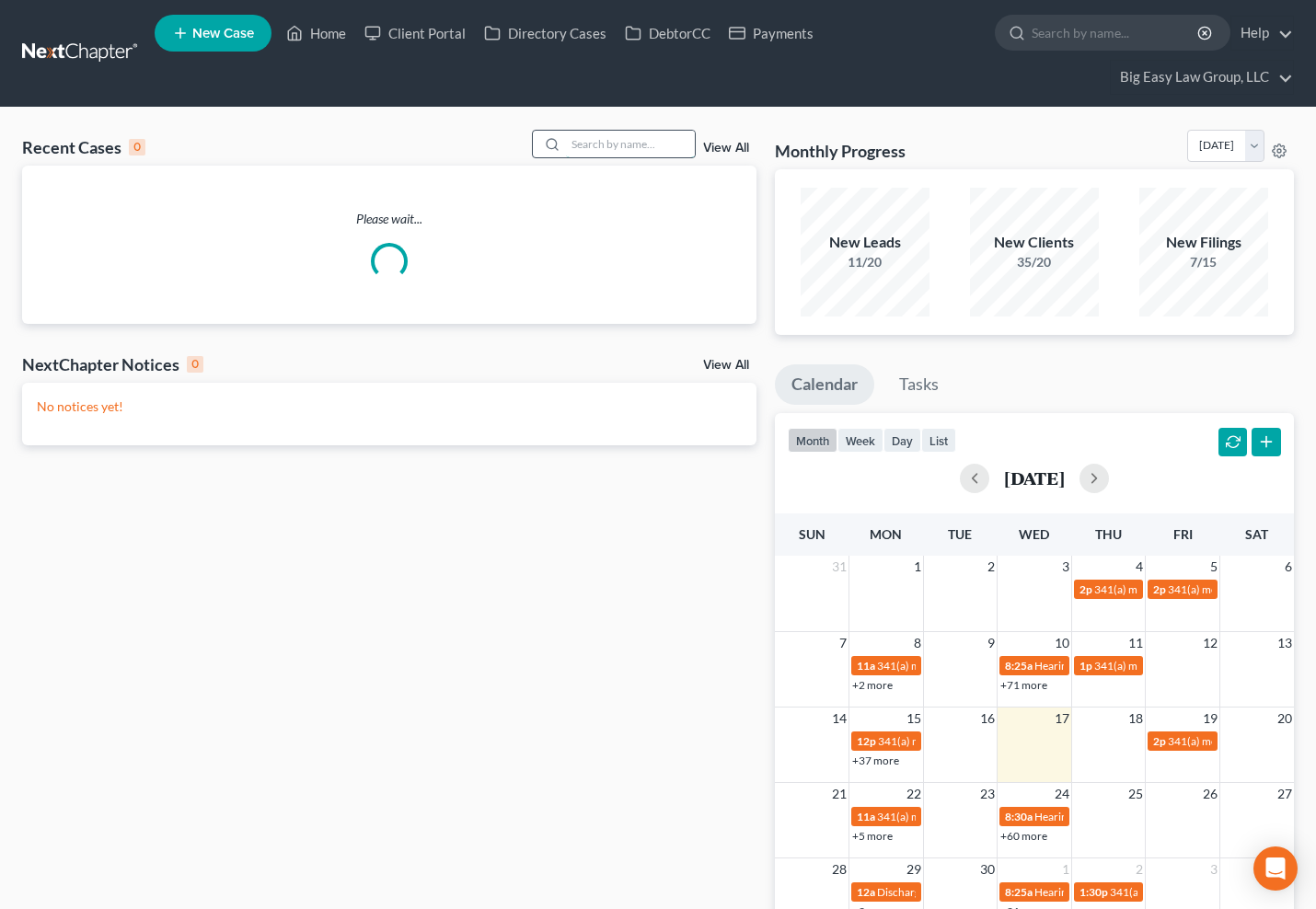
click at [600, 151] on input "search" at bounding box center [630, 144] width 129 height 27
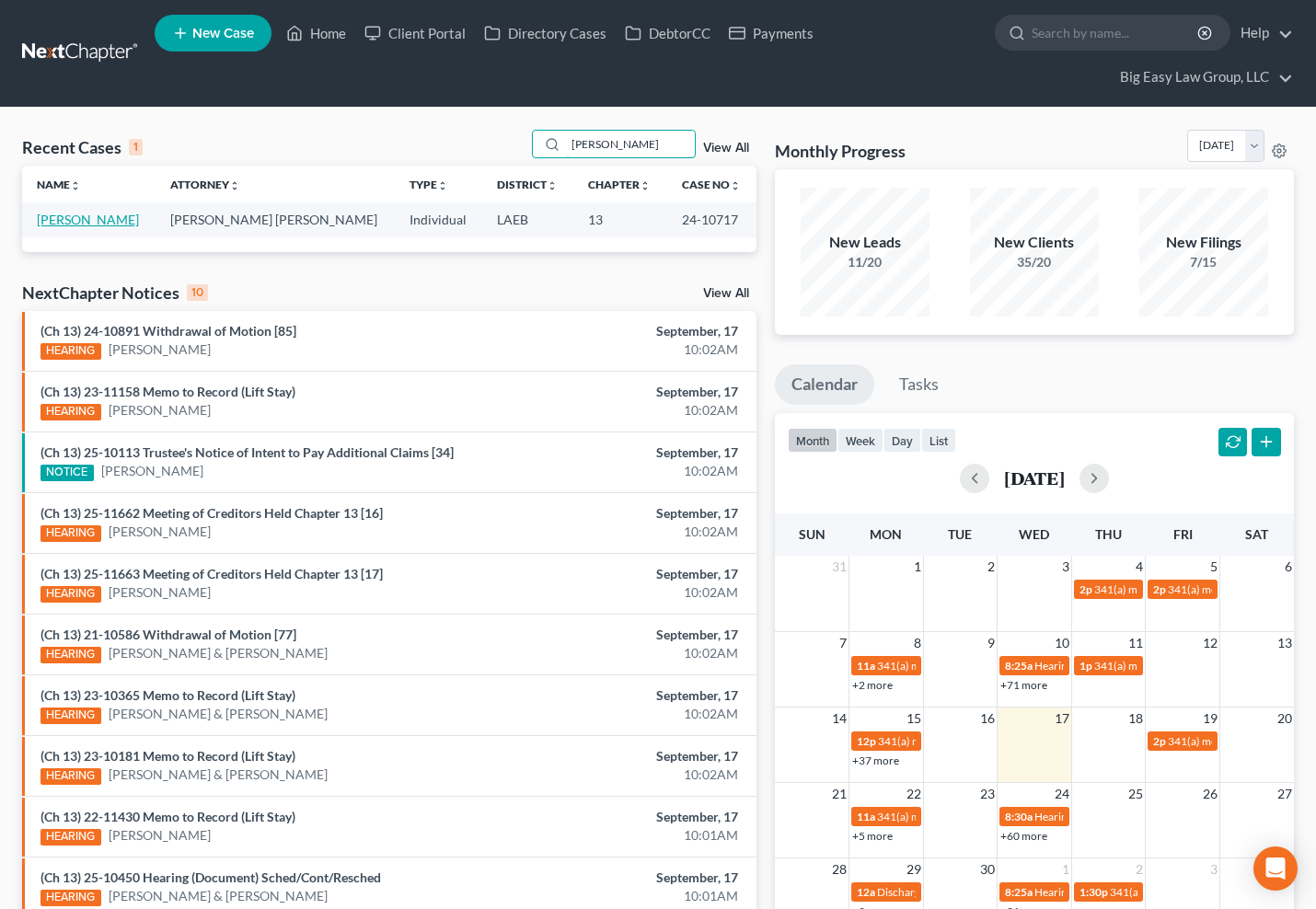
type input "breau"
click at [89, 221] on link "[PERSON_NAME]" at bounding box center [88, 219] width 102 height 15
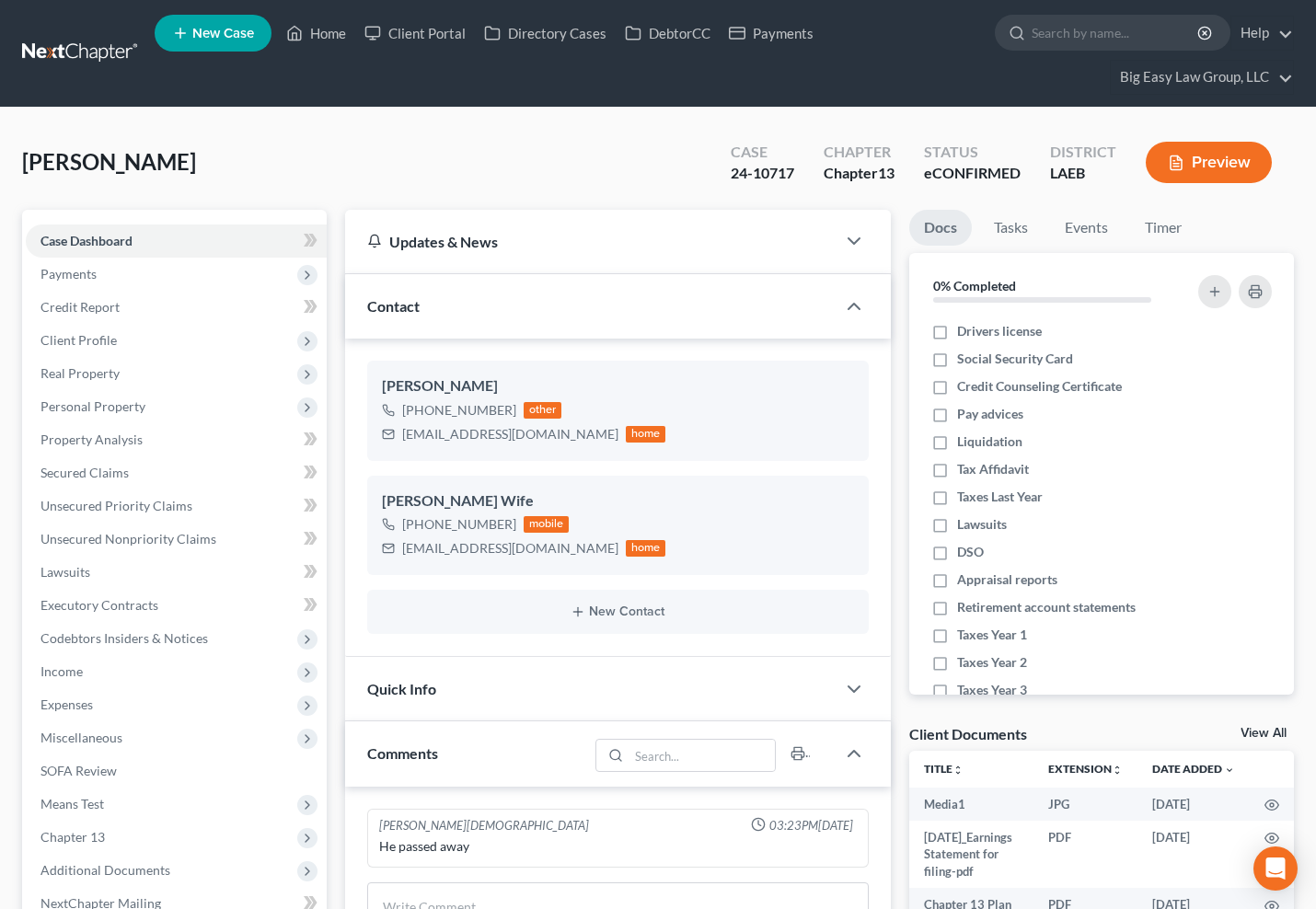
scroll to position [16847, 0]
drag, startPoint x: 358, startPoint y: 40, endPoint x: 318, endPoint y: 35, distance: 40.3
click at [358, 40] on link "Client Portal" at bounding box center [415, 32] width 119 height 33
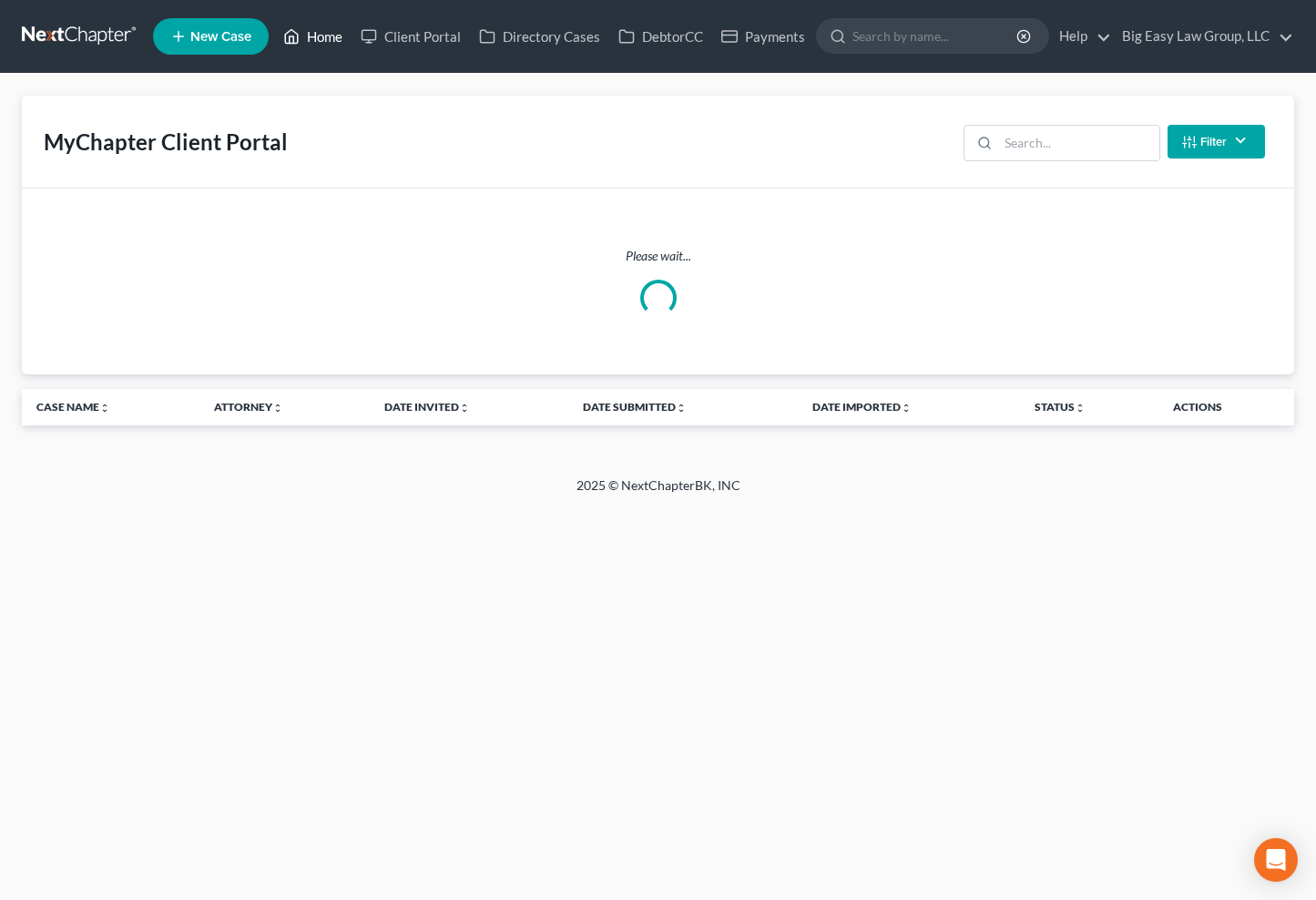
click at [312, 35] on link "Home" at bounding box center [313, 36] width 78 height 33
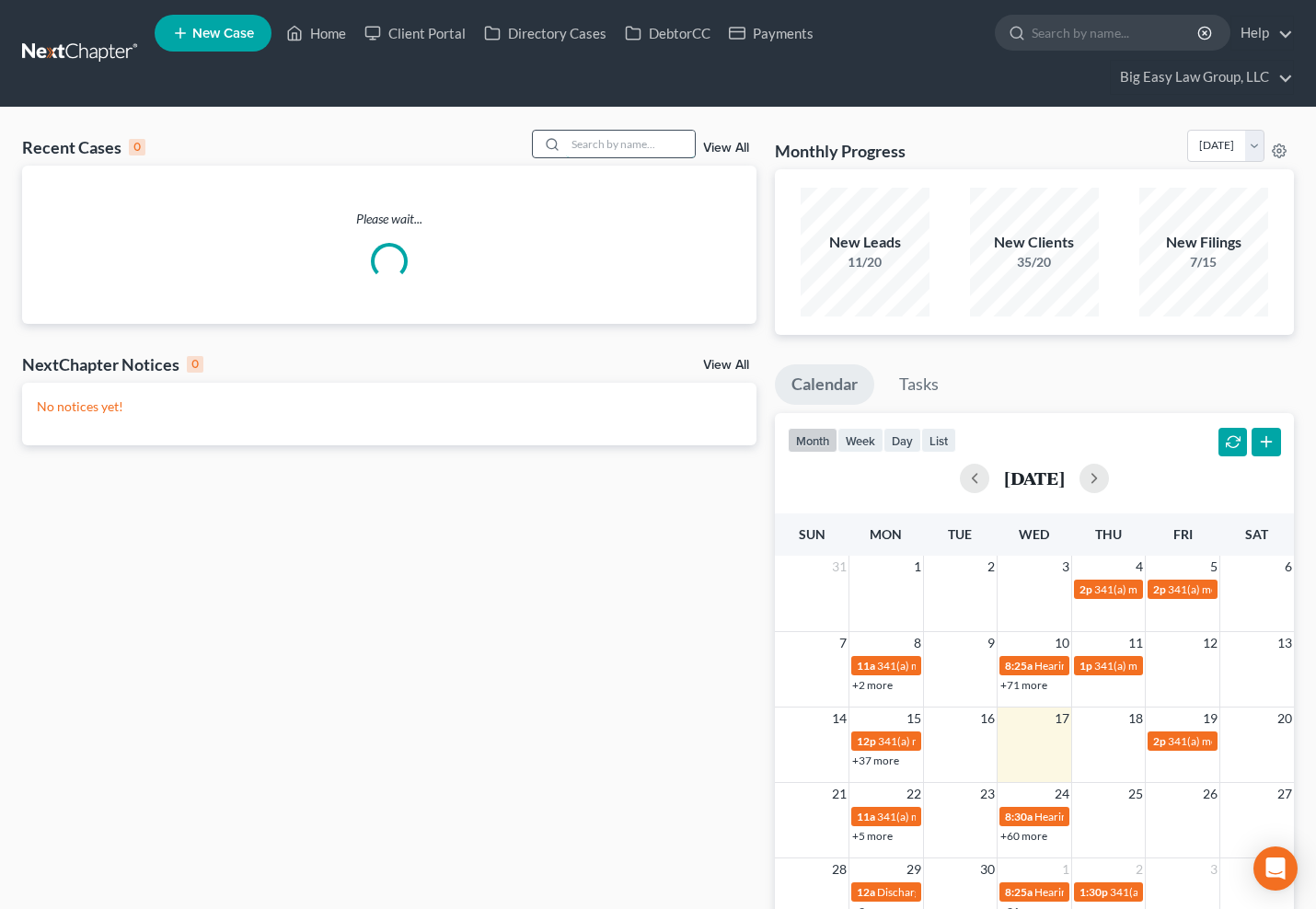
click at [628, 135] on input "search" at bounding box center [630, 144] width 129 height 27
type input "jones"
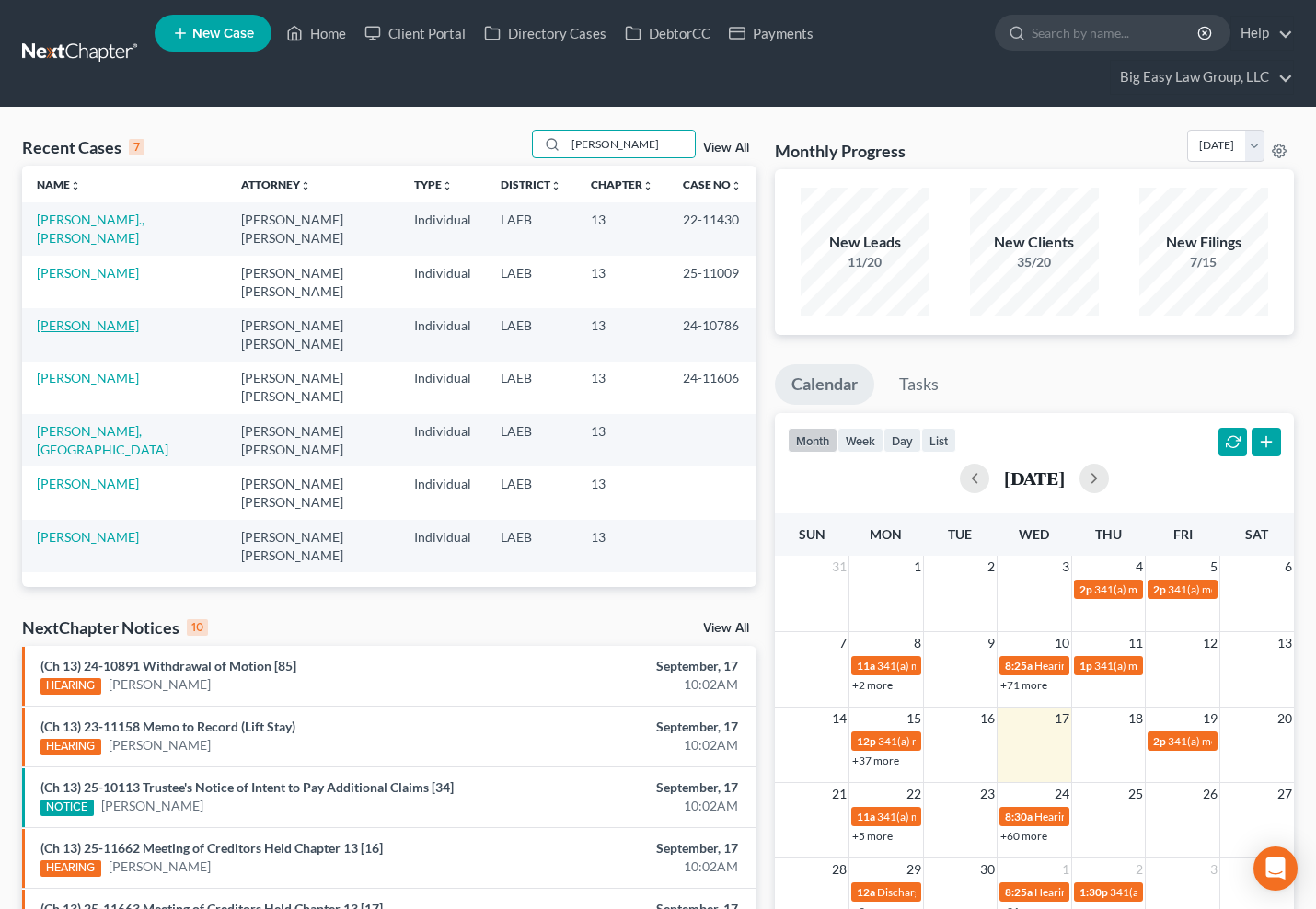
click at [76, 317] on link "[PERSON_NAME]" at bounding box center [88, 325] width 102 height 15
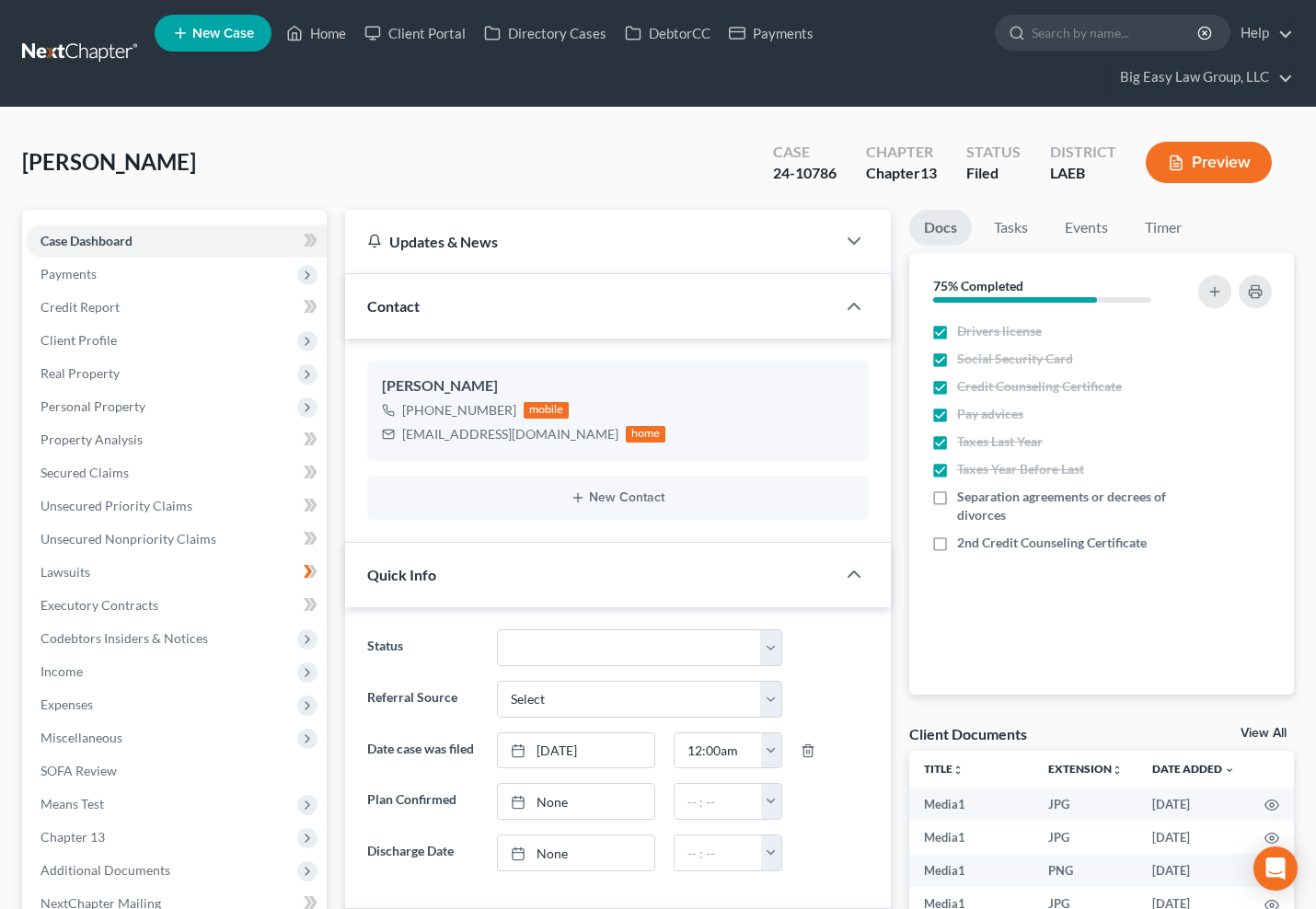
scroll to position [16106, 0]
click at [160, 304] on link "Credit Report" at bounding box center [176, 307] width 301 height 33
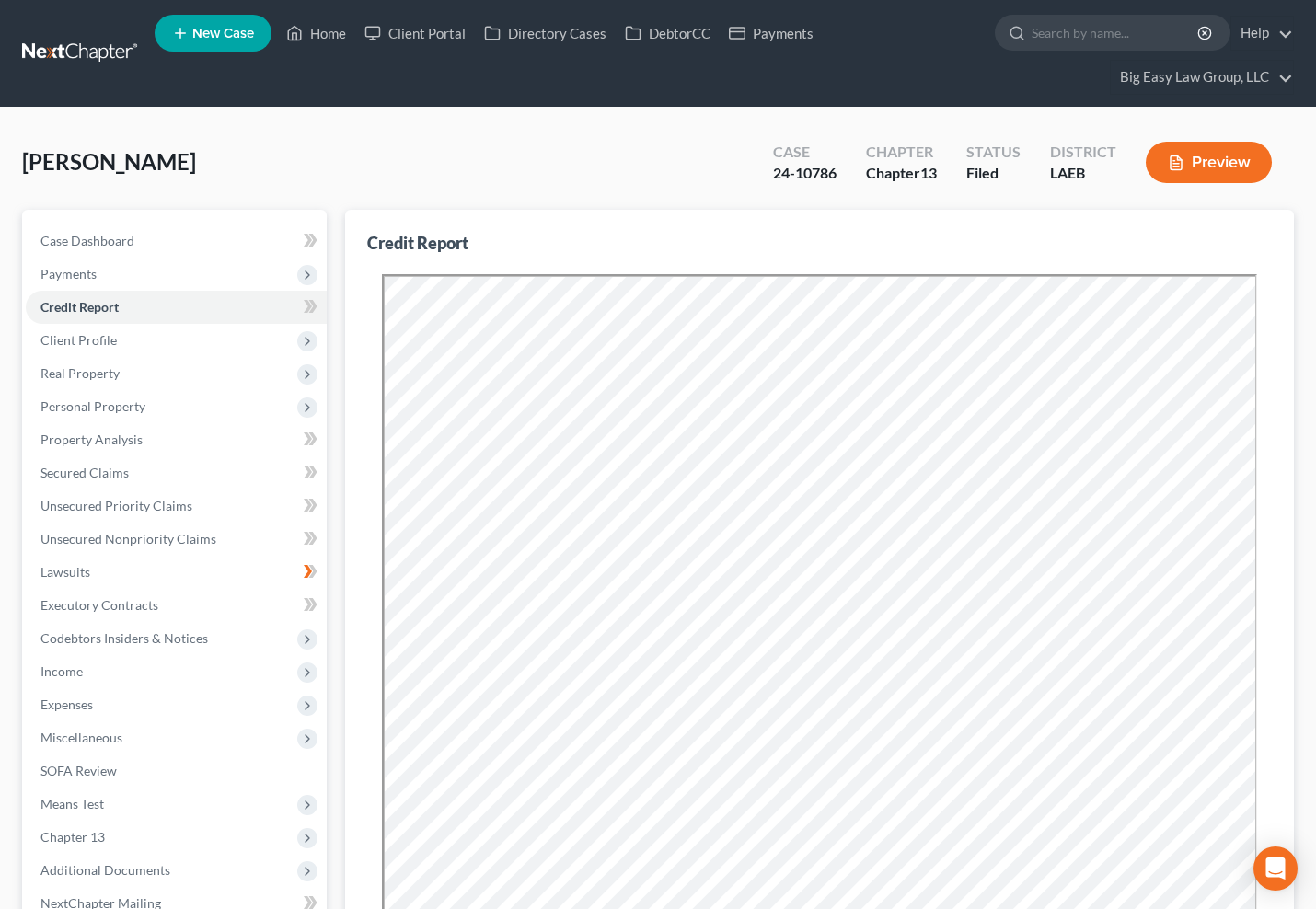
click at [139, 222] on div "Case Dashboard Payments Invoices Payments Payments Credit Report Client Profile…" at bounding box center [174, 573] width 305 height 725
drag, startPoint x: 147, startPoint y: 236, endPoint x: 191, endPoint y: 241, distance: 44.3
click at [147, 236] on link "Case Dashboard" at bounding box center [176, 241] width 301 height 33
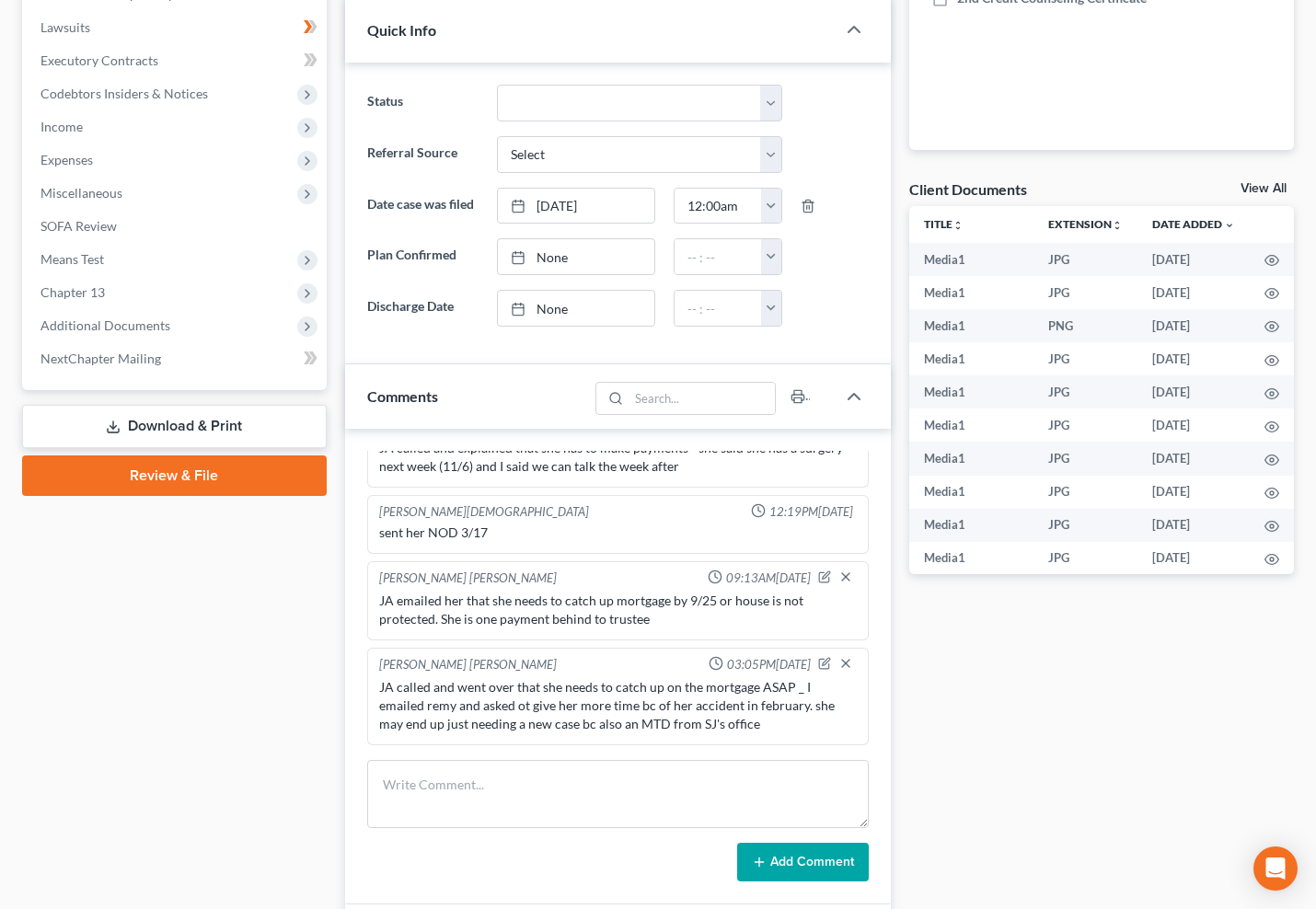
scroll to position [16106, 0]
click at [519, 779] on textarea at bounding box center [617, 793] width 502 height 68
paste textarea "JA left message -- 19-11388 dismissed 2/7/2024 24-10786 filed 4/23/24 she could…"
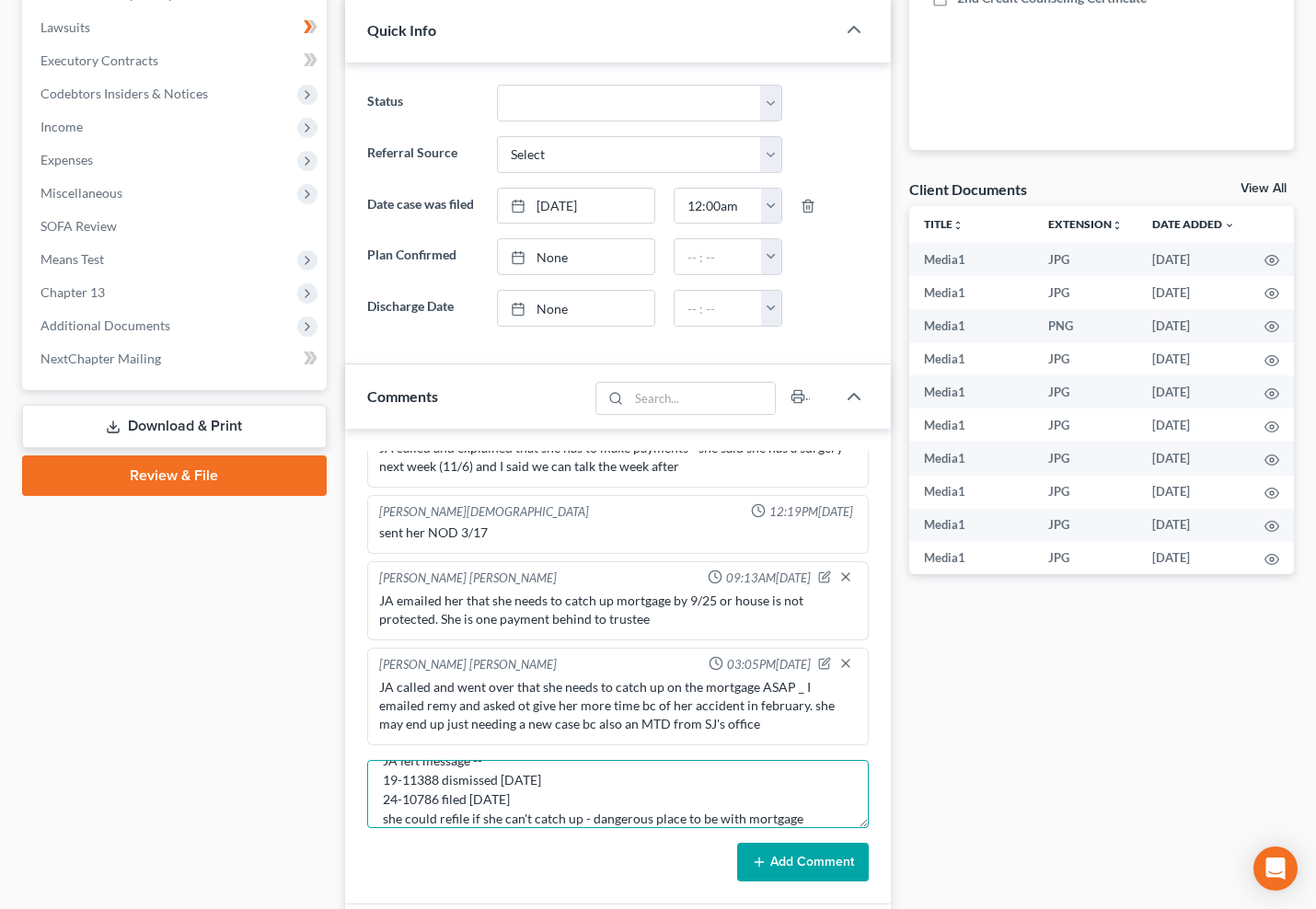
type textarea "JA left message -- 19-11388 dismissed 2/7/2024 24-10786 filed 4/23/24 she could…"
click at [798, 862] on button "Add Comment" at bounding box center [803, 862] width 132 height 38
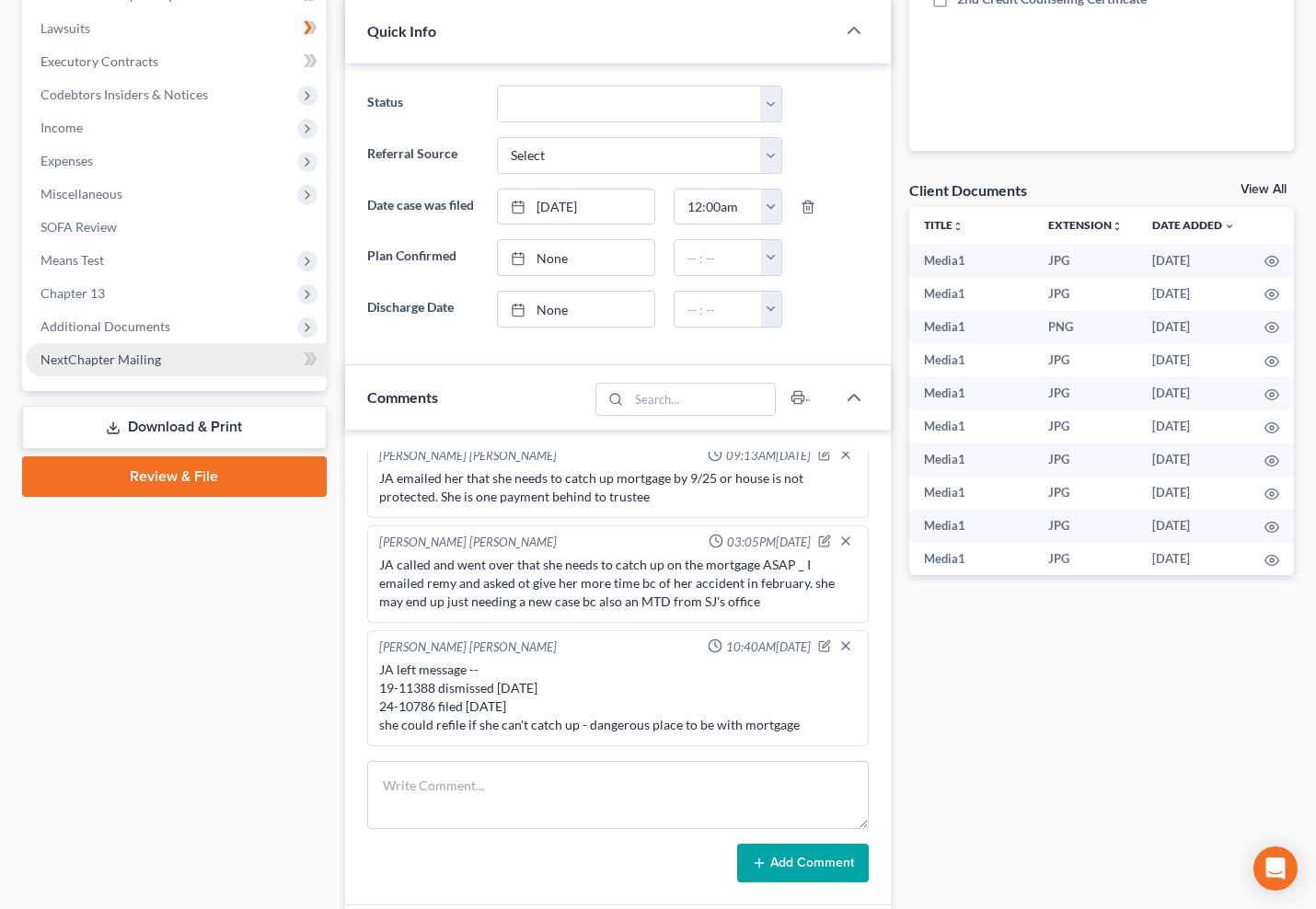
scroll to position [0, 0]
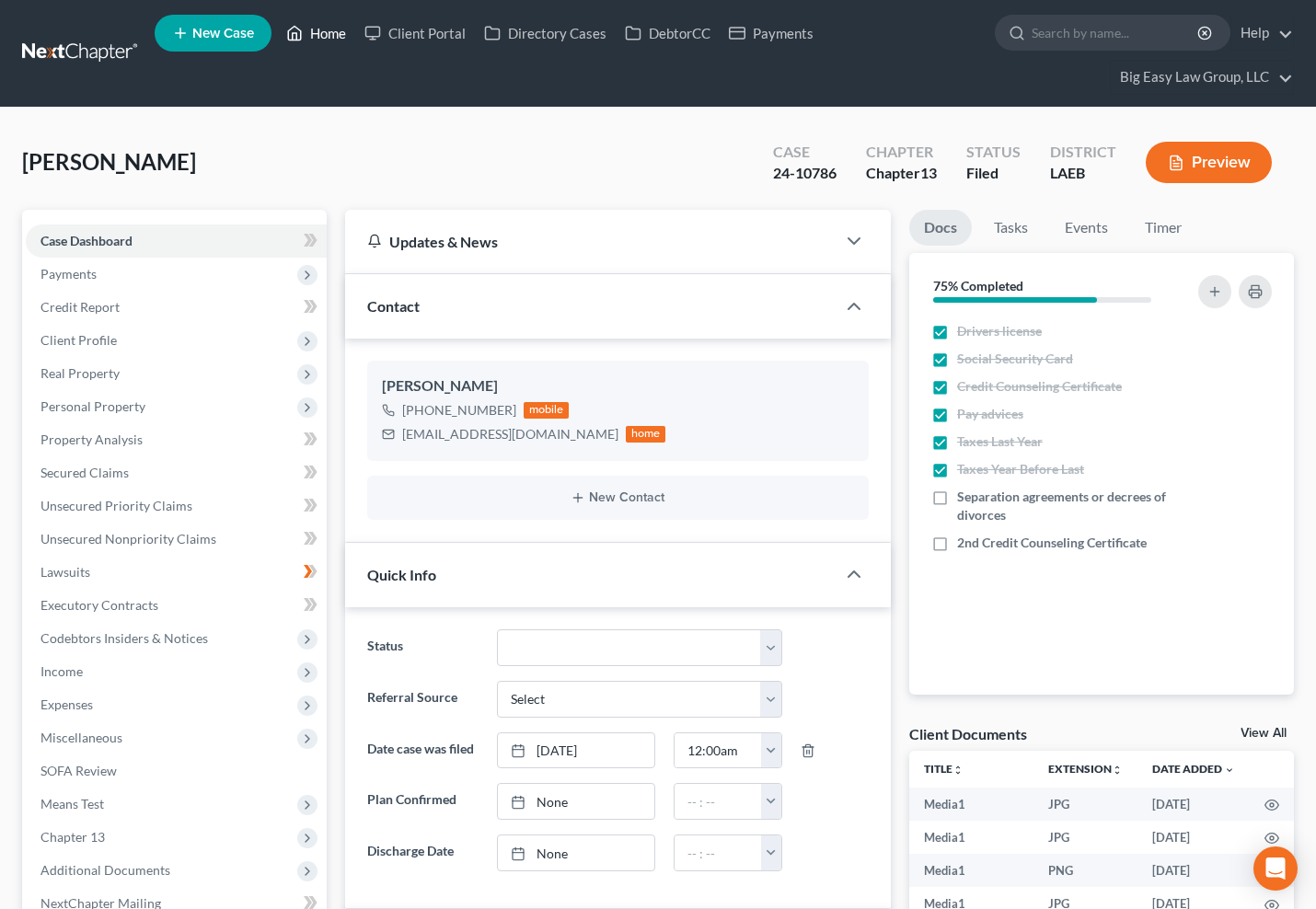
click at [331, 35] on link "Home" at bounding box center [316, 32] width 78 height 33
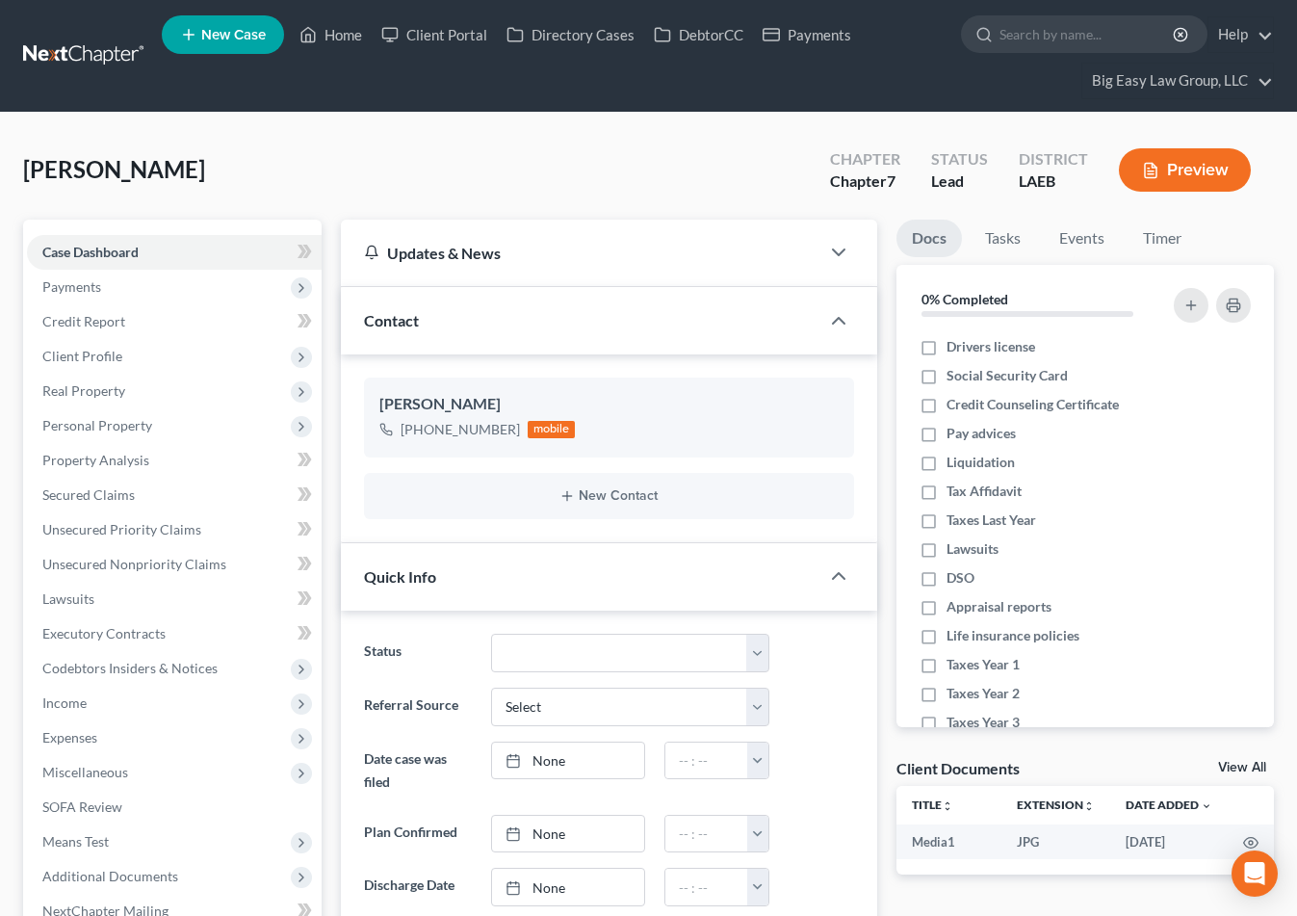
select select "0"
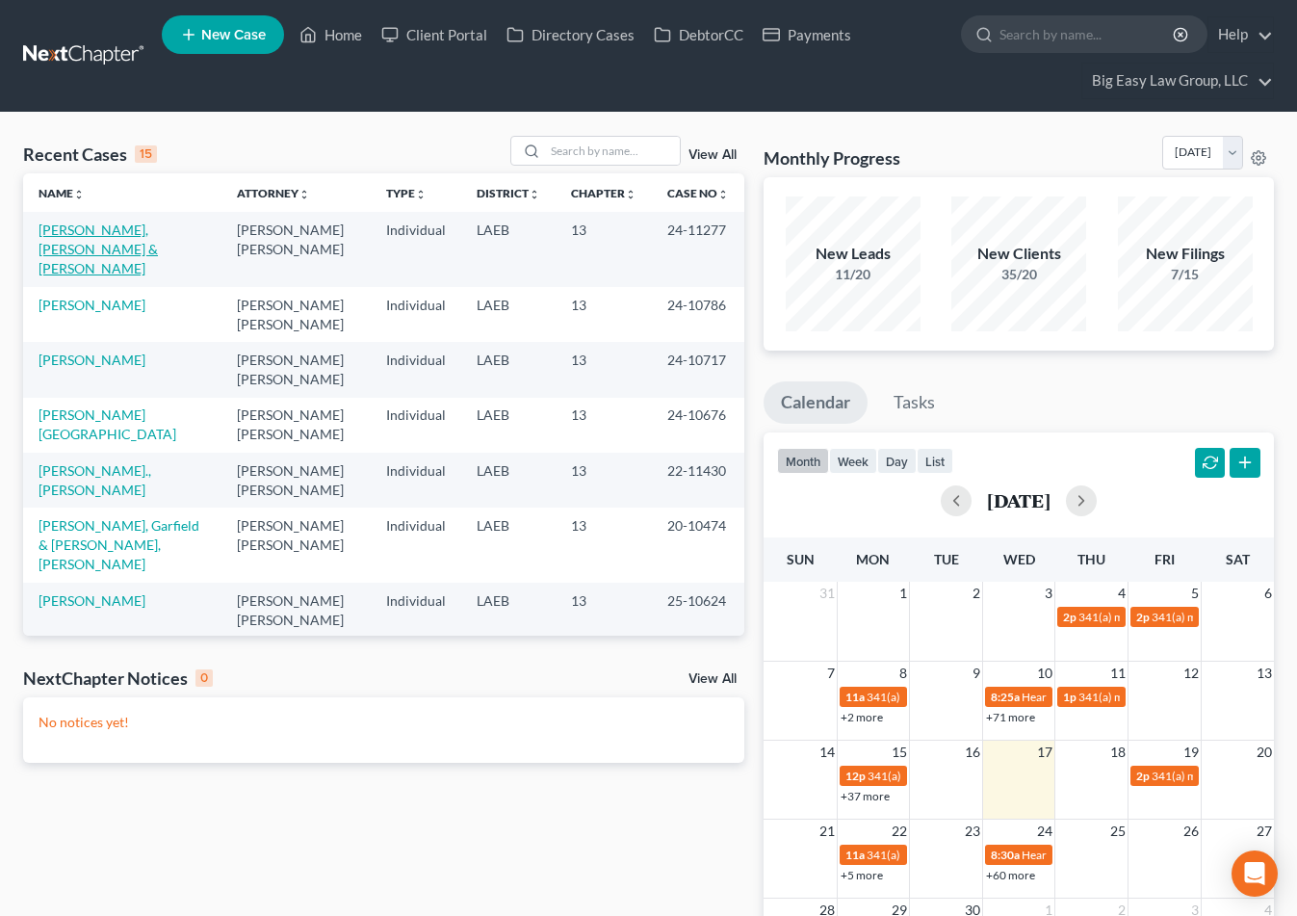
click at [123, 242] on link "[PERSON_NAME], [PERSON_NAME] & [PERSON_NAME]" at bounding box center [98, 248] width 119 height 55
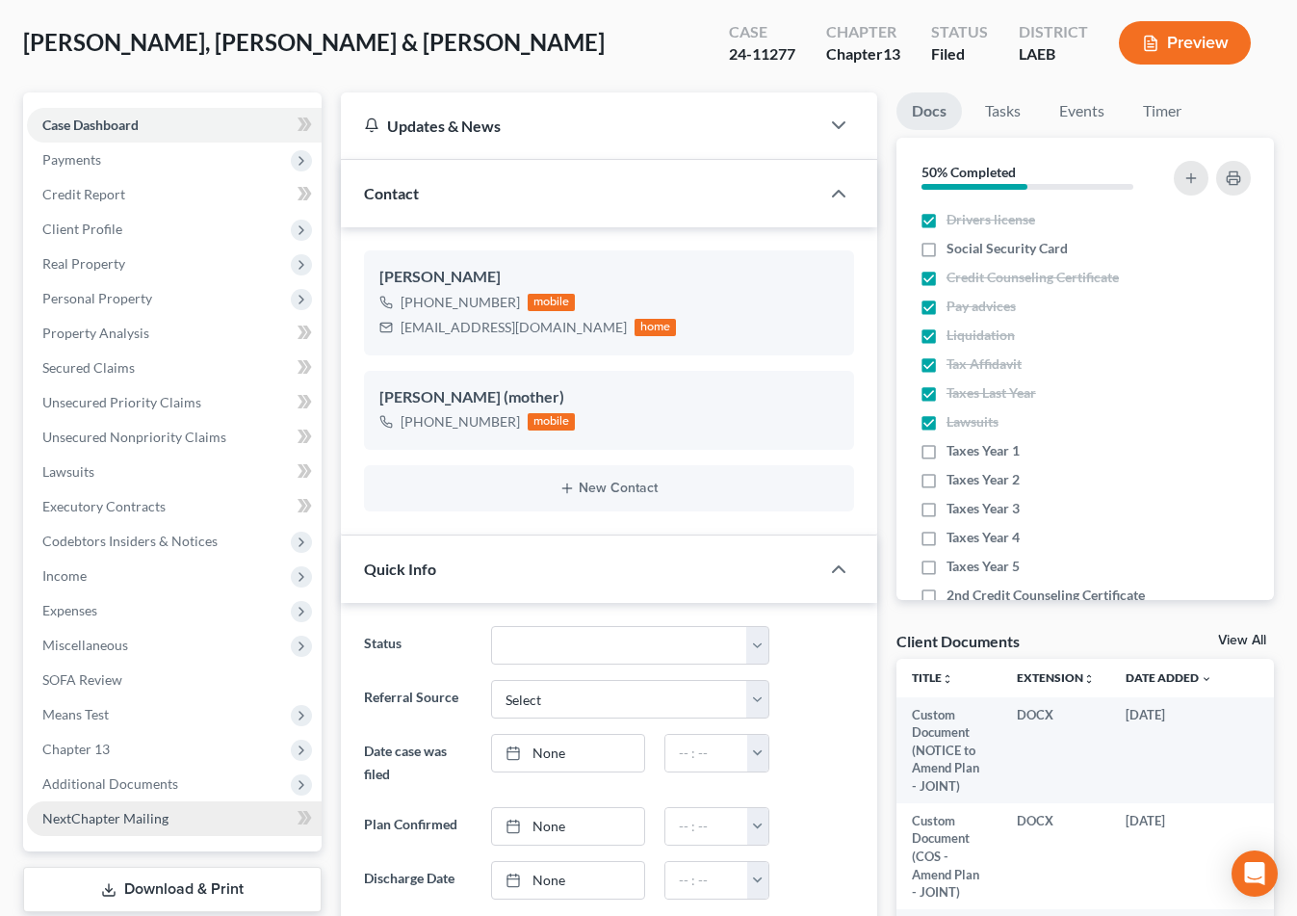
scroll to position [194, 0]
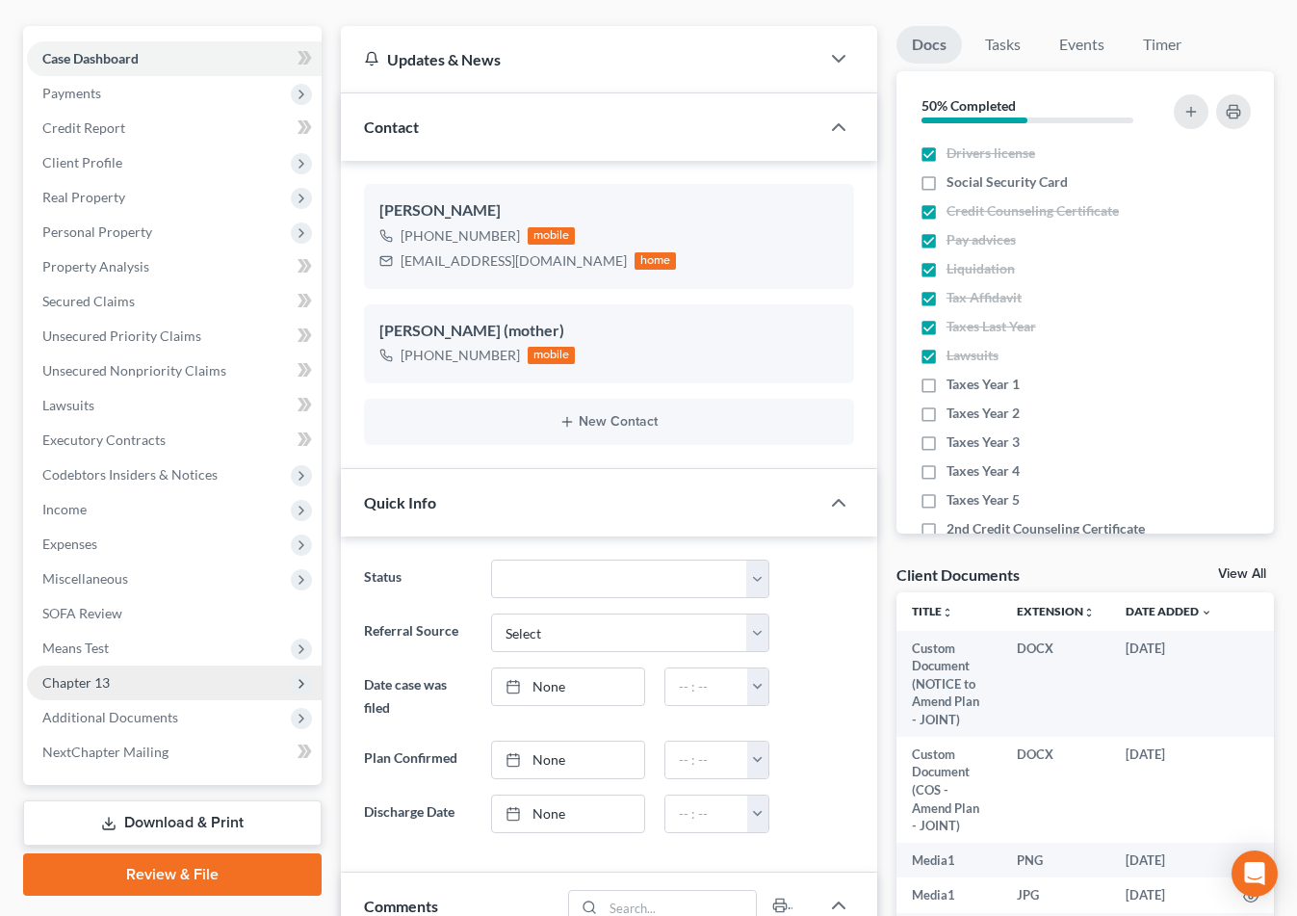
click at [182, 686] on span "Chapter 13" at bounding box center [174, 682] width 295 height 35
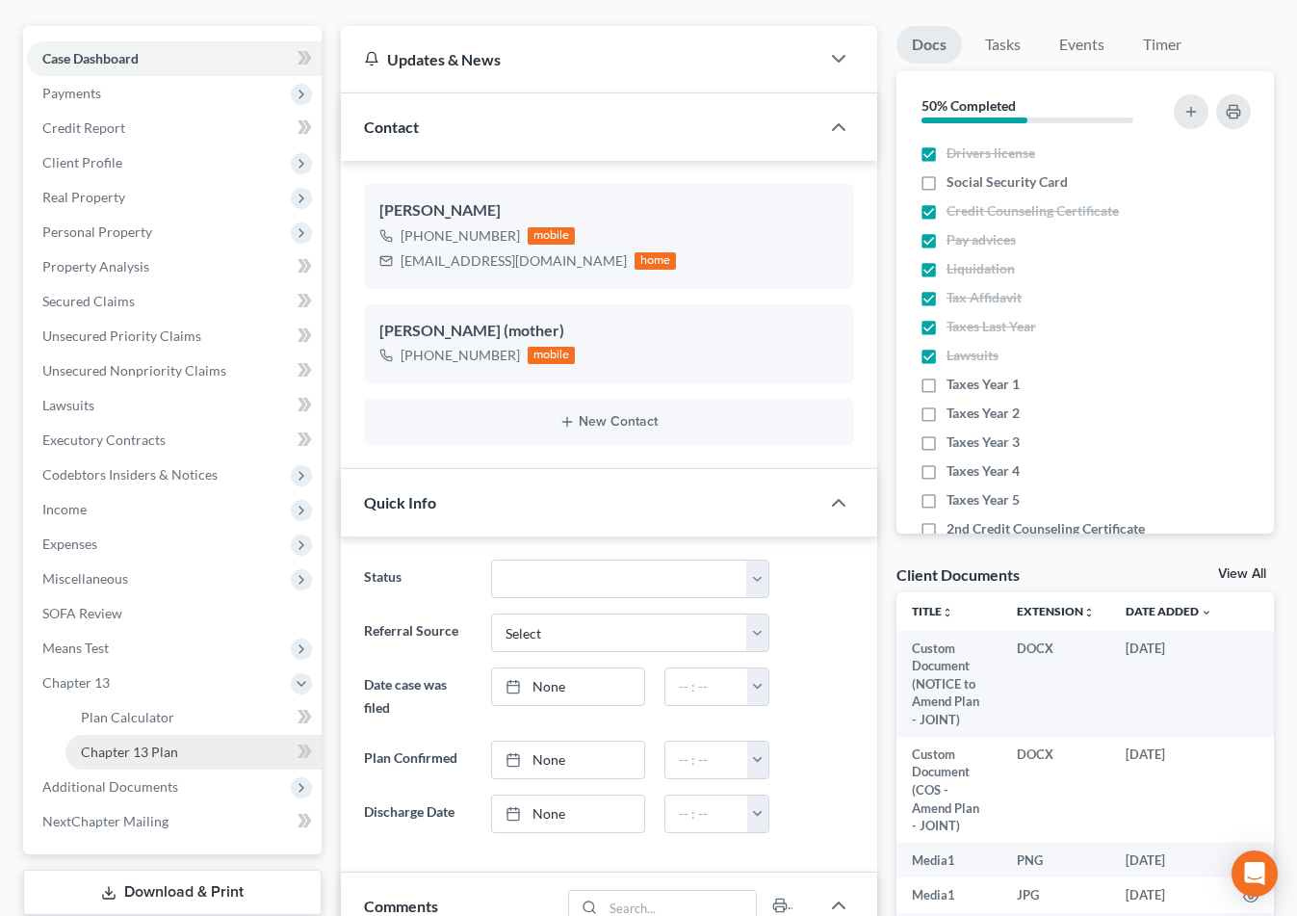
click at [258, 735] on link "Chapter 13 Plan" at bounding box center [193, 752] width 256 height 35
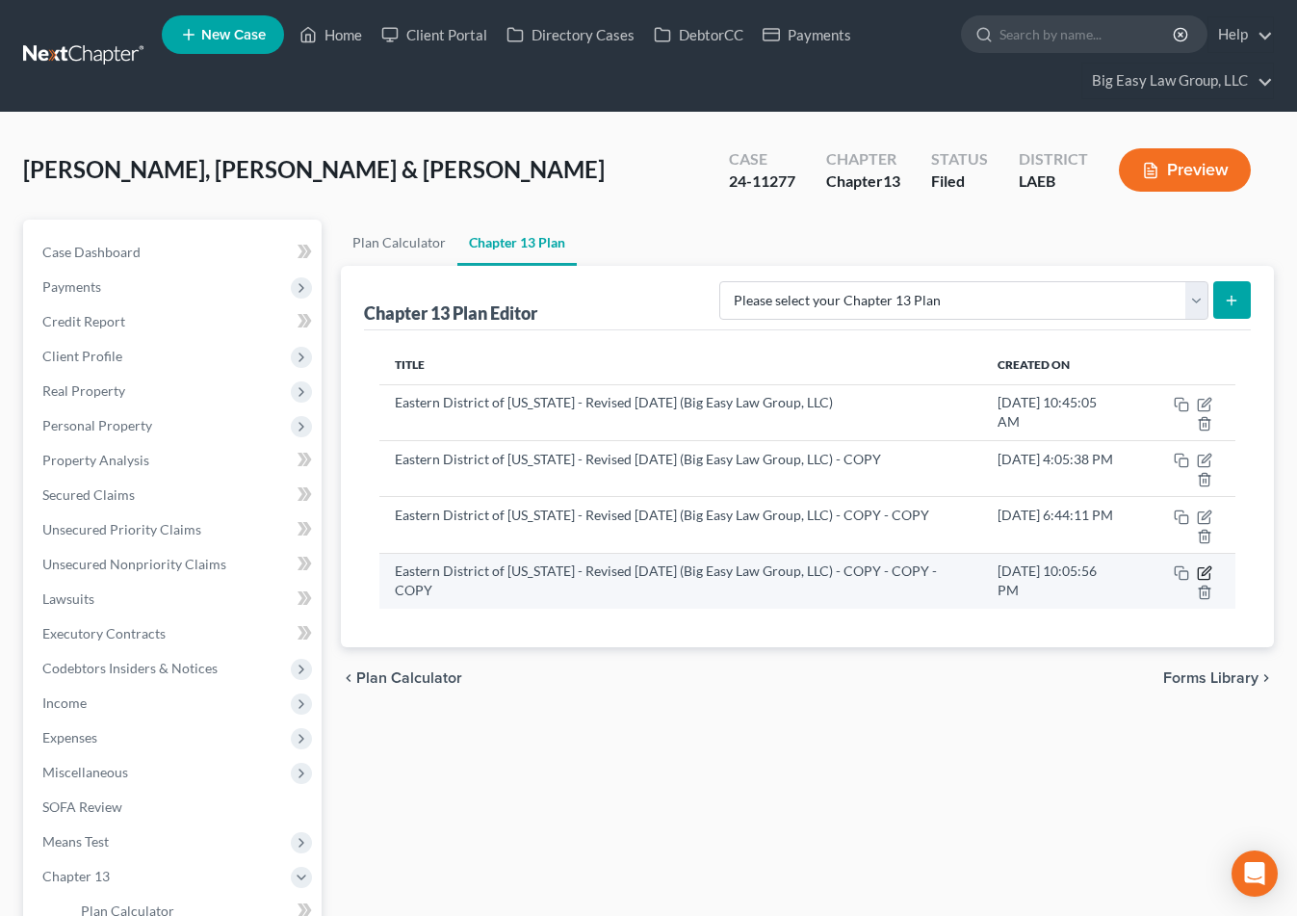
click at [1203, 574] on icon "button" at bounding box center [1204, 572] width 15 height 15
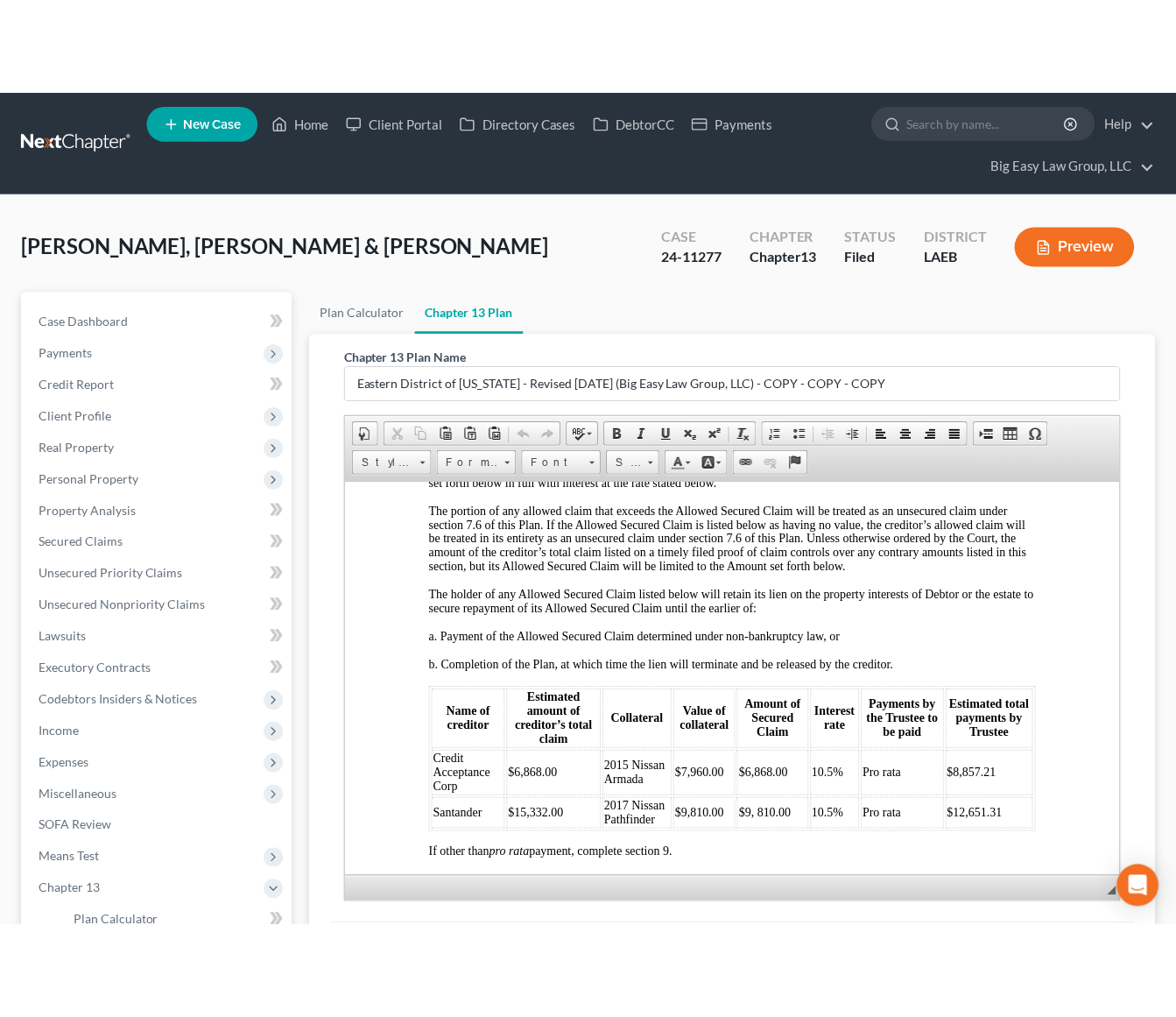
scroll to position [5032, 0]
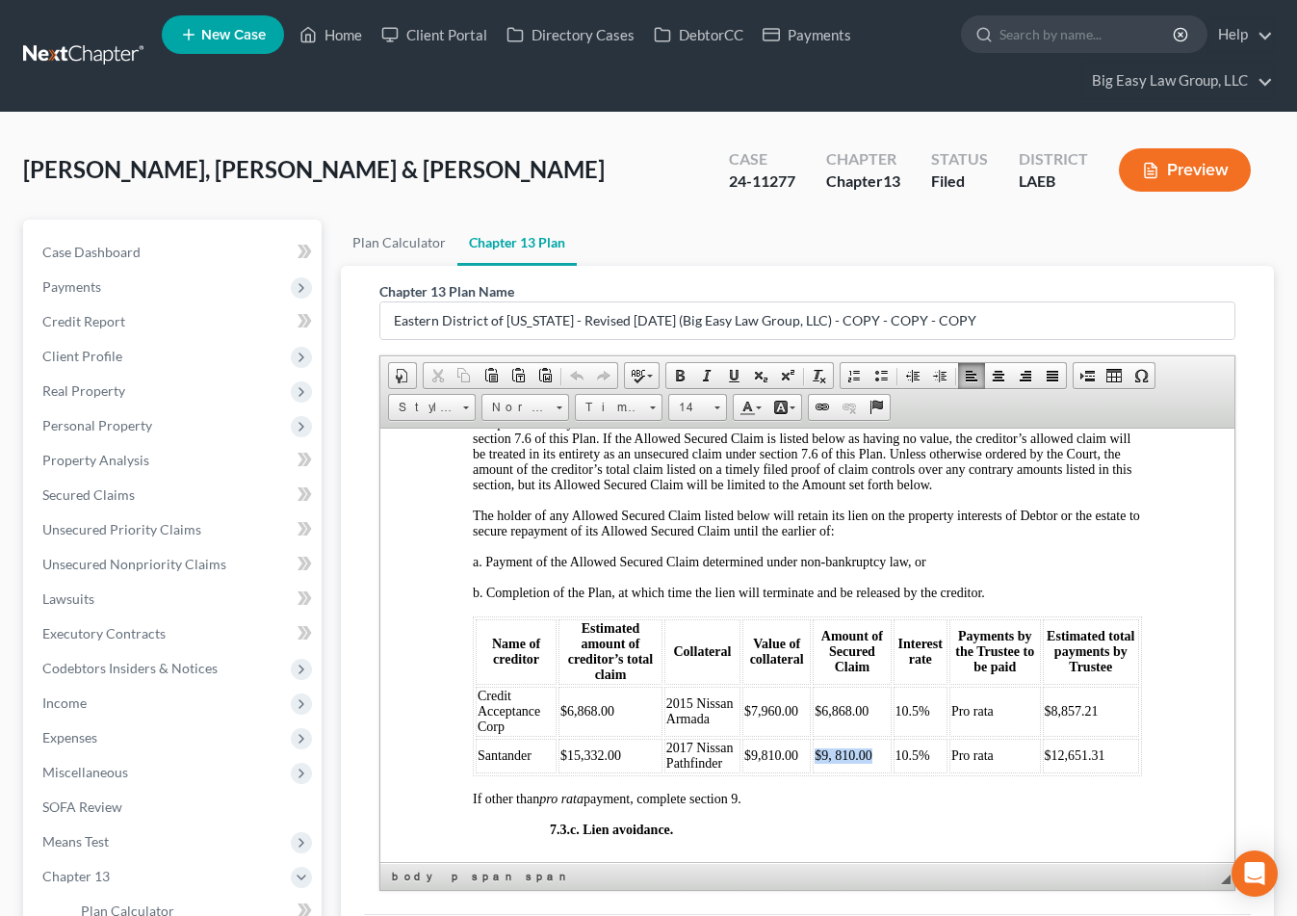
drag, startPoint x: 808, startPoint y: 785, endPoint x: 884, endPoint y: 780, distance: 76.2
click at [876, 772] on td "$9, 810.00" at bounding box center [851, 755] width 78 height 35
drag, startPoint x: 1086, startPoint y: 787, endPoint x: 1027, endPoint y: 784, distance: 58.8
click at [1027, 772] on tr "Santander $15,332.00 2017 Nissan Pathfinder $9,810.00 $9, 810.00 10.5% Pro rata…" at bounding box center [806, 755] width 663 height 35
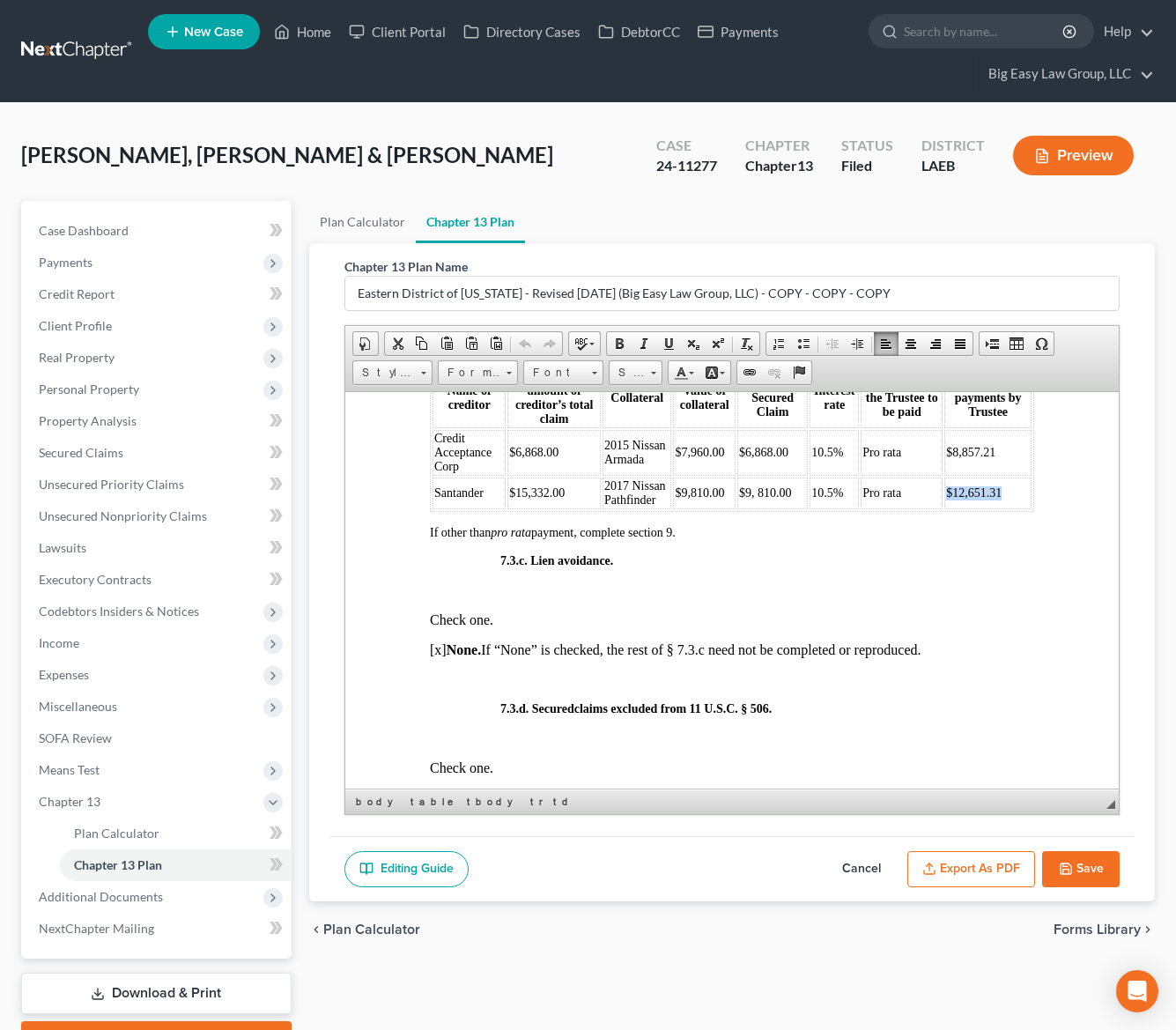
scroll to position [5186, 0]
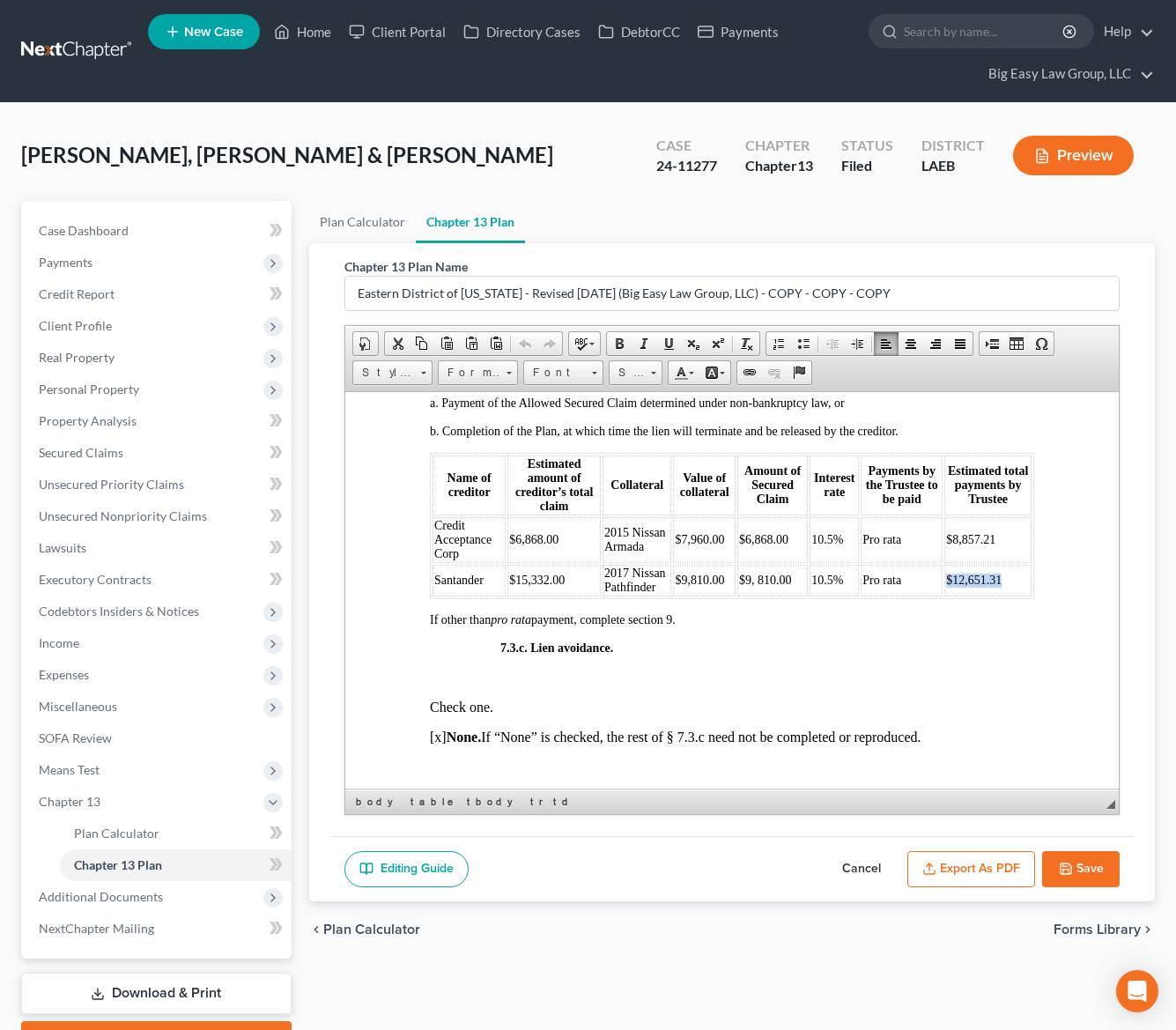
click at [986, 595] on td "$12,651.31" at bounding box center [986, 579] width 87 height 32
click at [1092, 837] on button "Save" at bounding box center [1080, 869] width 78 height 37
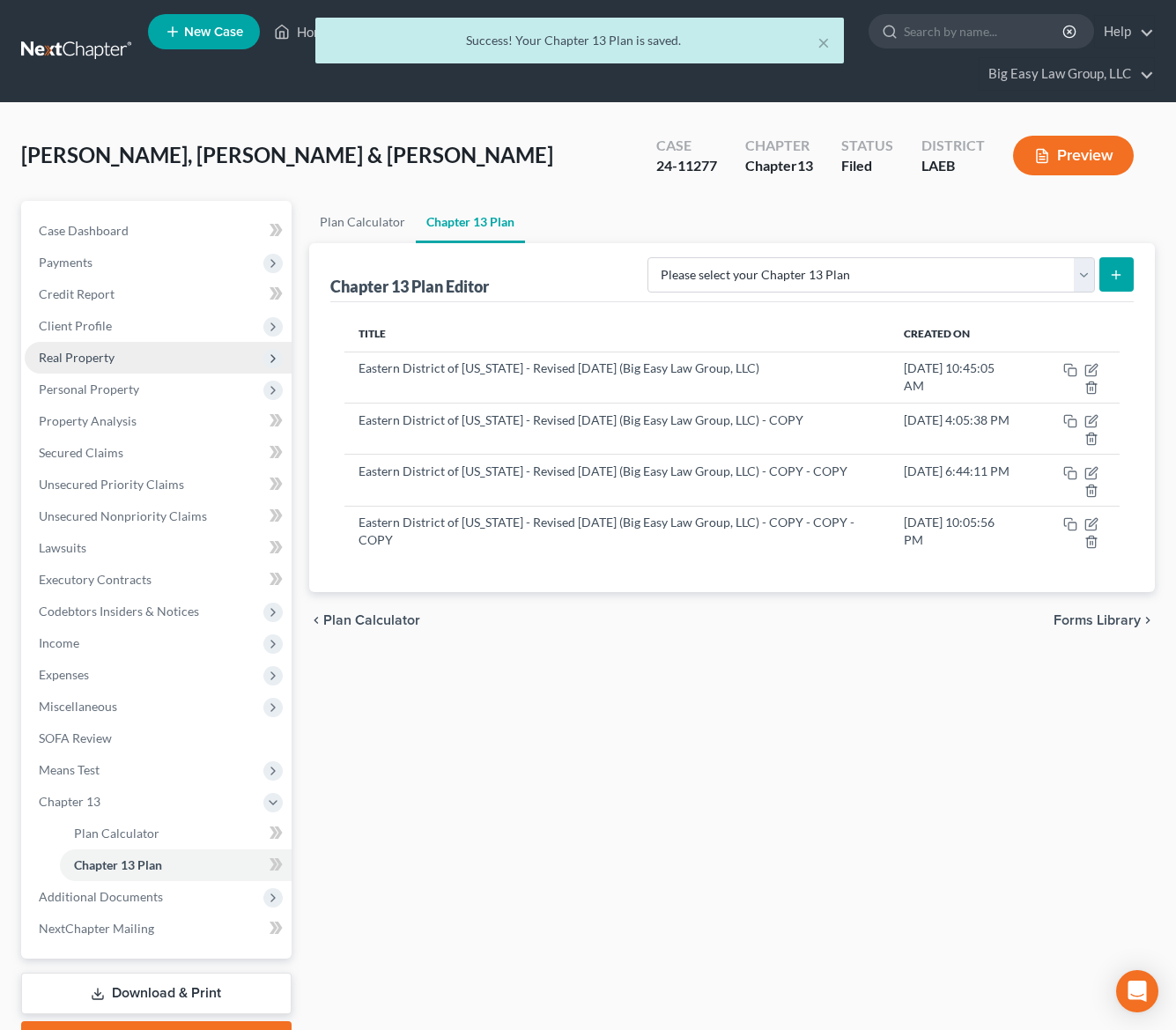
click at [91, 344] on span "Real Property" at bounding box center [158, 358] width 267 height 32
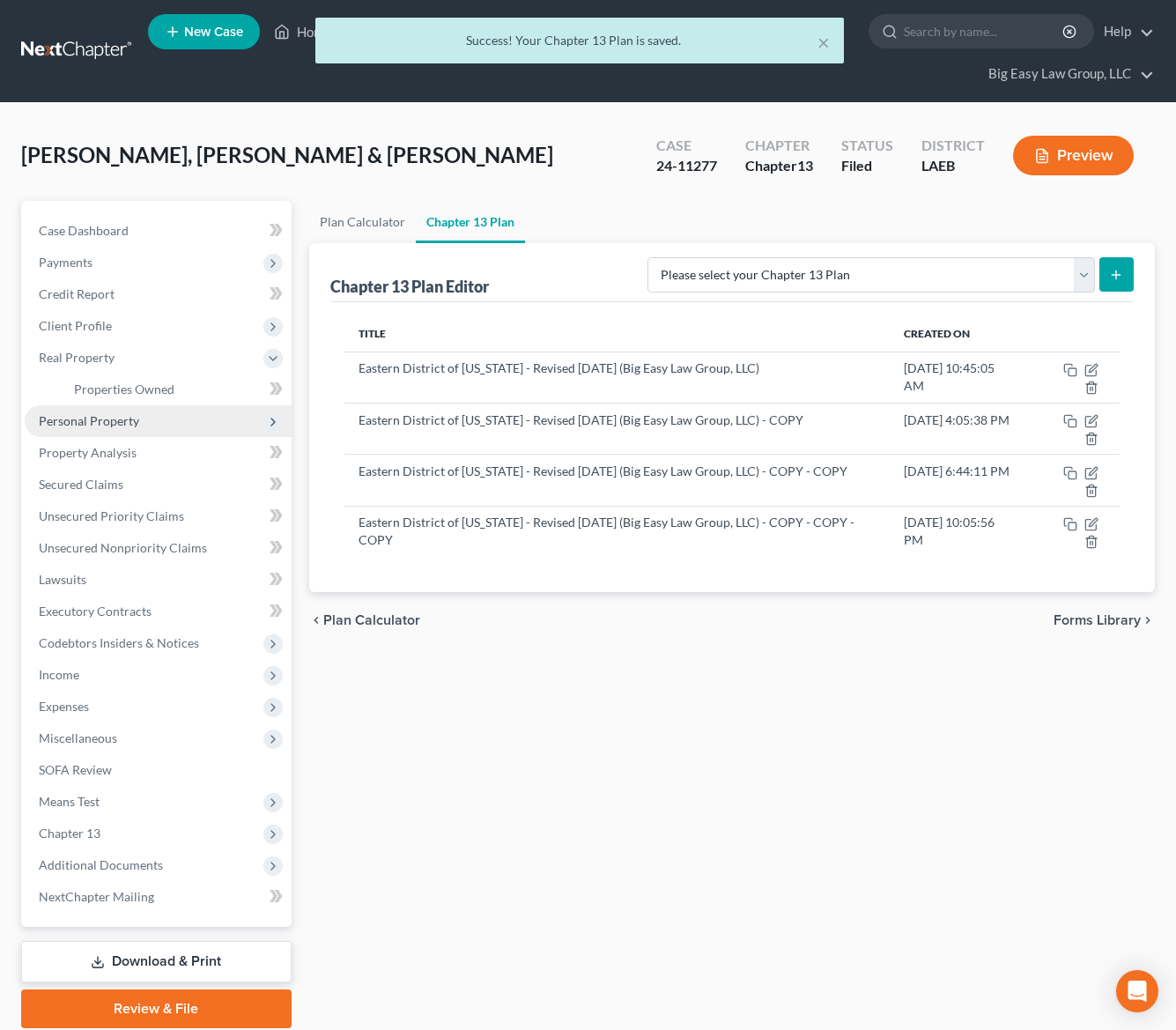
click at [144, 421] on span "Personal Property" at bounding box center [158, 421] width 267 height 32
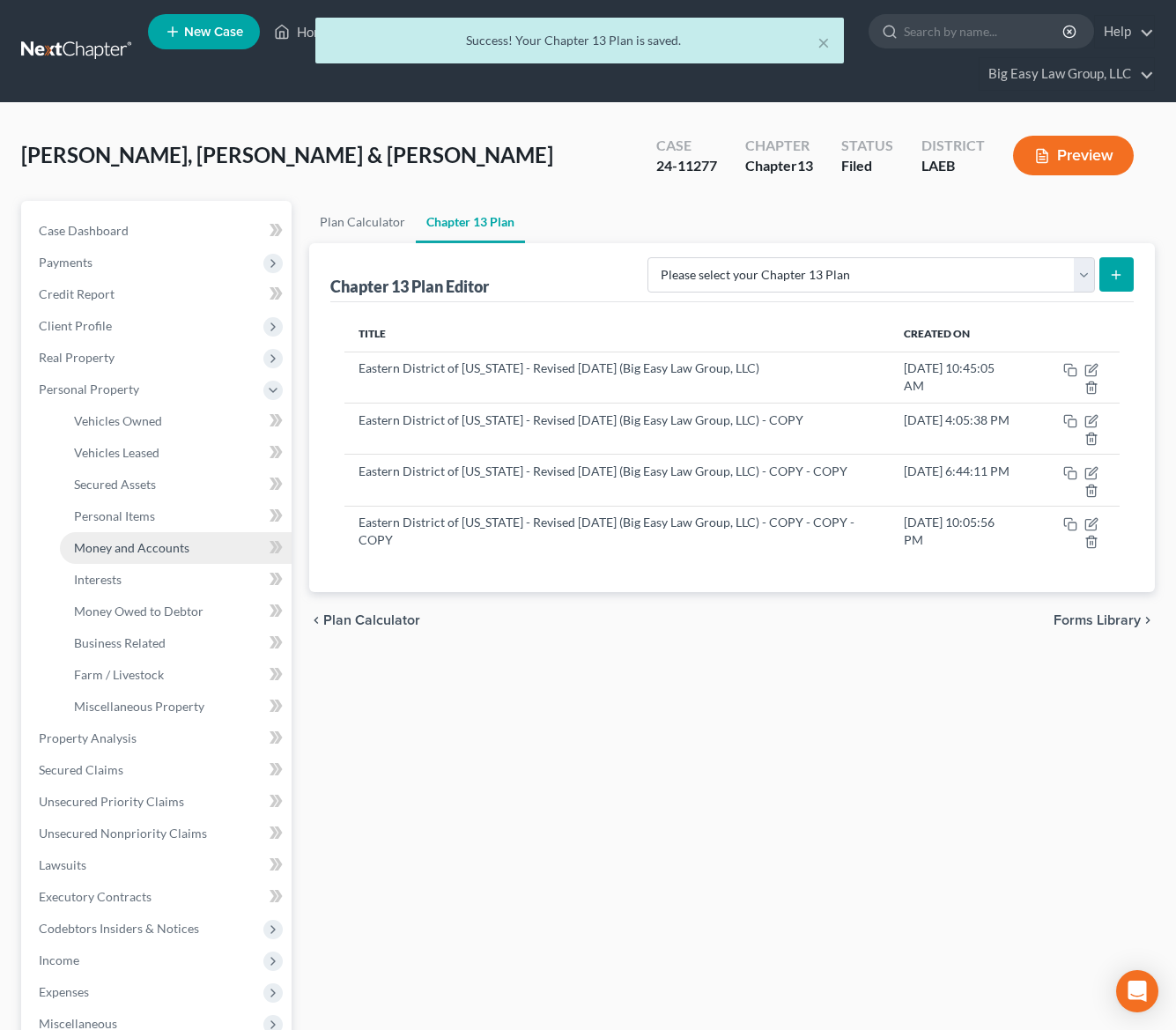
click at [186, 546] on span "Money and Accounts" at bounding box center [132, 547] width 115 height 15
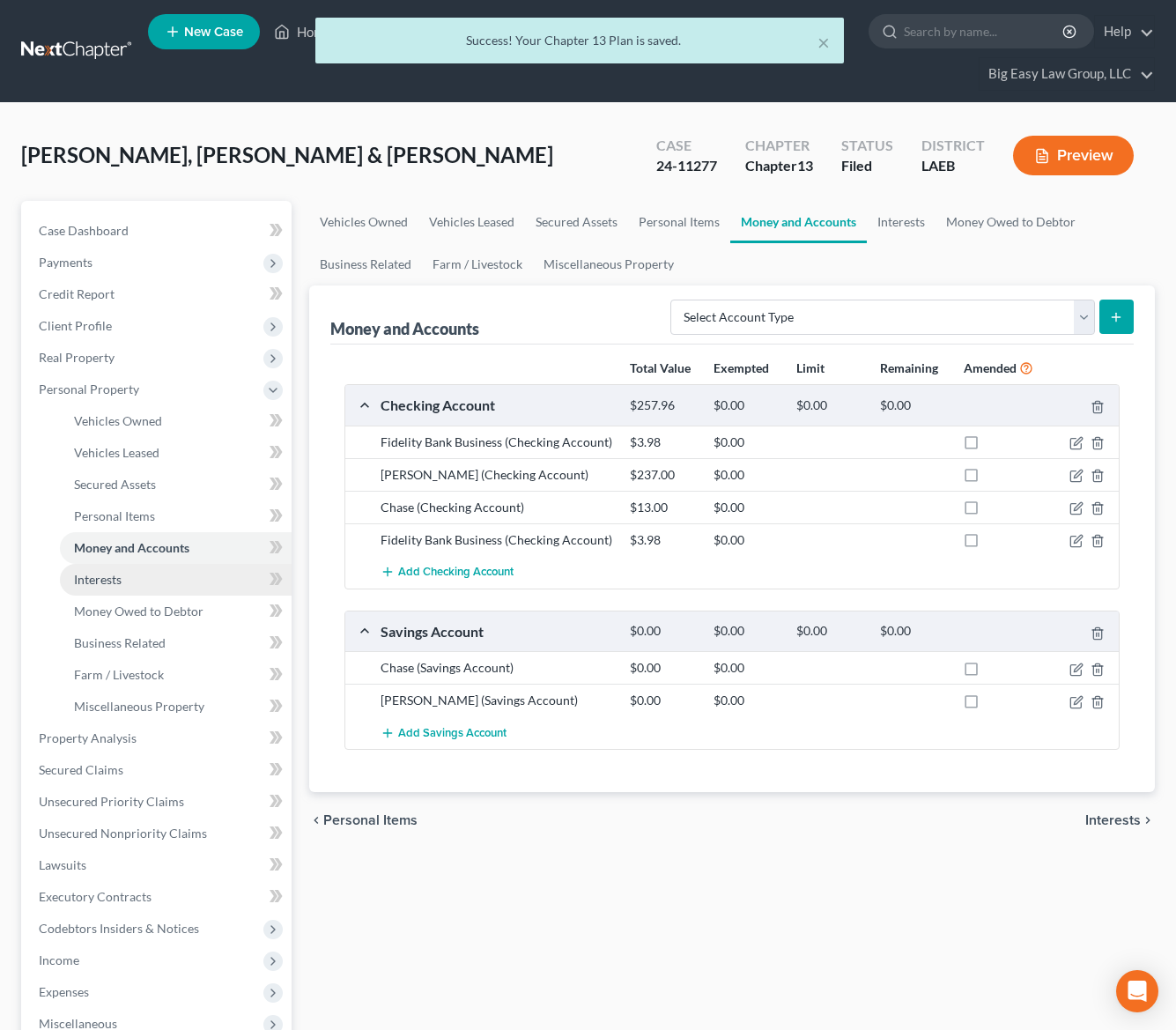
click at [180, 578] on link "Interests" at bounding box center [175, 579] width 231 height 32
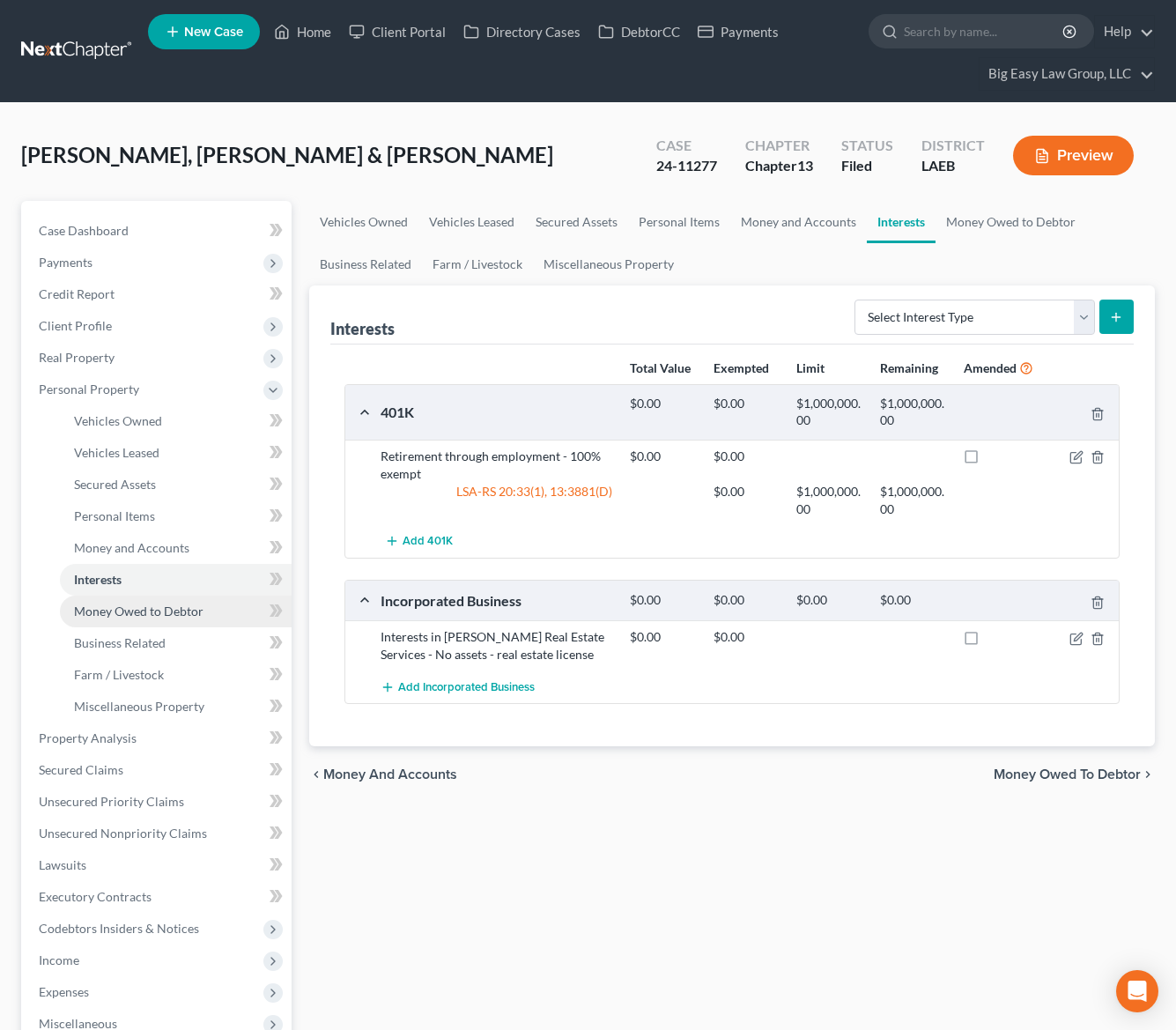
click at [179, 623] on link "Money Owed to Debtor" at bounding box center [175, 611] width 231 height 32
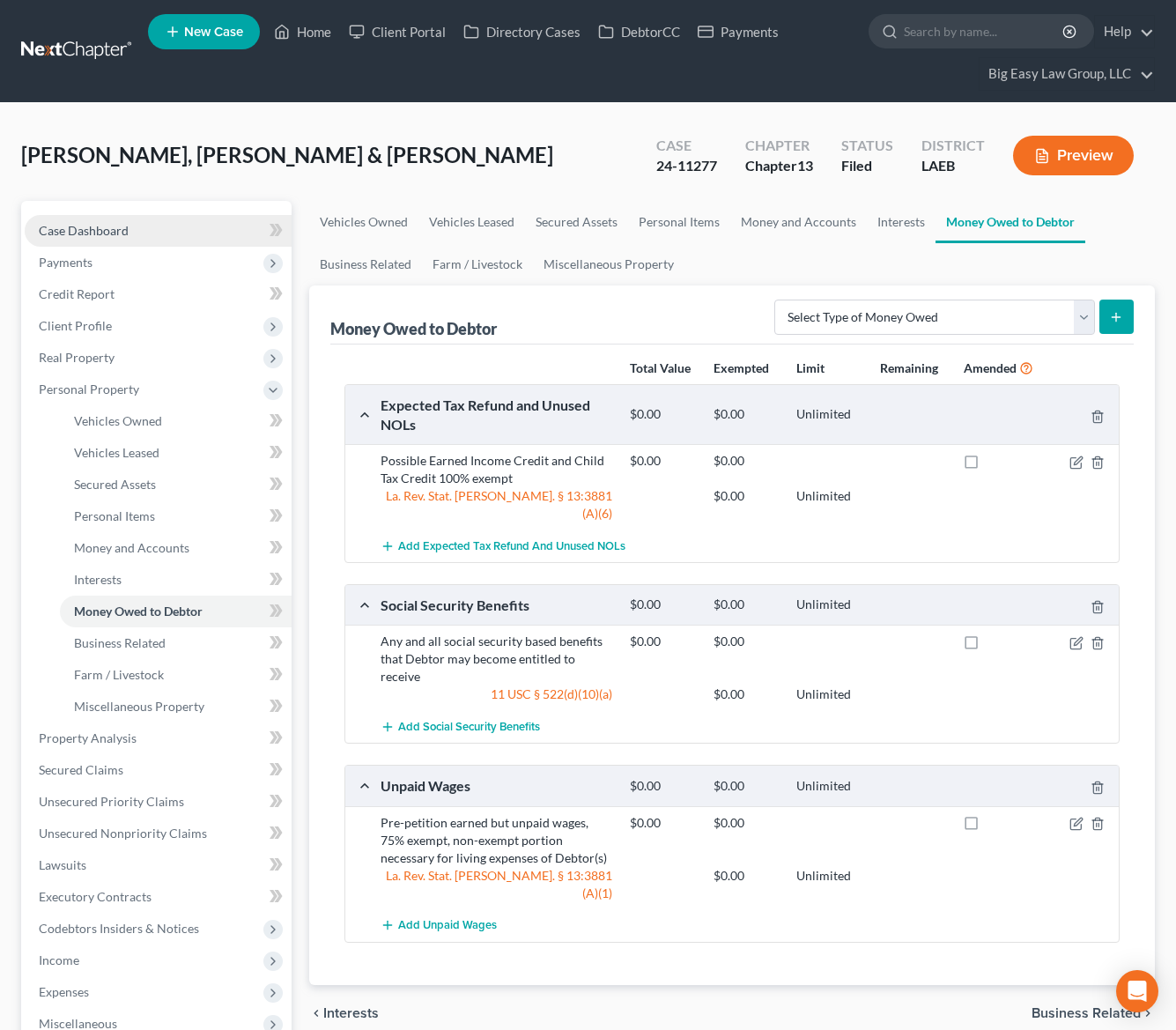
click at [146, 221] on link "Case Dashboard" at bounding box center [158, 231] width 267 height 32
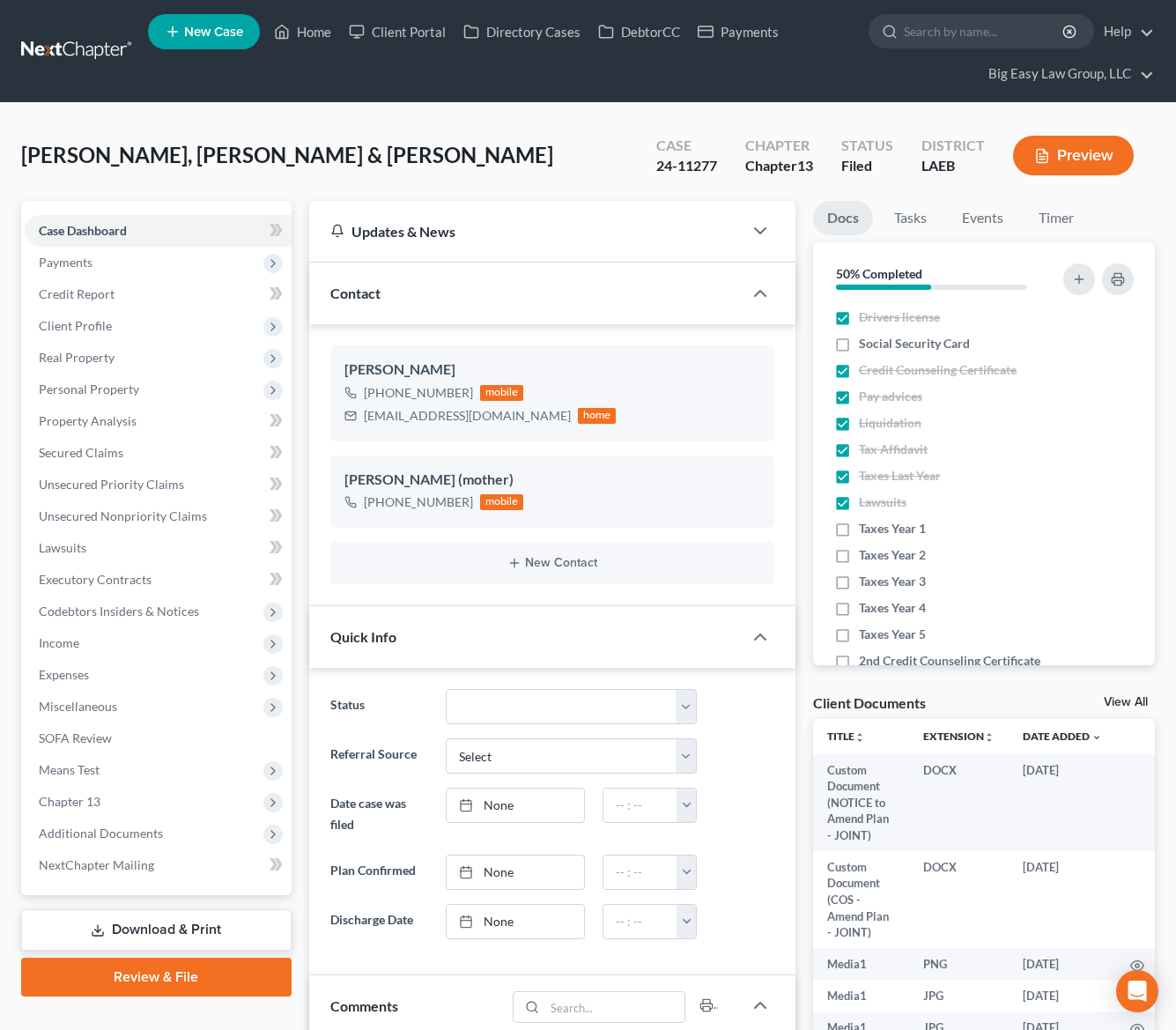
scroll to position [349, 0]
click at [508, 175] on div "[PERSON_NAME], [PERSON_NAME] & [PERSON_NAME] Upgraded Case 24-11277 Chapter Cha…" at bounding box center [587, 163] width 1133 height 77
